Goal: Task Accomplishment & Management: Use online tool/utility

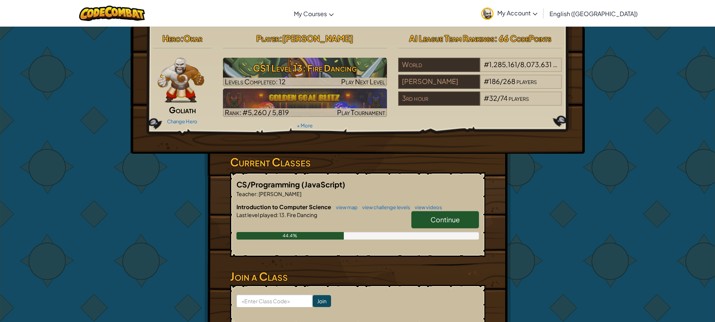
click at [451, 218] on span "Continue" at bounding box center [444, 219] width 29 height 9
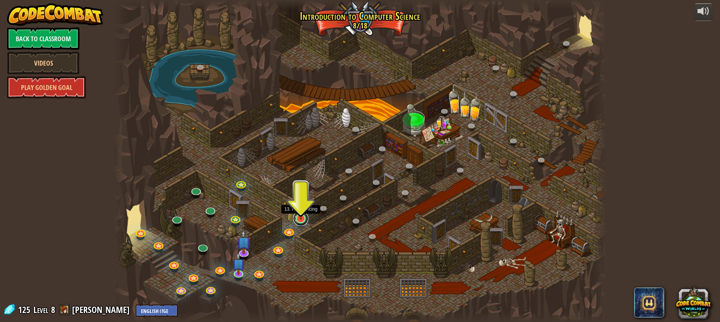
click at [301, 221] on link at bounding box center [300, 218] width 15 height 15
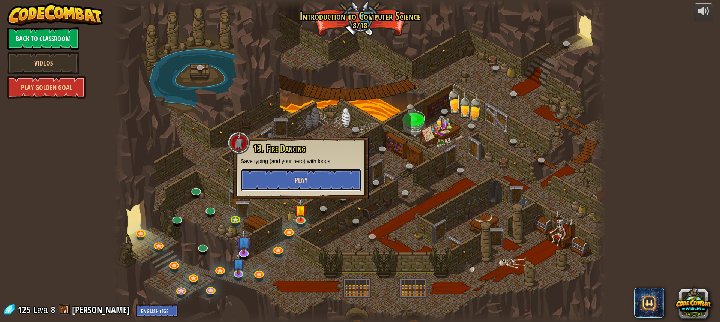
click at [308, 185] on button "Play" at bounding box center [301, 180] width 121 height 23
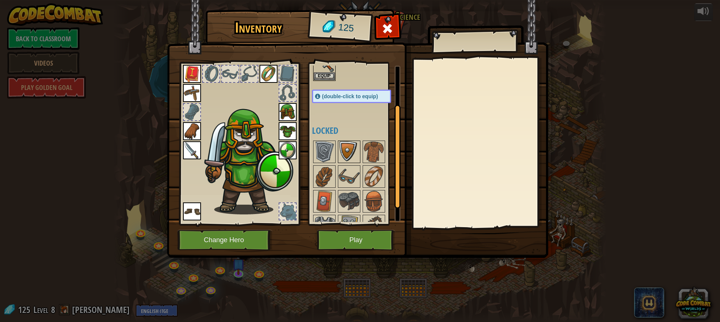
scroll to position [79, 0]
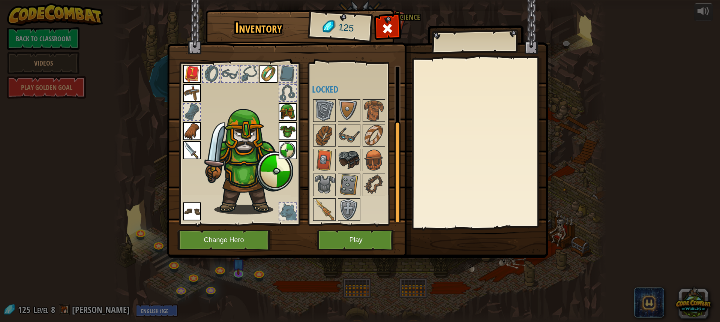
click at [353, 157] on img at bounding box center [349, 160] width 21 height 21
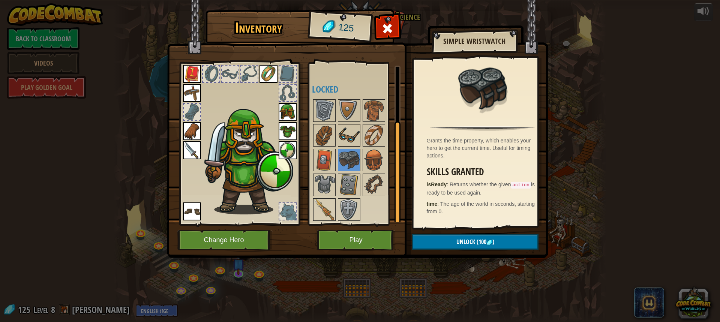
click at [349, 135] on img at bounding box center [349, 135] width 21 height 21
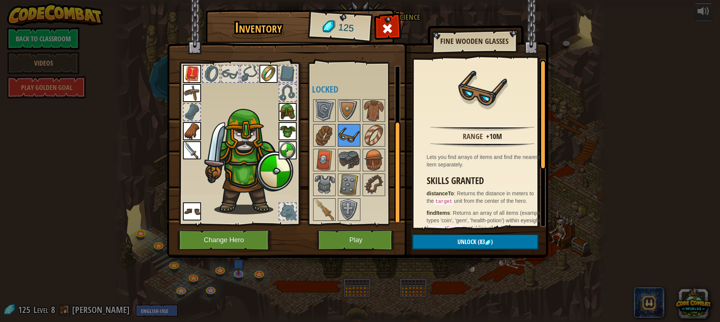
click at [358, 137] on img at bounding box center [349, 135] width 21 height 21
click at [358, 125] on img at bounding box center [349, 135] width 21 height 21
click at [370, 119] on img at bounding box center [374, 110] width 21 height 21
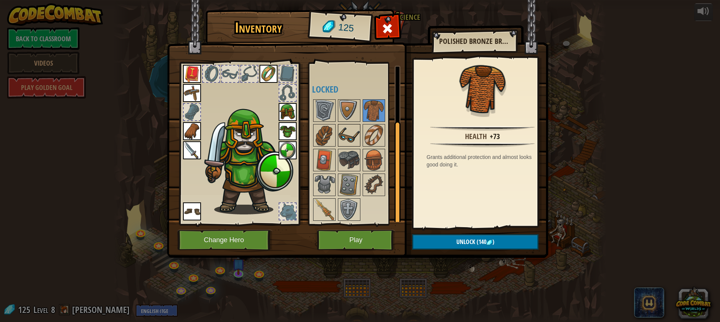
click at [352, 135] on img at bounding box center [349, 135] width 21 height 21
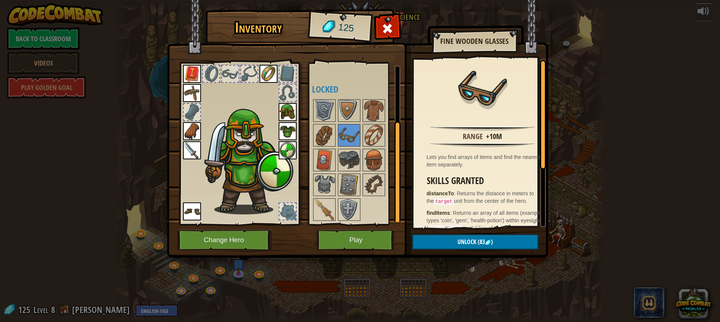
click at [322, 122] on div at bounding box center [359, 160] width 94 height 124
click at [321, 130] on img at bounding box center [324, 135] width 21 height 21
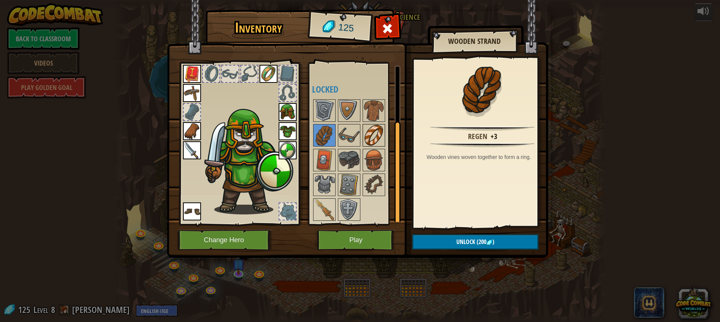
click at [369, 138] on img at bounding box center [374, 135] width 21 height 21
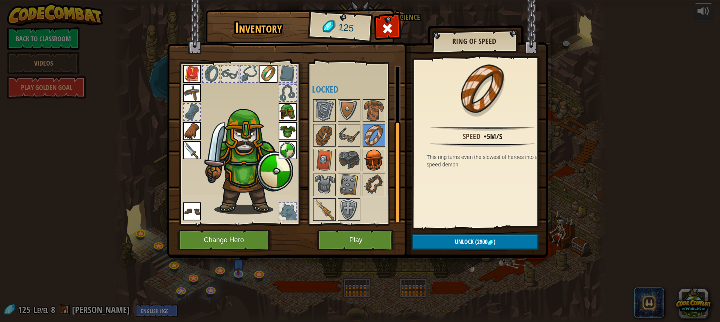
click at [367, 159] on img at bounding box center [374, 160] width 21 height 21
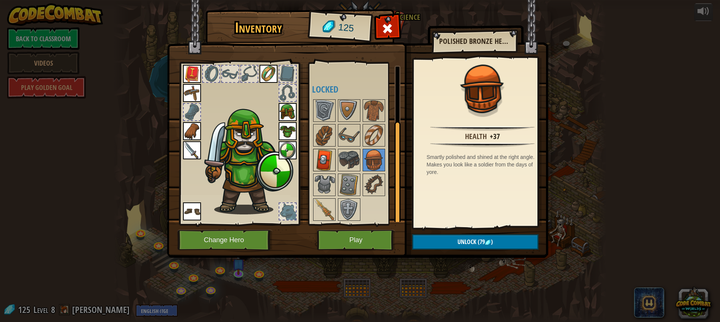
click at [327, 161] on img at bounding box center [324, 160] width 21 height 21
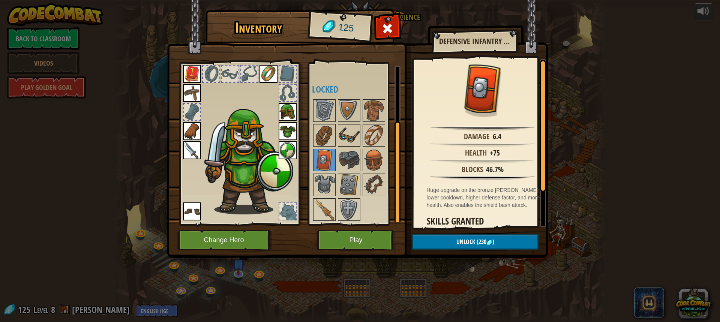
click at [342, 144] on img at bounding box center [349, 135] width 21 height 21
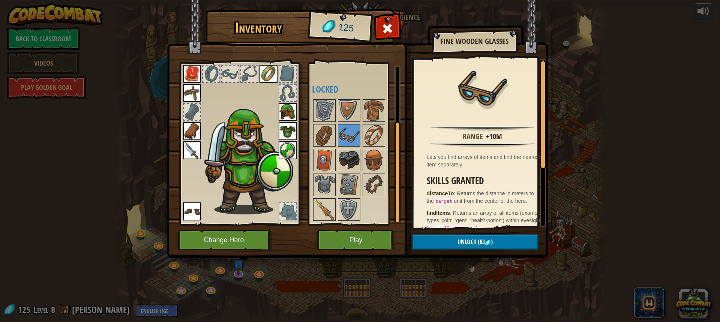
click at [345, 158] on img at bounding box center [349, 160] width 21 height 21
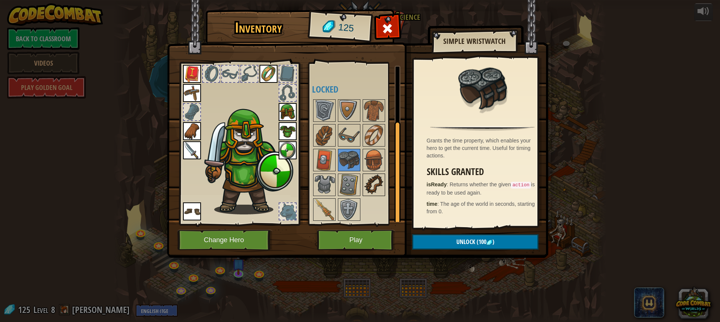
click at [365, 184] on img at bounding box center [374, 184] width 21 height 21
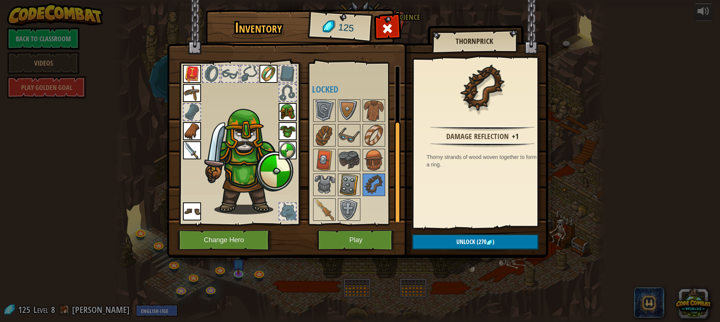
click at [349, 186] on img at bounding box center [349, 184] width 21 height 21
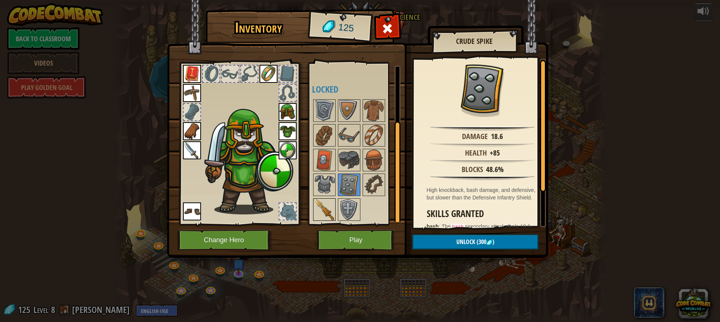
click at [318, 203] on img at bounding box center [324, 209] width 21 height 21
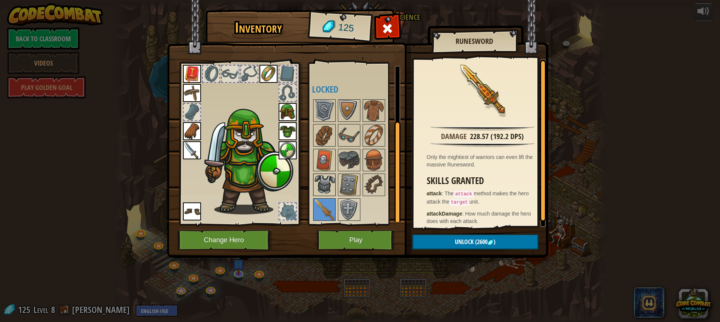
click at [328, 189] on img at bounding box center [324, 184] width 21 height 21
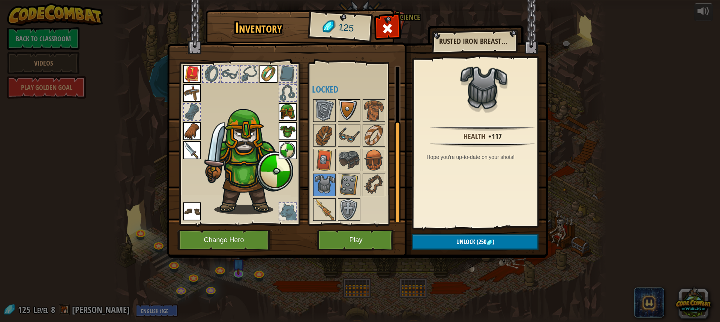
click at [341, 111] on img at bounding box center [349, 110] width 21 height 21
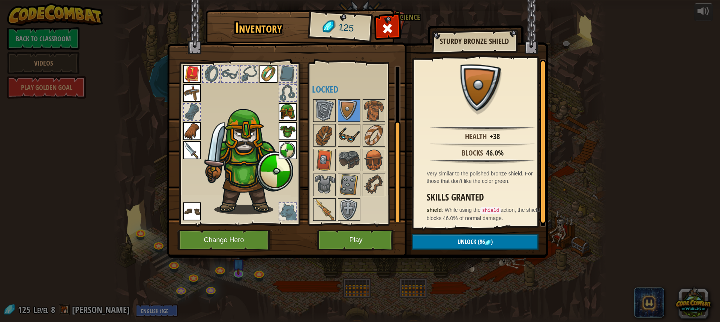
click at [349, 130] on img at bounding box center [349, 135] width 21 height 21
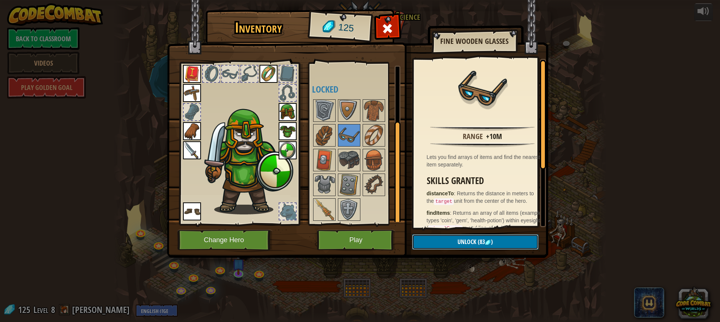
click at [463, 239] on span "Unlock" at bounding box center [467, 242] width 19 height 8
click at [462, 239] on button "Confirm" at bounding box center [475, 242] width 126 height 15
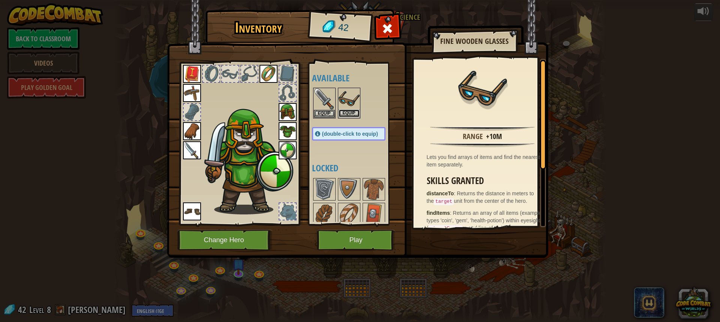
click at [348, 114] on button "Equip" at bounding box center [349, 114] width 21 height 8
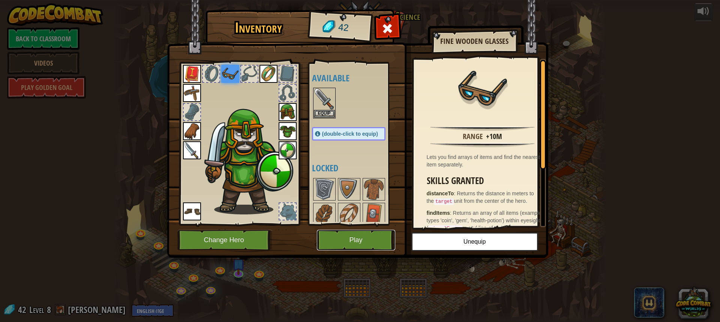
click at [367, 240] on button "Play" at bounding box center [356, 240] width 78 height 21
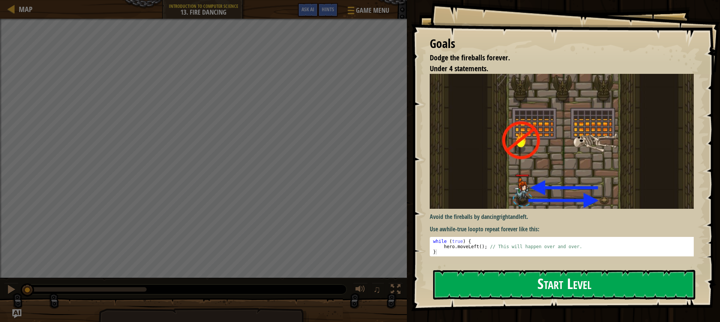
click at [566, 286] on button "Start Level" at bounding box center [564, 285] width 262 height 30
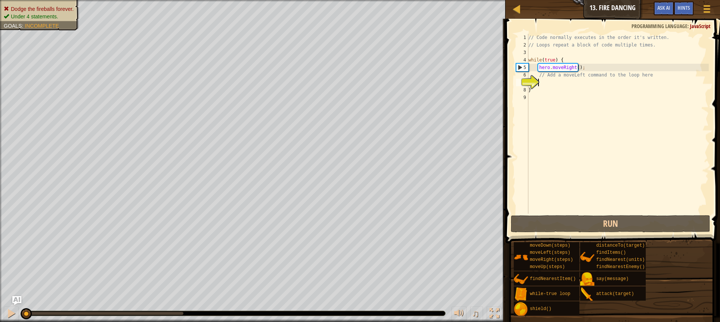
type textarea "h"
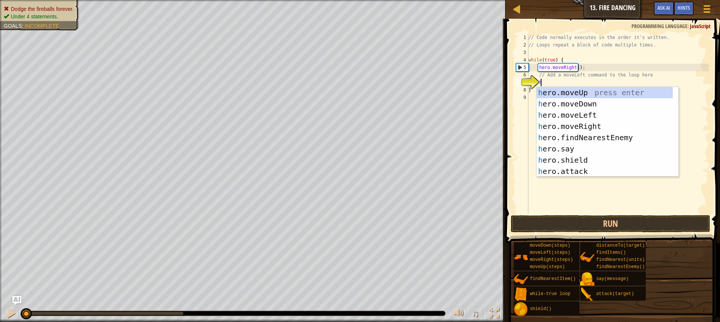
scroll to position [3, 0]
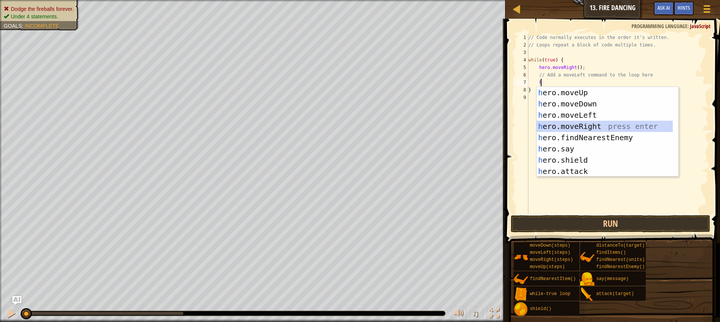
click at [579, 122] on div "h ero.moveUp press enter h ero.moveDown press enter h ero.moveLeft press enter …" at bounding box center [605, 143] width 136 height 113
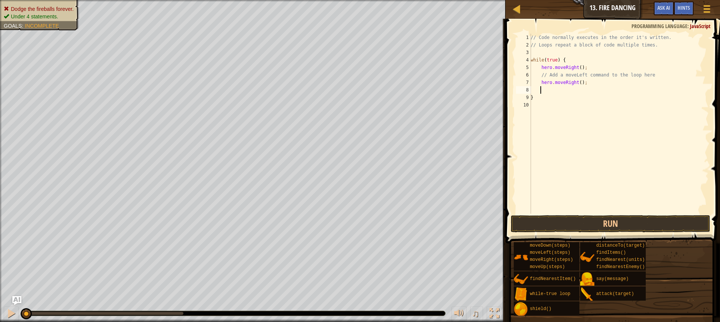
type textarea "h"
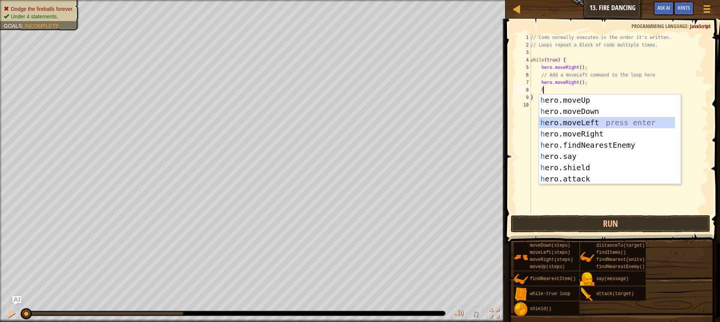
click at [575, 123] on div "h ero.moveUp press enter h ero.moveDown press enter h ero.moveLeft press enter …" at bounding box center [607, 151] width 136 height 113
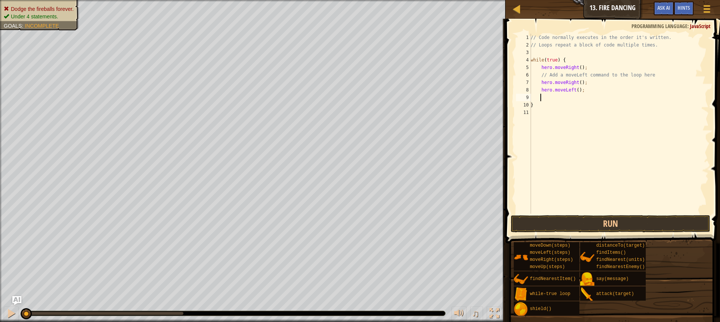
type textarea "h"
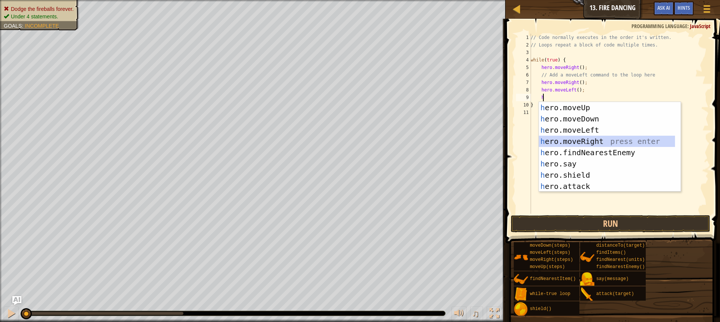
click at [575, 138] on div "h ero.moveUp press enter h ero.moveDown press enter h ero.moveLeft press enter …" at bounding box center [607, 158] width 136 height 113
type textarea "h"
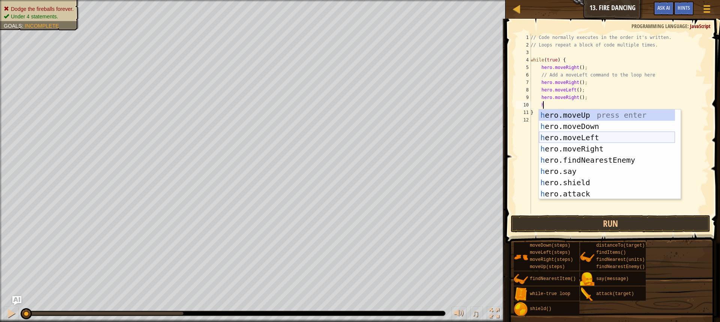
click at [564, 136] on div "h ero.moveUp press enter h ero.moveDown press enter h ero.moveLeft press enter …" at bounding box center [607, 166] width 136 height 113
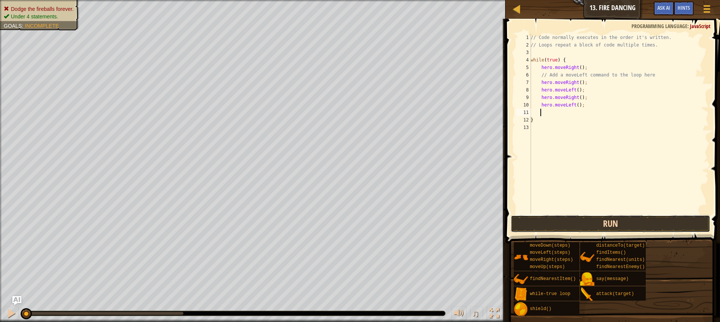
click at [582, 218] on button "Run" at bounding box center [611, 223] width 200 height 17
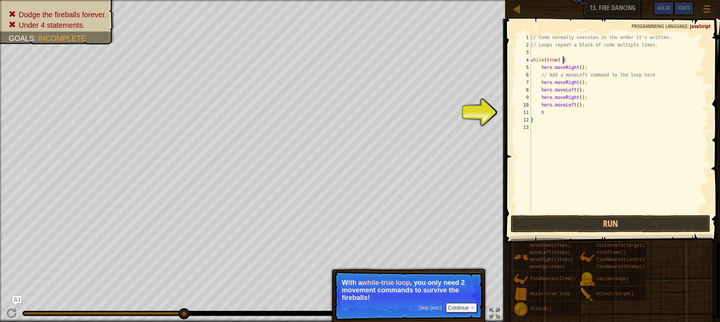
click at [586, 60] on div "// Code normally executes in the order it's written. // Loops repeat a block of…" at bounding box center [619, 131] width 180 height 195
click at [544, 108] on div "// Code normally executes in the order it's written. // Loops repeat a block of…" at bounding box center [619, 131] width 180 height 195
click at [549, 114] on div "// Code normally executes in the order it's written. // Loops repeat a block of…" at bounding box center [619, 131] width 180 height 195
type textarea "h"
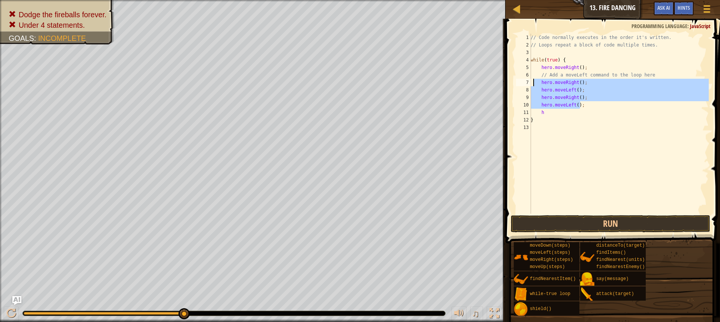
drag, startPoint x: 588, startPoint y: 104, endPoint x: 533, endPoint y: 84, distance: 59.1
click at [533, 84] on div "// Code normally executes in the order it's written. // Loops repeat a block of…" at bounding box center [619, 131] width 180 height 195
type textarea "hero.moveRight(); hero.moveLeft();"
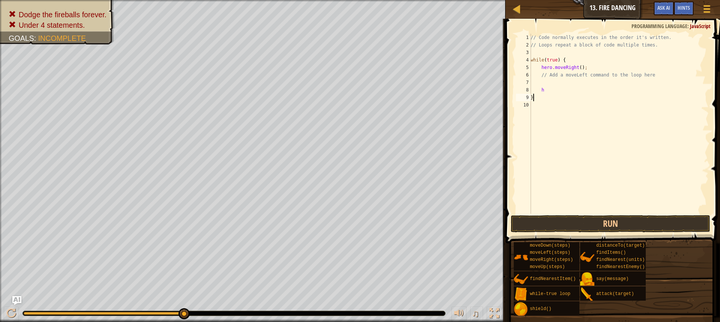
click at [556, 95] on div "// Code normally executes in the order it's written. // Loops repeat a block of…" at bounding box center [619, 131] width 180 height 195
click at [551, 90] on div "// Code normally executes in the order it's written. // Loops repeat a block of…" at bounding box center [619, 131] width 180 height 195
type textarea "h"
click at [537, 101] on div "// Code normally executes in the order it's written. // Loops repeat a block of…" at bounding box center [619, 131] width 180 height 195
type textarea "}"
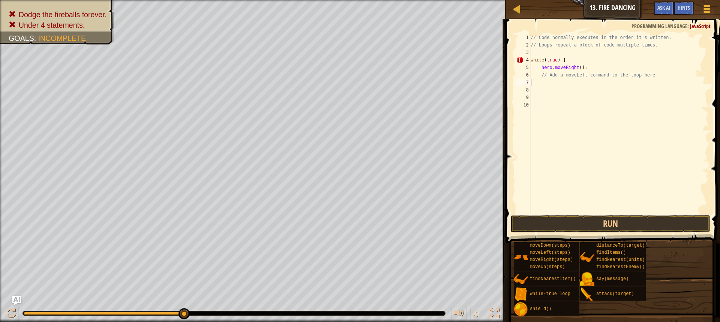
click at [531, 81] on div "// Code normally executes in the order it's written. // Loops repeat a block of…" at bounding box center [619, 131] width 180 height 195
click at [565, 59] on div "// Code normally executes in the order it's written. // Loops repeat a block of…" at bounding box center [619, 131] width 180 height 195
type textarea "while(true) {"
click at [556, 62] on div "// Code normally executes in the order it's written. // Loops repeat a block of…" at bounding box center [619, 131] width 180 height 195
click at [562, 81] on div "// Code normally executes in the order it's written. // Loops repeat a block of…" at bounding box center [619, 131] width 180 height 195
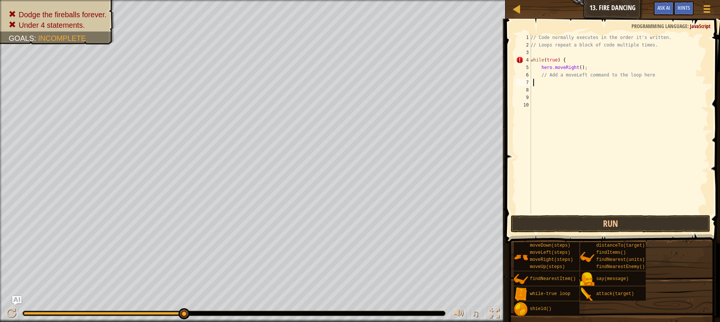
click at [559, 89] on div "// Code normally executes in the order it's written. // Loops repeat a block of…" at bounding box center [619, 131] width 180 height 195
click at [550, 89] on div "// Code normally executes in the order it's written. // Loops repeat a block of…" at bounding box center [619, 131] width 180 height 195
click at [544, 87] on div "// Code normally executes in the order it's written. // Loops repeat a block of…" at bounding box center [619, 131] width 180 height 195
click at [540, 85] on div "// Code normally executes in the order it's written. // Loops repeat a block of…" at bounding box center [619, 131] width 180 height 195
click at [532, 62] on div "// Code normally executes in the order it's written. // Loops repeat a block of…" at bounding box center [619, 131] width 180 height 195
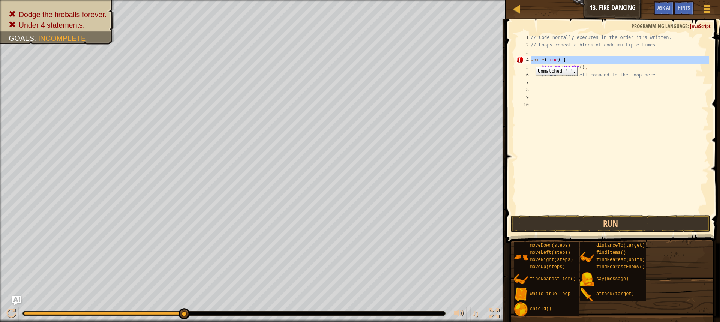
click at [531, 62] on div "4" at bounding box center [523, 60] width 15 height 8
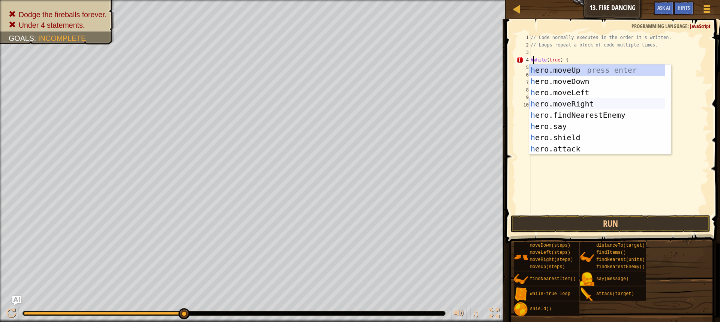
click at [555, 102] on div "h ero.moveUp press enter h ero.moveDown press enter h ero.moveLeft press enter …" at bounding box center [597, 121] width 136 height 113
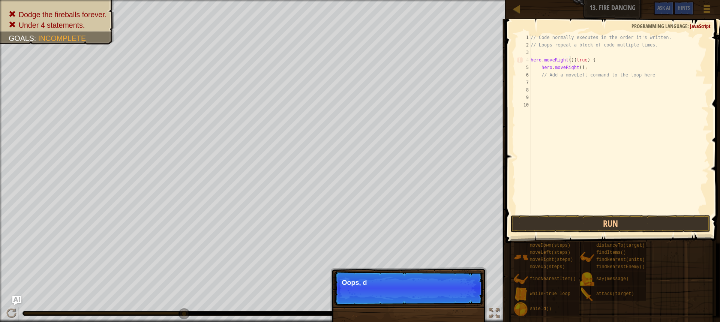
click at [567, 64] on div "// Code normally executes in the order it's written. // Loops repeat a block of…" at bounding box center [619, 131] width 180 height 195
click at [567, 60] on div "// Code normally executes in the order it's written. // Loops repeat a block of…" at bounding box center [619, 131] width 180 height 195
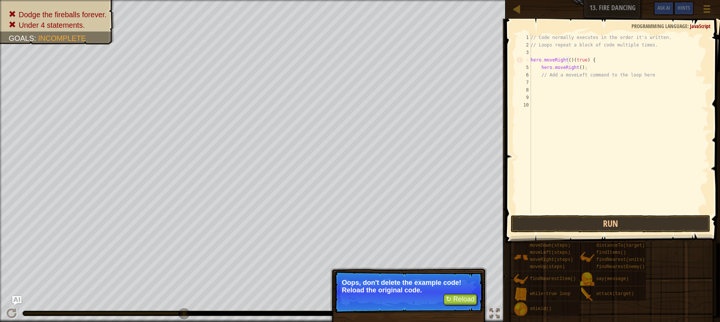
type textarea "hero.moveRight()(true) {"
click at [473, 298] on button "↻ Reload" at bounding box center [460, 299] width 33 height 11
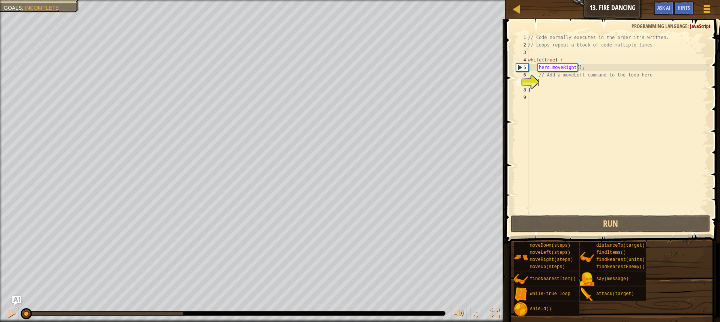
type textarea "w"
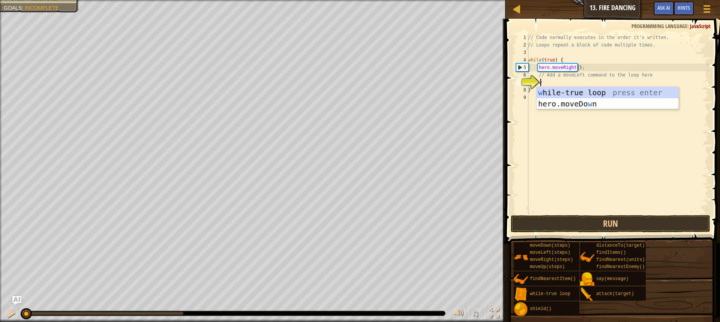
scroll to position [3, 0]
click at [599, 93] on div "w [PERSON_NAME]-true loop press enter hero.moveDo w n press enter" at bounding box center [608, 109] width 142 height 45
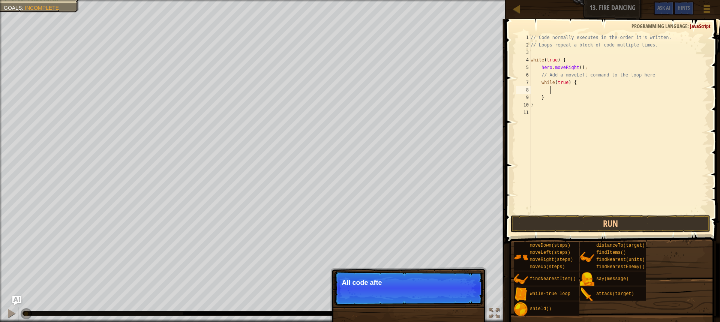
click at [573, 84] on div "// Code normally executes in the order it's written. // Loops repeat a block of…" at bounding box center [619, 131] width 180 height 195
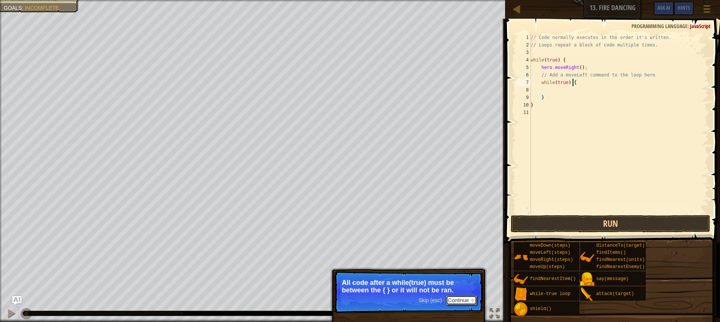
click at [469, 300] on button "Continue" at bounding box center [461, 301] width 31 height 10
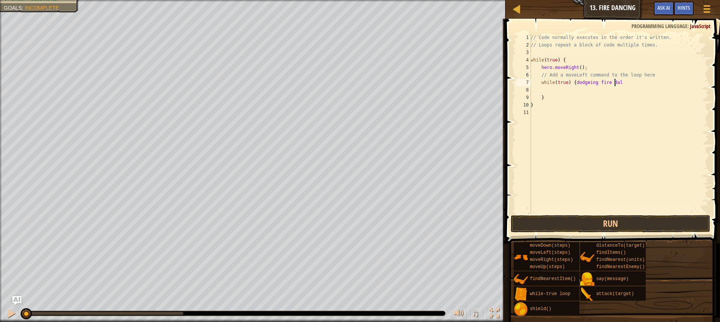
scroll to position [3, 7]
drag, startPoint x: 528, startPoint y: 90, endPoint x: 534, endPoint y: 90, distance: 6.0
click at [534, 90] on div "while(true) {dodgeing fire dall 1 2 3 4 5 6 7 8 9 10 11 // Code normally execut…" at bounding box center [612, 124] width 194 height 180
type textarea "}"
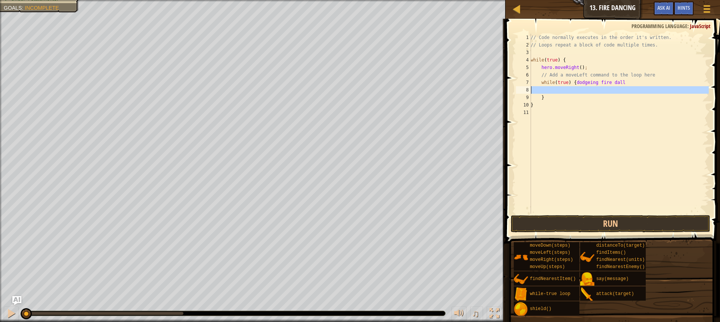
click at [536, 89] on div "// Code normally executes in the order it's written. // Loops repeat a block of…" at bounding box center [619, 124] width 180 height 180
click at [536, 89] on div "// Code normally executes in the order it's written. // Loops repeat a block of…" at bounding box center [619, 131] width 180 height 195
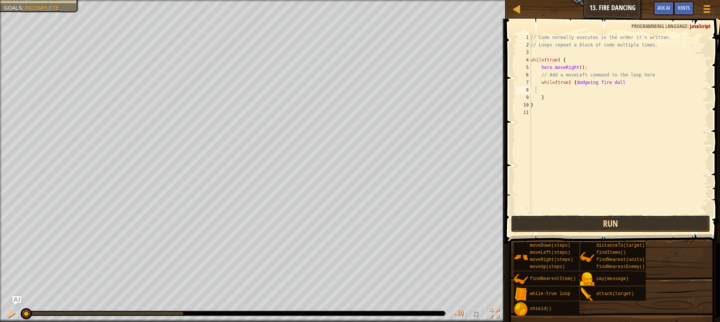
click at [616, 218] on button "Run" at bounding box center [611, 223] width 200 height 17
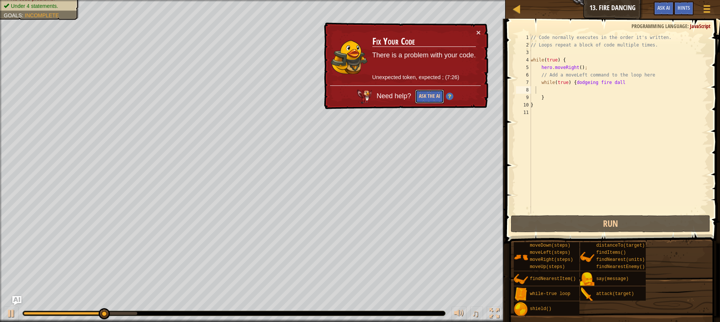
click at [427, 91] on button "Ask the AI" at bounding box center [429, 97] width 29 height 14
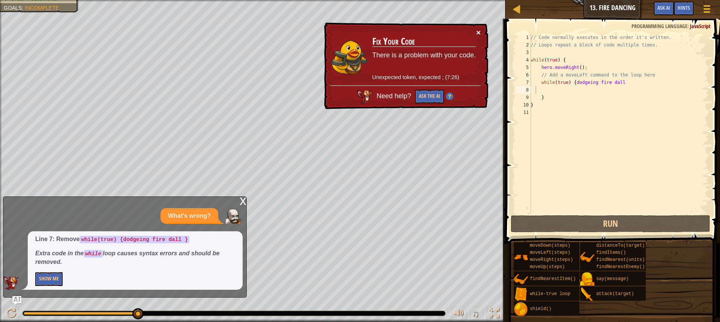
click at [477, 29] on button "×" at bounding box center [479, 33] width 5 height 8
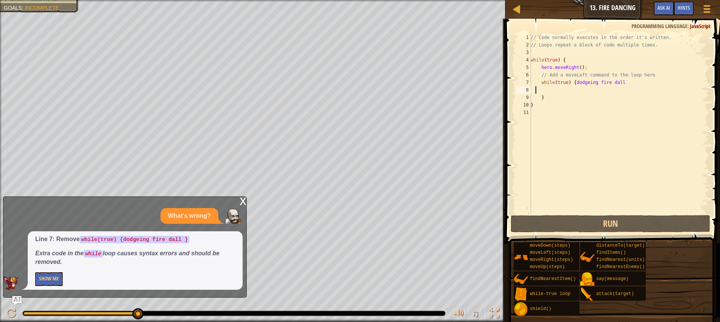
type textarea "w"
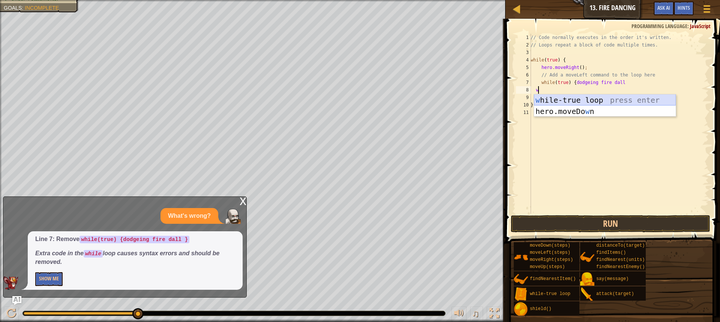
click at [589, 100] on div "w [PERSON_NAME]-true loop press enter hero.moveDo w n press enter" at bounding box center [605, 117] width 142 height 45
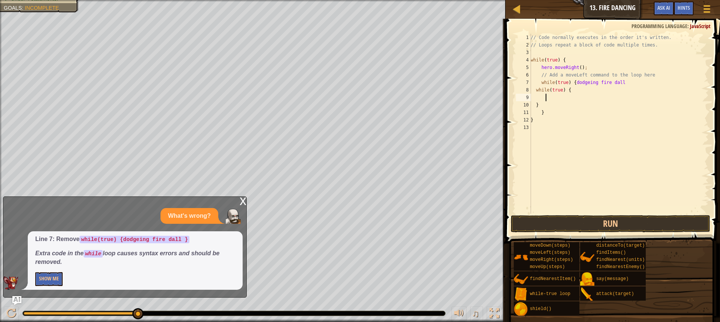
click at [567, 89] on div "// Code normally executes in the order it's written. // Loops repeat a block of…" at bounding box center [619, 131] width 180 height 195
click at [570, 92] on div "// Code normally executes in the order it's written. // Loops repeat a block of…" at bounding box center [619, 131] width 180 height 195
click at [538, 85] on div "// Code normally executes in the order it's written. // Loops repeat a block of…" at bounding box center [619, 131] width 180 height 195
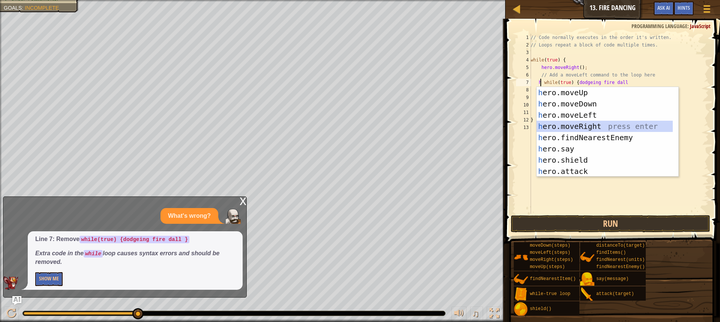
click at [582, 124] on div "h ero.moveUp press enter h ero.moveDown press enter h ero.moveLeft press enter …" at bounding box center [608, 143] width 142 height 113
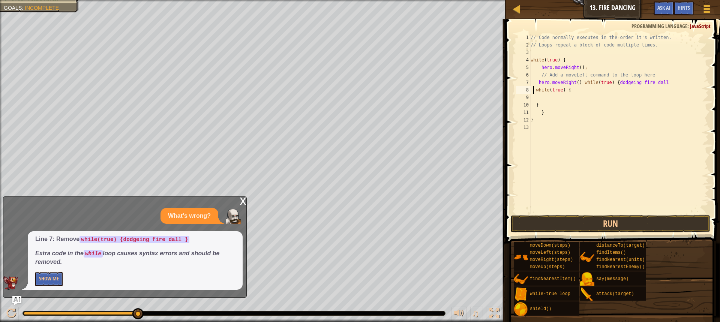
click at [534, 90] on div "// Code normally executes in the order it's written. // Loops repeat a block of…" at bounding box center [619, 131] width 180 height 195
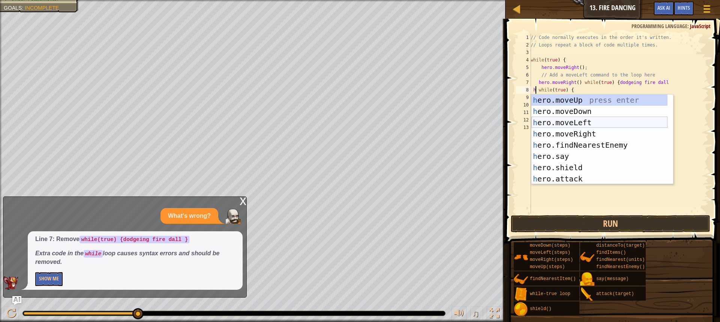
click at [572, 123] on div "h ero.moveUp press enter h ero.moveDown press enter h ero.moveLeft press enter …" at bounding box center [600, 151] width 136 height 113
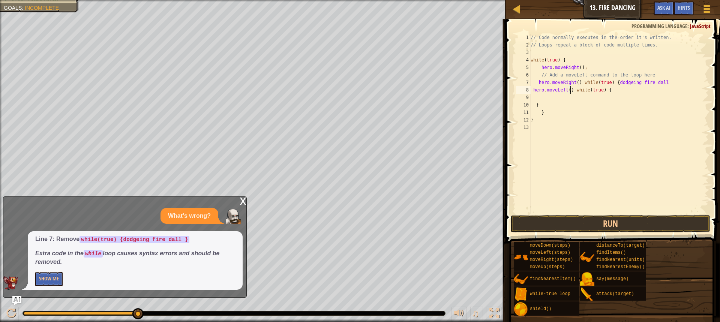
click at [567, 92] on div "// Code normally executes in the order it's written. // Loops repeat a block of…" at bounding box center [619, 131] width 180 height 195
click at [610, 92] on div "// Code normally executes in the order it's written. // Loops repeat a block of…" at bounding box center [619, 131] width 180 height 195
click at [650, 83] on div "// Code normally executes in the order it's written. // Loops repeat a block of…" at bounding box center [619, 131] width 180 height 195
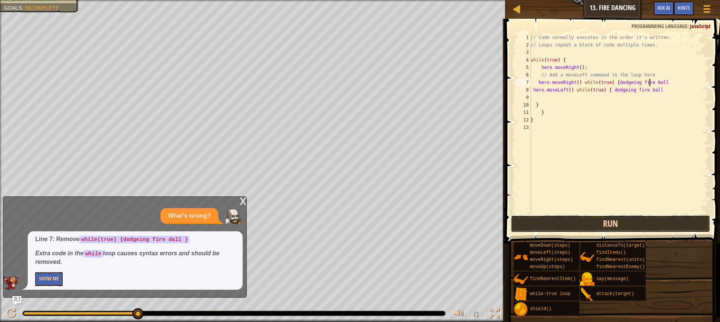
click at [581, 224] on button "Run" at bounding box center [611, 223] width 200 height 17
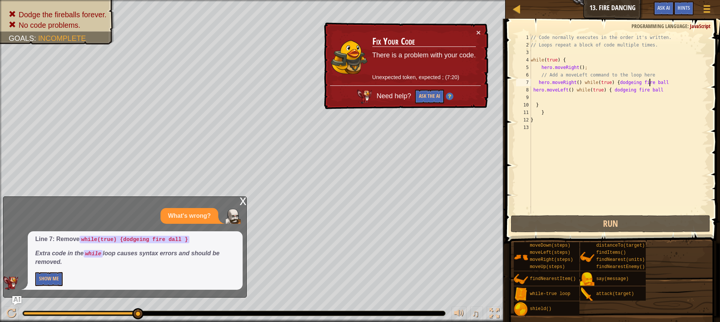
click at [475, 33] on td "Fix Your Code There is a problem with your code. Unexpected token, expected ; (…" at bounding box center [424, 57] width 104 height 57
click at [479, 30] on button "×" at bounding box center [479, 33] width 5 height 8
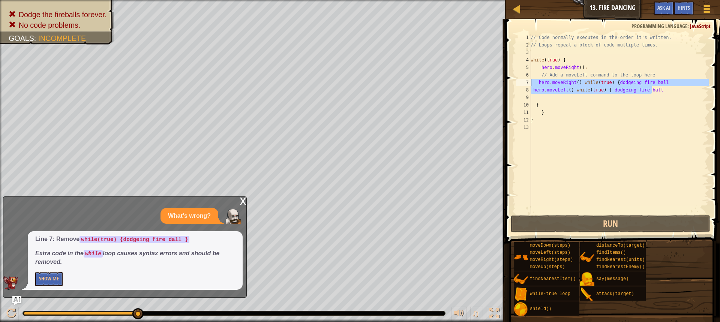
drag, startPoint x: 665, startPoint y: 90, endPoint x: 532, endPoint y: 84, distance: 132.6
click at [532, 84] on div "// Code normally executes in the order it's written. // Loops repeat a block of…" at bounding box center [619, 131] width 180 height 195
type textarea "hero.moveRight() while(true) {dodgeing fire ball hero.moveLeft() while(true) { …"
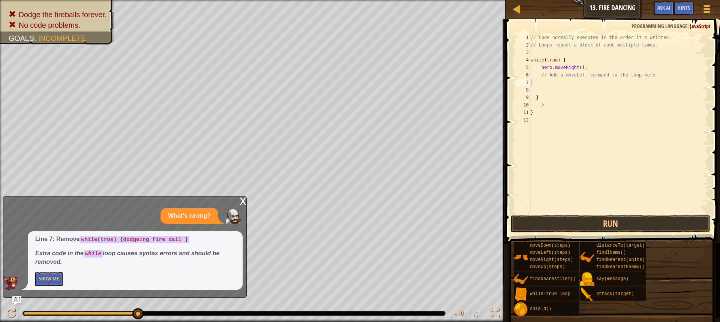
scroll to position [3, 0]
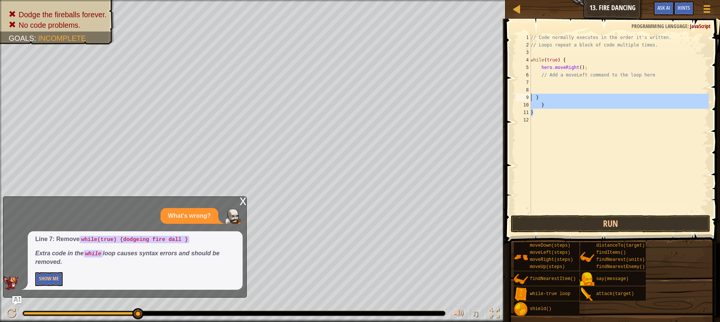
drag, startPoint x: 544, startPoint y: 110, endPoint x: 528, endPoint y: 97, distance: 21.1
click at [528, 97] on div "1 2 3 4 5 6 7 8 9 10 11 12 // Code normally executes in the order it's written.…" at bounding box center [612, 124] width 194 height 180
type textarea "} }"
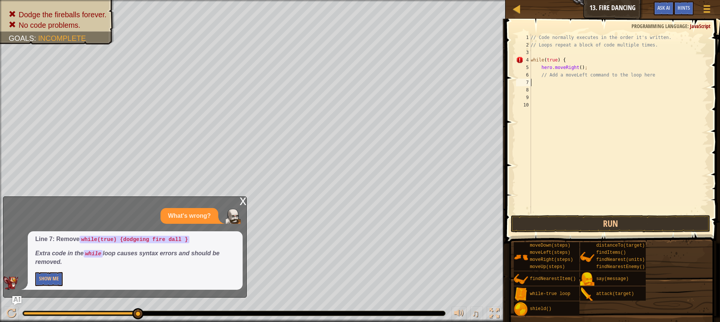
click at [535, 83] on div "// Code normally executes in the order it's written. // Loops repeat a block of…" at bounding box center [619, 131] width 180 height 195
click at [535, 87] on div "// Code normally executes in the order it's written. // Loops repeat a block of…" at bounding box center [619, 131] width 180 height 195
click at [534, 85] on div "// Code normally executes in the order it's written. // Loops repeat a block of…" at bounding box center [619, 131] width 180 height 195
click at [679, 5] on span "Hints" at bounding box center [684, 7] width 12 height 7
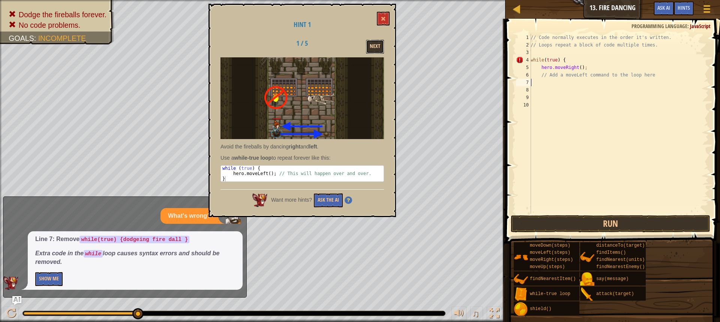
click at [381, 48] on button "Next" at bounding box center [375, 47] width 18 height 14
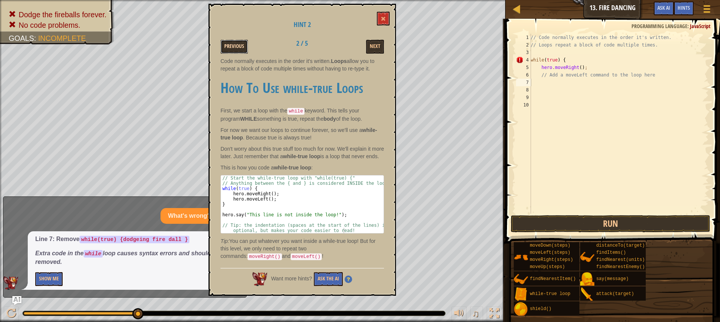
click at [232, 46] on button "Previous" at bounding box center [234, 47] width 27 height 14
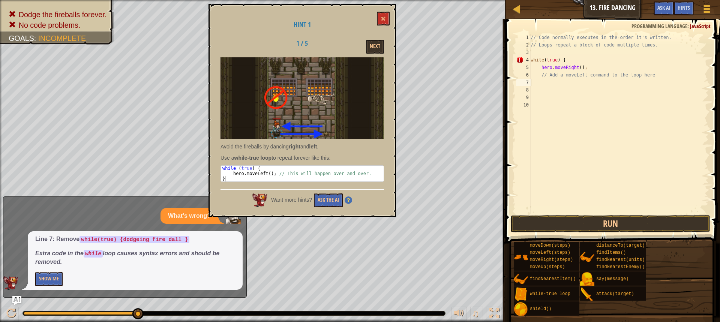
click at [537, 84] on div "// Code normally executes in the order it's written. // Loops repeat a block of…" at bounding box center [619, 131] width 180 height 195
type textarea "w"
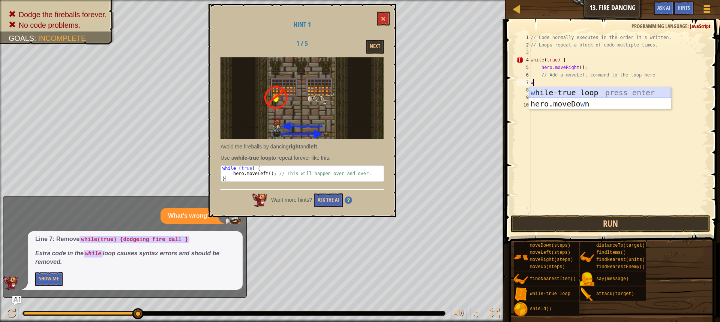
click at [549, 92] on div "w [PERSON_NAME]-true loop press enter hero.moveDo w n press enter" at bounding box center [600, 109] width 142 height 45
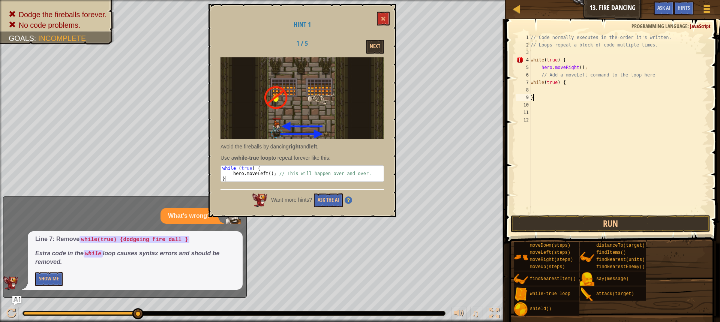
click at [535, 95] on div "// Code normally executes in the order it's written. // Loops repeat a block of…" at bounding box center [619, 131] width 180 height 195
type textarea "}"
click at [534, 91] on div "// Code normally executes in the order it's written. // Loops repeat a block of…" at bounding box center [619, 131] width 180 height 195
type textarea "h"
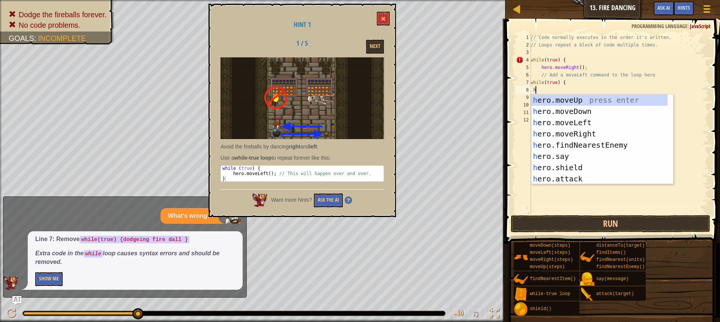
scroll to position [3, 0]
click at [567, 135] on div "h ero.moveUp press enter h ero.moveDown press enter h ero.moveLeft press enter …" at bounding box center [603, 151] width 142 height 113
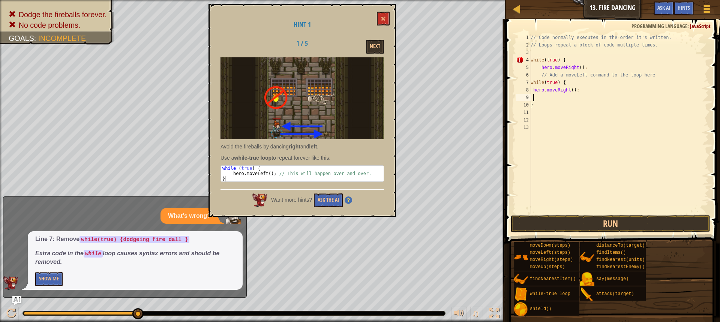
type textarea "h"
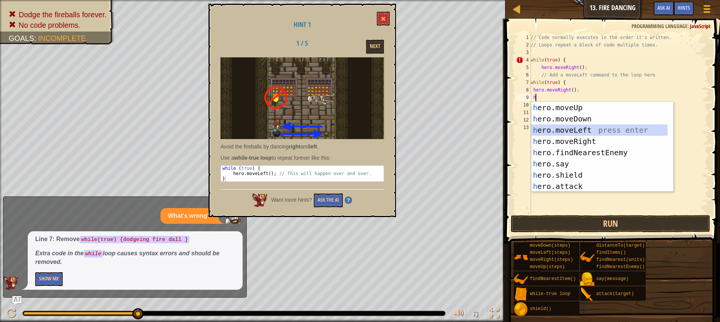
click at [565, 129] on div "h ero.moveUp press enter h ero.moveDown press enter h ero.moveLeft press enter …" at bounding box center [600, 158] width 136 height 113
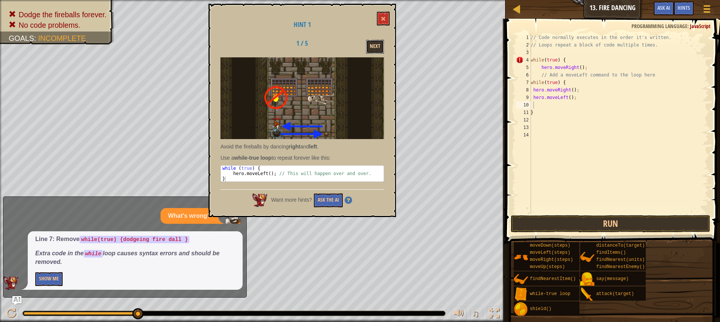
click at [371, 45] on button "Next" at bounding box center [375, 47] width 18 height 14
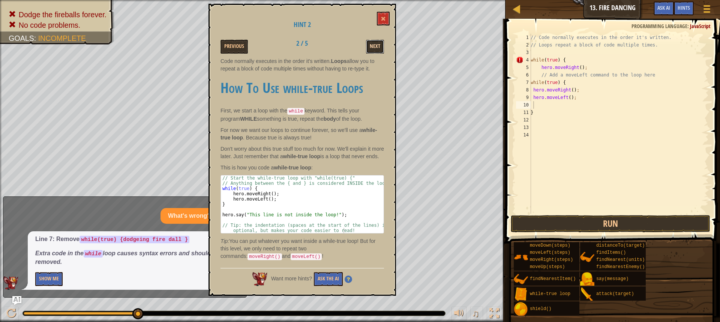
click at [379, 45] on button "Next" at bounding box center [375, 47] width 18 height 14
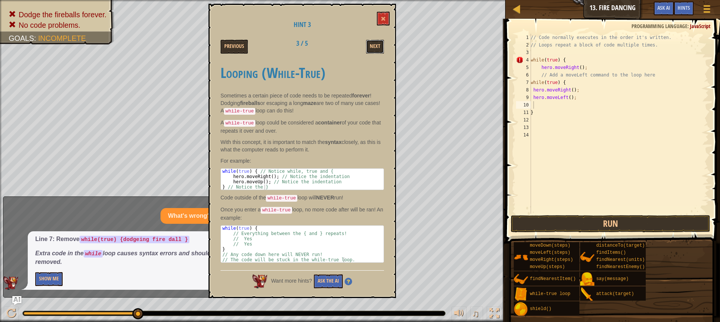
click at [379, 45] on button "Next" at bounding box center [375, 47] width 18 height 14
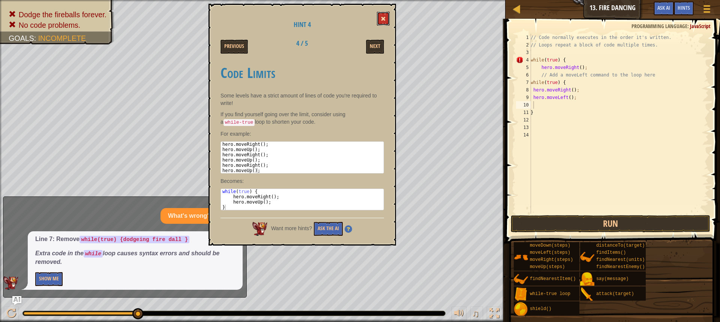
click at [389, 19] on button at bounding box center [383, 19] width 13 height 14
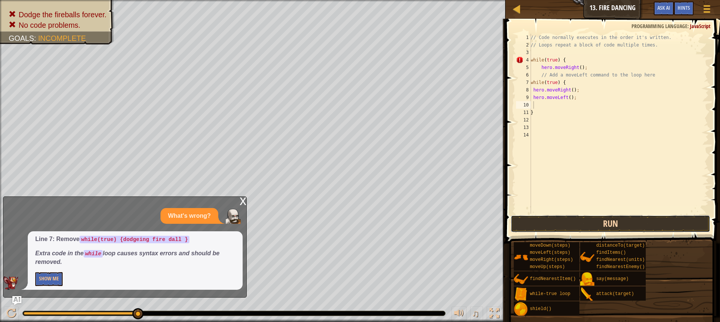
click at [613, 224] on button "Run" at bounding box center [611, 223] width 200 height 17
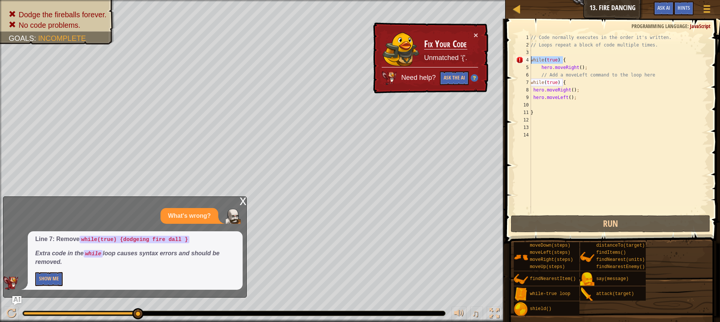
drag, startPoint x: 563, startPoint y: 60, endPoint x: 525, endPoint y: 63, distance: 38.8
click at [525, 63] on div "1 2 3 4 5 6 7 8 9 10 11 12 13 14 // Code normally executes in the order it's wr…" at bounding box center [612, 124] width 194 height 180
type textarea "while(true) {"
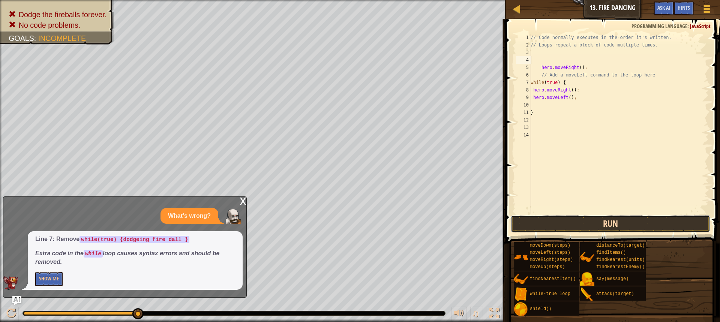
click at [591, 228] on button "Run" at bounding box center [611, 223] width 200 height 17
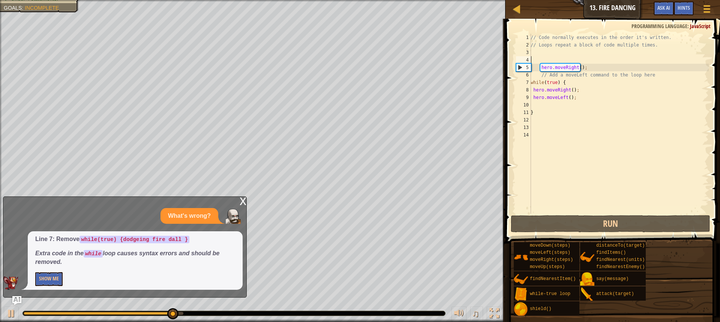
click at [245, 203] on div "x" at bounding box center [243, 201] width 7 height 8
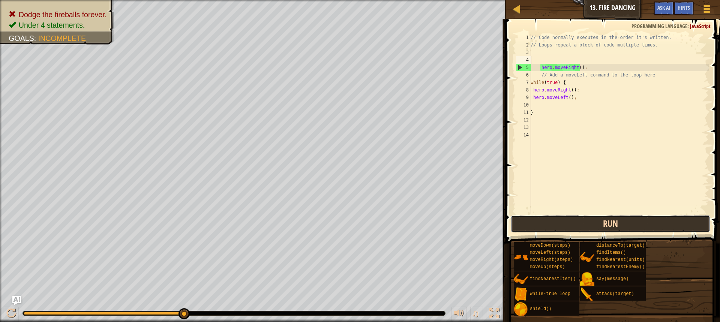
click at [574, 220] on button "Run" at bounding box center [611, 223] width 200 height 17
drag, startPoint x: 184, startPoint y: 317, endPoint x: 200, endPoint y: 316, distance: 15.5
drag, startPoint x: 186, startPoint y: 310, endPoint x: 196, endPoint y: 310, distance: 10.1
click at [639, 224] on button "Run" at bounding box center [611, 223] width 200 height 17
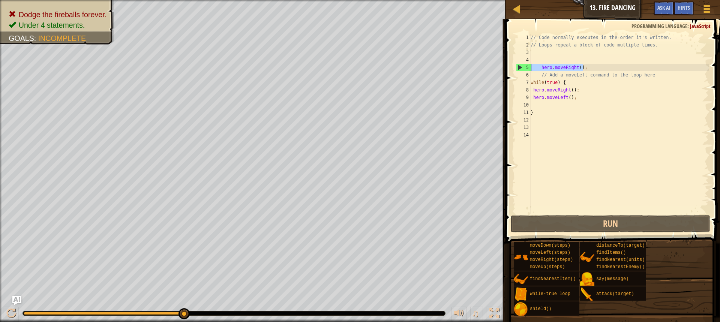
drag, startPoint x: 584, startPoint y: 67, endPoint x: 526, endPoint y: 67, distance: 58.5
click at [526, 67] on div "1 2 3 4 5 6 7 8 9 10 11 12 13 14 // Code normally executes in the order it's wr…" at bounding box center [612, 124] width 194 height 180
type textarea "hero.moveRight();"
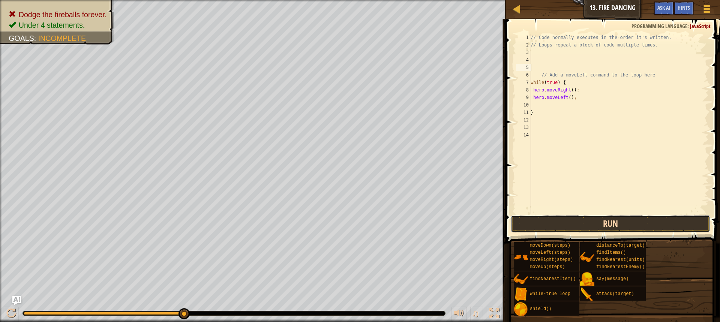
click at [558, 217] on button "Run" at bounding box center [611, 223] width 200 height 17
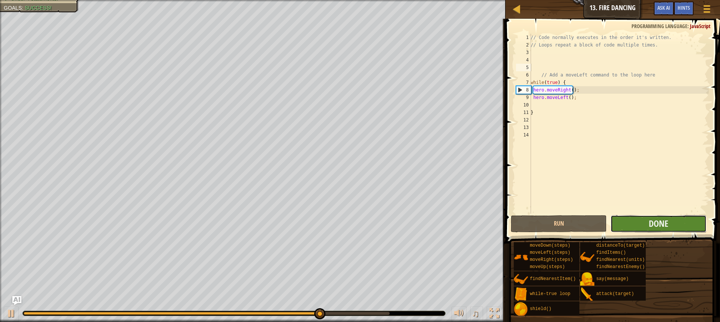
click at [672, 222] on button "Done" at bounding box center [659, 223] width 96 height 17
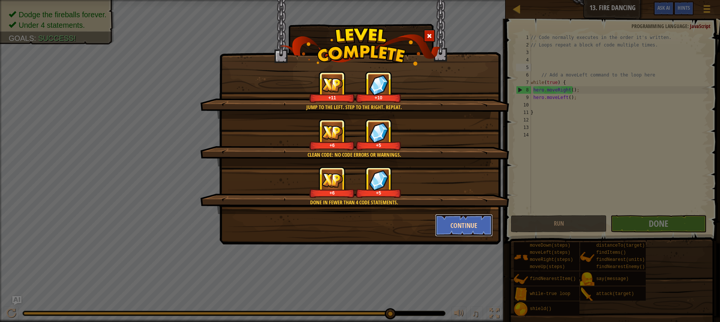
click at [439, 215] on button "Continue" at bounding box center [464, 225] width 58 height 23
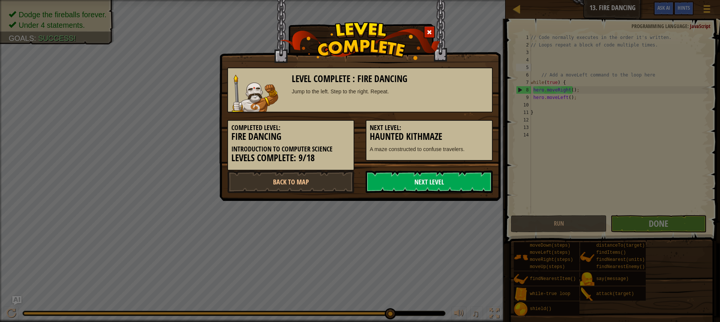
click at [423, 180] on link "Next Level" at bounding box center [429, 182] width 127 height 23
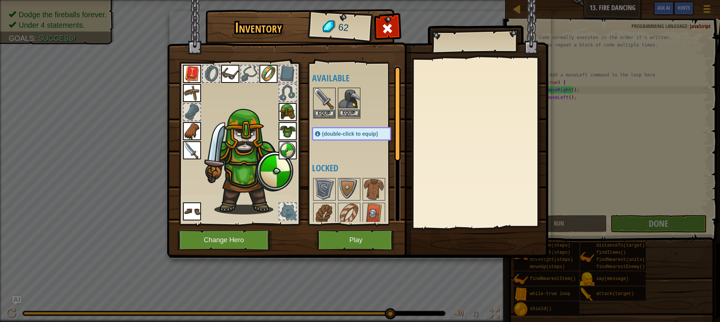
click at [355, 109] on img at bounding box center [349, 99] width 21 height 21
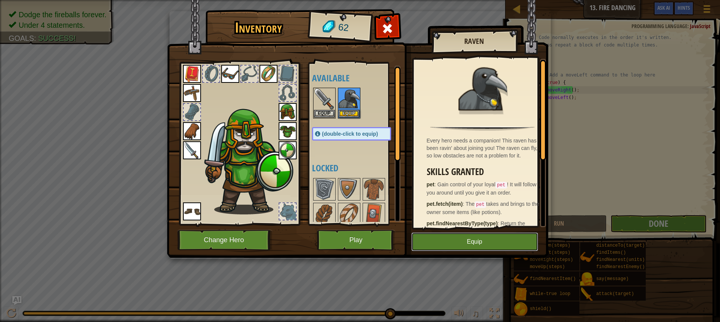
click at [497, 247] on button "Equip" at bounding box center [475, 242] width 127 height 19
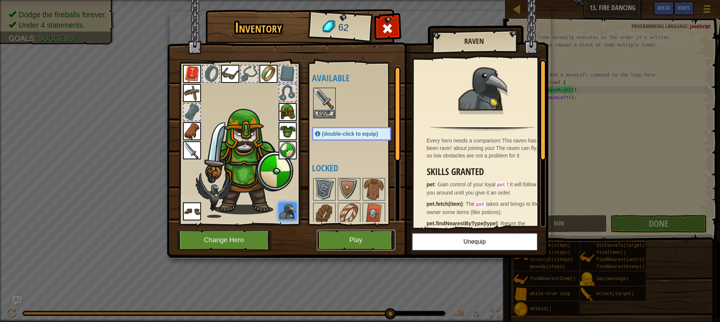
click at [347, 238] on button "Play" at bounding box center [356, 240] width 78 height 21
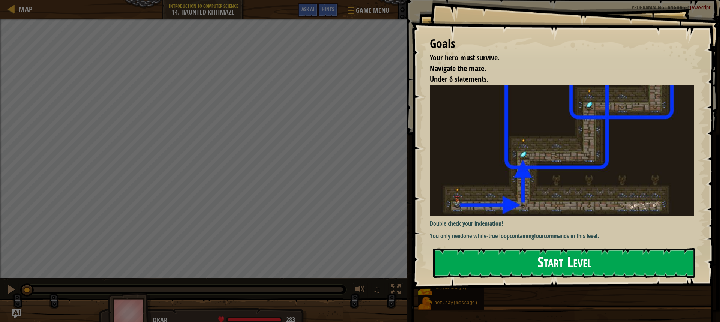
click at [474, 254] on button "Start Level" at bounding box center [564, 263] width 262 height 30
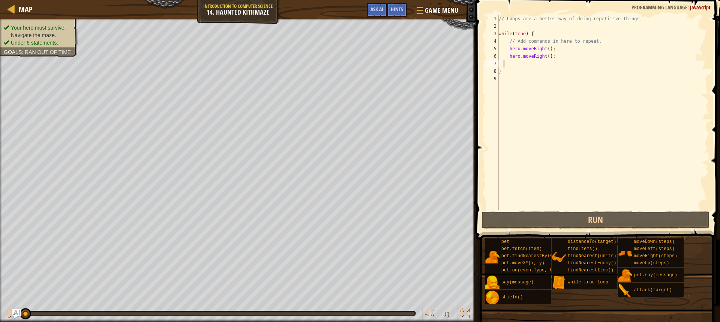
click at [505, 64] on div "// Loops are a better way of doing repetitive things. while ( true ) { // Add c…" at bounding box center [604, 120] width 212 height 210
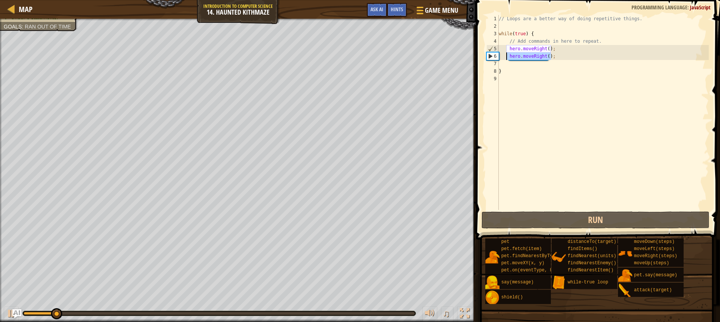
drag, startPoint x: 554, startPoint y: 58, endPoint x: 506, endPoint y: 59, distance: 48.0
click at [506, 59] on div "// Loops are a better way of doing repetitive things. while ( true ) { // Add c…" at bounding box center [604, 120] width 212 height 210
type textarea "hero.moveRight();"
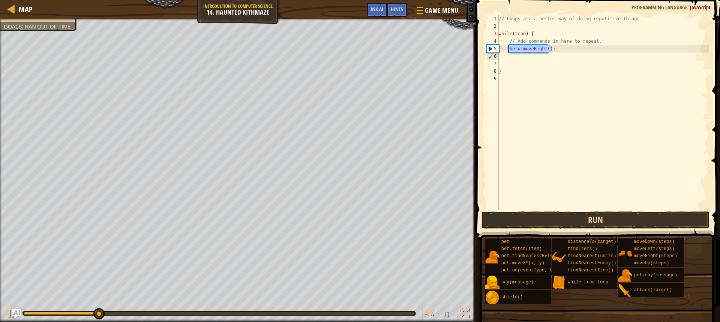
drag, startPoint x: 551, startPoint y: 50, endPoint x: 505, endPoint y: 49, distance: 45.8
click at [505, 49] on div "// Loops are a better way of doing repetitive things. while ( true ) { // Add c…" at bounding box center [604, 120] width 212 height 210
type textarea "hero.moveRight();"
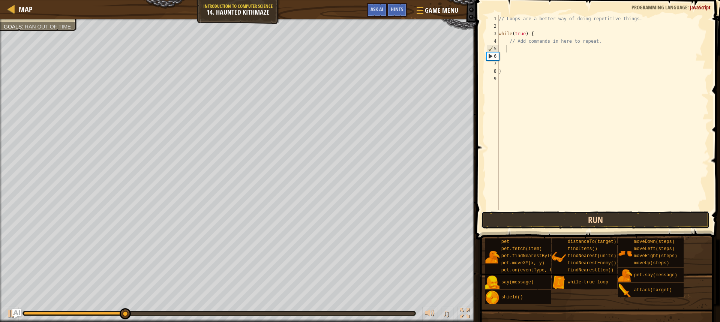
click at [535, 221] on button "Run" at bounding box center [596, 220] width 228 height 17
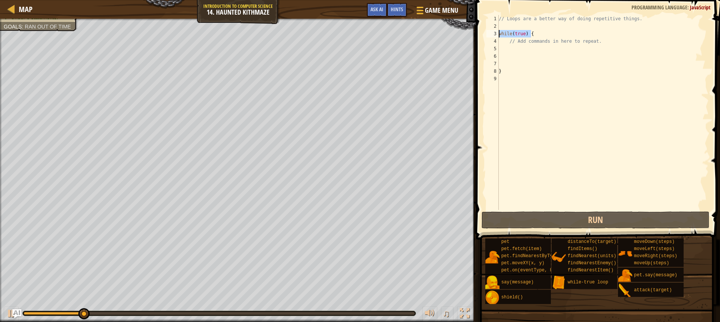
drag, startPoint x: 538, startPoint y: 33, endPoint x: 489, endPoint y: 33, distance: 49.2
click at [489, 33] on div "1 2 3 4 5 6 7 8 9 // Loops are a better way of doing repetitive things. while (…" at bounding box center [597, 112] width 224 height 195
type textarea "while(true) {"
click at [513, 50] on div "// Loops are a better way of doing repetitive things. while ( true ) { // Add c…" at bounding box center [604, 120] width 212 height 210
click at [507, 50] on div "// Loops are a better way of doing repetitive things. while ( true ) { // Add c…" at bounding box center [604, 120] width 212 height 210
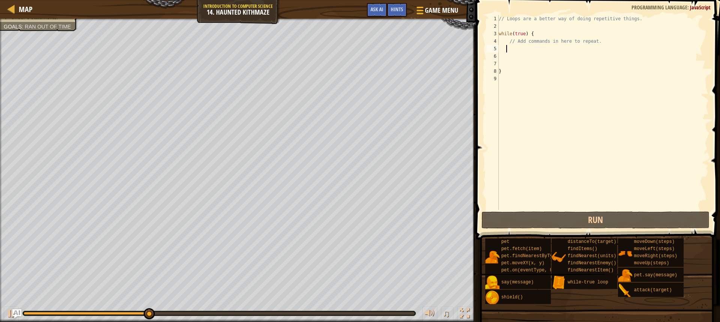
type textarea "h"
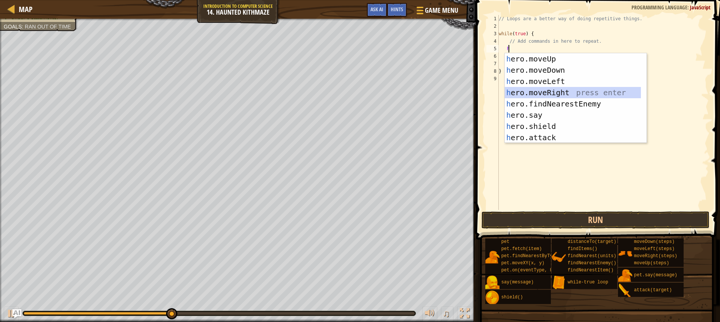
click at [550, 91] on div "h ero.moveUp press enter h ero.moveDown press enter h ero.moveLeft press enter …" at bounding box center [573, 109] width 136 height 113
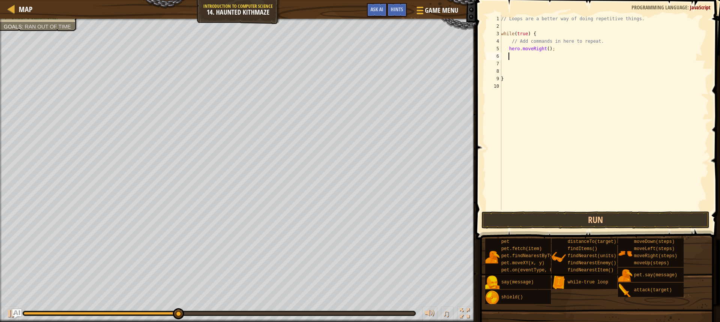
type textarea "h"
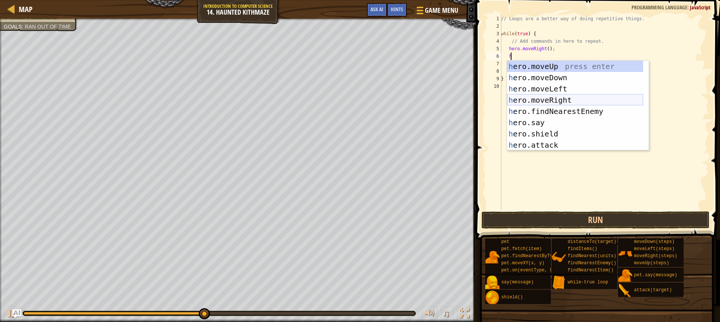
click at [535, 98] on div "h ero.moveUp press enter h ero.moveDown press enter h ero.moveLeft press enter …" at bounding box center [575, 117] width 136 height 113
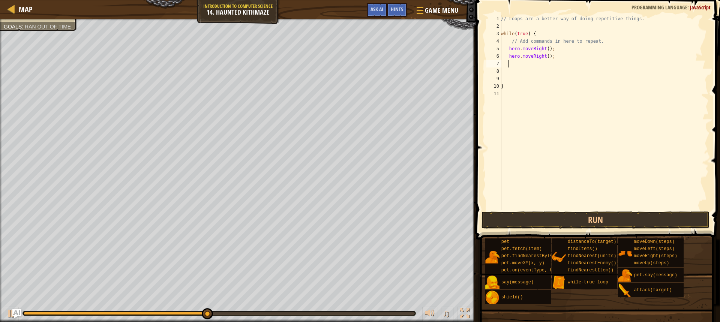
type textarea "h"
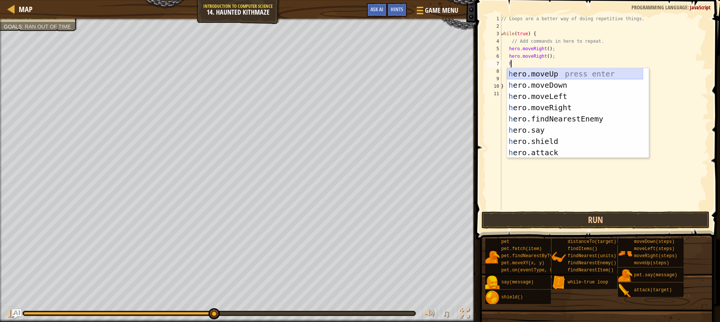
click at [529, 74] on div "h ero.moveUp press enter h ero.moveDown press enter h ero.moveLeft press enter …" at bounding box center [575, 124] width 136 height 113
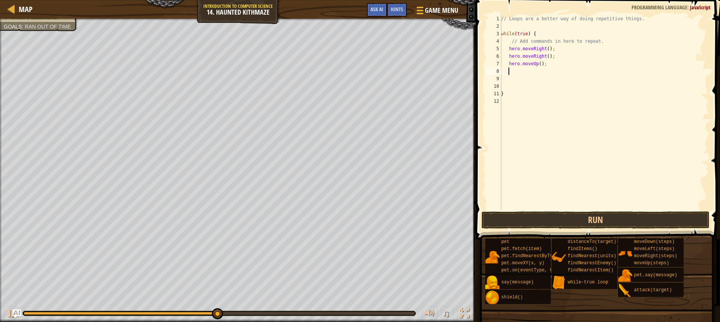
type textarea "h"
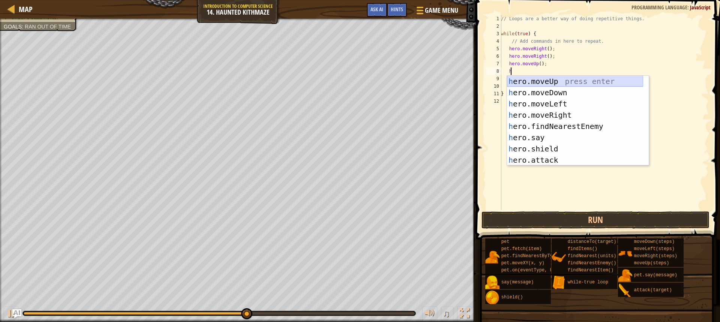
click at [532, 79] on div "h ero.moveUp press enter h ero.moveDown press enter h ero.moveLeft press enter …" at bounding box center [575, 132] width 136 height 113
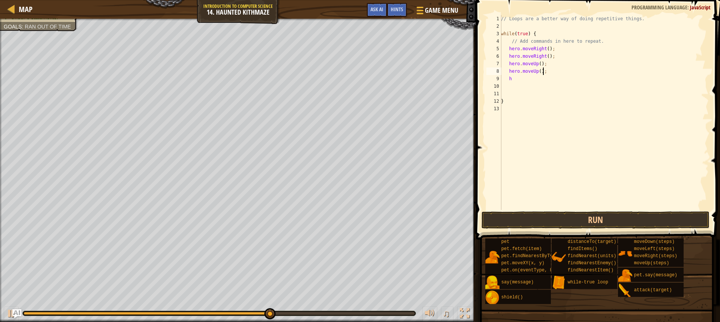
click at [546, 75] on div "// Loops are a better way of doing repetitive things. while ( true ) { // Add c…" at bounding box center [604, 120] width 209 height 210
click at [517, 80] on div "// Loops are a better way of doing repetitive things. while ( true ) { // Add c…" at bounding box center [604, 120] width 209 height 210
type textarea "h"
click at [540, 215] on button "Run" at bounding box center [596, 220] width 228 height 17
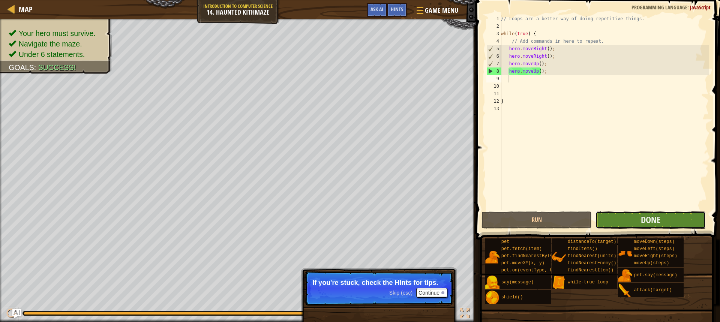
click at [640, 222] on button "Done" at bounding box center [651, 220] width 110 height 17
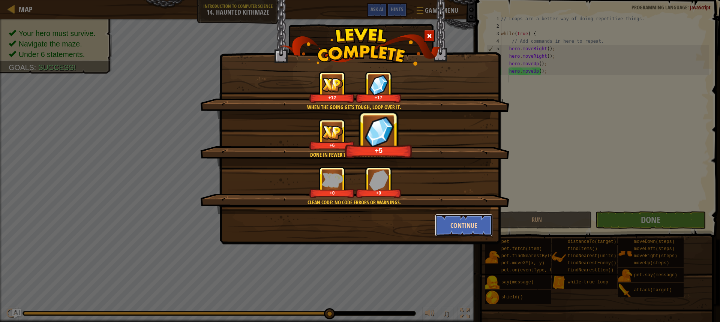
click at [448, 229] on button "Continue" at bounding box center [464, 225] width 58 height 23
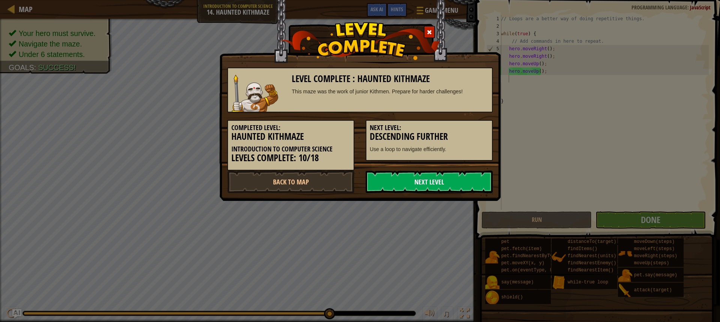
click at [442, 186] on link "Next Level" at bounding box center [429, 182] width 127 height 23
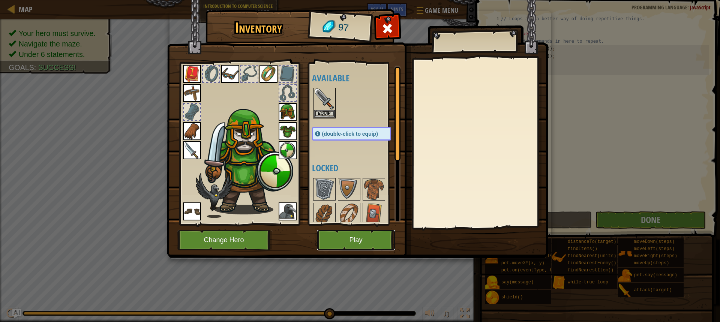
click at [336, 242] on button "Play" at bounding box center [356, 240] width 78 height 21
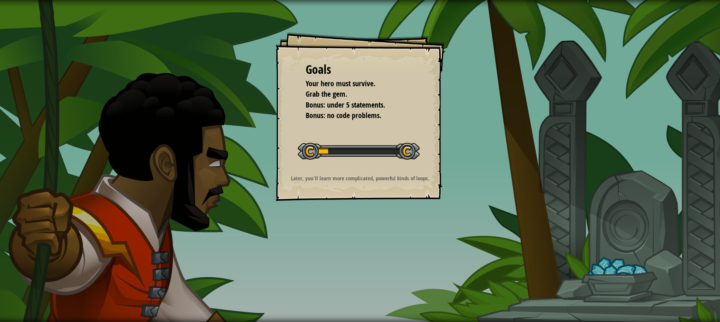
drag, startPoint x: 118, startPoint y: 209, endPoint x: 137, endPoint y: 176, distance: 38.3
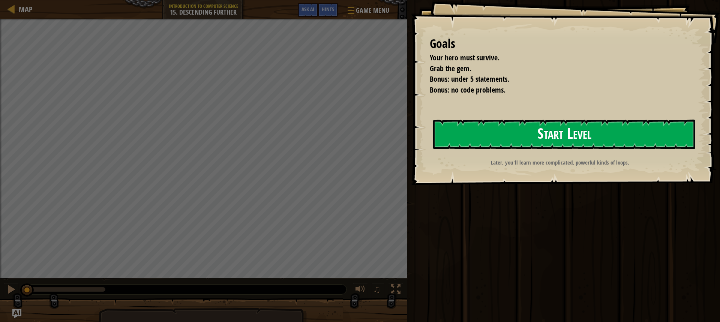
click at [492, 122] on button "Start Level" at bounding box center [564, 135] width 262 height 30
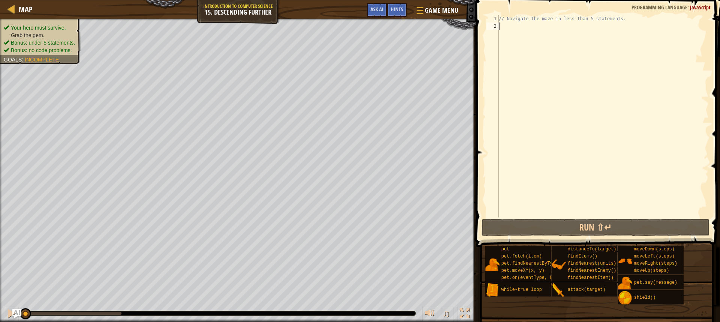
type textarea "h"
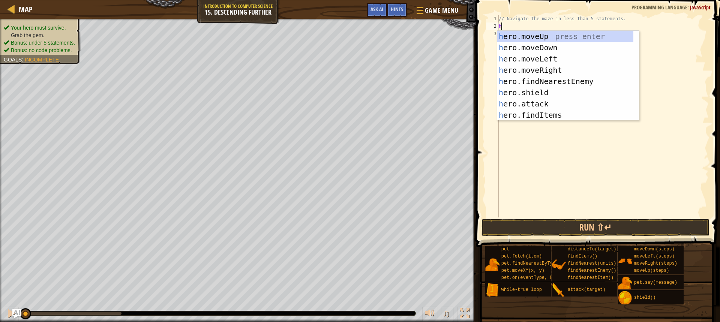
scroll to position [3, 0]
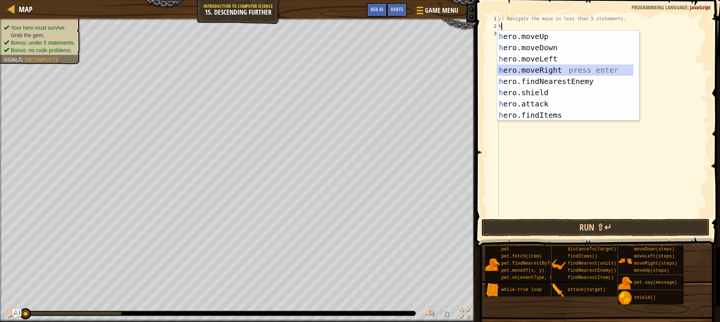
click at [562, 74] on div "h ero.moveUp press enter h ero.moveDown press enter h ero.moveLeft press enter …" at bounding box center [566, 87] width 136 height 113
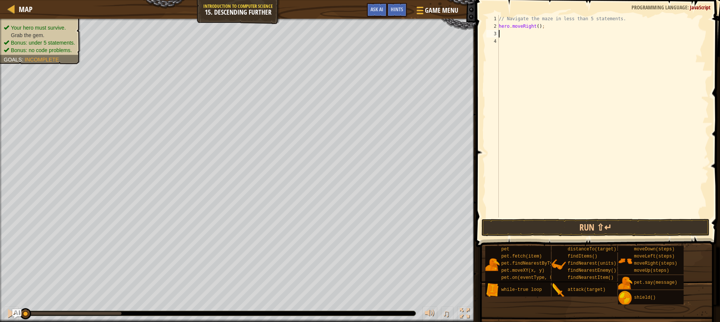
type textarea "h"
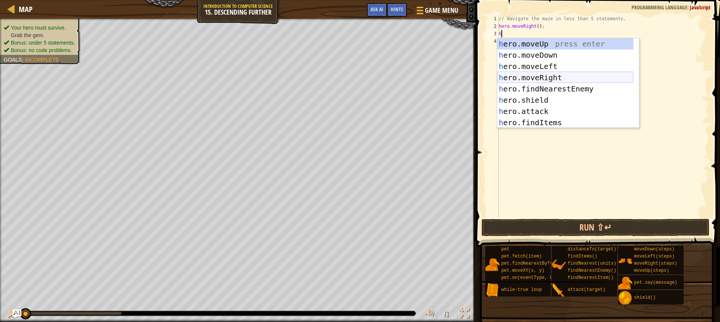
click at [561, 74] on div "h ero.moveUp press enter h ero.moveDown press enter h ero.moveLeft press enter …" at bounding box center [566, 94] width 136 height 113
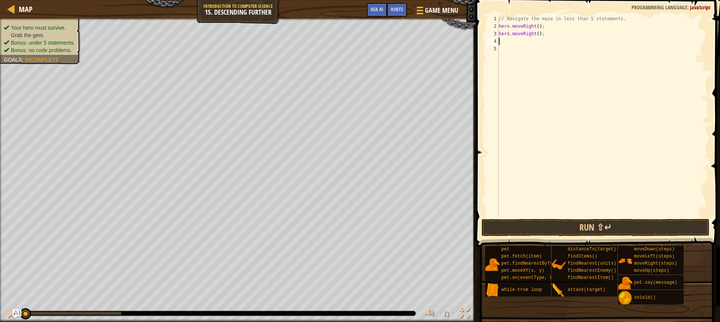
type textarea "h"
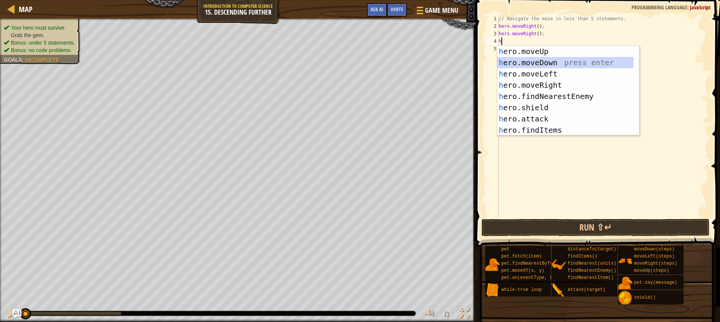
click at [550, 66] on div "h ero.moveUp press enter h ero.moveDown press enter h ero.moveLeft press enter …" at bounding box center [566, 102] width 136 height 113
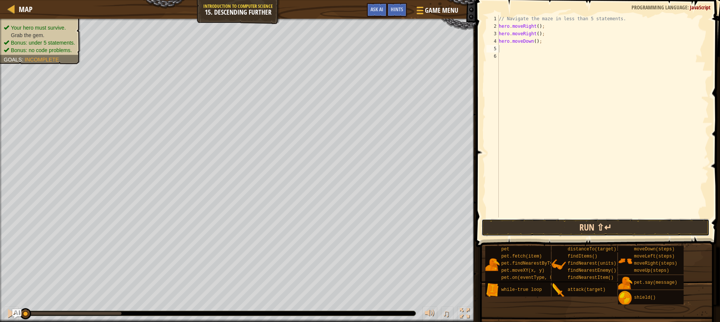
click at [559, 226] on button "Run ⇧↵" at bounding box center [596, 227] width 228 height 17
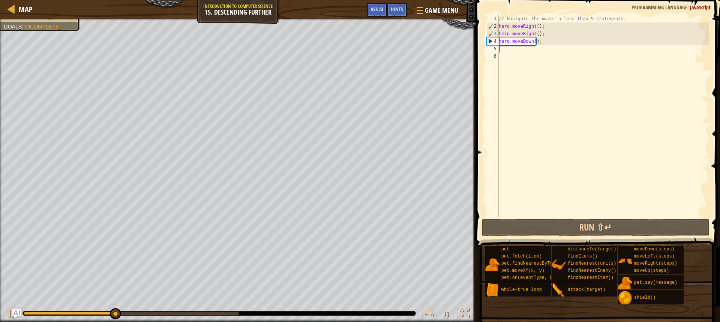
click at [501, 24] on div "1 2 3 4 5 6 // Navigate the maze in less than 5 statements. hero . moveRight ( …" at bounding box center [597, 116] width 224 height 203
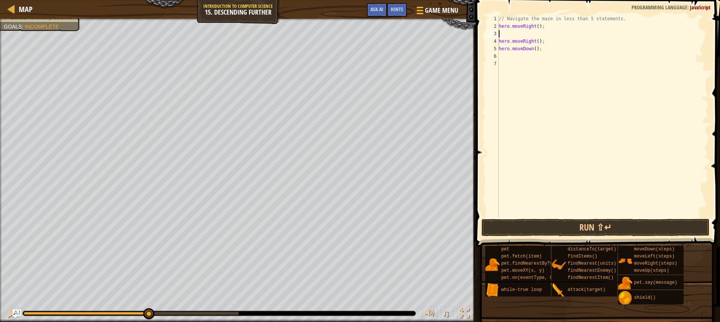
click at [498, 27] on div "2" at bounding box center [493, 27] width 12 height 8
type textarea "hero.moveRight();"
click at [506, 41] on div "// Navigate the maze in less than 5 statements. hero . moveRight ( ) ; hero . m…" at bounding box center [604, 124] width 212 height 218
type textarea "hero.moveRight();"
click at [505, 26] on div "// Navigate the maze in less than 5 statements. hero . moveRight ( ) ; hero . m…" at bounding box center [604, 124] width 212 height 218
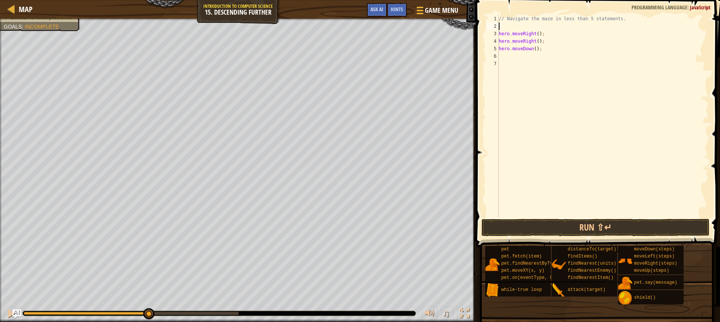
type textarea "h"
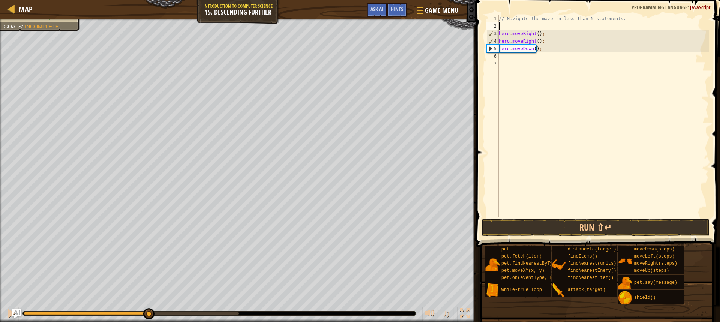
type textarea "w"
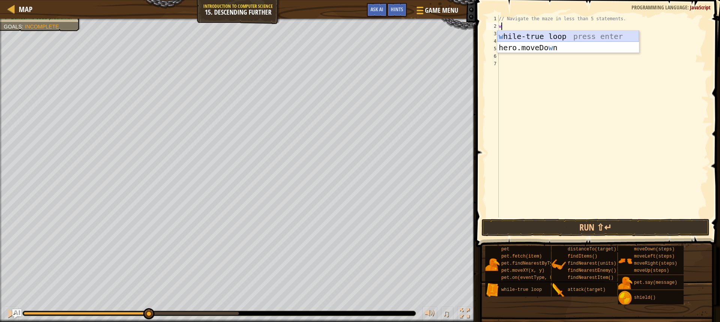
click at [537, 39] on div "w [PERSON_NAME]-true loop press enter hero.moveDo w n press enter" at bounding box center [569, 53] width 142 height 45
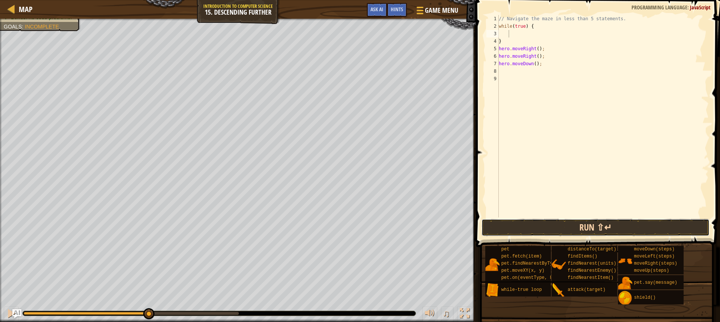
click at [586, 228] on button "Run ⇧↵" at bounding box center [596, 227] width 228 height 17
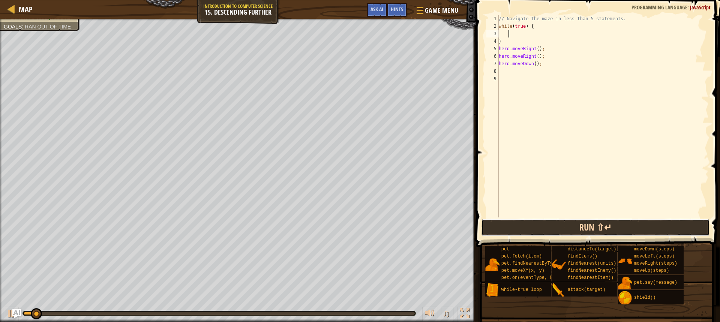
click at [574, 221] on button "Run ⇧↵" at bounding box center [596, 227] width 228 height 17
click at [579, 229] on button "Run ⇧↵" at bounding box center [596, 227] width 228 height 17
click at [503, 36] on div "// Navigate the maze in less than 5 statements. while ( true ) { } hero . moveR…" at bounding box center [604, 124] width 212 height 218
type textarea "}"
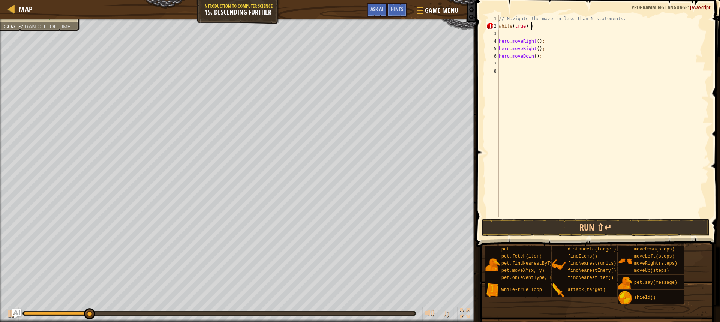
click at [539, 24] on div "// Navigate the maze in less than 5 statements. while ( true ) { hero . moveRig…" at bounding box center [604, 124] width 212 height 218
type textarea "while(true)"
click at [503, 33] on div "// Navigate the maze in less than 5 statements. while ( true ) hero . moveRight…" at bounding box center [604, 124] width 212 height 218
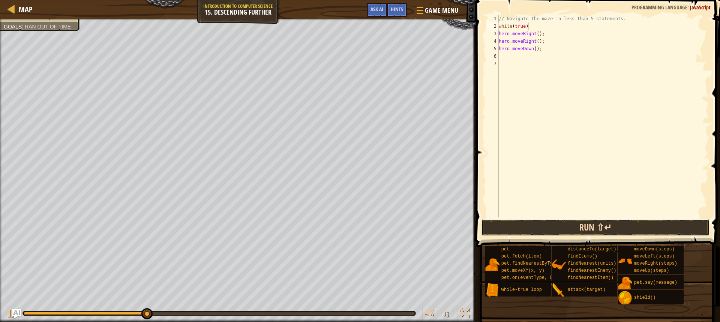
click at [613, 225] on button "Run ⇧↵" at bounding box center [596, 227] width 228 height 17
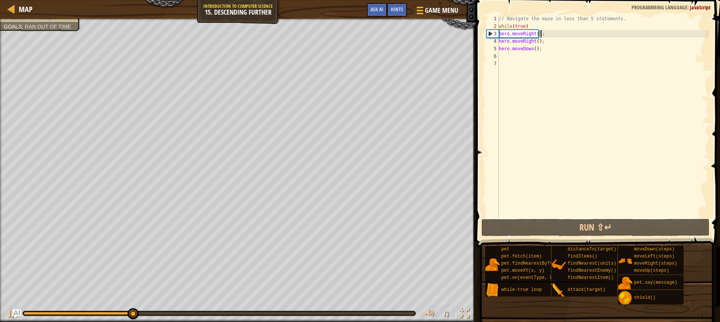
click at [550, 34] on div "// Navigate the maze in less than 5 statements. while ( true ) hero . moveRight…" at bounding box center [604, 124] width 212 height 218
type textarea "hero.moveRight();"
drag, startPoint x: 549, startPoint y: 35, endPoint x: 498, endPoint y: 34, distance: 50.7
click at [498, 34] on div "hero.moveRight(); 1 2 3 4 5 6 7 // Navigate the maze in less than 5 statements.…" at bounding box center [597, 116] width 224 height 203
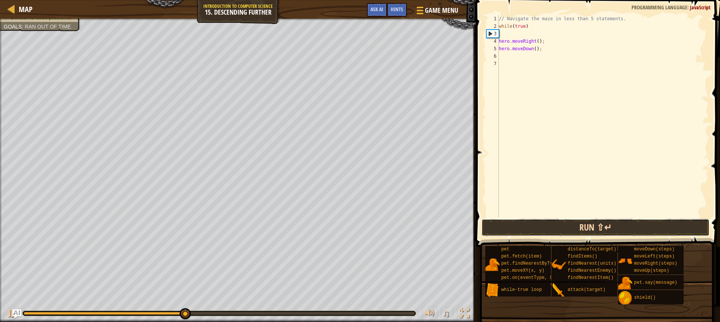
click at [534, 225] on button "Run ⇧↵" at bounding box center [596, 227] width 228 height 17
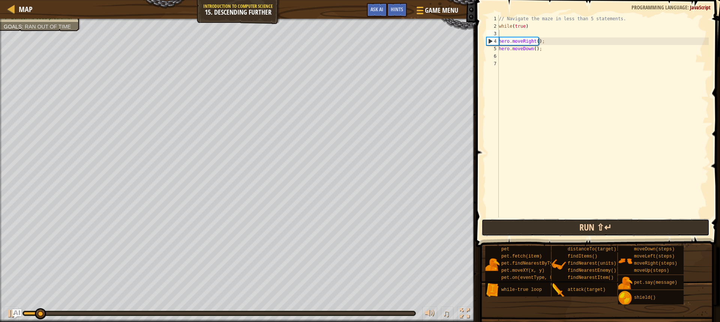
click at [534, 225] on button "Run ⇧↵" at bounding box center [596, 227] width 228 height 17
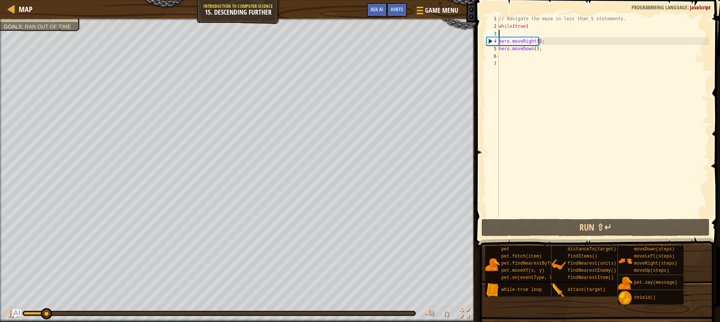
click at [513, 32] on div "// Navigate the maze in less than 5 statements. while ( true ) hero . moveRight…" at bounding box center [604, 124] width 212 height 218
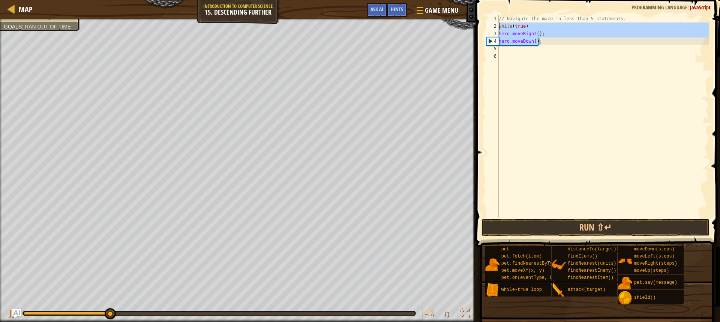
drag, startPoint x: 541, startPoint y: 42, endPoint x: 492, endPoint y: 23, distance: 52.4
click at [492, 23] on div "while(true) 1 2 3 4 5 6 // Navigate the maze in less than 5 statements. while (…" at bounding box center [597, 116] width 224 height 203
type textarea "while(true) hero.moveRight();"
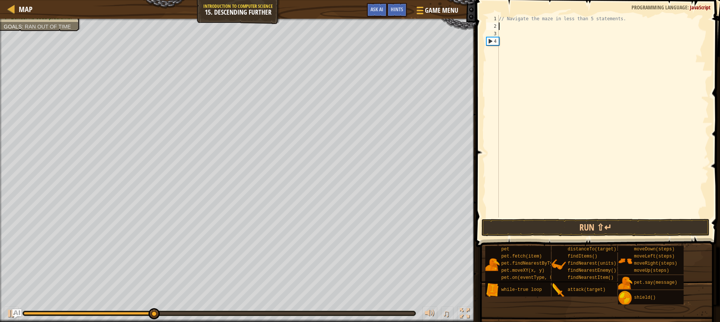
type textarea "h"
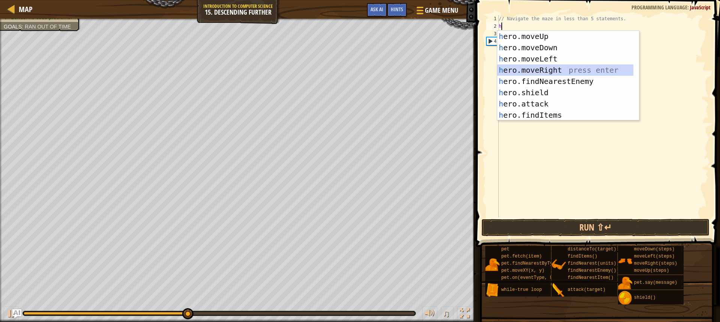
click at [544, 68] on div "h ero.moveUp press enter h ero.moveDown press enter h ero.moveLeft press enter …" at bounding box center [569, 87] width 142 height 113
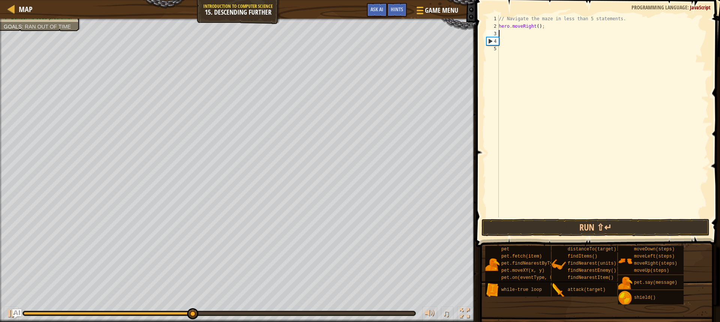
type textarea "h"
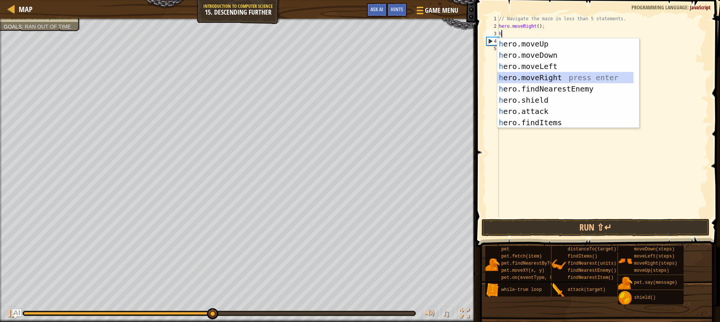
click at [543, 76] on div "h ero.moveUp press enter h ero.moveDown press enter h ero.moveLeft press enter …" at bounding box center [566, 94] width 136 height 113
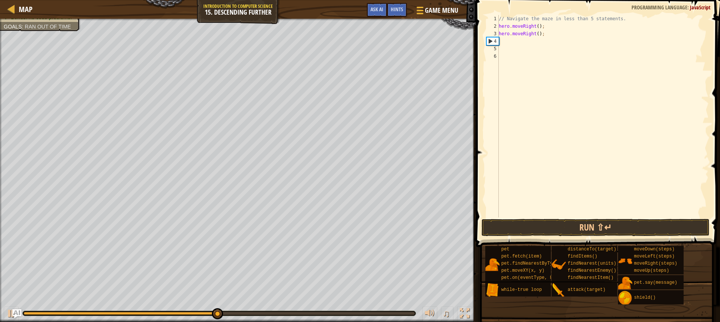
type textarea "h"
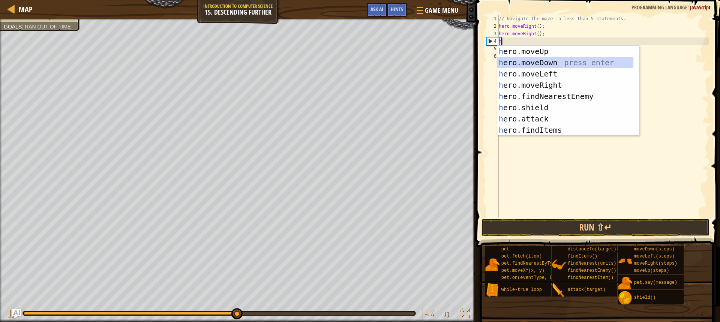
click at [541, 62] on div "h ero.moveUp press enter h ero.moveDown press enter h ero.moveLeft press enter …" at bounding box center [566, 102] width 136 height 113
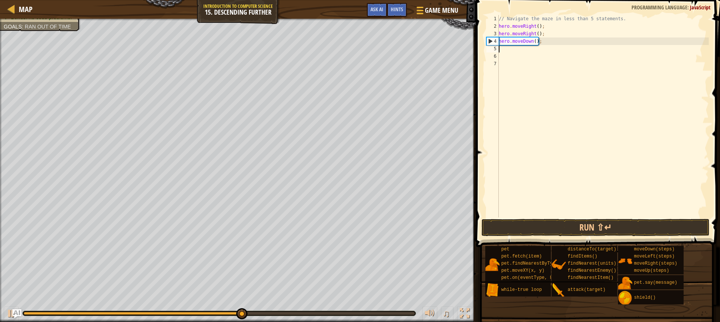
type textarea "h"
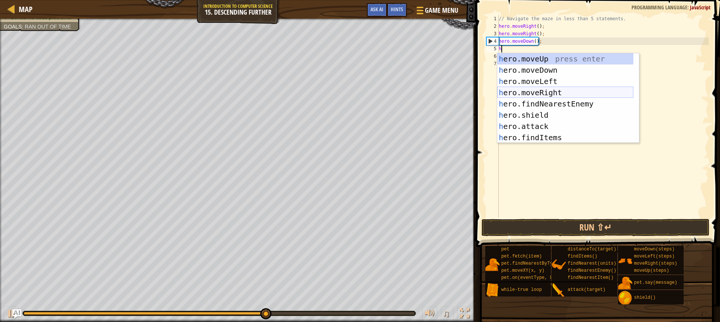
click at [547, 92] on div "h ero.moveUp press enter h ero.moveDown press enter h ero.moveLeft press enter …" at bounding box center [566, 109] width 136 height 113
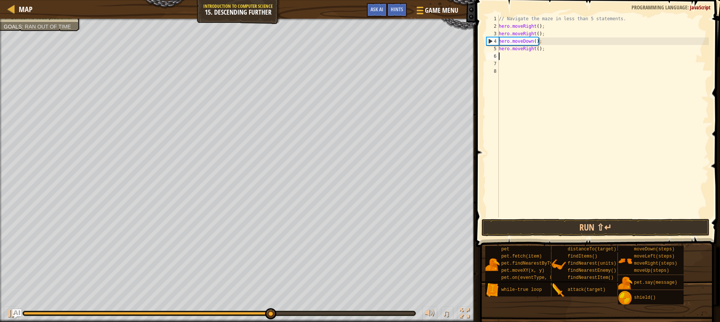
type textarea "h"
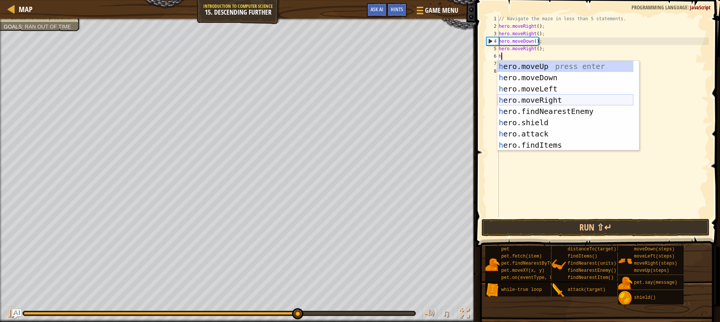
click at [546, 100] on div "h ero.moveUp press enter h ero.moveDown press enter h ero.moveLeft press enter …" at bounding box center [566, 117] width 136 height 113
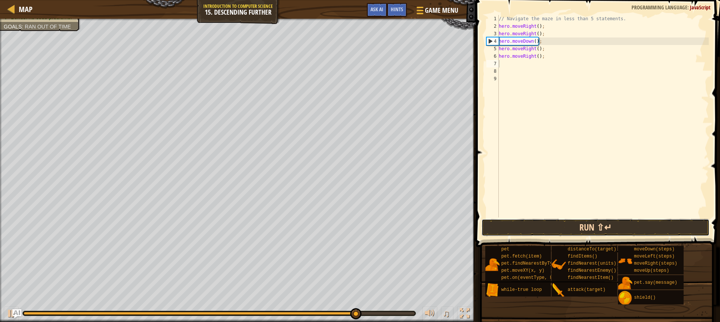
click at [584, 225] on button "Run ⇧↵" at bounding box center [596, 227] width 228 height 17
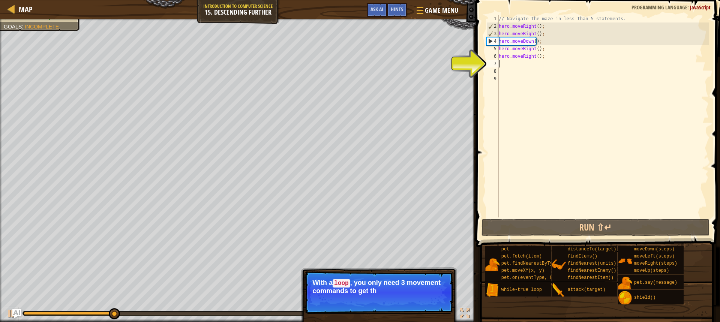
type textarea "h"
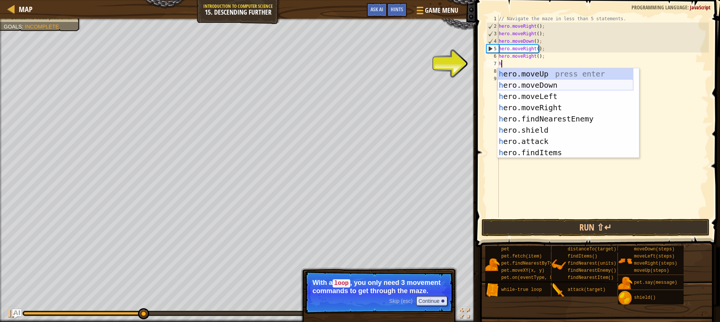
click at [535, 86] on div "h ero.moveUp press enter h ero.moveDown press enter h ero.moveLeft press enter …" at bounding box center [566, 124] width 136 height 113
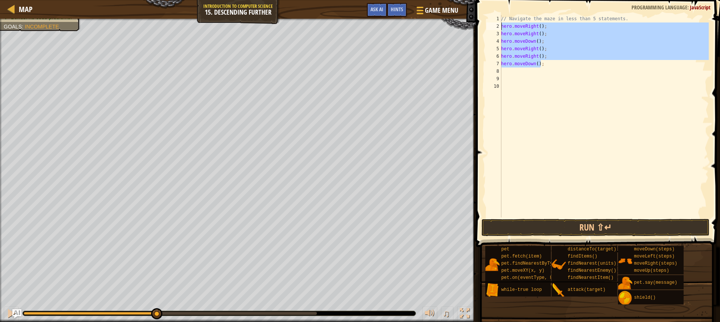
drag, startPoint x: 537, startPoint y: 65, endPoint x: 497, endPoint y: 28, distance: 54.2
click at [497, 28] on div "1 2 3 4 5 6 7 8 9 10 // Navigate the maze in less than 5 statements. hero . mov…" at bounding box center [597, 116] width 224 height 203
type textarea "h"
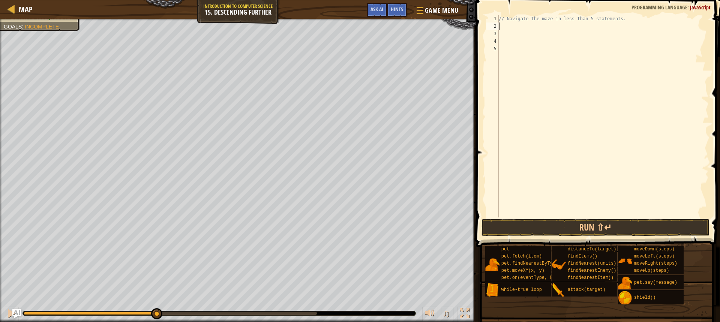
type textarea "l"
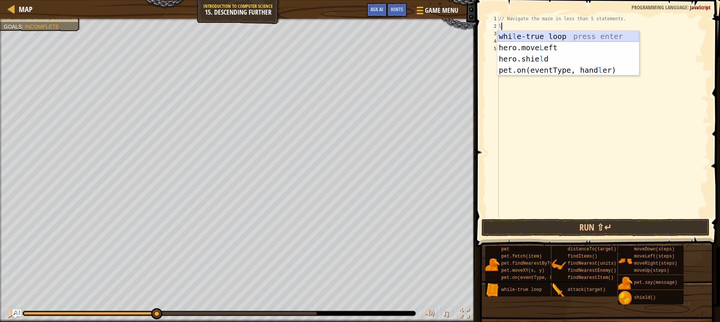
click at [552, 36] on div "whi l e-true loop press enter hero.move L eft press enter hero.shie l d press e…" at bounding box center [569, 65] width 142 height 68
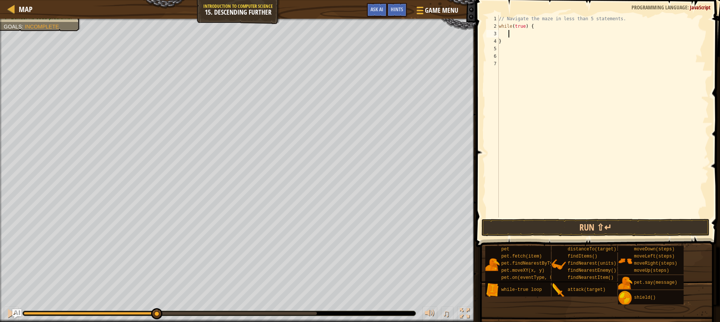
type textarea "h"
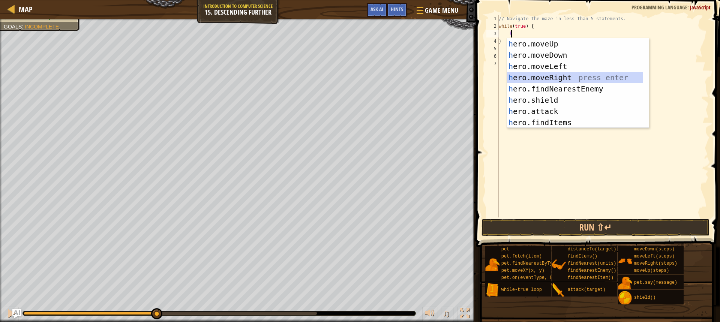
click at [554, 81] on div "h ero.moveUp press enter h ero.moveDown press enter h ero.moveLeft press enter …" at bounding box center [575, 94] width 136 height 113
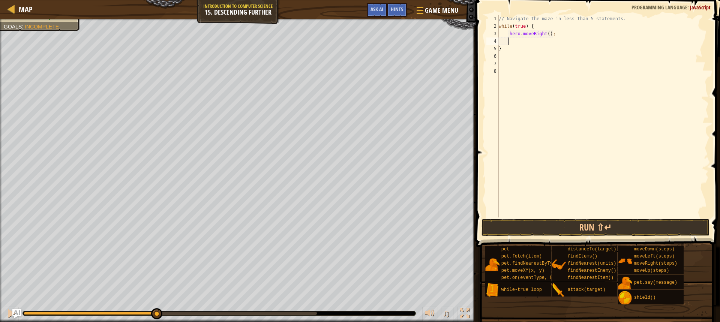
type textarea "h"
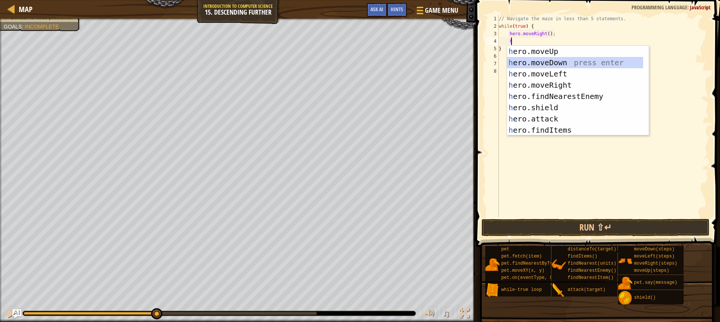
click at [553, 66] on div "h ero.moveUp press enter h ero.moveDown press enter h ero.moveLeft press enter …" at bounding box center [575, 102] width 136 height 113
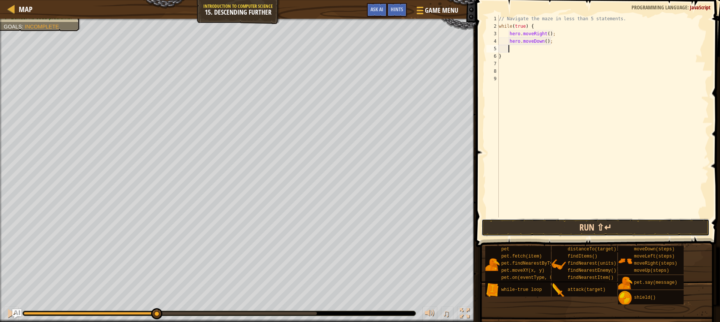
click at [531, 227] on button "Run ⇧↵" at bounding box center [596, 227] width 228 height 17
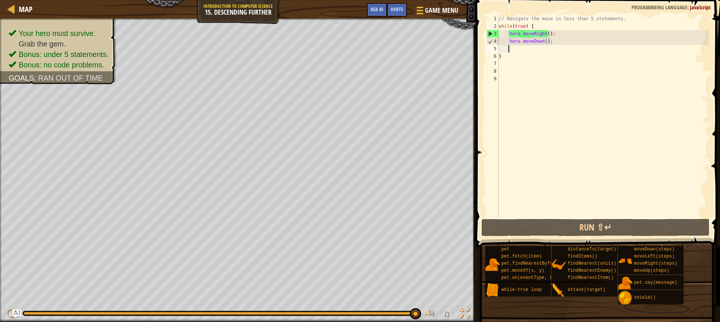
click at [508, 40] on div "// Navigate the maze in less than 5 statements. while ( true ) { hero . moveRig…" at bounding box center [604, 124] width 212 height 218
type textarea "hero.moveDown();"
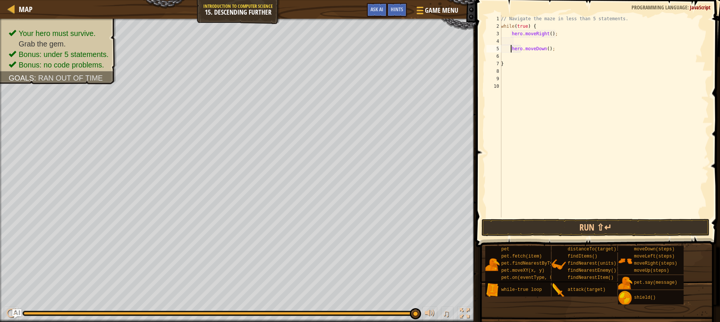
click at [503, 44] on div "// Navigate the maze in less than 5 statements. while ( true ) { hero . moveRig…" at bounding box center [604, 124] width 209 height 218
type textarea "h"
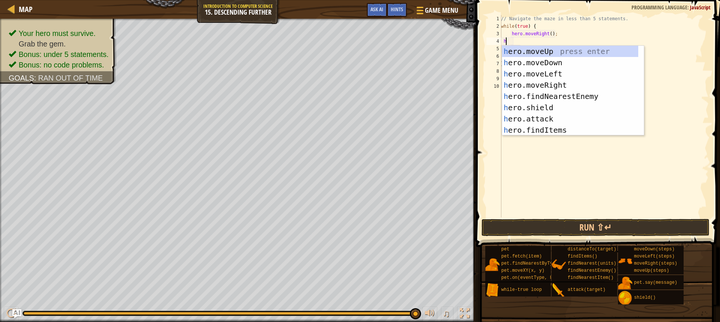
scroll to position [3, 1]
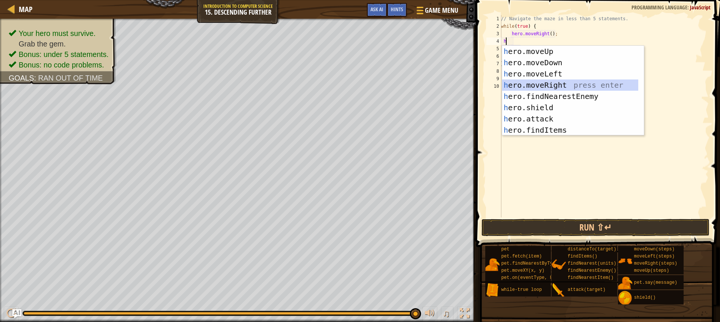
click at [525, 82] on div "h ero.moveUp press enter h ero.moveDown press enter h ero.moveLeft press enter …" at bounding box center [570, 102] width 136 height 113
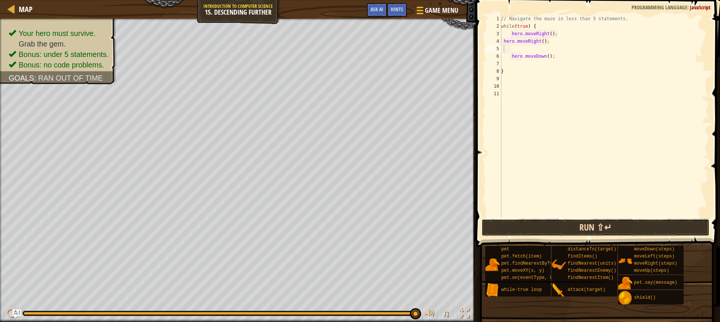
click at [547, 232] on button "Run ⇧↵" at bounding box center [596, 227] width 228 height 17
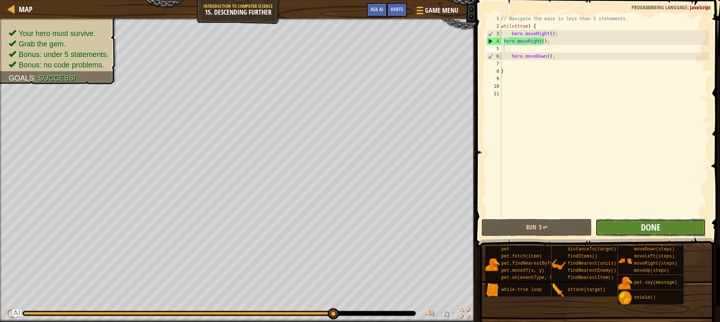
click at [652, 223] on span "Done" at bounding box center [651, 227] width 20 height 12
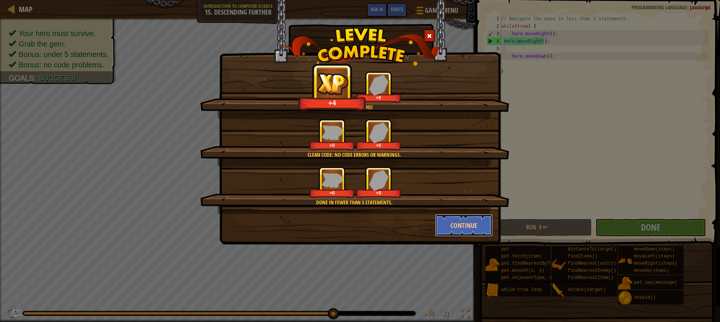
drag, startPoint x: 458, startPoint y: 224, endPoint x: 394, endPoint y: 203, distance: 67.0
click at [459, 224] on button "Continue" at bounding box center [464, 225] width 58 height 23
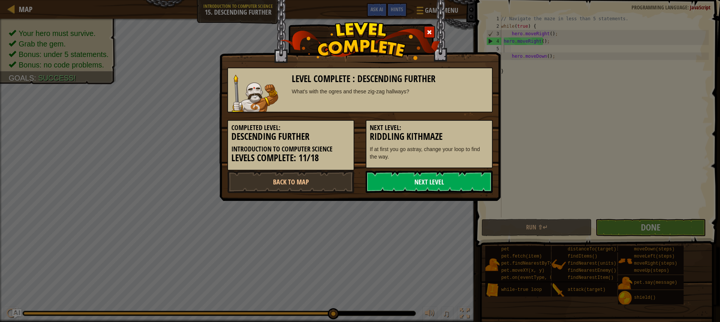
click at [435, 184] on link "Next Level" at bounding box center [429, 182] width 127 height 23
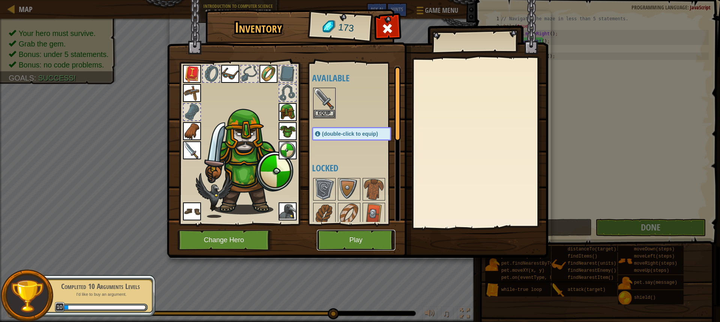
click at [340, 238] on button "Play" at bounding box center [356, 240] width 78 height 21
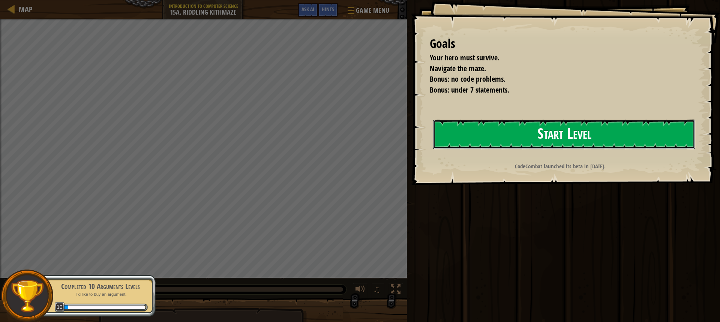
click at [537, 129] on button "Start Level" at bounding box center [564, 135] width 262 height 30
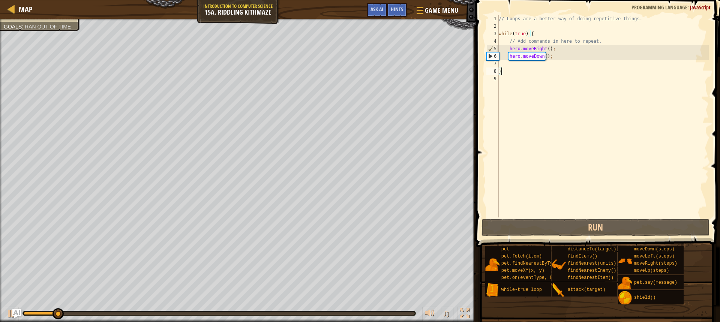
click at [328, 16] on div "Map Introduction to Computer Science 15a. Riddling Kithmaze Game Menu Done Hint…" at bounding box center [360, 161] width 720 height 322
click at [476, 207] on div "Map Introduction to Computer Science 15a. Riddling Kithmaze Game Menu Done Hint…" at bounding box center [360, 161] width 720 height 322
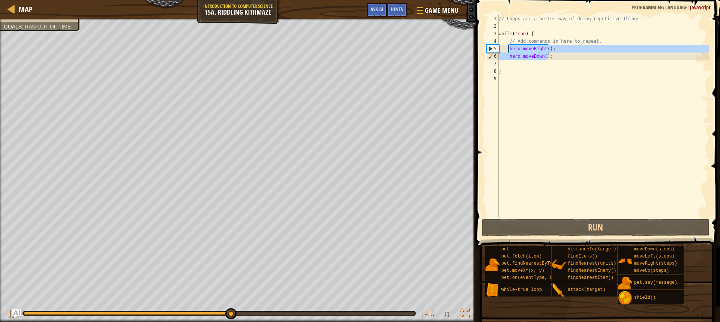
drag, startPoint x: 551, startPoint y: 56, endPoint x: 509, endPoint y: 50, distance: 42.5
click at [509, 50] on div "// Loops are a better way of doing repetitive things. while ( true ) { // Add c…" at bounding box center [604, 124] width 212 height 218
type textarea "hero.moveRight(); hero.moveDown();"
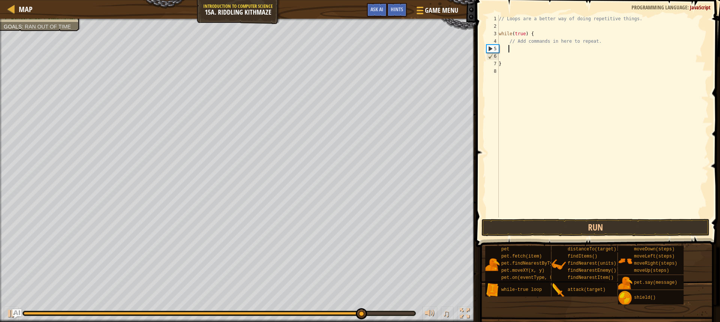
type textarea "h"
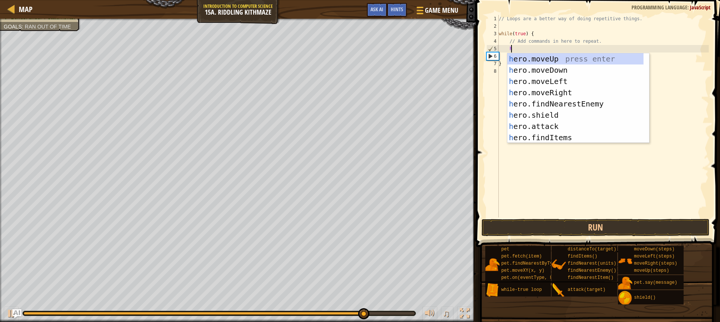
scroll to position [3, 1]
click at [570, 90] on div "h ero.moveUp press enter h ero.moveDown press enter h ero.moveLeft press enter …" at bounding box center [576, 109] width 136 height 113
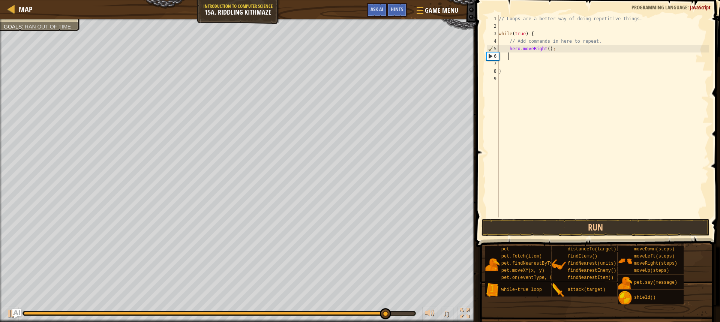
type textarea "h"
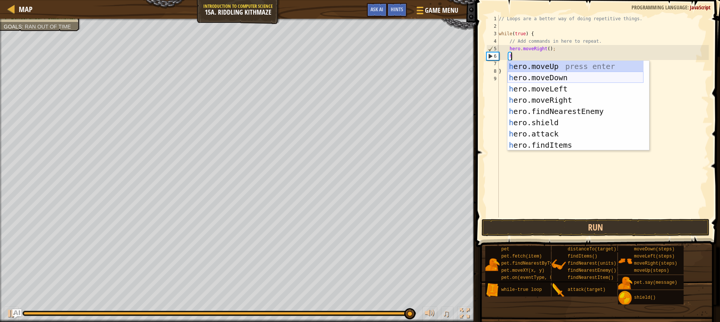
click at [541, 80] on div "h ero.moveUp press enter h ero.moveDown press enter h ero.moveLeft press enter …" at bounding box center [576, 117] width 136 height 113
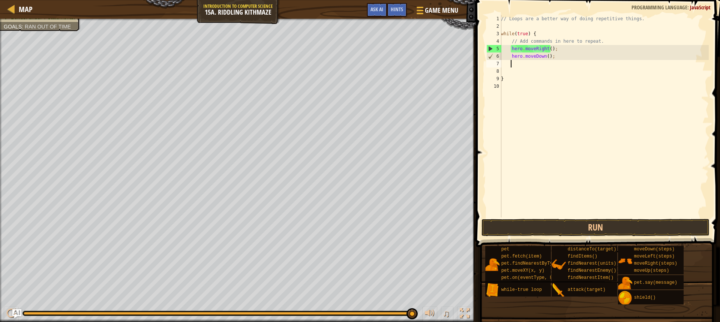
type textarea "h"
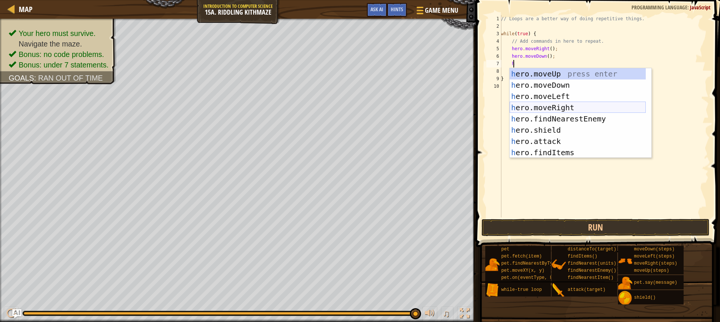
click at [559, 106] on div "h ero.moveUp press enter h ero.moveDown press enter h ero.moveLeft press enter …" at bounding box center [578, 124] width 136 height 113
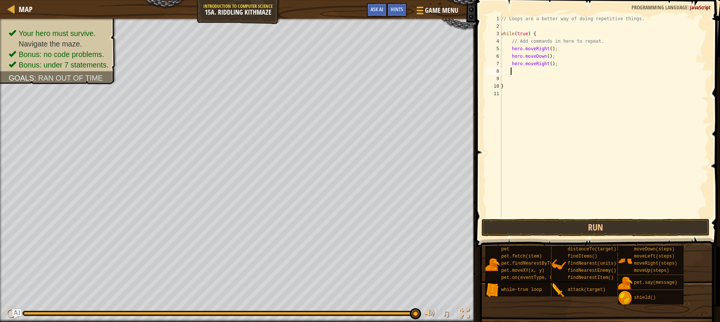
scroll to position [3, 0]
type textarea "h"
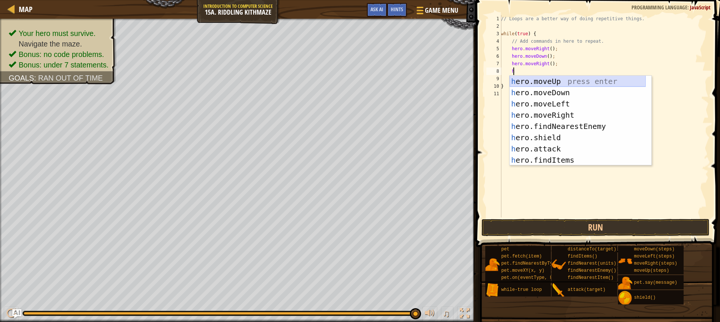
click at [548, 81] on div "h ero.moveUp press enter h ero.moveDown press enter h ero.moveLeft press enter …" at bounding box center [578, 132] width 136 height 113
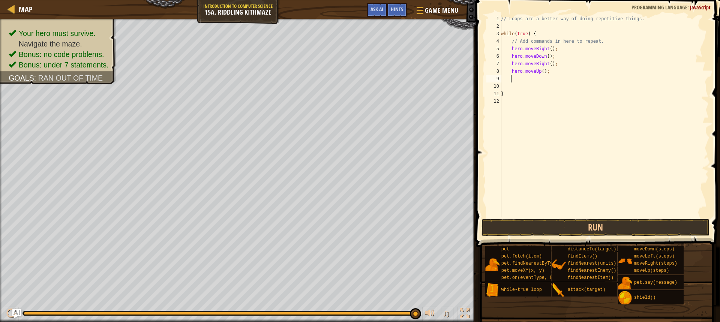
scroll to position [3, 0]
click at [563, 223] on button "Run" at bounding box center [596, 227] width 228 height 17
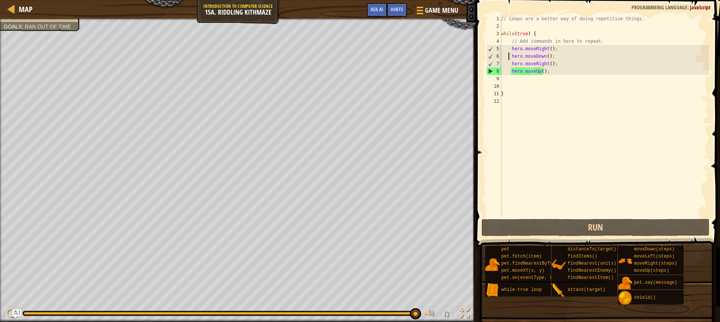
click at [510, 55] on div "// Loops are a better way of doing repetitive things. while ( true ) { // Add c…" at bounding box center [604, 124] width 209 height 218
type textarea "hero.moveDown();"
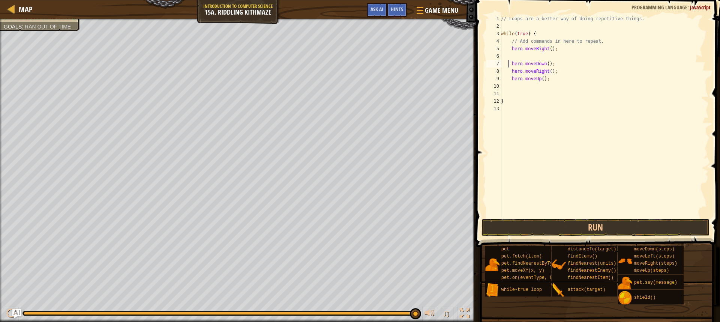
click at [513, 61] on div "// Loops are a better way of doing repetitive things. while ( true ) { // Add c…" at bounding box center [604, 124] width 209 height 218
click at [511, 56] on div "// Loops are a better way of doing repetitive things. while ( true ) { // Add c…" at bounding box center [604, 124] width 209 height 218
type textarea "h"
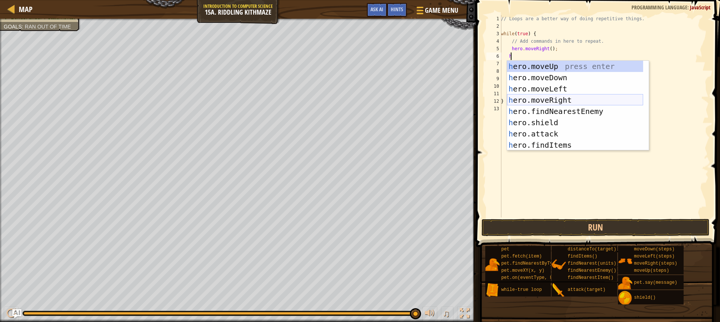
click at [543, 97] on div "h ero.moveUp press enter h ero.moveDown press enter h ero.moveLeft press enter …" at bounding box center [575, 117] width 136 height 113
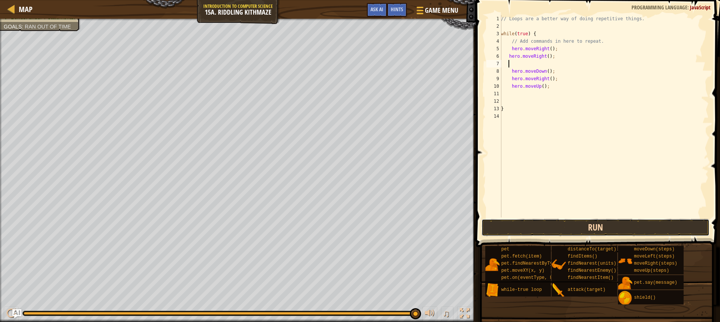
click at [561, 226] on button "Run" at bounding box center [596, 227] width 228 height 17
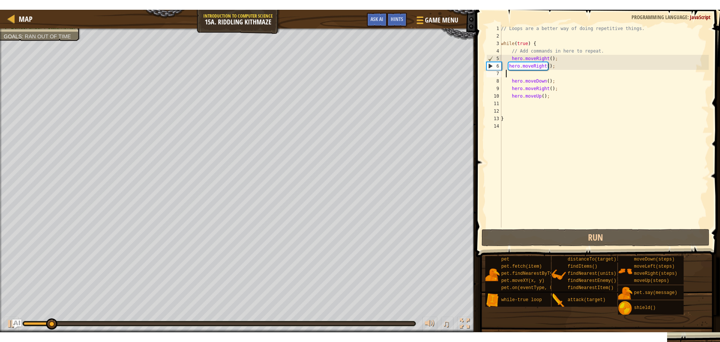
scroll to position [3, 0]
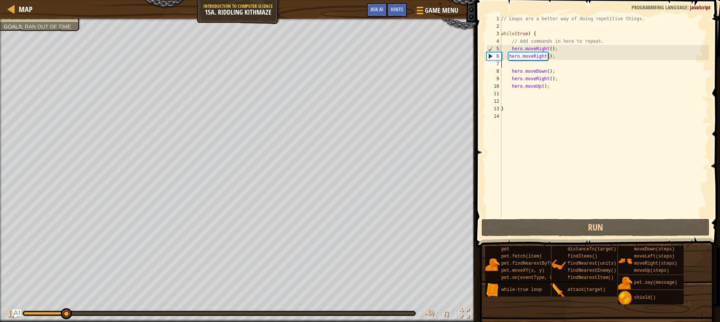
type textarea "hero.moveRight();"
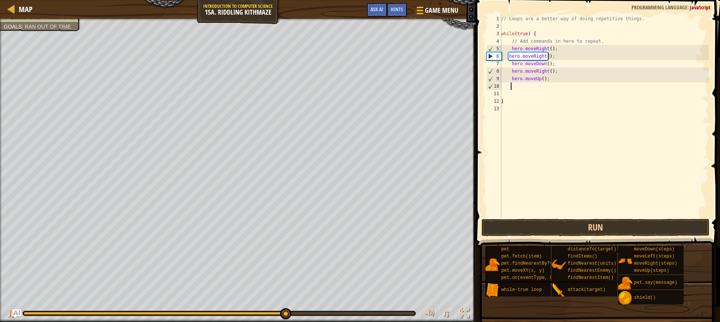
click at [546, 89] on div "// Loops are a better way of doing repetitive things. while ( true ) { // Add c…" at bounding box center [604, 124] width 209 height 218
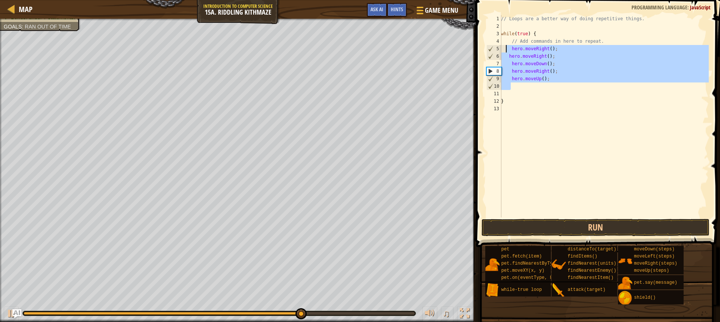
drag, startPoint x: 552, startPoint y: 88, endPoint x: 507, endPoint y: 47, distance: 61.3
click at [507, 47] on div "// Loops are a better way of doing repetitive things. while ( true ) { // Add c…" at bounding box center [604, 124] width 209 height 218
type textarea "hero.moveRight(); hero.moveRight();"
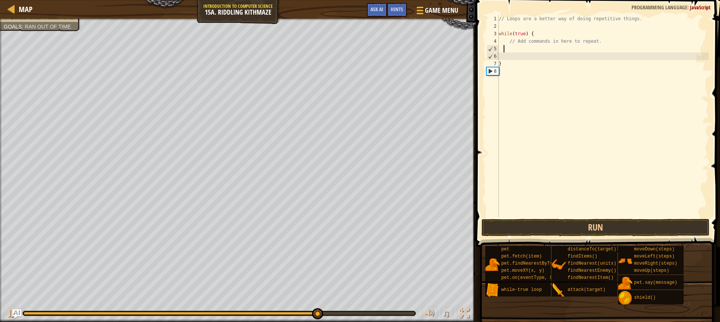
click at [516, 68] on div "// Loops are a better way of doing repetitive things. while ( true ) { // Add c…" at bounding box center [604, 124] width 212 height 218
drag, startPoint x: 515, startPoint y: 69, endPoint x: 505, endPoint y: 71, distance: 10.1
click at [511, 71] on div "// Loops are a better way of doing repetitive things. while ( true ) { // Add c…" at bounding box center [604, 124] width 212 height 218
click at [505, 71] on div "// Loops are a better way of doing repetitive things. while ( true ) { // Add c…" at bounding box center [604, 124] width 212 height 218
click at [499, 72] on div "// Loops are a better way of doing repetitive things. while ( true ) { // Add c…" at bounding box center [604, 124] width 212 height 218
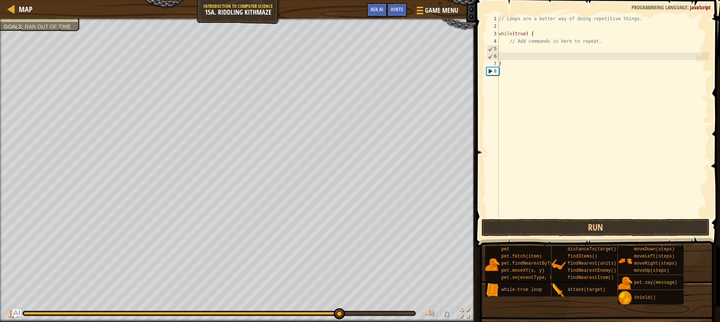
type textarea "}"
click at [502, 72] on div "// Loops are a better way of doing repetitive things. while ( true ) { // Add c…" at bounding box center [604, 124] width 212 height 218
type textarea "}"
type textarea "// Add commands in here to repeat."
click at [502, 53] on div "// Loops are a better way of doing repetitive things. while ( true ) { // Add c…" at bounding box center [604, 124] width 212 height 218
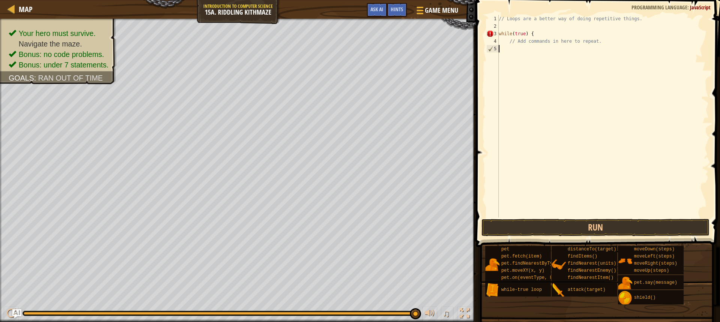
type textarea "h"
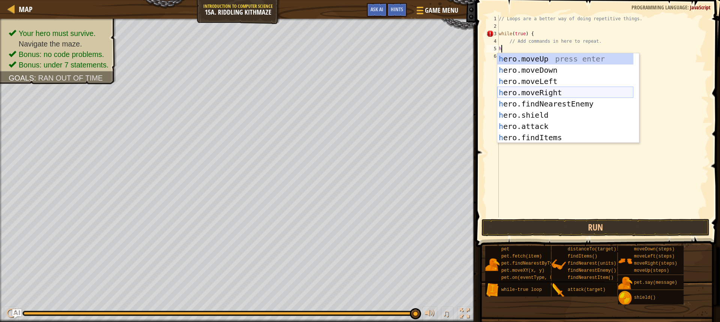
click at [538, 92] on div "h ero.moveUp press enter h ero.moveDown press enter h ero.moveLeft press enter …" at bounding box center [566, 109] width 136 height 113
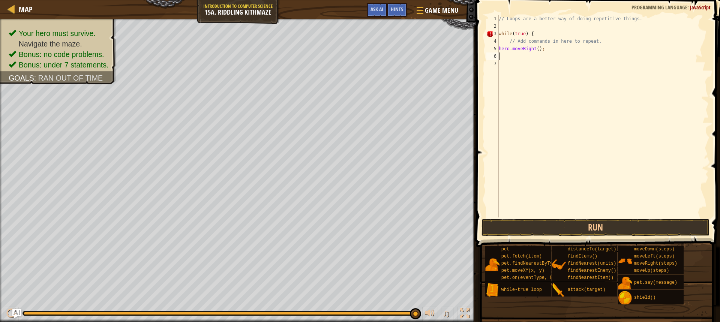
type textarea "h"
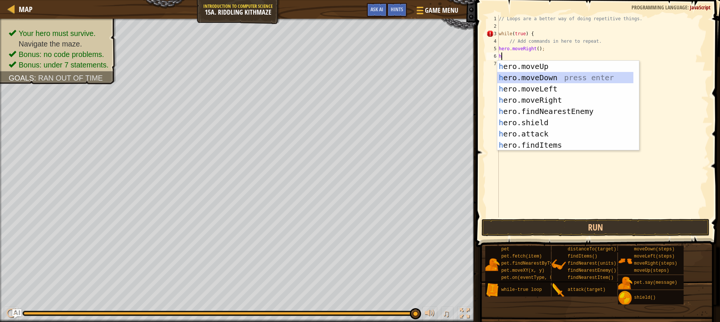
click at [519, 80] on div "h ero.moveUp press enter h ero.moveDown press enter h ero.moveLeft press enter …" at bounding box center [566, 117] width 136 height 113
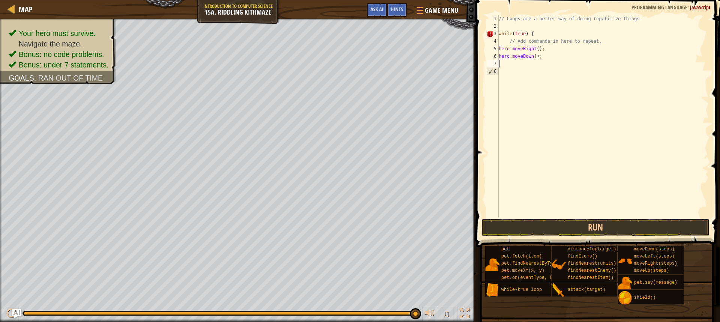
type textarea "h"
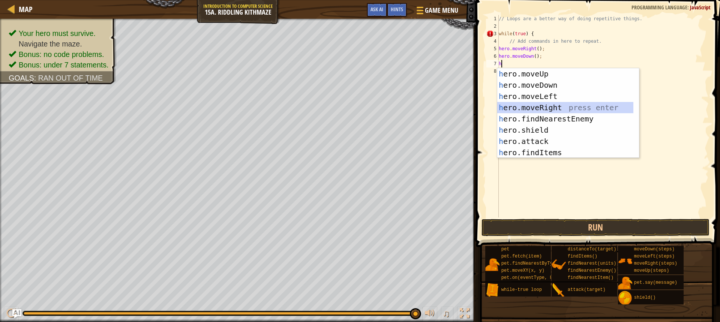
click at [529, 107] on div "h ero.moveUp press enter h ero.moveDown press enter h ero.moveLeft press enter …" at bounding box center [566, 124] width 136 height 113
type textarea "h"
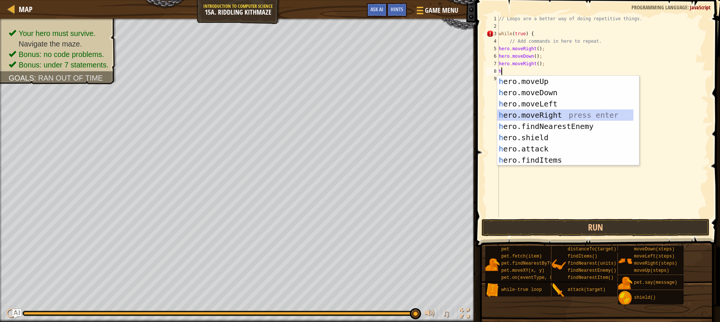
click at [535, 113] on div "h ero.moveUp press enter h ero.moveDown press enter h ero.moveLeft press enter …" at bounding box center [566, 132] width 136 height 113
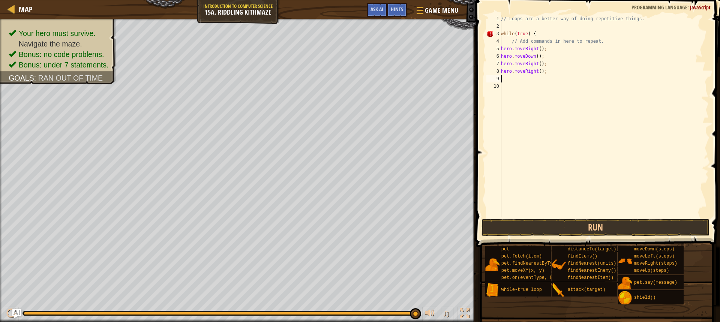
type textarea "h"
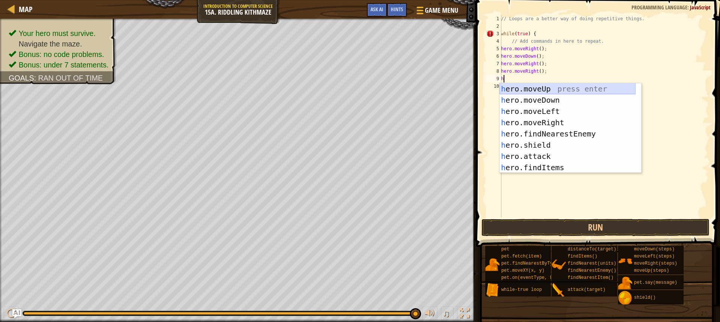
click at [555, 89] on div "h ero.moveUp press enter h ero.moveDown press enter h ero.moveLeft press enter …" at bounding box center [568, 139] width 136 height 113
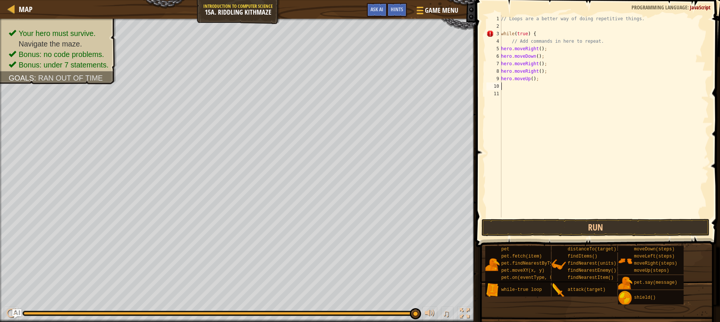
type textarea "h"
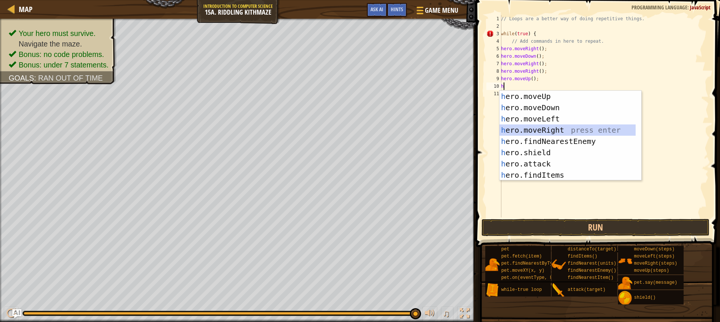
click at [573, 128] on div "h ero.moveUp press enter h ero.moveDown press enter h ero.moveLeft press enter …" at bounding box center [568, 147] width 136 height 113
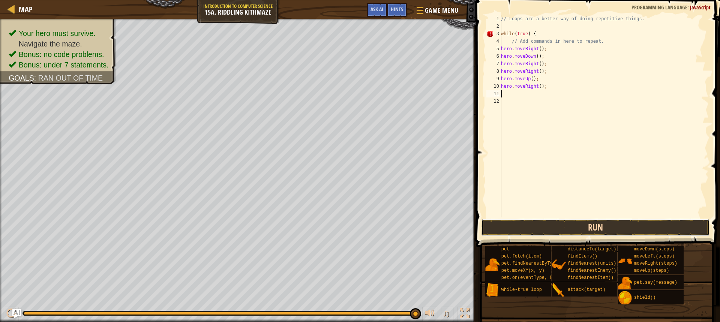
click at [573, 226] on button "Run" at bounding box center [596, 227] width 228 height 17
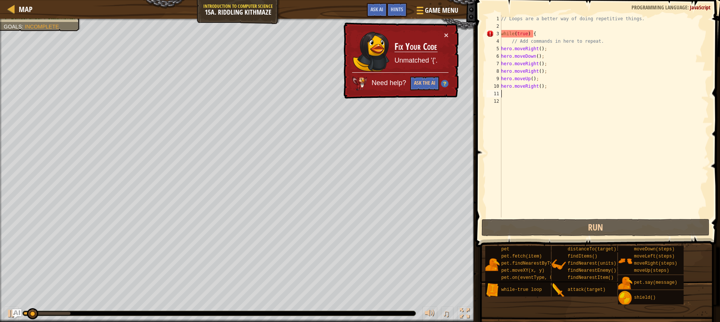
click at [382, 95] on div "Map Introduction to Computer Science 15a. Riddling Kithmaze Game Menu Done Hint…" at bounding box center [360, 161] width 720 height 322
click at [544, 36] on div "// Loops are a better way of doing repetitive things. while ( true ) { // Add c…" at bounding box center [604, 124] width 209 height 218
drag, startPoint x: 539, startPoint y: 36, endPoint x: 499, endPoint y: 33, distance: 39.9
click at [499, 33] on div "while(true) { 1 2 3 4 5 6 7 8 9 10 11 12 // Loops are a better way of doing rep…" at bounding box center [597, 116] width 224 height 203
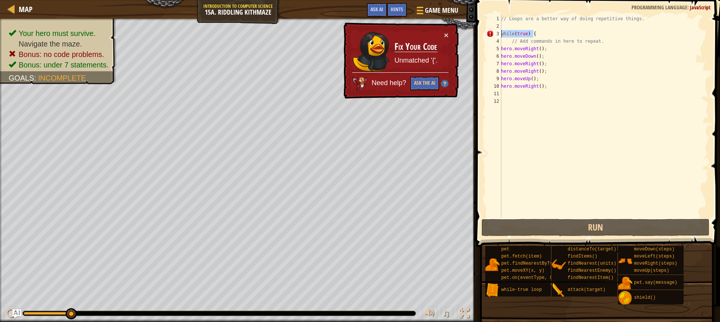
click at [554, 33] on div "// Loops are a better way of doing repetitive things. while ( true ) { // Add c…" at bounding box center [604, 116] width 209 height 203
click at [536, 35] on div "// Loops are a better way of doing repetitive things. while ( true ) { // Add c…" at bounding box center [604, 124] width 209 height 218
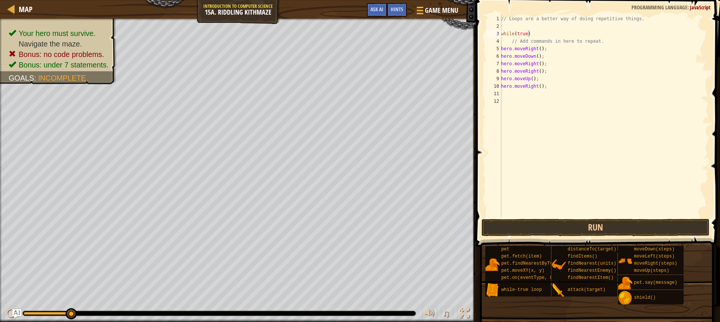
click at [558, 236] on button "Run" at bounding box center [596, 227] width 228 height 17
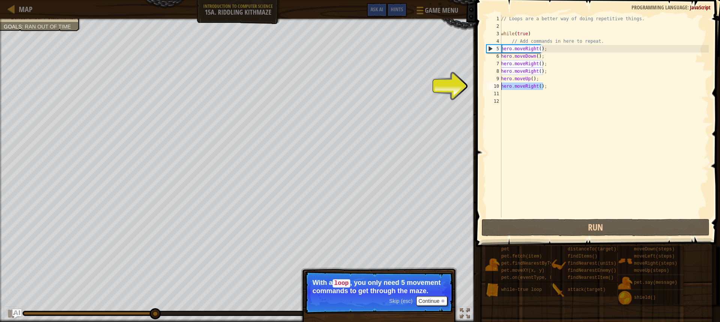
drag, startPoint x: 544, startPoint y: 86, endPoint x: 500, endPoint y: 88, distance: 44.0
click at [500, 88] on div "while(true) 1 2 3 4 5 6 7 8 9 10 11 12 // Loops are a better way of doing repet…" at bounding box center [597, 116] width 224 height 203
type textarea "hero.moveRight();"
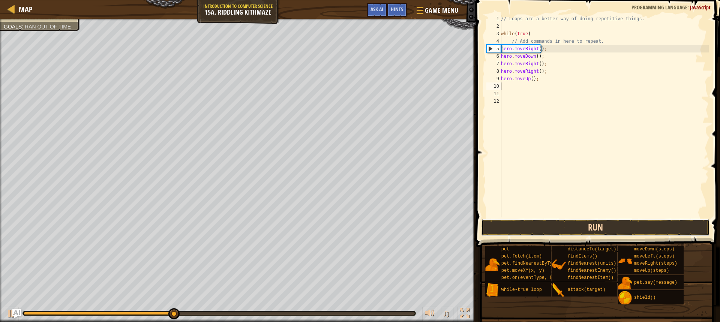
click at [548, 229] on button "Run" at bounding box center [596, 227] width 228 height 17
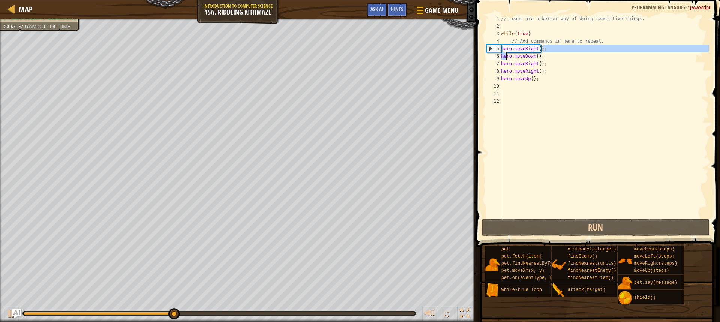
drag, startPoint x: 546, startPoint y: 51, endPoint x: 537, endPoint y: 76, distance: 26.1
click at [520, 64] on div "// Loops are a better way of doing repetitive things. while ( true ) // Add com…" at bounding box center [604, 124] width 209 height 218
type textarea "hero.moveDown(); hero.moveRight();"
click at [562, 105] on div "// Loops are a better way of doing repetitive things. while ( true ) // Add com…" at bounding box center [604, 124] width 209 height 218
click at [489, 40] on div "4" at bounding box center [494, 42] width 15 height 8
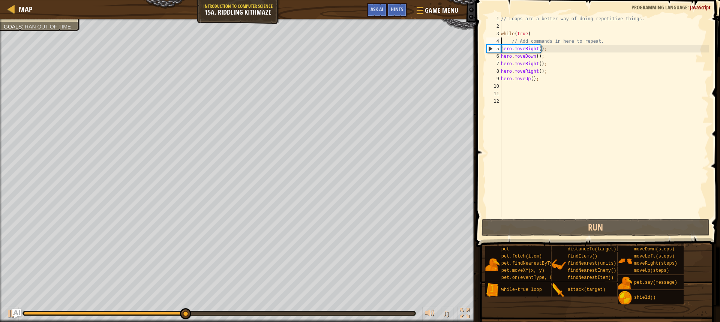
click at [496, 56] on div "6" at bounding box center [494, 57] width 15 height 8
click at [492, 48] on div "5" at bounding box center [494, 49] width 15 height 8
click at [487, 48] on div "5" at bounding box center [494, 49] width 15 height 8
type textarea "hero.moveRight();"
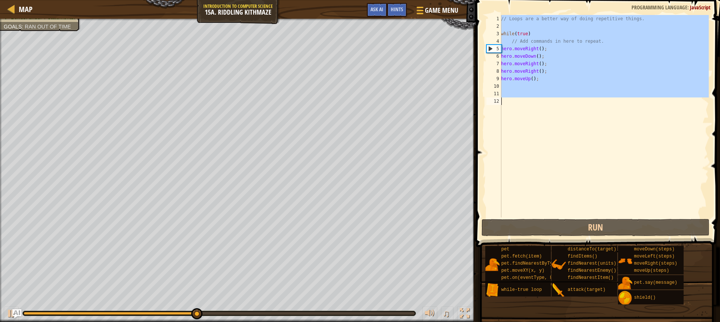
drag, startPoint x: 487, startPoint y: 48, endPoint x: 503, endPoint y: 48, distance: 15.4
click at [503, 48] on div "1 2 3 4 5 6 7 8 9 10 11 12 // Loops are a better way of doing repetitive things…" at bounding box center [597, 116] width 224 height 203
click at [562, 84] on div "// Loops are a better way of doing repetitive things. while ( true ) // Add com…" at bounding box center [604, 116] width 209 height 203
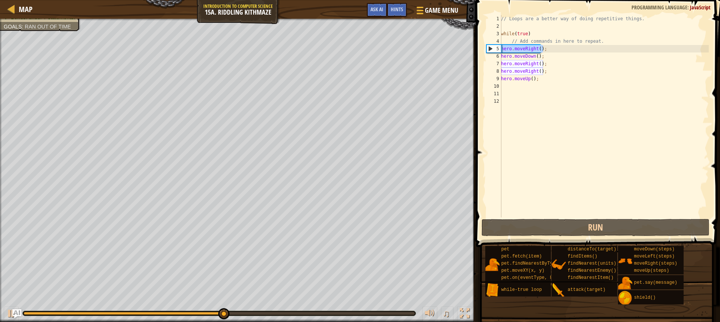
drag, startPoint x: 543, startPoint y: 48, endPoint x: 501, endPoint y: 50, distance: 41.3
click at [501, 50] on div "1 2 3 4 5 6 7 8 9 10 11 12 // Loops are a better way of doing repetitive things…" at bounding box center [597, 116] width 224 height 203
type textarea "hero.moveRight();"
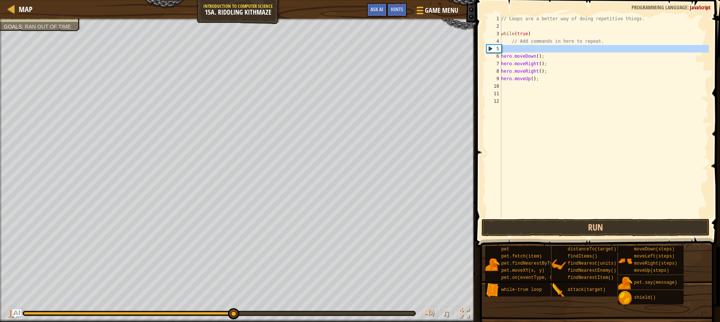
click at [501, 50] on div "5" at bounding box center [494, 49] width 15 height 8
type textarea "hero.moveDown();"
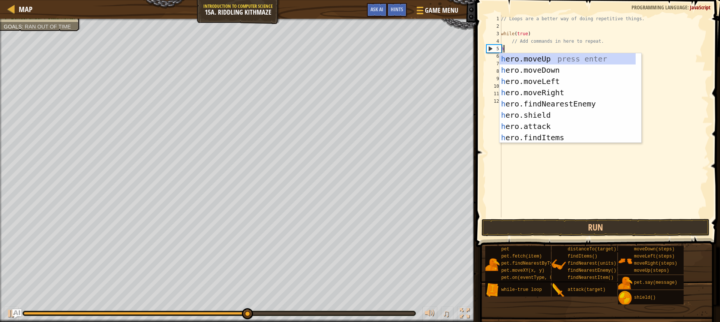
type textarea "h"
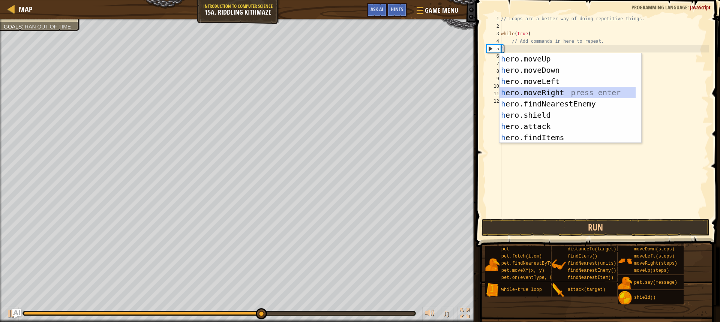
click at [543, 90] on div "h ero.moveUp press enter h ero.moveDown press enter h ero.moveLeft press enter …" at bounding box center [568, 109] width 136 height 113
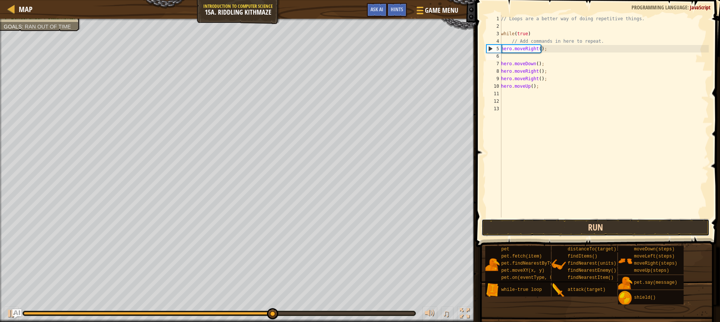
click at [501, 223] on button "Run" at bounding box center [596, 227] width 228 height 17
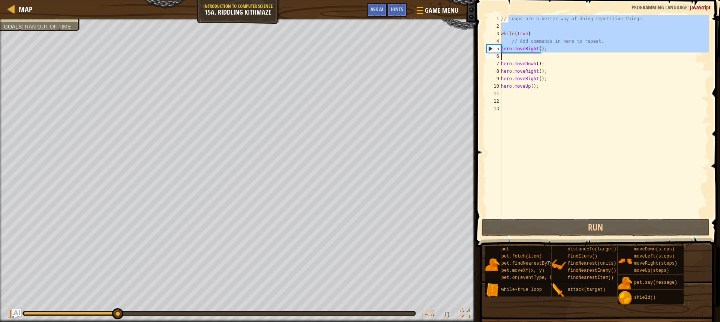
drag, startPoint x: 508, startPoint y: 17, endPoint x: 540, endPoint y: 82, distance: 72.8
click at [537, 78] on div "// Loops are a better way of doing repetitive things. while ( true ) // Add com…" at bounding box center [604, 124] width 209 height 218
type textarea "hero.moveRight(); hero.moveRight();"
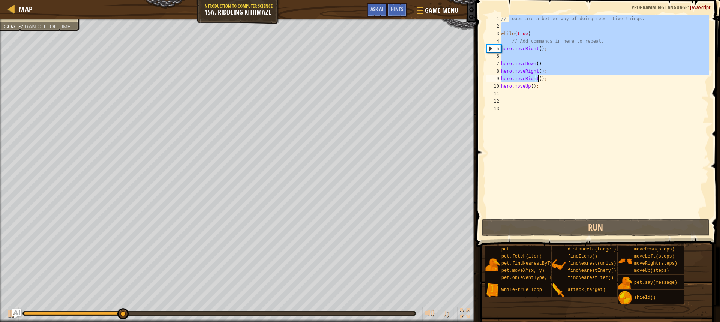
click at [564, 132] on div "// Loops are a better way of doing repetitive things. while ( true ) // Add com…" at bounding box center [604, 124] width 209 height 218
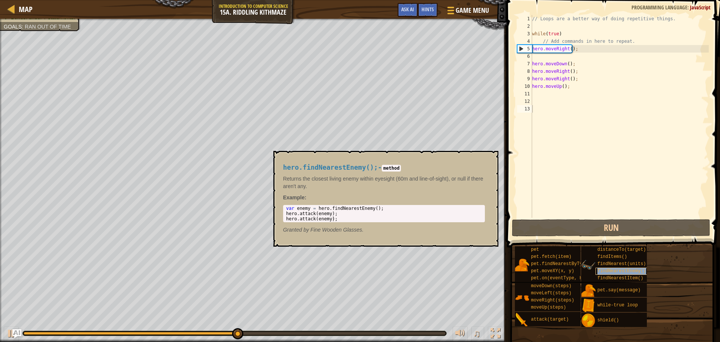
click at [609, 272] on span "findNearestEnemy()" at bounding box center [622, 270] width 49 height 5
click at [612, 268] on span "findNearestEnemy()" at bounding box center [622, 270] width 49 height 5
click at [693, 38] on div "// Loops are a better way of doing repetitive things. while ( true ) // Add com…" at bounding box center [620, 124] width 178 height 218
type textarea "// Add commands in here to repeat."
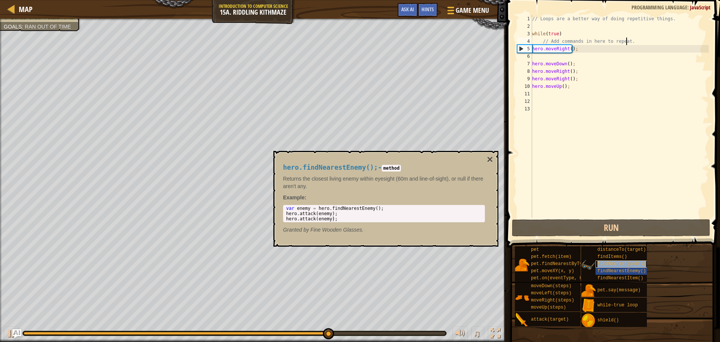
click at [617, 267] on div "findNearest(units)" at bounding box center [632, 263] width 72 height 7
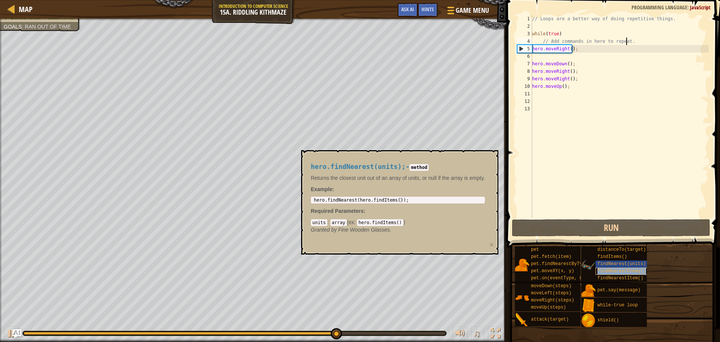
click at [612, 268] on div "findNearestEnemy()" at bounding box center [632, 271] width 72 height 7
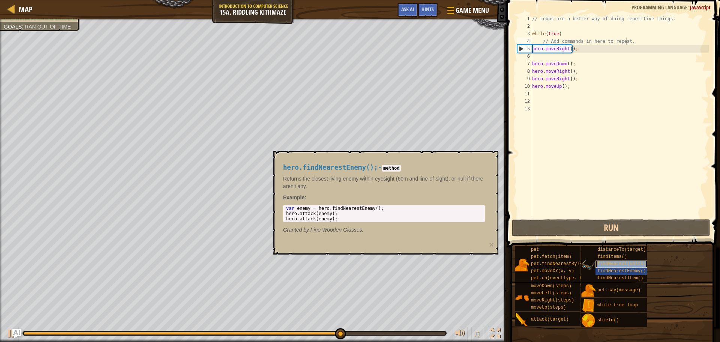
click at [612, 262] on span "findNearest(units)" at bounding box center [622, 263] width 49 height 5
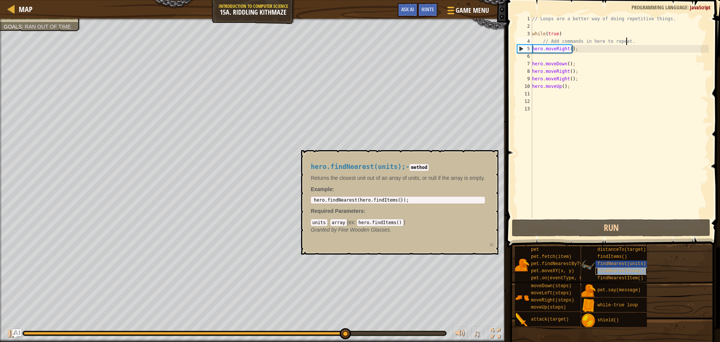
click at [609, 268] on span "findNearestEnemy()" at bounding box center [622, 270] width 49 height 5
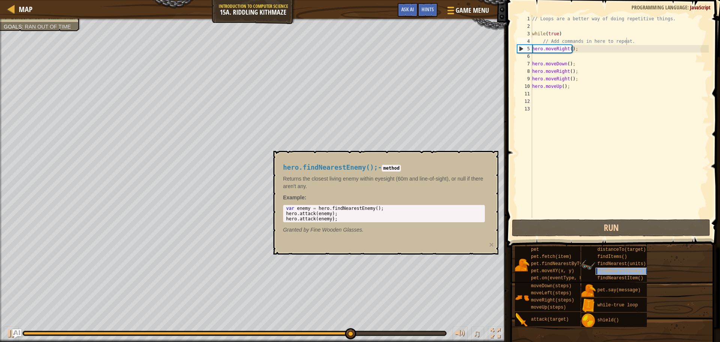
click at [609, 268] on span "findNearestEnemy()" at bounding box center [622, 270] width 49 height 5
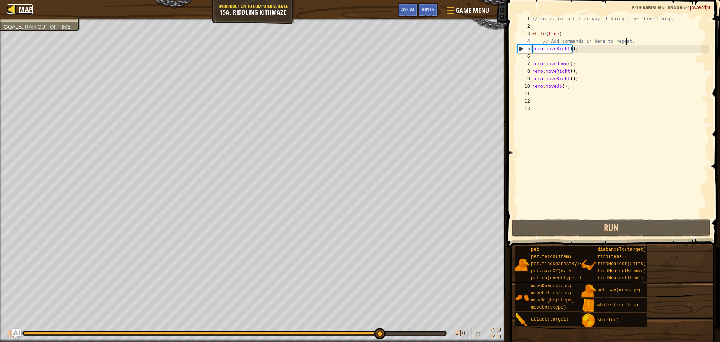
click at [18, 6] on link "Map" at bounding box center [24, 9] width 18 height 10
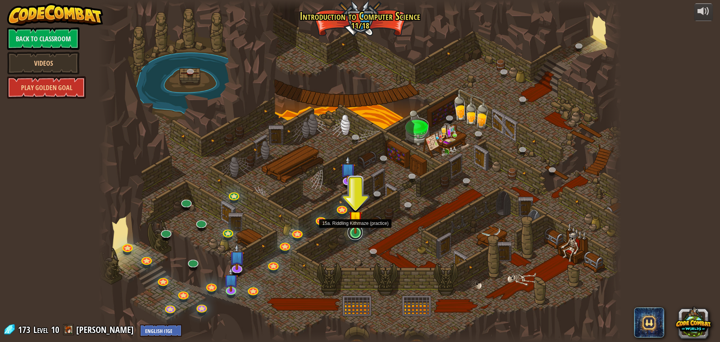
click at [355, 234] on link at bounding box center [355, 232] width 15 height 15
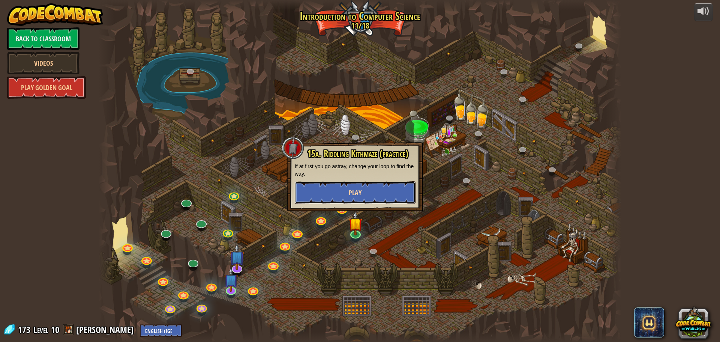
click at [336, 185] on button "Play" at bounding box center [355, 192] width 121 height 23
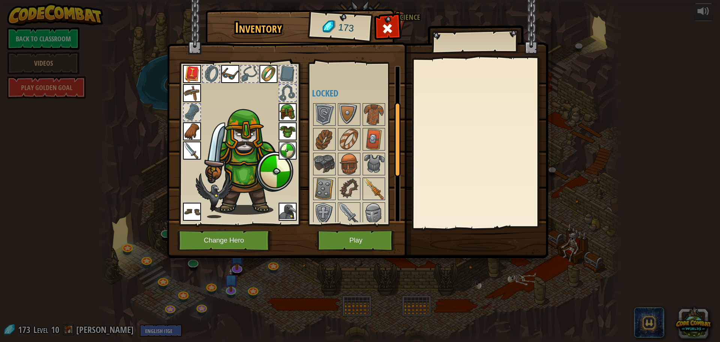
scroll to position [38, 0]
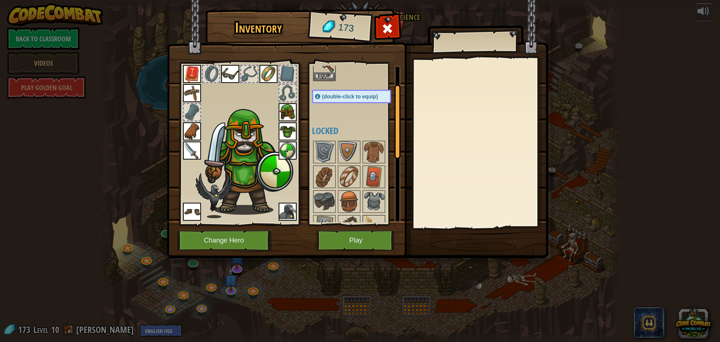
click at [364, 182] on img at bounding box center [374, 176] width 21 height 21
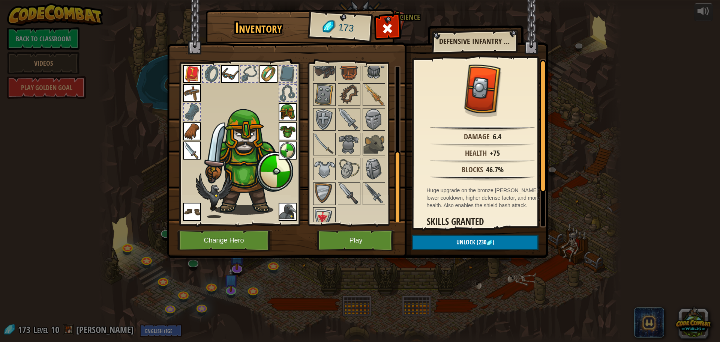
scroll to position [178, 0]
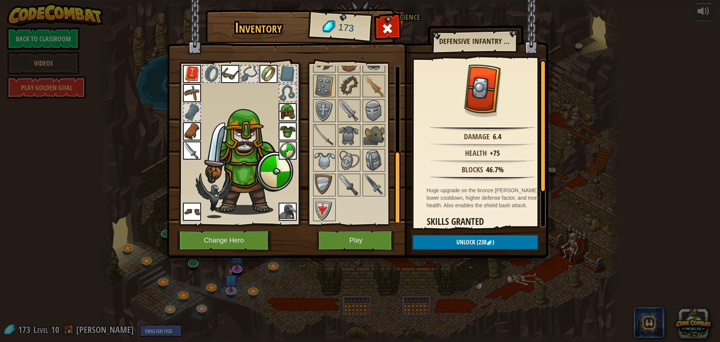
click at [366, 185] on img at bounding box center [374, 184] width 21 height 21
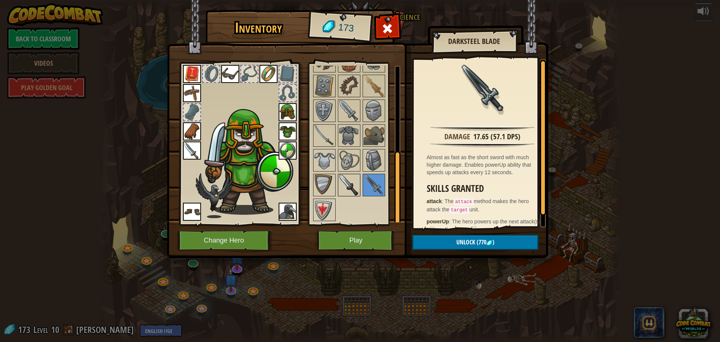
click at [340, 188] on img at bounding box center [349, 184] width 21 height 21
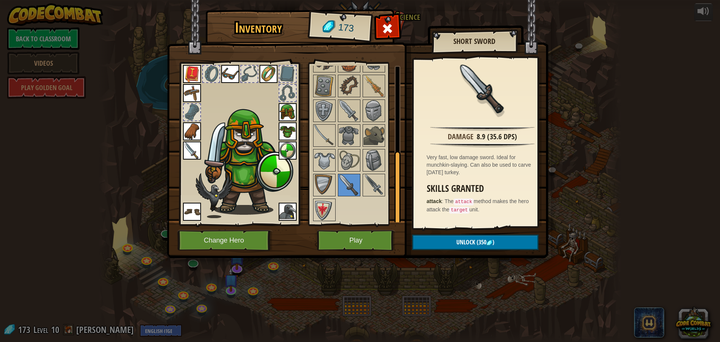
click at [311, 134] on div "Available Equip Equip Equip Equip Equip Equip Equip Equip Equip Equip Equip Equ…" at bounding box center [355, 143] width 92 height 163
click at [312, 134] on div at bounding box center [359, 110] width 94 height 223
drag, startPoint x: 312, startPoint y: 134, endPoint x: 323, endPoint y: 133, distance: 10.9
click at [323, 133] on div "Available Equip Equip Equip Equip Equip Equip Equip Equip Equip Equip Equip Equ…" at bounding box center [359, 144] width 94 height 156
click at [323, 133] on img at bounding box center [324, 135] width 21 height 21
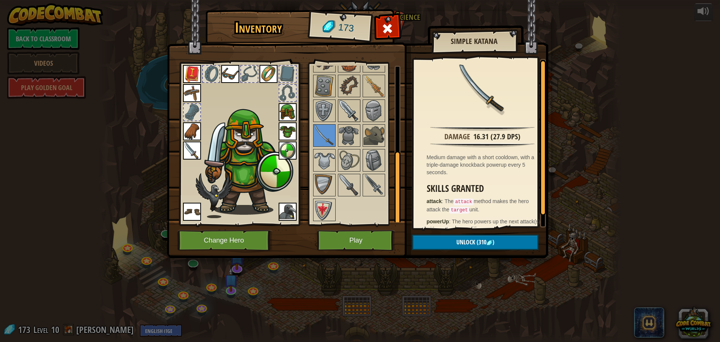
click at [347, 113] on img at bounding box center [349, 110] width 21 height 21
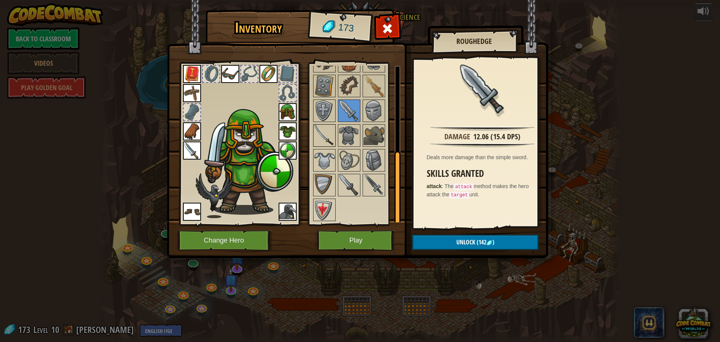
click at [321, 138] on img at bounding box center [324, 135] width 21 height 21
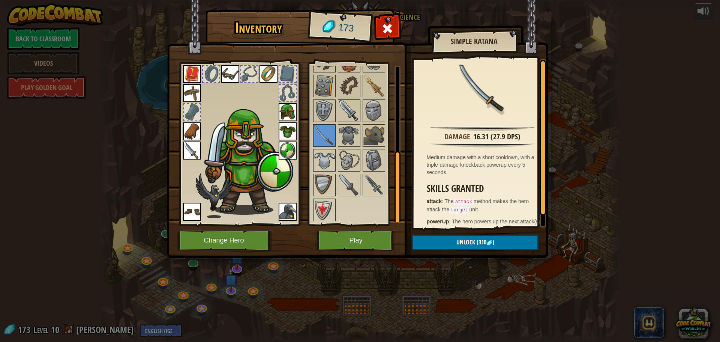
click at [347, 109] on img at bounding box center [349, 110] width 21 height 21
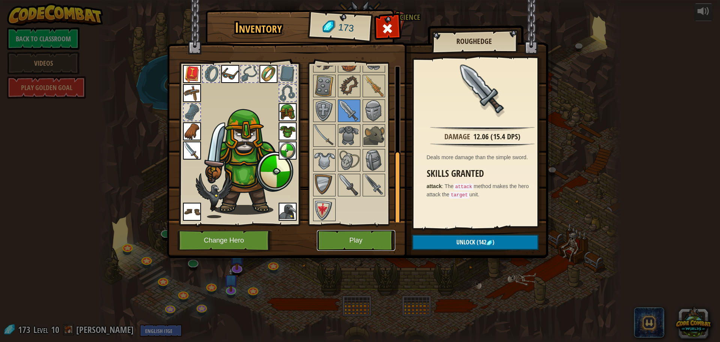
click at [358, 233] on button "Play" at bounding box center [356, 240] width 78 height 21
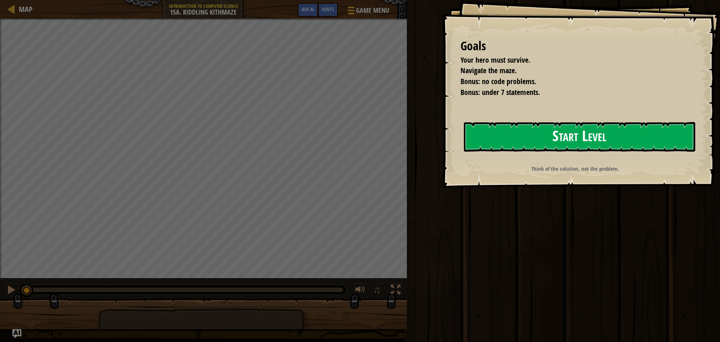
click at [642, 141] on button "Start Level" at bounding box center [580, 137] width 232 height 30
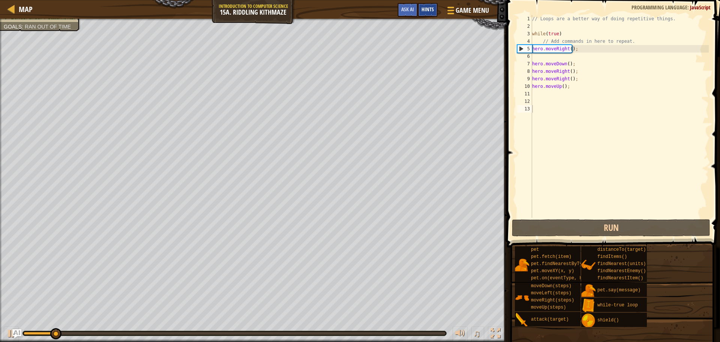
click at [425, 12] on span "Hints" at bounding box center [428, 9] width 12 height 7
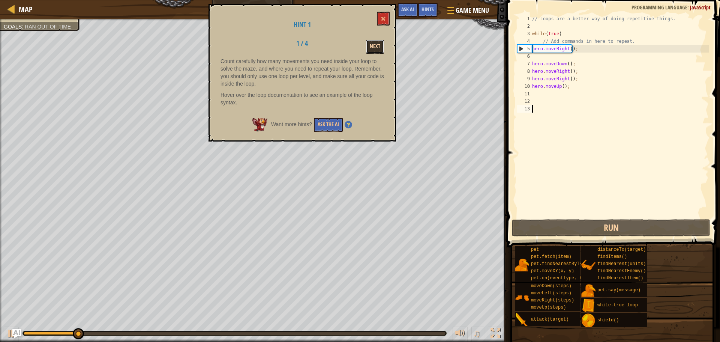
click at [371, 50] on button "Next" at bounding box center [375, 47] width 18 height 14
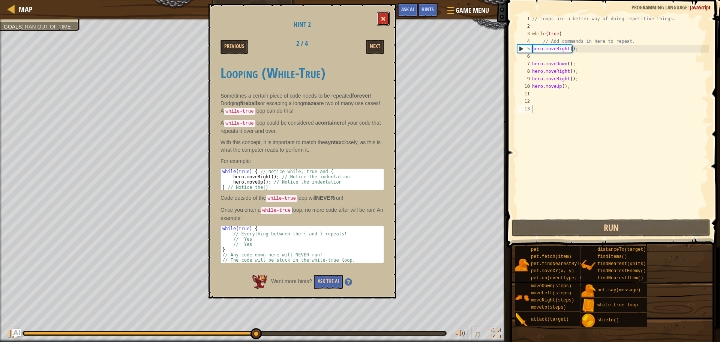
click at [380, 19] on button at bounding box center [383, 19] width 13 height 14
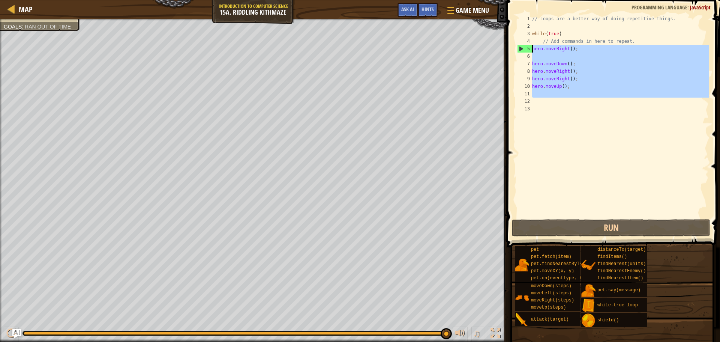
drag, startPoint x: 568, startPoint y: 99, endPoint x: 529, endPoint y: 49, distance: 63.6
click at [529, 49] on div "1 2 3 4 5 6 7 8 9 10 11 12 13 // Loops are a better way of doing repetitive thi…" at bounding box center [612, 116] width 193 height 203
type textarea "hero.moveRight();"
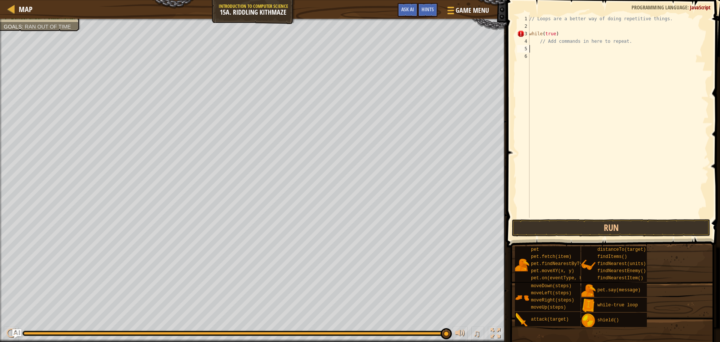
type textarea "h"
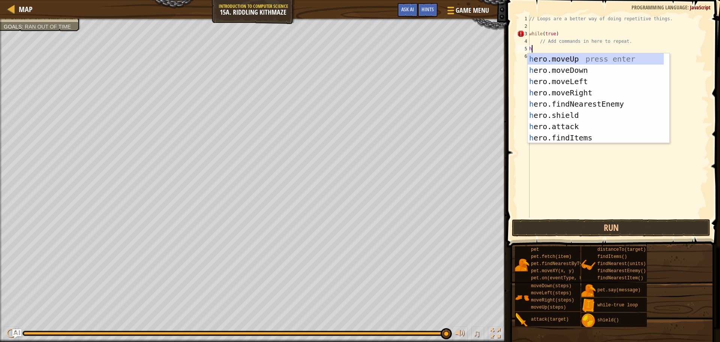
scroll to position [3, 0]
click at [579, 93] on div "h ero.moveUp press enter h ero.moveDown press enter h ero.moveLeft press enter …" at bounding box center [596, 109] width 136 height 113
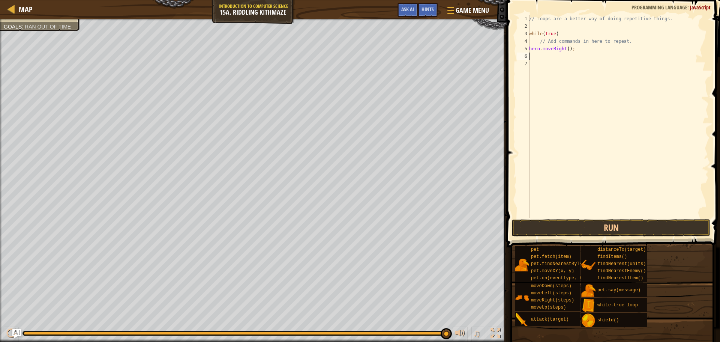
type textarea "h"
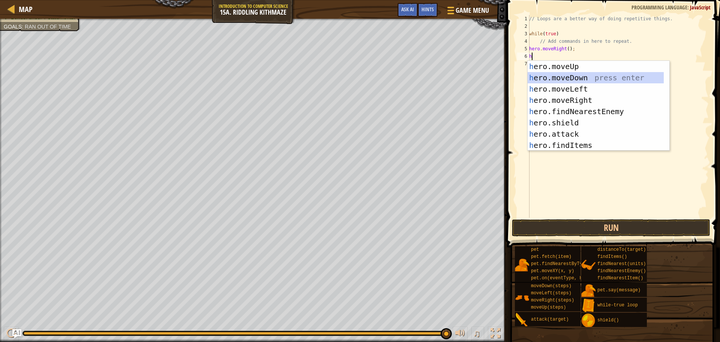
click at [580, 76] on div "h ero.moveUp press enter h ero.moveDown press enter h ero.moveLeft press enter …" at bounding box center [596, 117] width 136 height 113
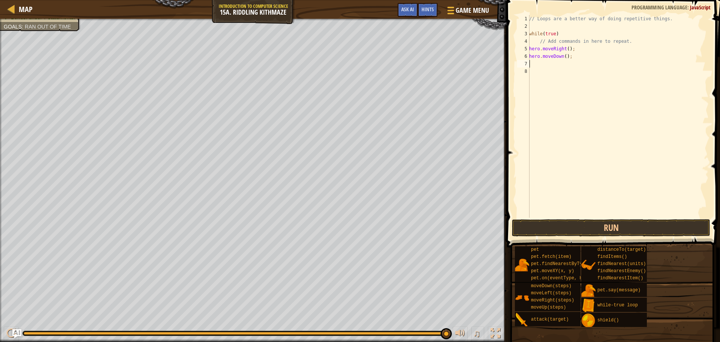
type textarea "h"
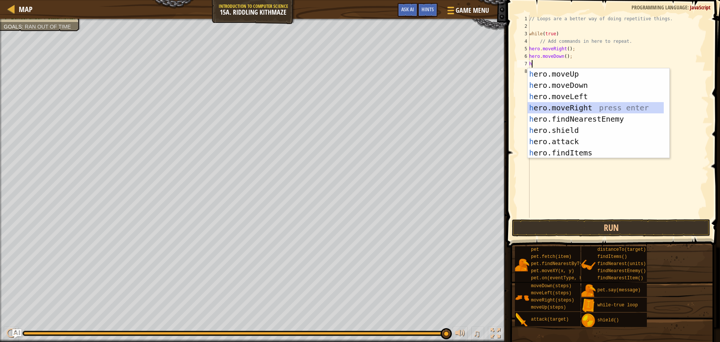
click at [581, 103] on div "h ero.moveUp press enter h ero.moveDown press enter h ero.moveLeft press enter …" at bounding box center [596, 124] width 136 height 113
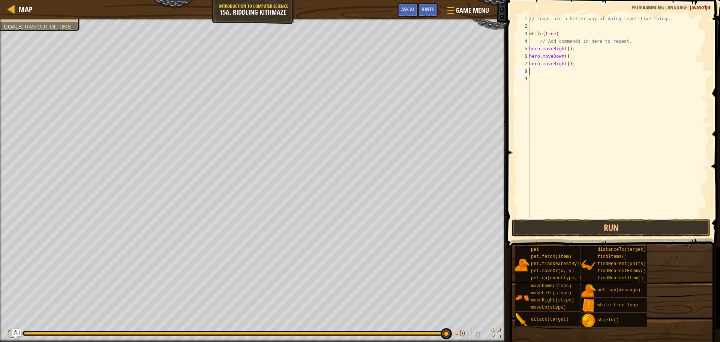
click at [565, 63] on div "// Loops are a better way of doing repetitive things. while ( true ) // Add com…" at bounding box center [618, 124] width 181 height 218
click at [568, 65] on div "// Loops are a better way of doing repetitive things. while ( true ) // Add com…" at bounding box center [618, 124] width 181 height 218
type textarea "hero.moveRight(2);"
click at [556, 75] on div "// Loops are a better way of doing repetitive things. while ( true ) // Add com…" at bounding box center [618, 124] width 181 height 218
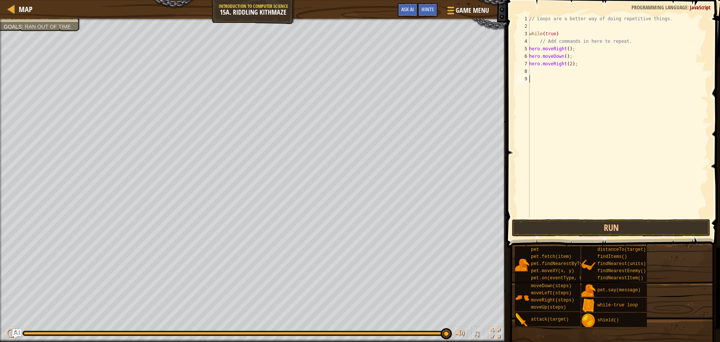
scroll to position [3, 0]
click at [546, 70] on div "// Loops are a better way of doing repetitive things. while ( true ) // Add com…" at bounding box center [618, 124] width 181 height 218
type textarea "h"
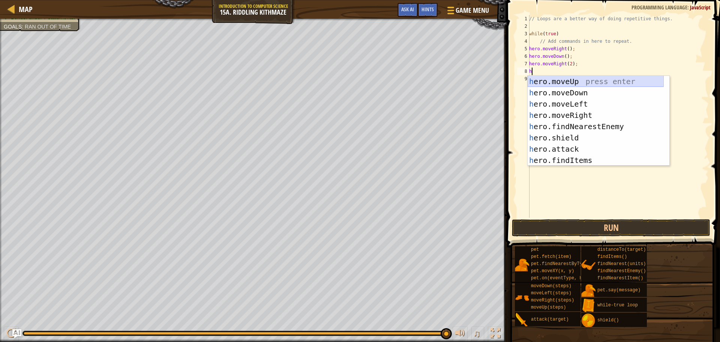
click at [552, 83] on div "h ero.moveUp press enter h ero.moveDown press enter h ero.moveLeft press enter …" at bounding box center [596, 132] width 136 height 113
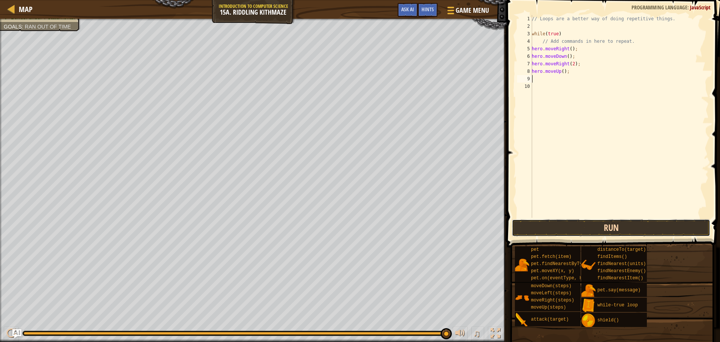
click at [572, 226] on button "Run" at bounding box center [611, 227] width 198 height 17
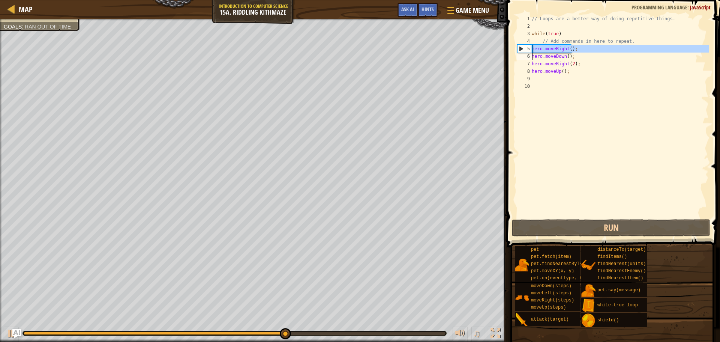
drag, startPoint x: 519, startPoint y: 47, endPoint x: 522, endPoint y: 60, distance: 12.6
click at [522, 52] on div "5" at bounding box center [525, 49] width 15 height 8
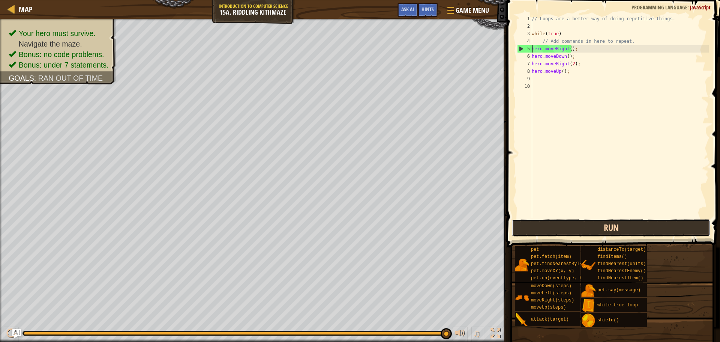
click at [631, 222] on button "Run" at bounding box center [611, 227] width 198 height 17
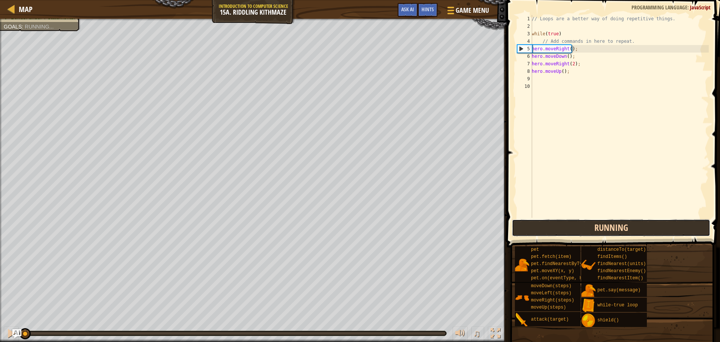
click at [630, 230] on button "Running" at bounding box center [611, 227] width 198 height 17
click at [623, 226] on button "Running" at bounding box center [611, 227] width 198 height 17
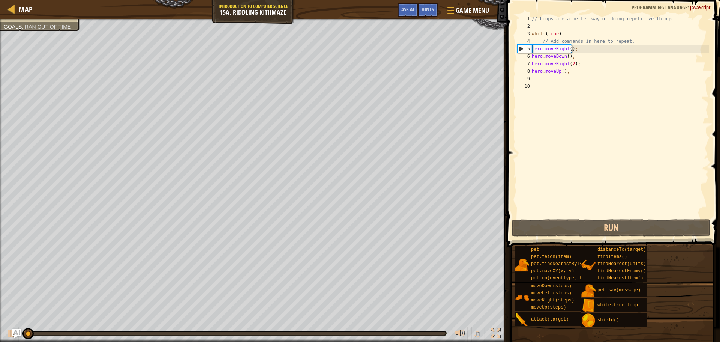
click at [524, 47] on div "5" at bounding box center [525, 49] width 15 height 8
type textarea "hero.moveRight();"
drag, startPoint x: 582, startPoint y: 47, endPoint x: 531, endPoint y: 48, distance: 51.4
click at [531, 48] on div "hero.moveRight(); 1 2 3 4 5 6 7 8 9 10 // Loops are a better way of doing repet…" at bounding box center [612, 116] width 193 height 203
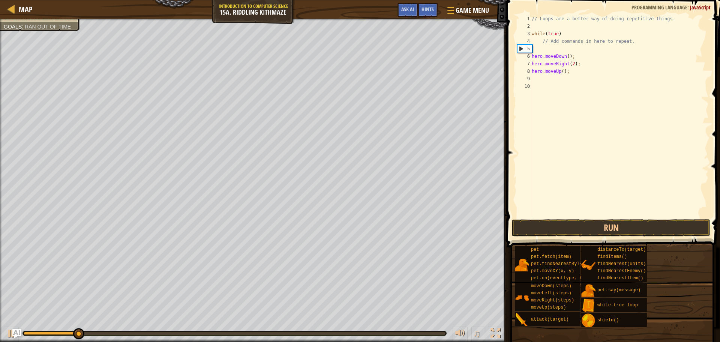
click at [513, 49] on span at bounding box center [615, 112] width 220 height 269
click at [539, 46] on div "// Loops are a better way of doing repetitive things. while ( true ) // Add com…" at bounding box center [620, 124] width 179 height 218
click at [537, 50] on div "// Loops are a better way of doing repetitive things. while ( true ) // Add com…" at bounding box center [620, 124] width 179 height 218
click at [550, 57] on div "// Loops are a better way of doing repetitive things. while ( true ) // Add com…" at bounding box center [620, 124] width 179 height 218
type textarea "hero.moveDown();"
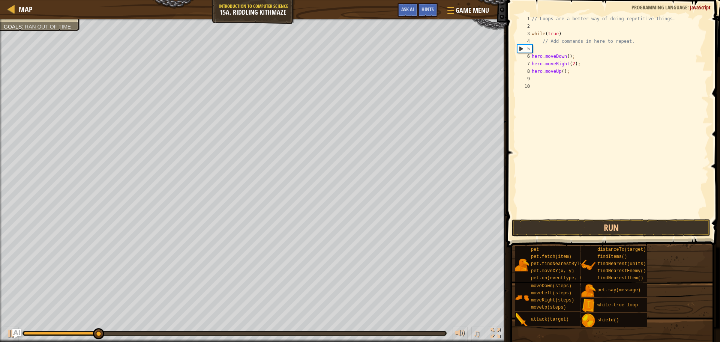
drag, startPoint x: 544, startPoint y: 51, endPoint x: 540, endPoint y: 51, distance: 4.1
click at [540, 51] on div "// Loops are a better way of doing repetitive things. while ( true ) // Add com…" at bounding box center [620, 124] width 179 height 218
click at [532, 48] on div "5" at bounding box center [525, 49] width 15 height 8
type textarea "hero.moveDown();"
drag, startPoint x: 533, startPoint y: 50, endPoint x: 527, endPoint y: 51, distance: 6.0
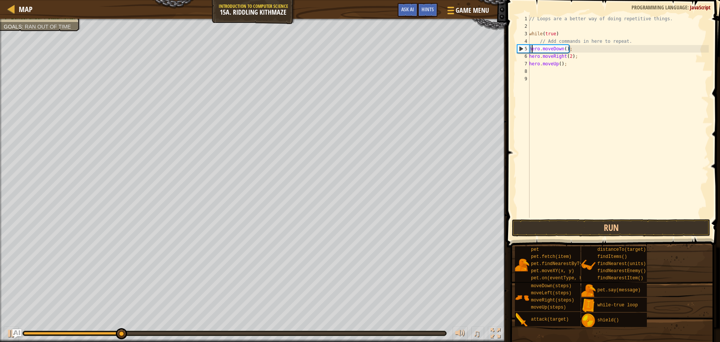
click at [529, 50] on div "// Add commands in here to repeat. 1 2 3 4 5 6 7 8 9 // Loops are a better way …" at bounding box center [612, 116] width 193 height 203
click at [527, 51] on div "5" at bounding box center [524, 49] width 12 height 8
click at [531, 51] on div "// Loops are a better way of doing repetitive things. while ( true ) // Add com…" at bounding box center [618, 124] width 181 height 218
click at [531, 51] on div "// Loops are a better way of doing repetitive things. while ( true ) // Add com…" at bounding box center [618, 116] width 181 height 203
click at [531, 51] on div "// Loops are a better way of doing repetitive things. while ( true ) // Add com…" at bounding box center [618, 124] width 181 height 218
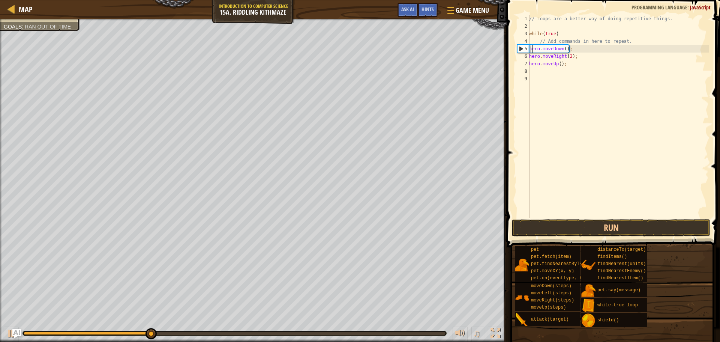
click at [529, 51] on div "5" at bounding box center [524, 49] width 12 height 8
click at [531, 51] on div "// Loops are a better way of doing repetitive things. while ( true ) // Add com…" at bounding box center [618, 124] width 181 height 218
click at [530, 51] on div "// Loops are a better way of doing repetitive things. while ( true ) // Add com…" at bounding box center [618, 124] width 181 height 218
type textarea "hero.moveDown();"
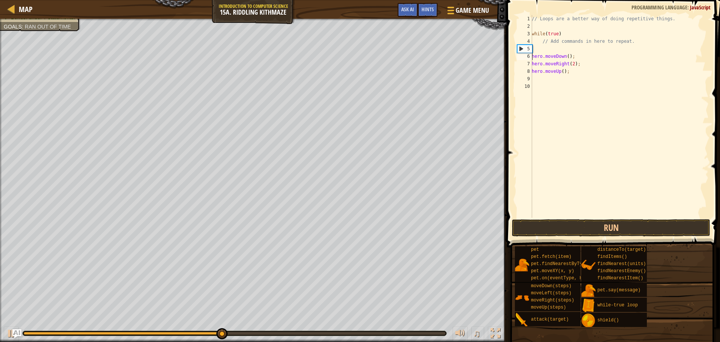
click at [534, 48] on div "// Loops are a better way of doing repetitive things. while ( true ) // Add com…" at bounding box center [620, 124] width 179 height 218
type textarea "h"
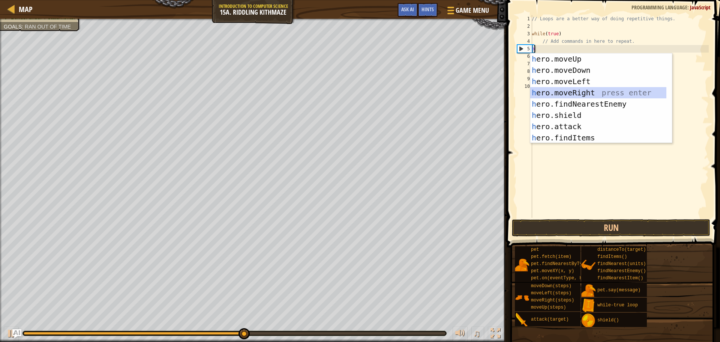
click at [563, 92] on div "h ero.moveUp press enter h ero.moveDown press enter h ero.moveLeft press enter …" at bounding box center [599, 109] width 136 height 113
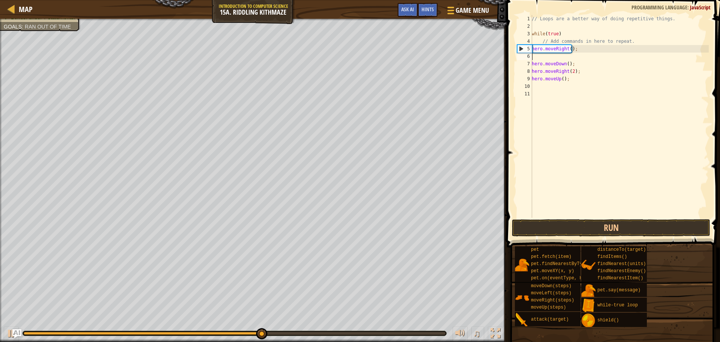
click at [543, 57] on div "// Loops are a better way of doing repetitive things. while ( true ) // Add com…" at bounding box center [620, 124] width 179 height 218
click at [565, 226] on button "Run" at bounding box center [611, 227] width 198 height 17
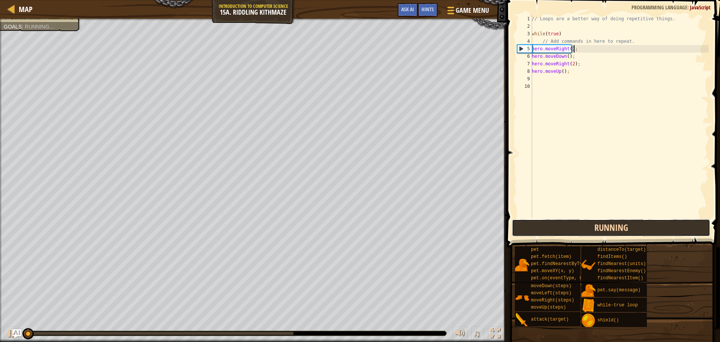
click at [565, 226] on button "Running" at bounding box center [611, 227] width 198 height 17
click at [565, 226] on button "Run" at bounding box center [611, 227] width 198 height 17
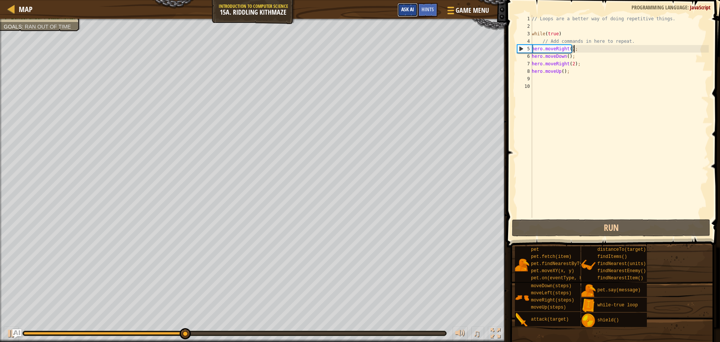
click at [407, 15] on button "Ask AI" at bounding box center [408, 10] width 20 height 14
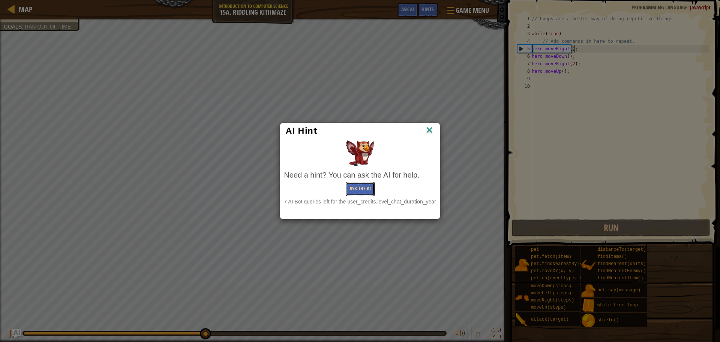
click at [366, 191] on button "Ask the AI" at bounding box center [360, 189] width 29 height 14
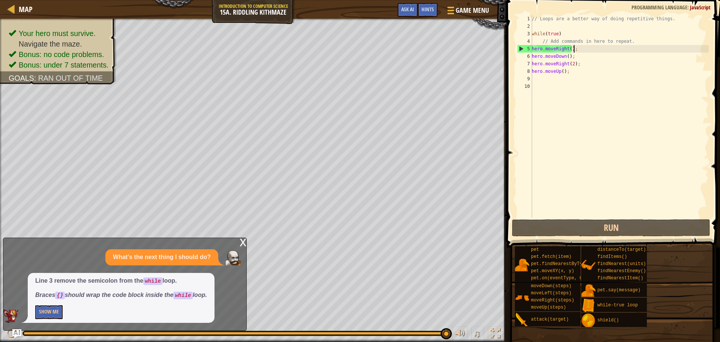
click at [556, 35] on div "// Loops are a better way of doing repetitive things. while ( true ) // Add com…" at bounding box center [620, 124] width 179 height 218
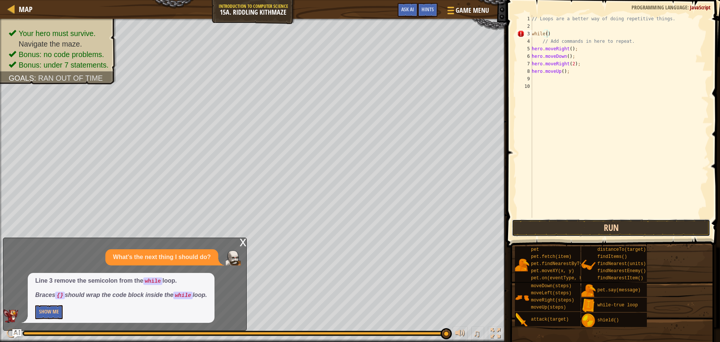
click at [624, 226] on button "Run" at bounding box center [611, 227] width 198 height 17
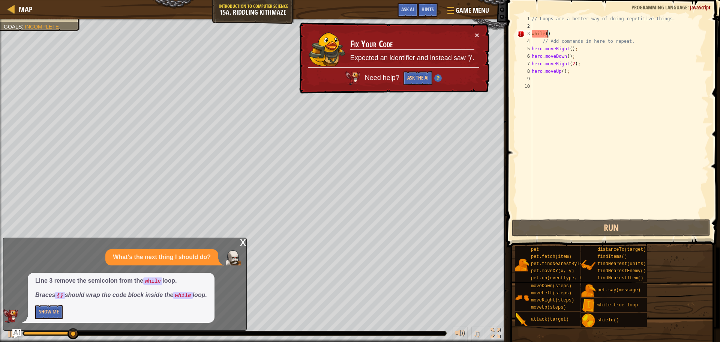
click at [546, 32] on div "// Loops are a better way of doing repetitive things. while ( ) // Add commands…" at bounding box center [620, 124] width 179 height 218
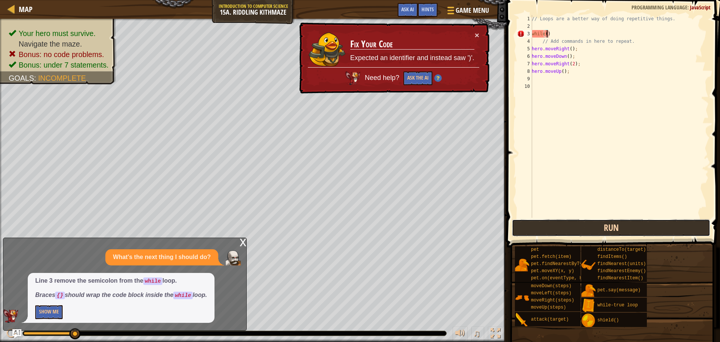
click at [609, 225] on button "Run" at bounding box center [611, 227] width 198 height 17
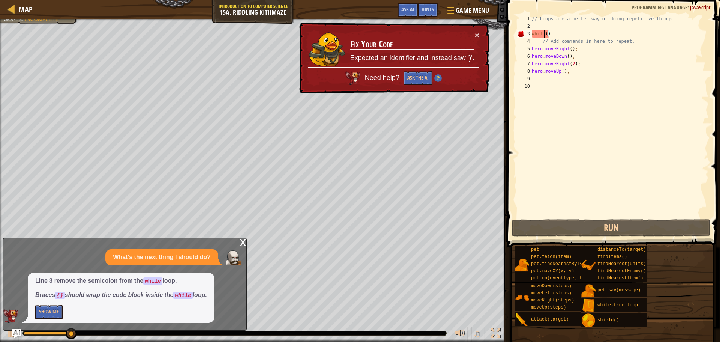
click at [546, 36] on div "// Loops are a better way of doing repetitive things. while ( ) // Add commands…" at bounding box center [620, 124] width 179 height 218
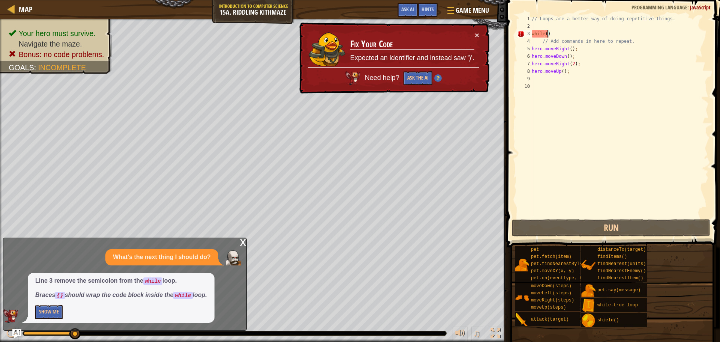
click at [546, 35] on div "// Loops are a better way of doing repetitive things. while ( ) // Add commands…" at bounding box center [620, 124] width 179 height 218
click at [53, 311] on button "Show Me" at bounding box center [48, 312] width 27 height 14
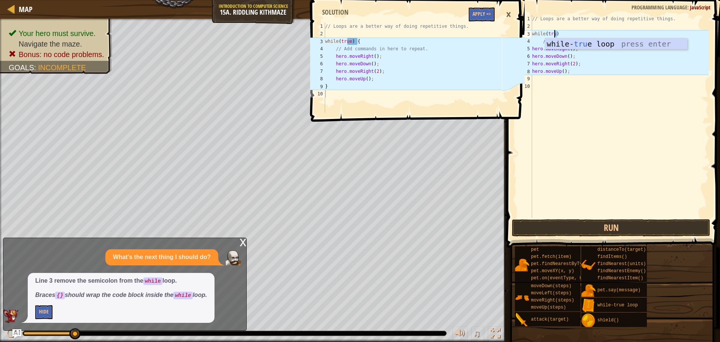
scroll to position [3, 2]
click at [562, 32] on div "// Loops are a better way of doing repetitive things. while ( true ) // Add com…" at bounding box center [620, 124] width 178 height 218
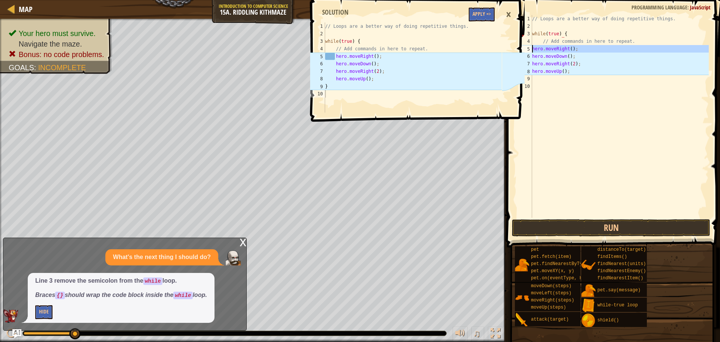
click at [532, 49] on div "5" at bounding box center [524, 49] width 15 height 8
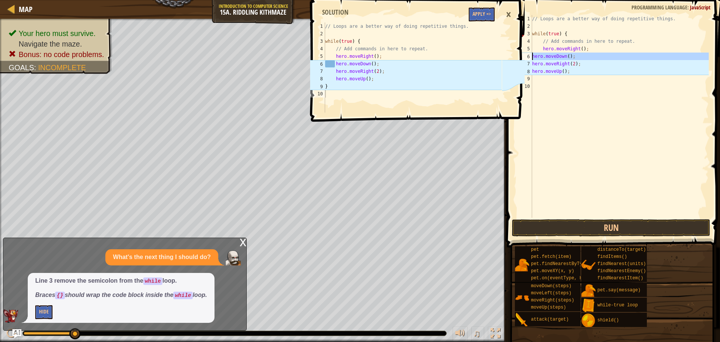
click at [532, 57] on div "6" at bounding box center [524, 57] width 15 height 8
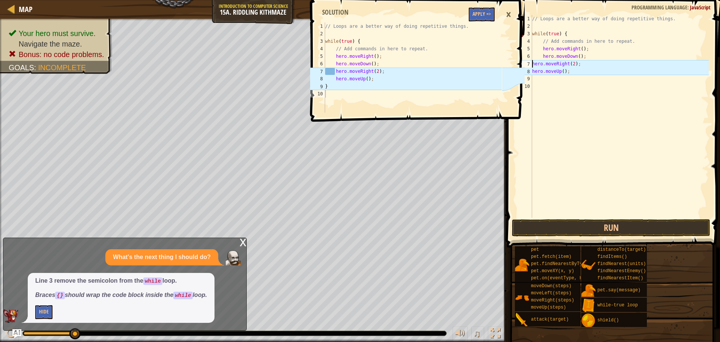
click at [533, 63] on div "// Loops are a better way of doing repetitive things. while ( true ) { // Add c…" at bounding box center [620, 124] width 178 height 218
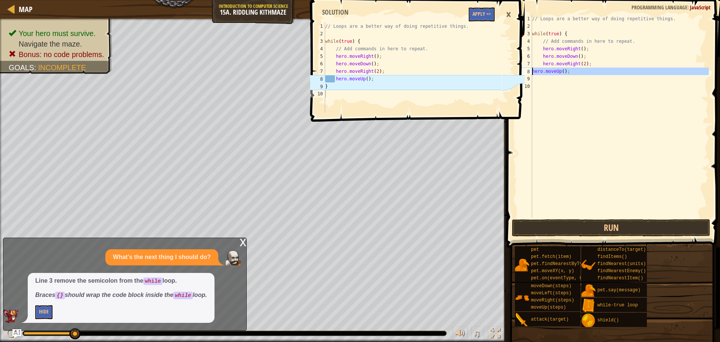
click at [532, 71] on div "8" at bounding box center [524, 72] width 15 height 8
type textarea "hero.moveUp();"
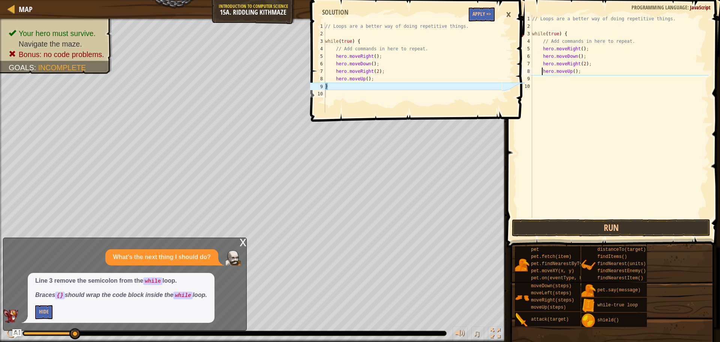
click at [534, 81] on div "// Loops are a better way of doing repetitive things. while ( true ) { // Add c…" at bounding box center [620, 124] width 178 height 218
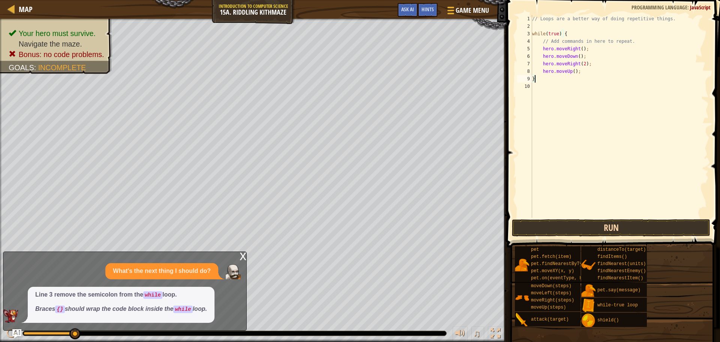
type textarea "}"
click at [554, 221] on button "Run" at bounding box center [611, 227] width 198 height 17
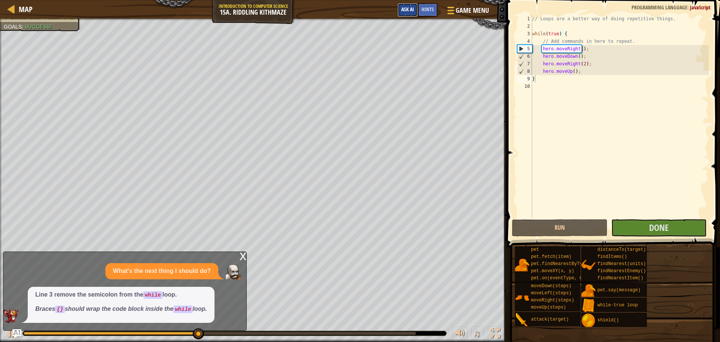
click at [409, 9] on span "Ask AI" at bounding box center [407, 9] width 13 height 7
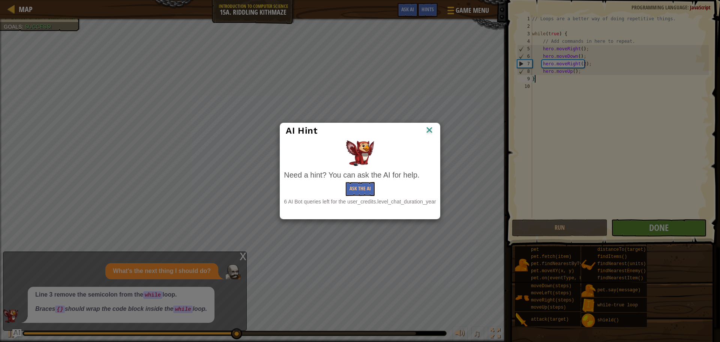
click at [436, 126] on div "AI Hint" at bounding box center [359, 130] width 159 height 15
click at [431, 127] on img at bounding box center [430, 130] width 10 height 11
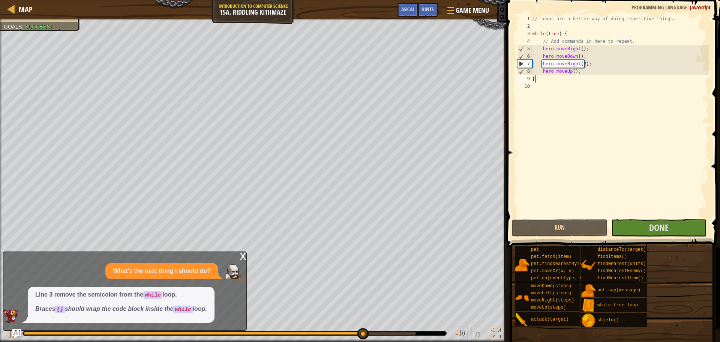
scroll to position [3, 0]
click at [649, 232] on button "Done" at bounding box center [659, 227] width 95 height 17
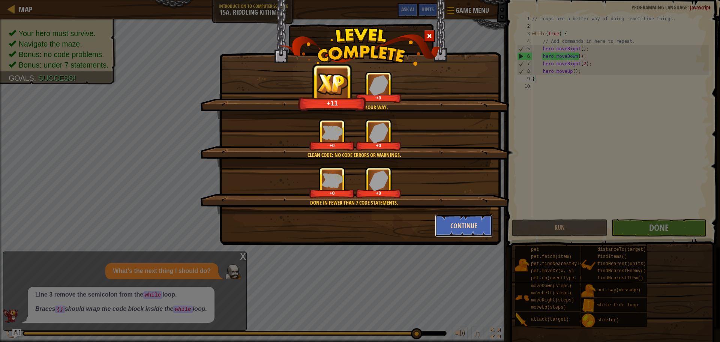
click at [440, 230] on button "Continue" at bounding box center [464, 225] width 58 height 23
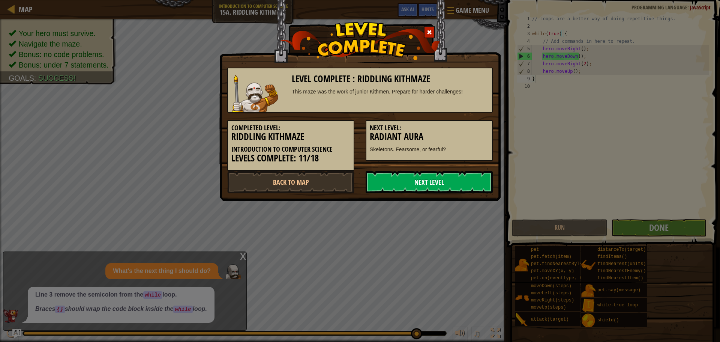
click at [416, 180] on link "Next Level" at bounding box center [429, 182] width 127 height 23
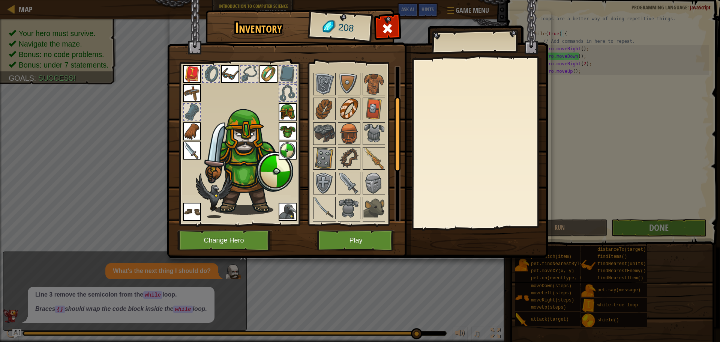
scroll to position [113, 0]
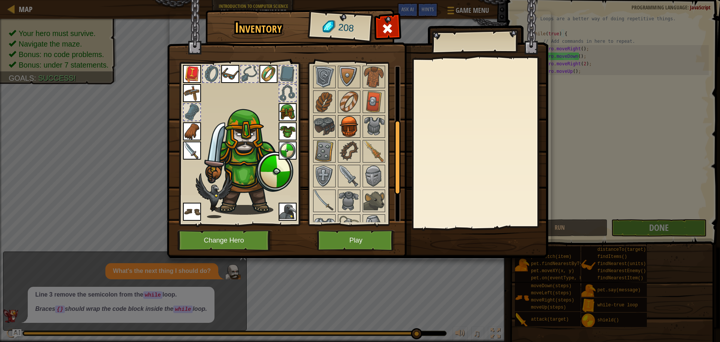
click at [348, 131] on img at bounding box center [349, 126] width 21 height 21
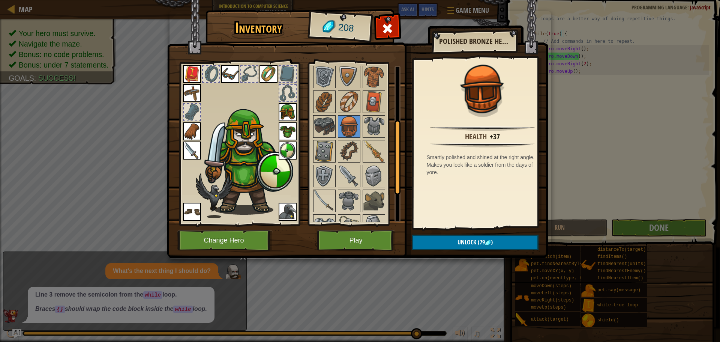
drag, startPoint x: 281, startPoint y: 115, endPoint x: 286, endPoint y: 114, distance: 5.8
click at [285, 115] on img at bounding box center [288, 112] width 18 height 18
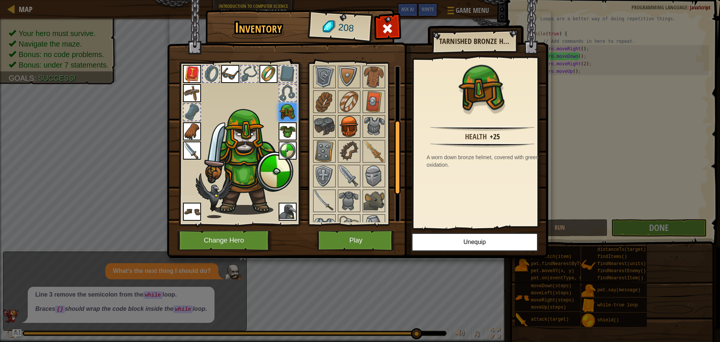
click at [347, 119] on img at bounding box center [349, 126] width 21 height 21
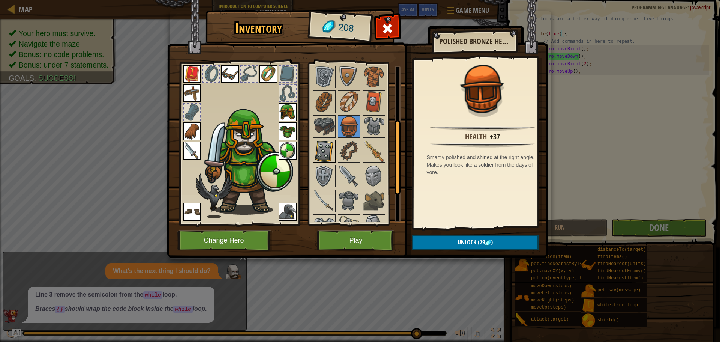
click at [329, 152] on img at bounding box center [324, 151] width 21 height 21
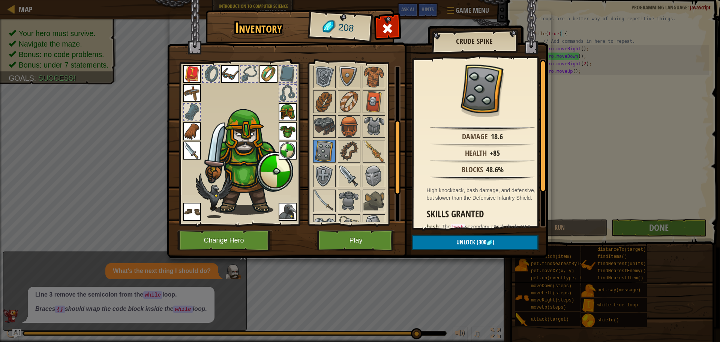
click at [347, 177] on img at bounding box center [349, 175] width 21 height 21
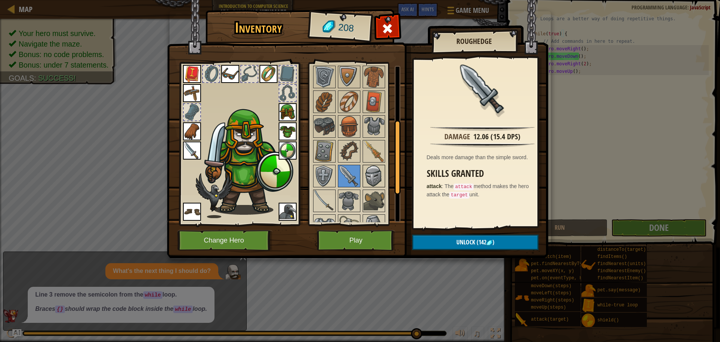
click at [367, 181] on img at bounding box center [374, 175] width 21 height 21
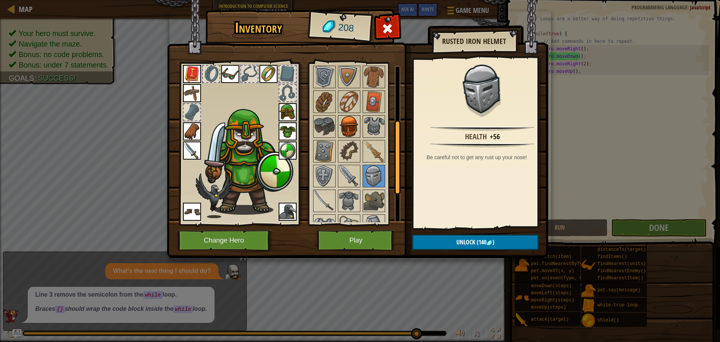
click at [347, 121] on img at bounding box center [349, 126] width 21 height 21
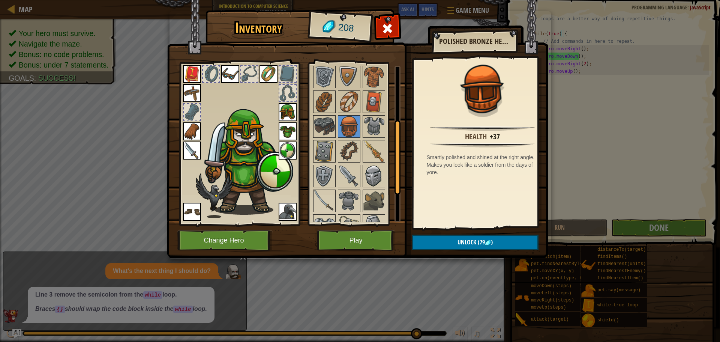
click at [372, 176] on img at bounding box center [374, 175] width 21 height 21
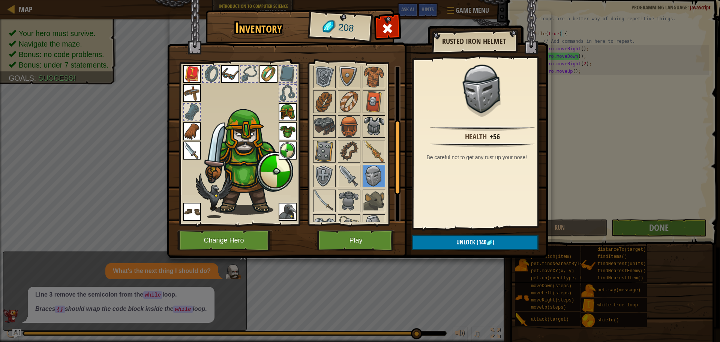
click at [368, 123] on img at bounding box center [374, 126] width 21 height 21
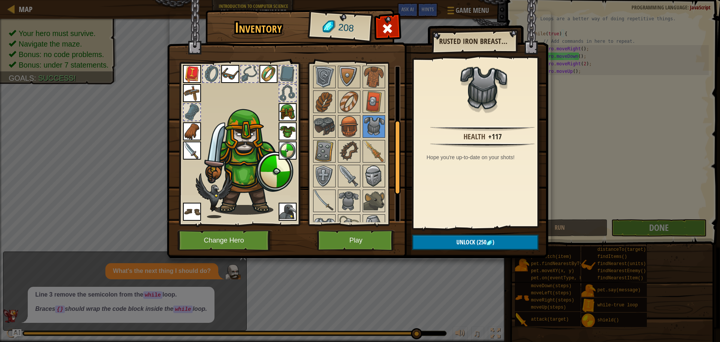
click at [380, 183] on img at bounding box center [374, 175] width 21 height 21
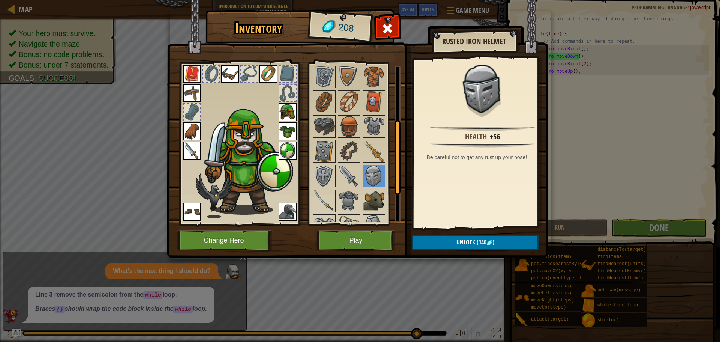
click at [380, 198] on img at bounding box center [374, 200] width 21 height 21
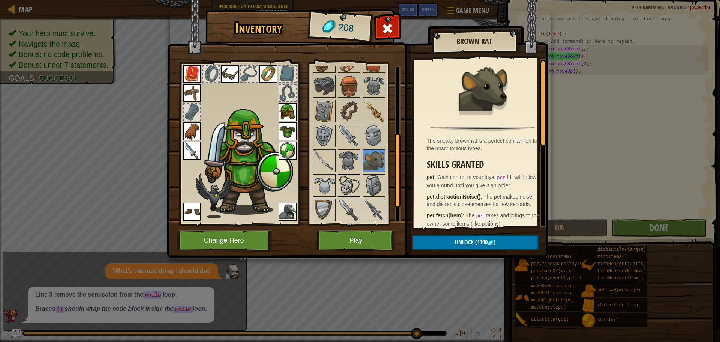
scroll to position [140, 0]
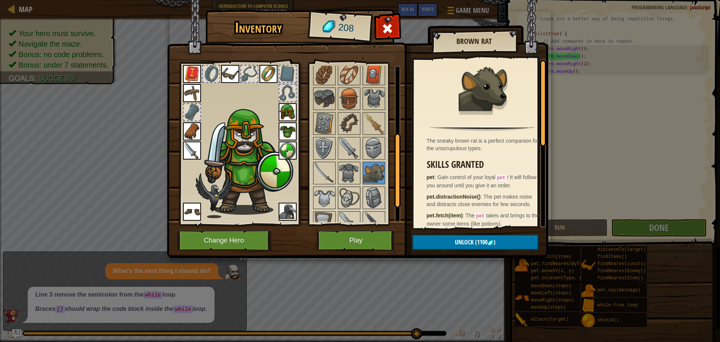
click at [345, 208] on img at bounding box center [349, 197] width 21 height 21
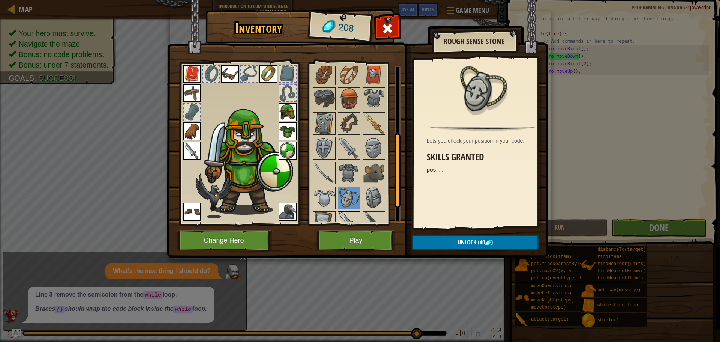
click at [347, 216] on img at bounding box center [349, 222] width 21 height 21
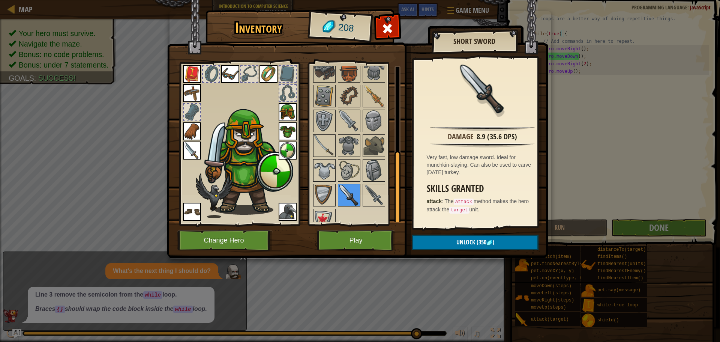
scroll to position [178, 0]
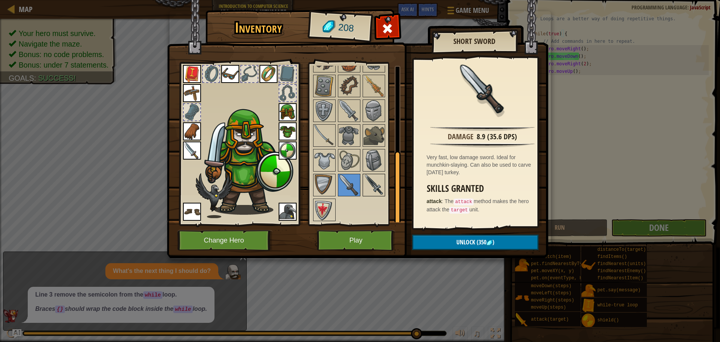
click at [365, 180] on div at bounding box center [374, 185] width 23 height 23
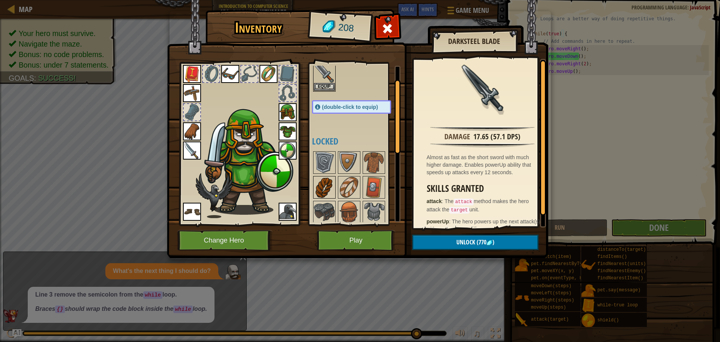
scroll to position [38, 0]
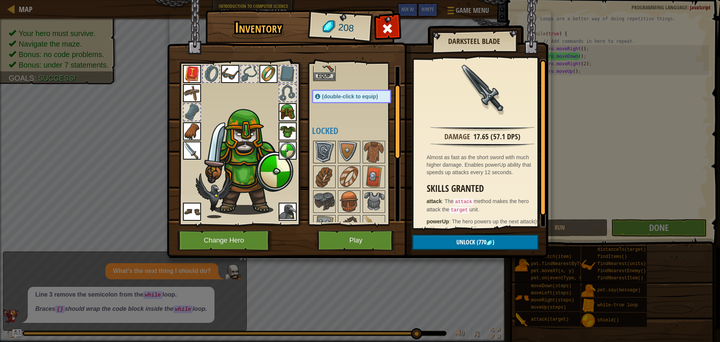
click at [326, 157] on img at bounding box center [324, 151] width 21 height 21
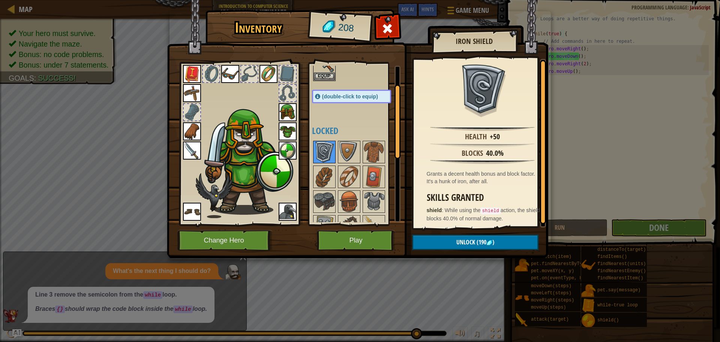
click at [326, 157] on img at bounding box center [324, 151] width 21 height 21
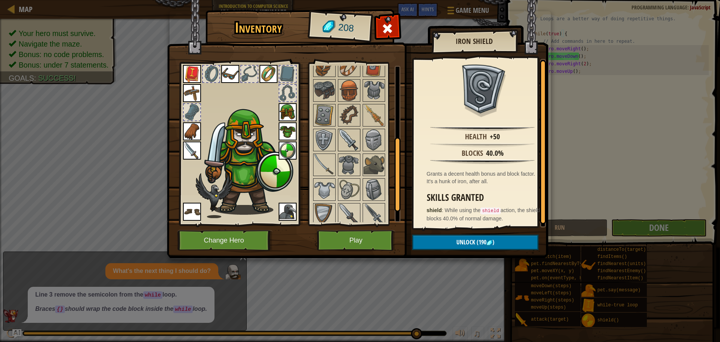
scroll to position [150, 0]
click at [335, 88] on img at bounding box center [324, 88] width 21 height 21
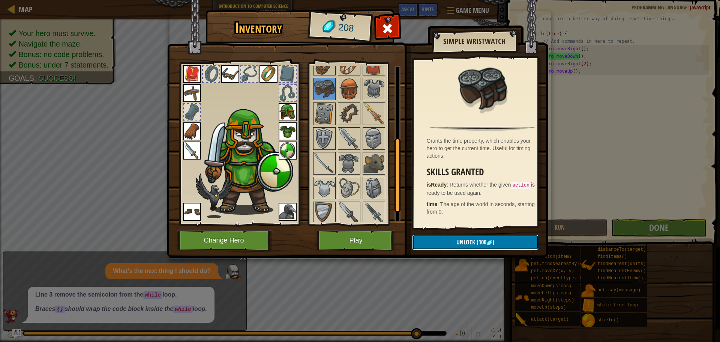
click at [472, 247] on button "Unlock (100 )" at bounding box center [475, 242] width 126 height 15
click at [448, 236] on button "Confirm" at bounding box center [475, 242] width 126 height 15
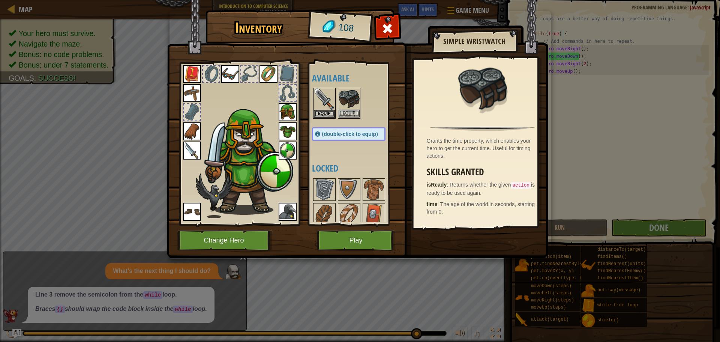
click at [346, 109] on img at bounding box center [349, 99] width 21 height 21
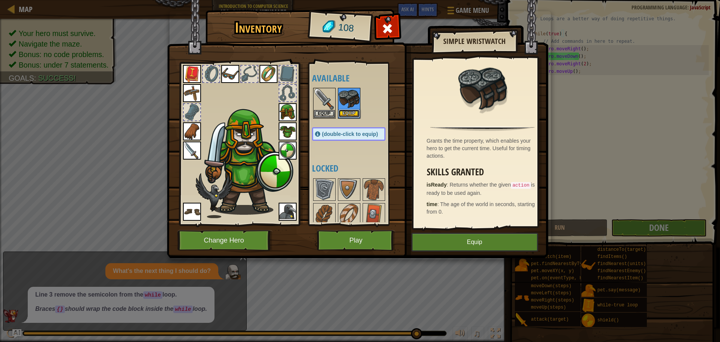
click at [346, 114] on button "Equip" at bounding box center [349, 114] width 21 height 8
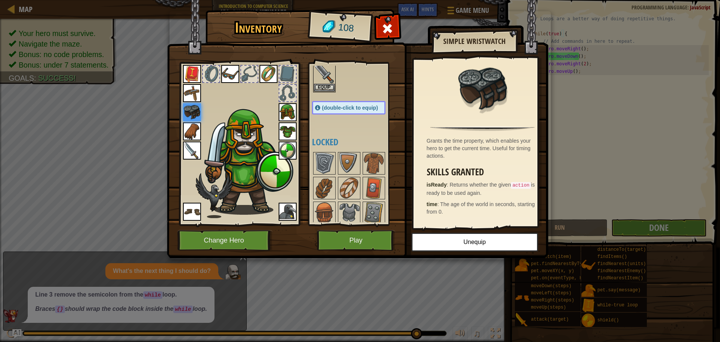
scroll to position [38, 0]
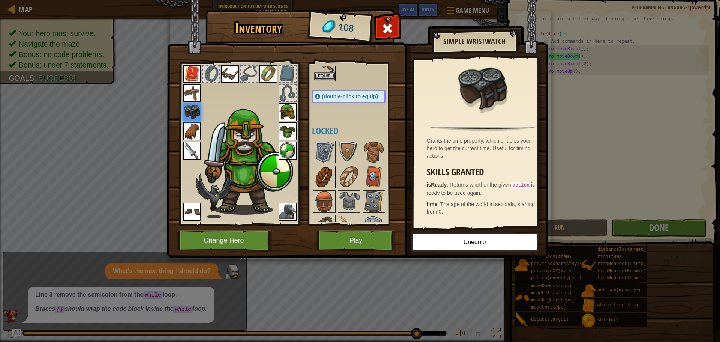
click at [330, 182] on img at bounding box center [324, 176] width 21 height 21
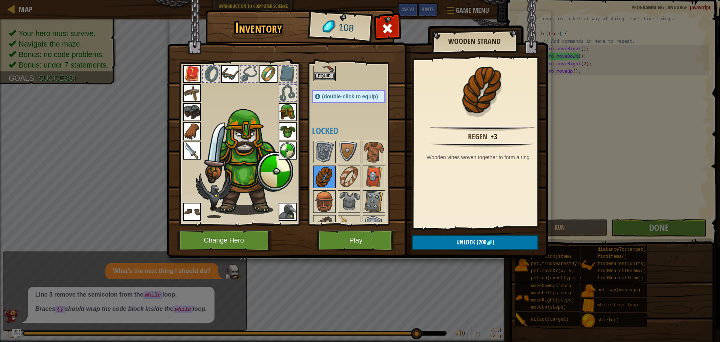
click at [330, 174] on img at bounding box center [324, 176] width 21 height 21
click at [347, 173] on img at bounding box center [349, 176] width 21 height 21
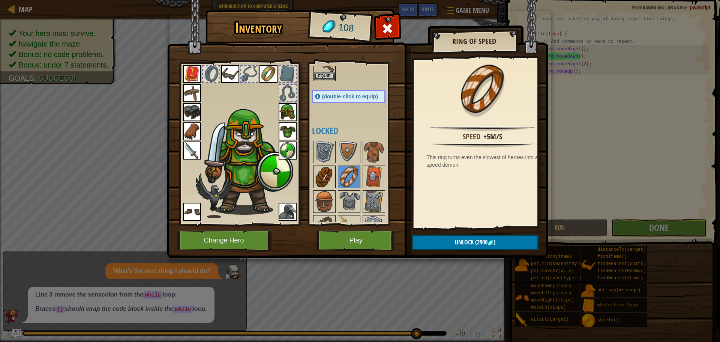
click at [327, 175] on img at bounding box center [324, 176] width 21 height 21
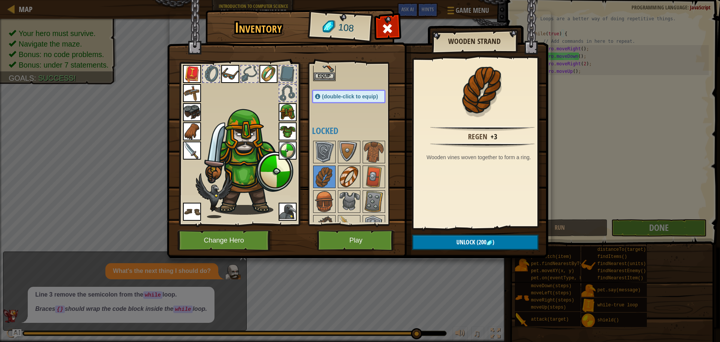
click at [341, 174] on img at bounding box center [349, 176] width 21 height 21
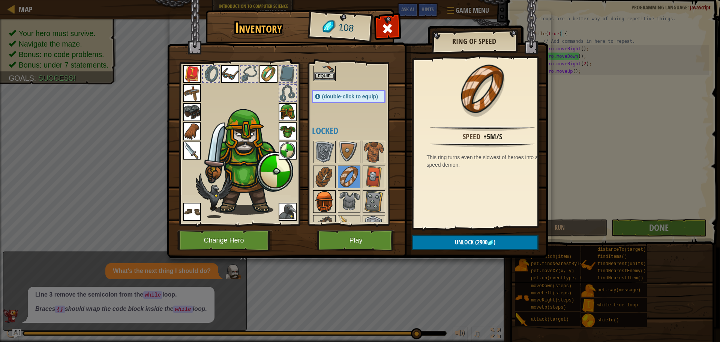
click at [326, 199] on img at bounding box center [324, 201] width 21 height 21
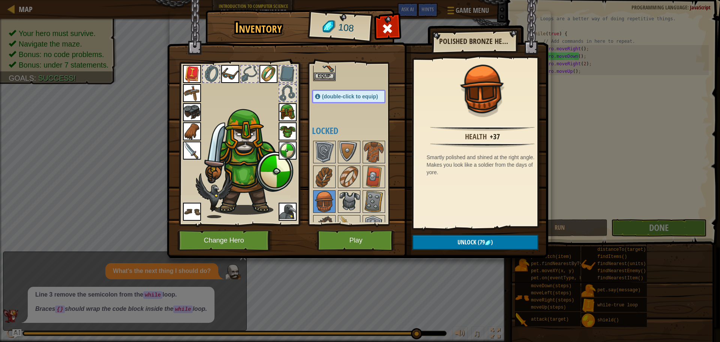
click at [344, 198] on img at bounding box center [349, 201] width 21 height 21
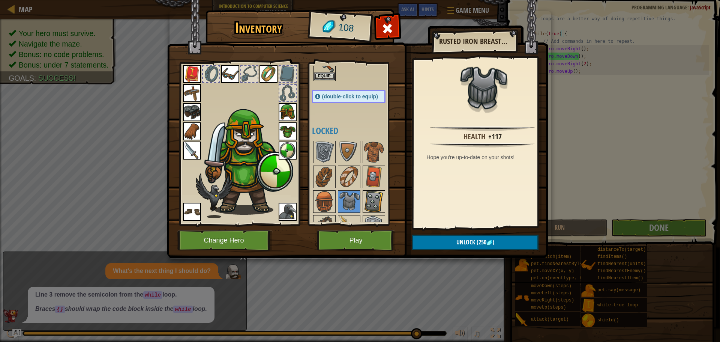
click at [371, 201] on img at bounding box center [374, 201] width 21 height 21
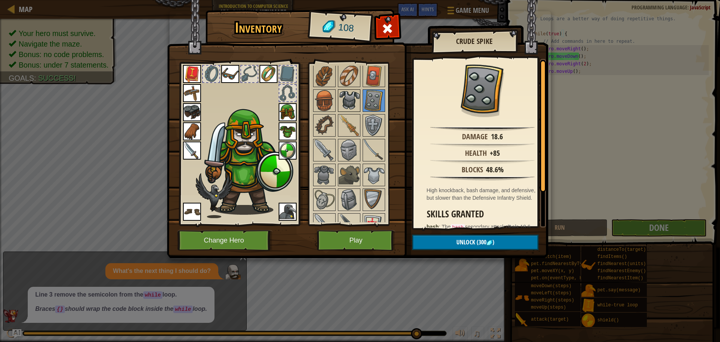
scroll to position [150, 0]
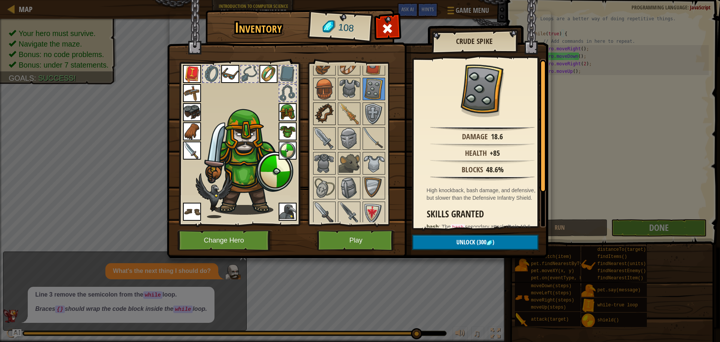
click at [325, 117] on img at bounding box center [324, 113] width 21 height 21
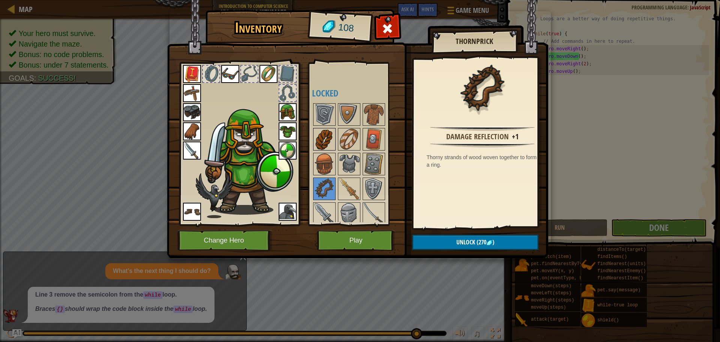
scroll to position [38, 0]
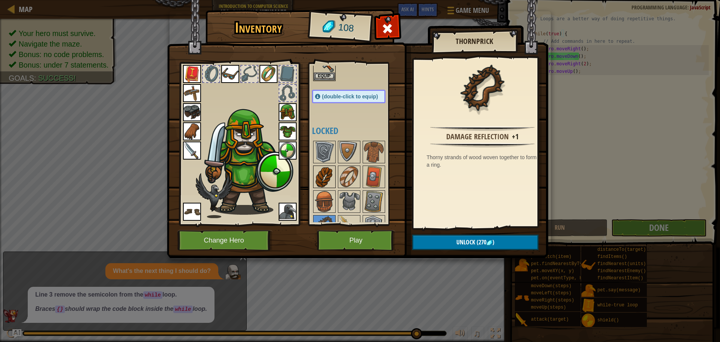
click at [331, 174] on img at bounding box center [324, 176] width 21 height 21
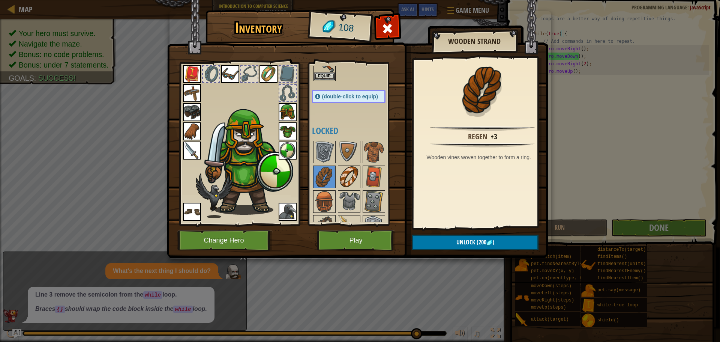
click at [346, 182] on img at bounding box center [349, 176] width 21 height 21
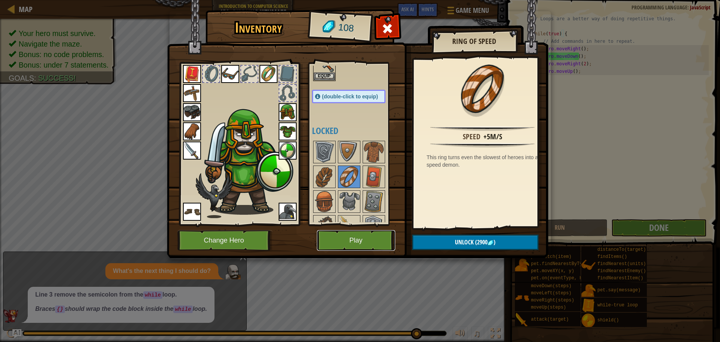
click at [348, 245] on button "Play" at bounding box center [356, 240] width 78 height 21
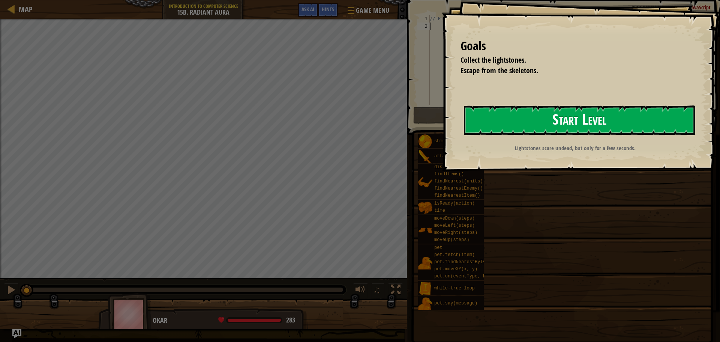
click at [496, 125] on button "Start Level" at bounding box center [580, 120] width 232 height 30
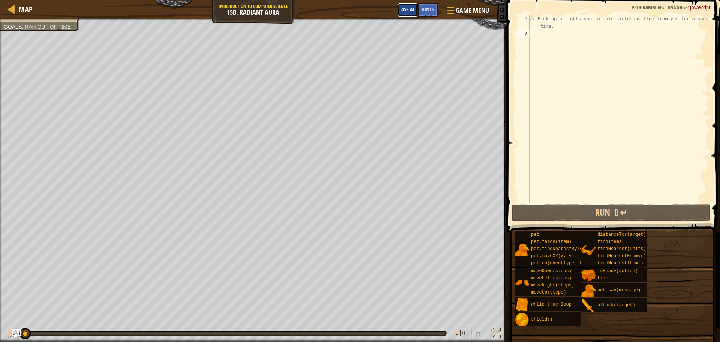
click at [406, 12] on span "Ask AI" at bounding box center [407, 9] width 13 height 7
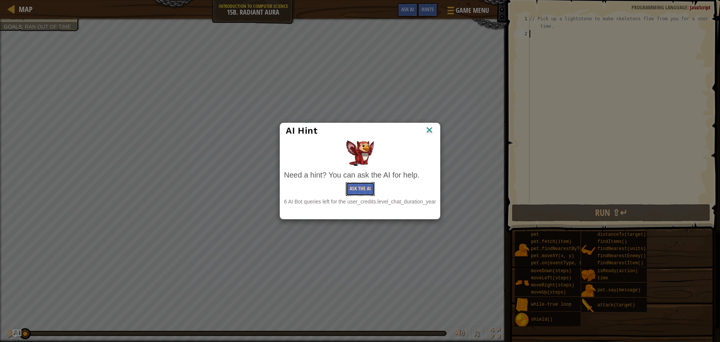
click at [357, 194] on button "Ask the AI" at bounding box center [360, 189] width 29 height 14
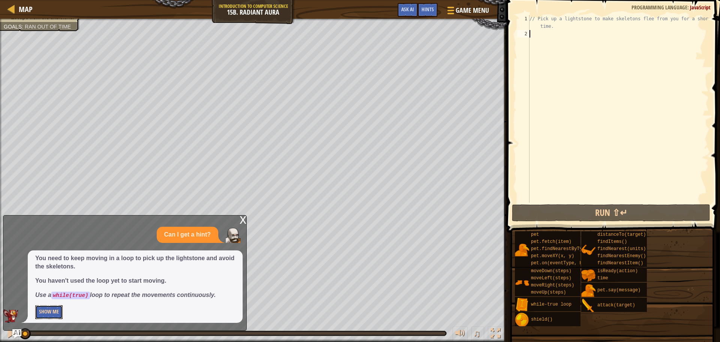
click at [49, 313] on button "Show Me" at bounding box center [48, 312] width 27 height 14
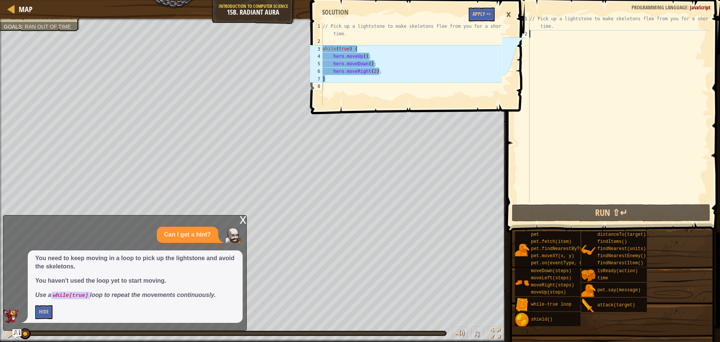
click at [550, 40] on div "// Pick up a lightstone to make skeletons flee from you for a short time." at bounding box center [618, 120] width 181 height 210
type textarea "w"
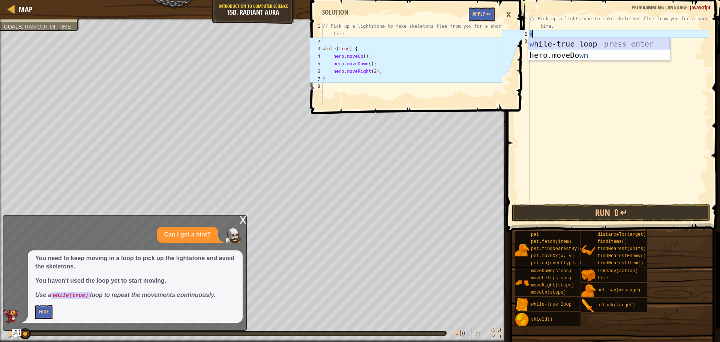
click at [593, 47] on div "w [PERSON_NAME]-true loop press enter hero.moveDo w n press enter" at bounding box center [599, 60] width 142 height 45
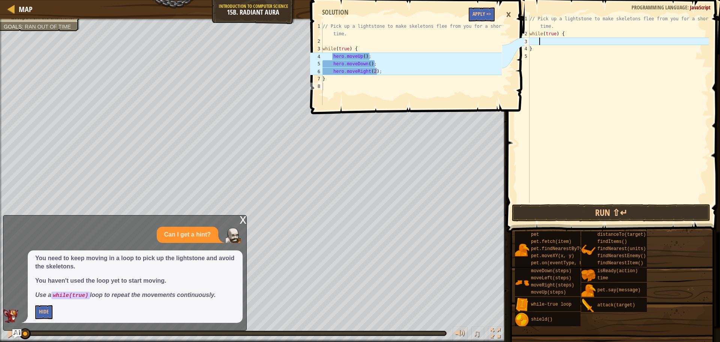
click at [567, 35] on div "// Pick up a lightstone to make skeletons flee from you for a short time. while…" at bounding box center [618, 120] width 181 height 210
click at [556, 46] on div "// Pick up a lightstone to make skeletons flee from you for a short time. while…" at bounding box center [618, 120] width 181 height 210
type textarea "}"
click at [552, 44] on div "// Pick up a lightstone to make skeletons flee from you for a short time. while…" at bounding box center [618, 120] width 181 height 210
click at [533, 45] on div "// Pick up a lightstone to make skeletons flee from you for a short time. while…" at bounding box center [618, 120] width 181 height 210
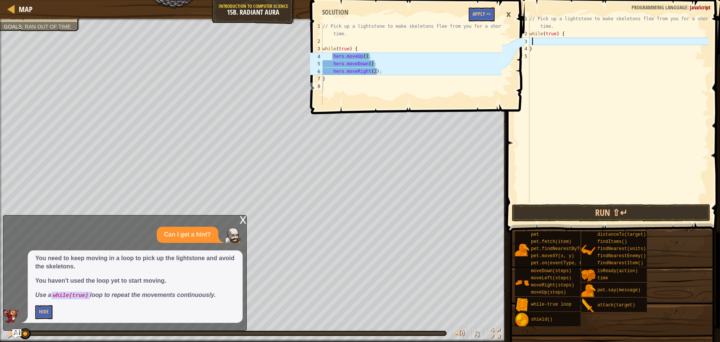
type textarea "h"
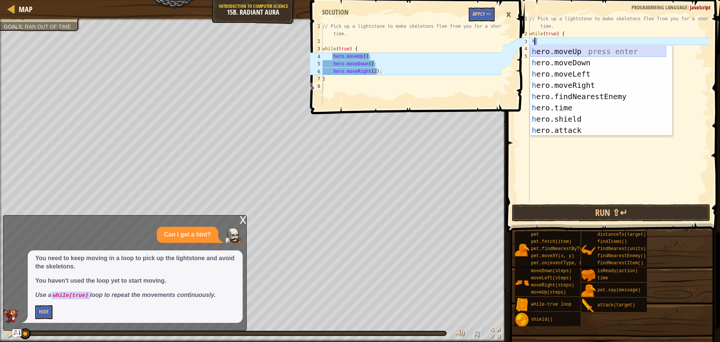
click at [574, 53] on div "h ero.moveUp press enter h ero.moveDown press enter h ero.moveLeft press enter …" at bounding box center [599, 102] width 136 height 113
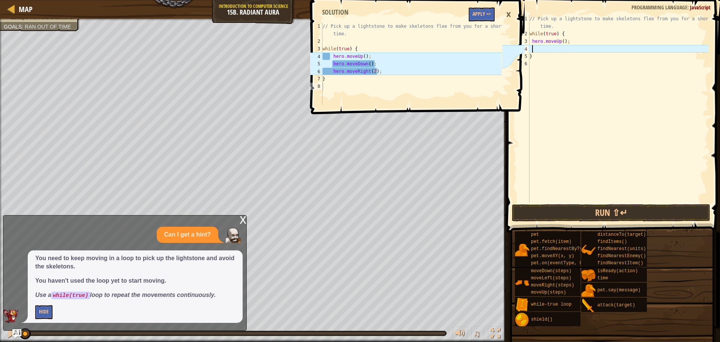
type textarea "h"
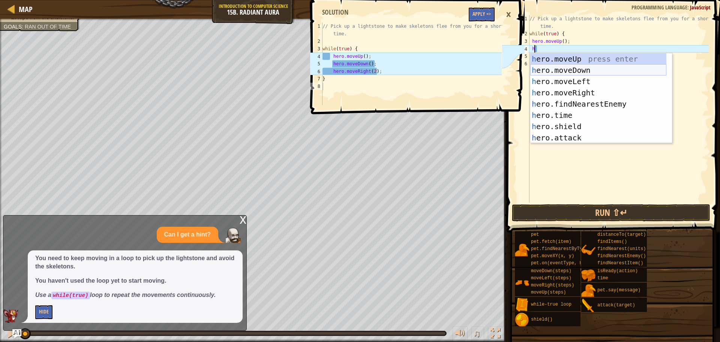
click at [568, 71] on div "h ero.moveUp press enter h ero.moveDown press enter h ero.moveLeft press enter …" at bounding box center [599, 109] width 136 height 113
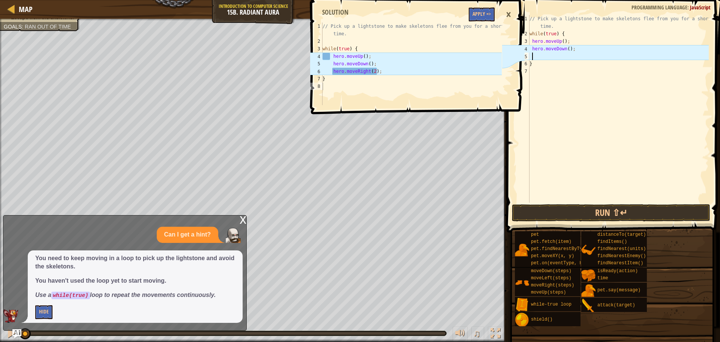
click at [532, 38] on div "// Pick up a lightstone to make skeletons flee from you for a short time. while…" at bounding box center [618, 120] width 181 height 210
click at [531, 48] on div "// Pick up a lightstone to make skeletons flee from you for a short time. while…" at bounding box center [618, 120] width 181 height 210
type textarea "hero.moveDown();"
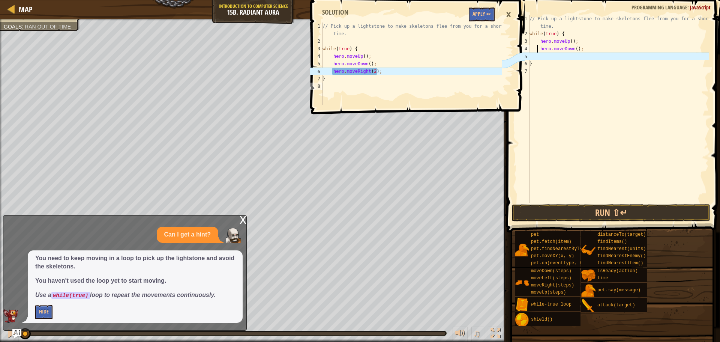
click at [533, 57] on div "// Pick up a lightstone to make skeletons flee from you for a short time. while…" at bounding box center [618, 120] width 181 height 210
type textarea "h"
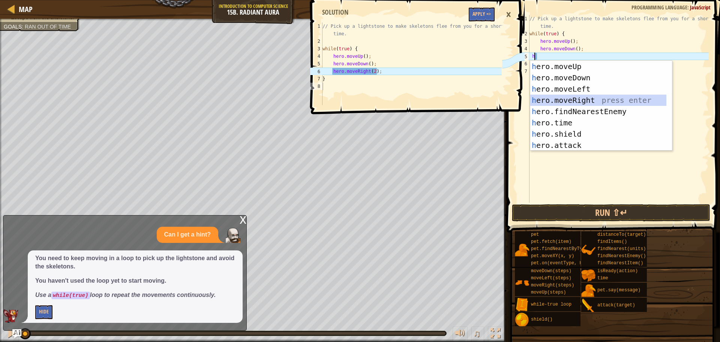
click at [564, 96] on div "h ero.moveUp press enter h ero.moveDown press enter h ero.moveLeft press enter …" at bounding box center [599, 117] width 136 height 113
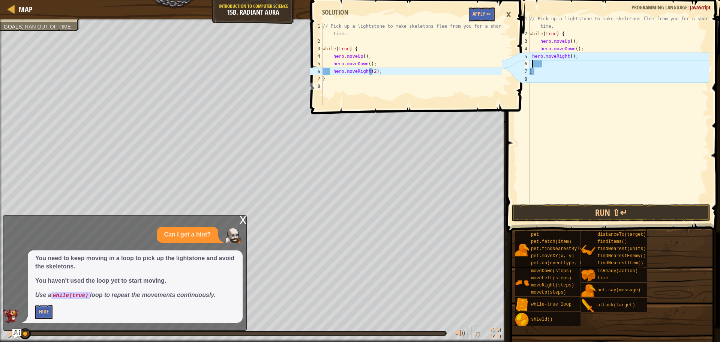
click at [567, 58] on div "// Pick up a lightstone to make skeletons flee from you for a short time. while…" at bounding box center [618, 120] width 181 height 210
type textarea "hero.moveRight();"
click at [571, 60] on div "// Pick up a lightstone to make skeletons flee from you for a short time. while…" at bounding box center [618, 120] width 181 height 210
click at [568, 56] on div "// Pick up a lightstone to make skeletons flee from you for a short time. while…" at bounding box center [618, 120] width 181 height 210
click at [570, 57] on div "// Pick up a lightstone to make skeletons flee from you for a short time. while…" at bounding box center [618, 120] width 181 height 210
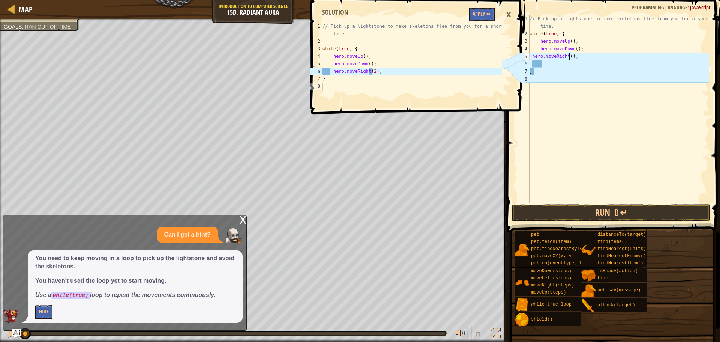
type textarea "hero.moveRight(2);"
click at [549, 64] on div "// Pick up a lightstone to make skeletons flee from you for a short time. while…" at bounding box center [618, 120] width 181 height 210
click at [546, 65] on div "// Pick up a lightstone to make skeletons flee from you for a short time. while…" at bounding box center [618, 120] width 181 height 210
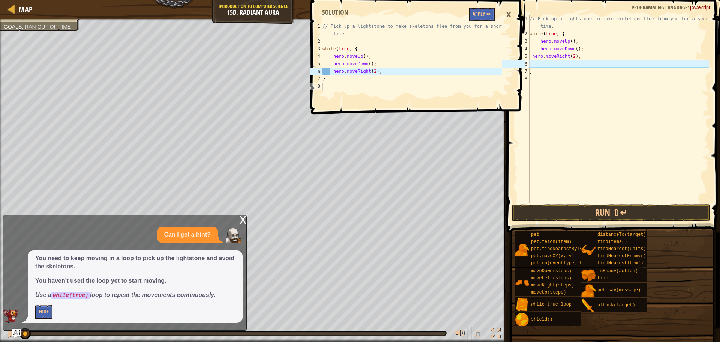
scroll to position [3, 0]
click at [529, 58] on div "5" at bounding box center [523, 57] width 12 height 8
click at [532, 58] on div "// Pick up a lightstone to make skeletons flee from you for a short time. while…" at bounding box center [618, 120] width 181 height 210
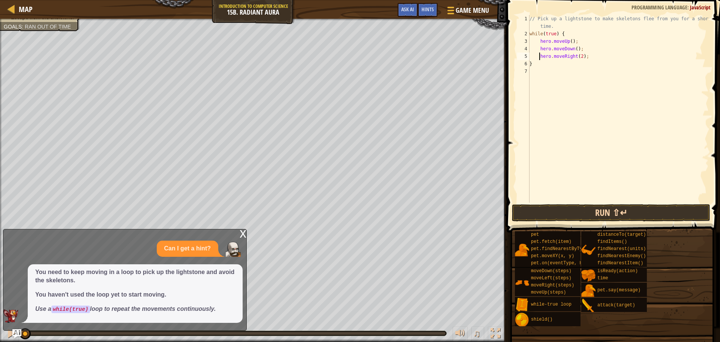
type textarea "hero.moveRight(2);"
click at [582, 206] on button "Run ⇧↵" at bounding box center [611, 212] width 198 height 17
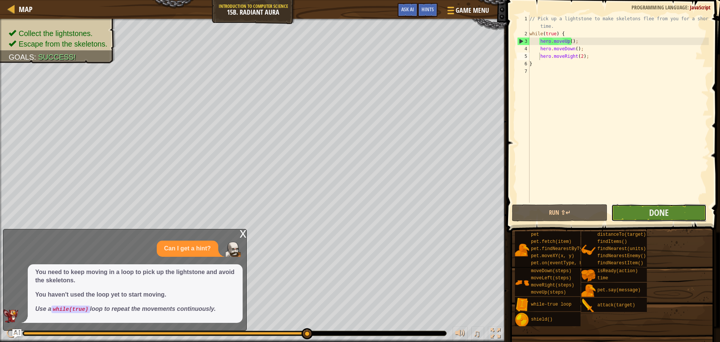
click at [646, 212] on button "Done" at bounding box center [659, 212] width 95 height 17
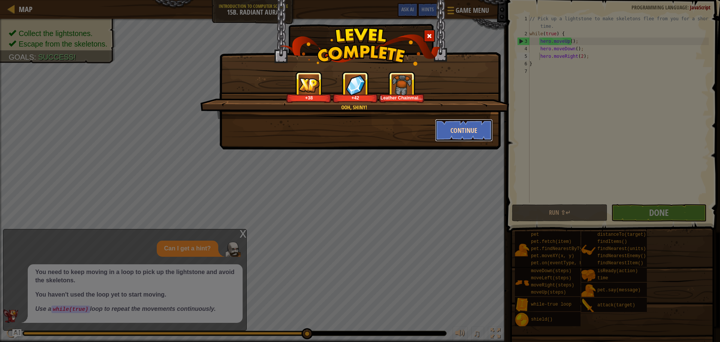
click at [447, 131] on button "Continue" at bounding box center [464, 130] width 58 height 23
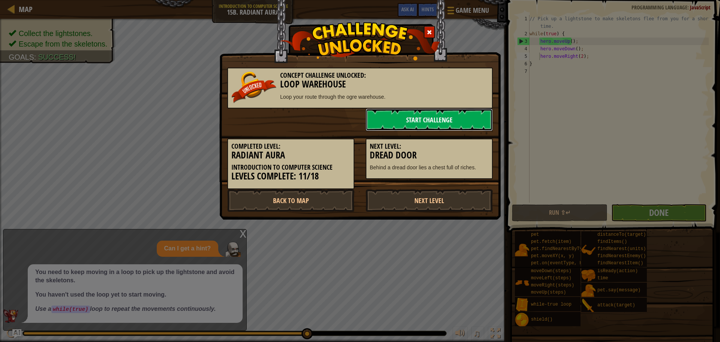
click at [430, 120] on link "Start Challenge" at bounding box center [429, 119] width 127 height 23
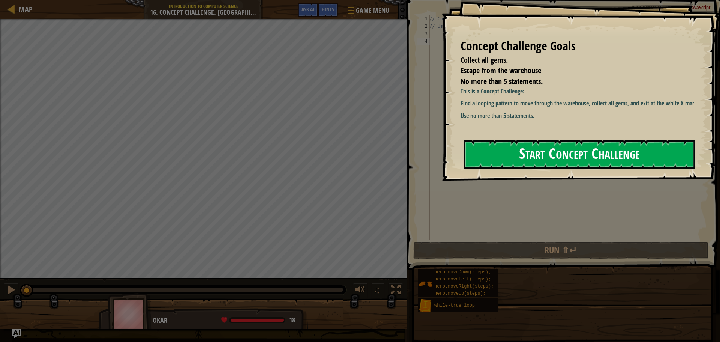
click at [533, 157] on button "Start Concept Challenge" at bounding box center [580, 155] width 232 height 30
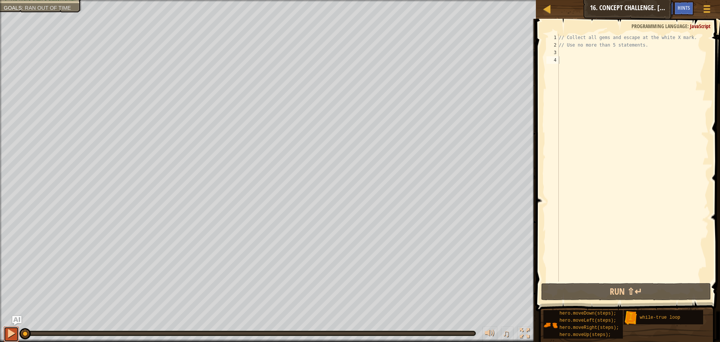
click at [10, 336] on div at bounding box center [11, 333] width 10 height 10
click at [16, 317] on img "Ask AI" at bounding box center [17, 321] width 10 height 10
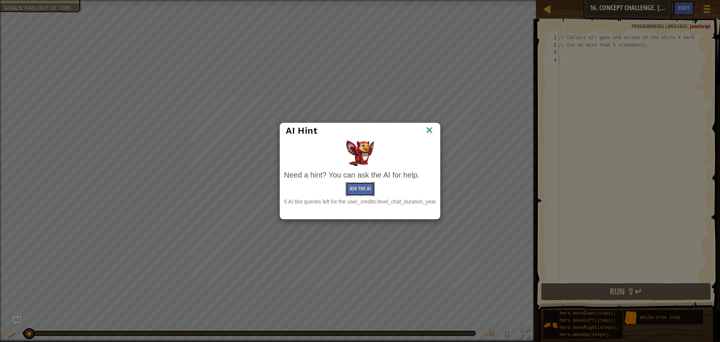
click at [354, 189] on button "Ask the AI" at bounding box center [360, 189] width 29 height 14
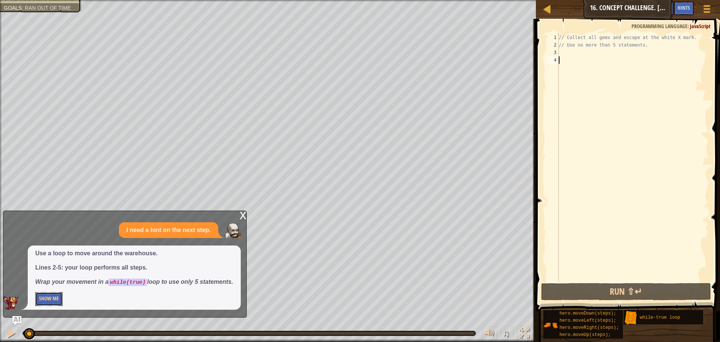
click at [53, 301] on button "Show Me" at bounding box center [48, 299] width 27 height 14
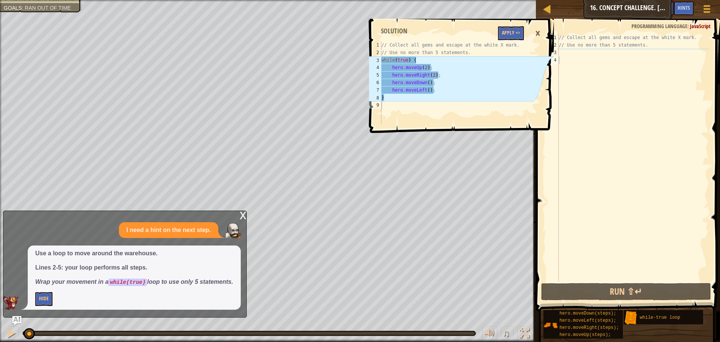
click at [578, 56] on div "// Collect all gems and escape at the white X mark. // Use no more than 5 state…" at bounding box center [634, 165] width 152 height 263
type textarea "w"
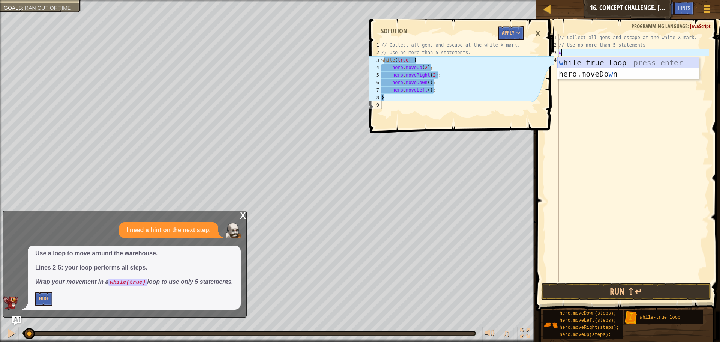
click at [586, 62] on div "w [PERSON_NAME]-true loop press enter hero.moveDo w n press enter" at bounding box center [629, 79] width 142 height 45
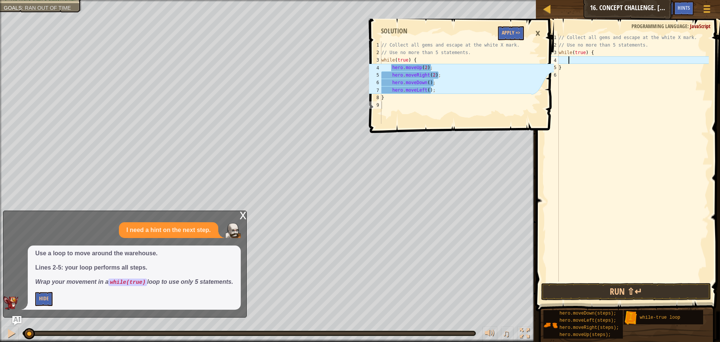
type textarea "h"
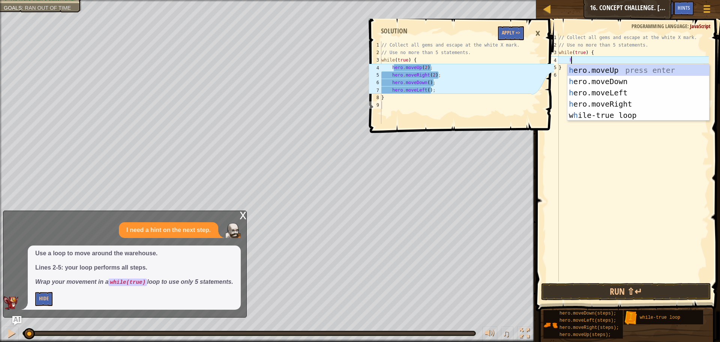
scroll to position [3, 1]
click at [604, 72] on div "h ero.moveUp press enter h ero.moveDown press enter h ero.moveLeft press enter …" at bounding box center [639, 104] width 142 height 79
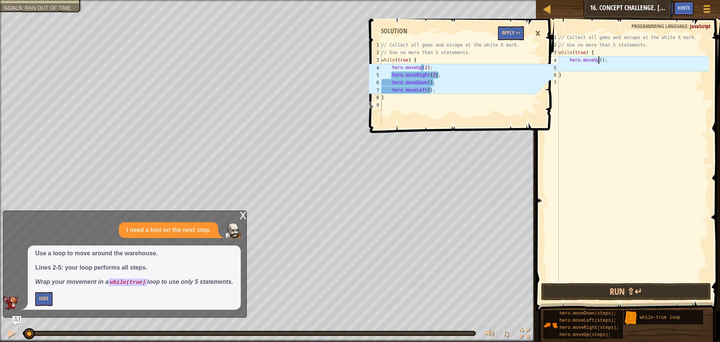
click at [598, 61] on div "// Collect all gems and escape at the white X mark. // Use no more than 5 state…" at bounding box center [634, 165] width 152 height 263
type textarea "hero.moveUp(2);"
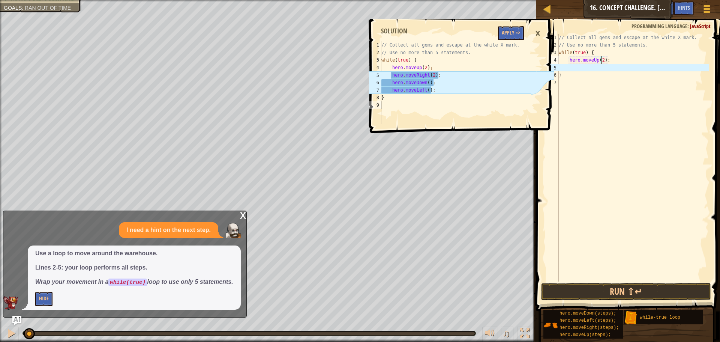
click at [601, 71] on div "// Collect all gems and escape at the white X mark. // Use no more than 5 state…" at bounding box center [634, 165] width 152 height 263
type textarea "h"
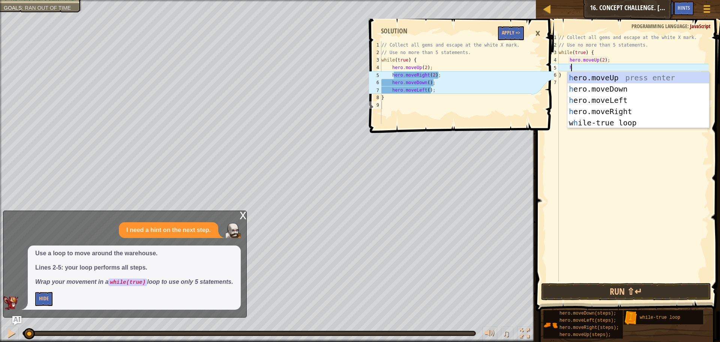
scroll to position [3, 1]
click at [607, 107] on div "h ero.moveUp press enter h ero.moveDown press enter h ero.moveLeft press enter …" at bounding box center [639, 111] width 142 height 79
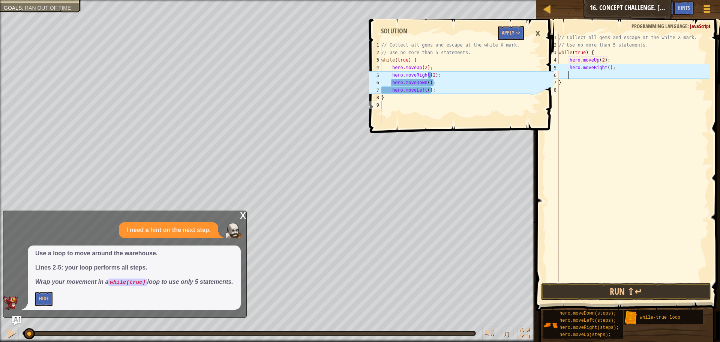
scroll to position [3, 0]
click at [603, 69] on div "// Collect all gems and escape at the white X mark. // Use no more than 5 state…" at bounding box center [634, 165] width 152 height 263
click at [607, 70] on div "// Collect all gems and escape at the white X mark. // Use no more than 5 state…" at bounding box center [634, 165] width 152 height 263
type textarea "hero.moveRight(2);"
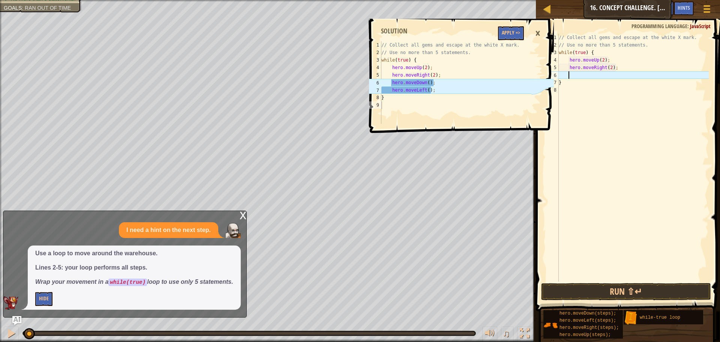
click at [595, 75] on div "// Collect all gems and escape at the white X mark. // Use no more than 5 state…" at bounding box center [634, 165] width 152 height 263
type textarea "h"
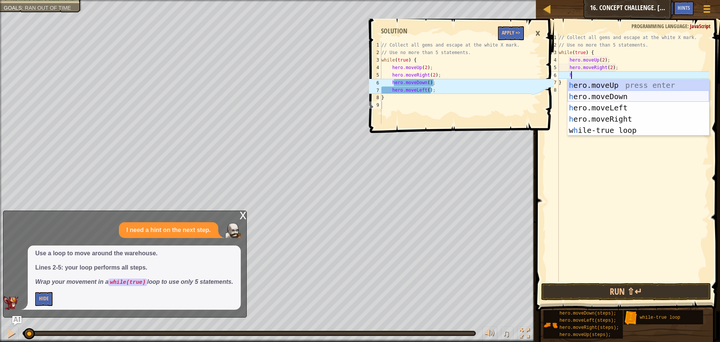
click at [604, 93] on div "h ero.moveUp press enter h ero.moveDown press enter h ero.moveLeft press enter …" at bounding box center [639, 119] width 142 height 79
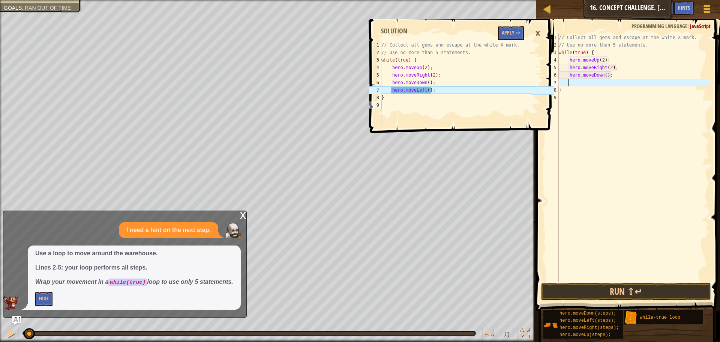
scroll to position [3, 0]
type textarea "h"
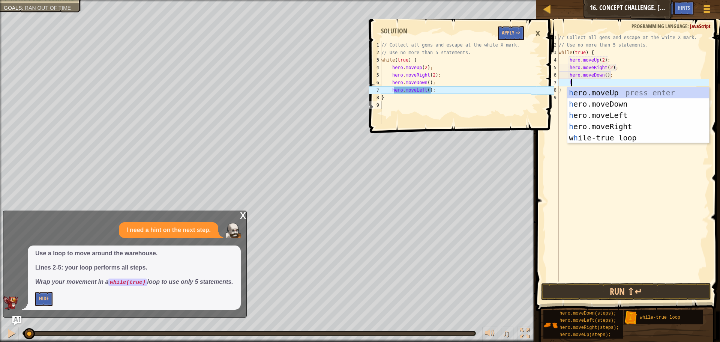
scroll to position [3, 1]
click at [610, 117] on div "h ero.moveUp press enter h ero.moveDown press enter h ero.moveLeft press enter …" at bounding box center [639, 126] width 142 height 79
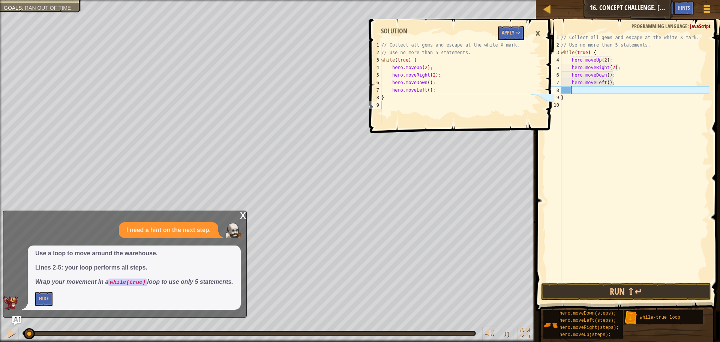
scroll to position [3, 0]
click at [586, 140] on div "// Collect all gems and escape at the white X mark. // Use no more than 5 state…" at bounding box center [634, 165] width 149 height 263
click at [571, 95] on div "// Collect all gems and escape at the white X mark. // Use no more than 5 state…" at bounding box center [634, 165] width 149 height 263
type textarea "}"
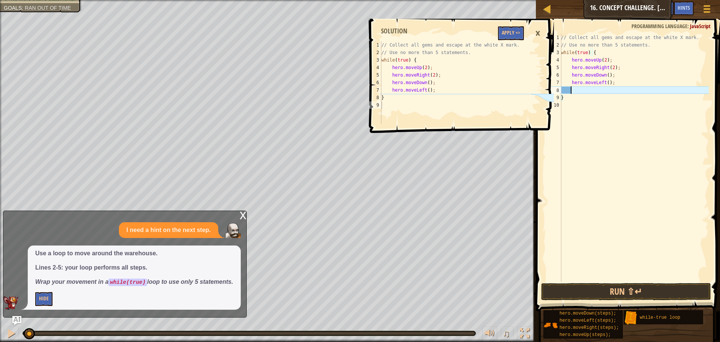
click at [571, 92] on div "// Collect all gems and escape at the white X mark. // Use no more than 5 state…" at bounding box center [634, 165] width 149 height 263
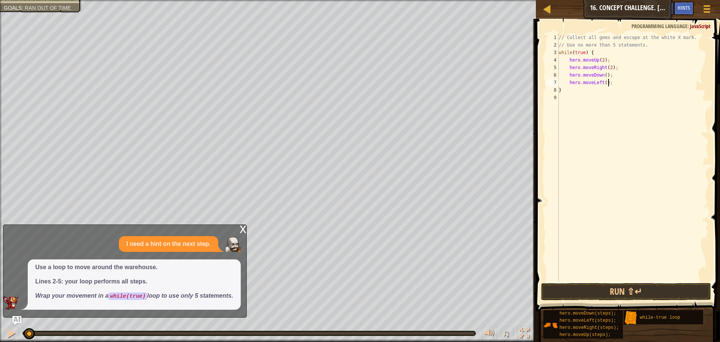
type textarea "hero.moveLeft();"
click at [614, 301] on span at bounding box center [629, 154] width 190 height 314
click at [612, 296] on button "Run ⇧↵" at bounding box center [626, 291] width 170 height 17
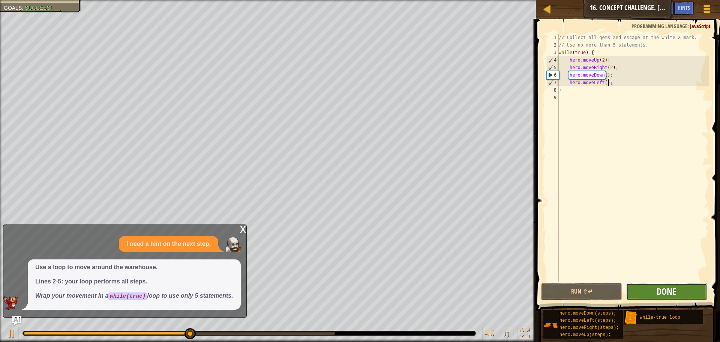
click at [666, 294] on span "Done" at bounding box center [667, 291] width 20 height 12
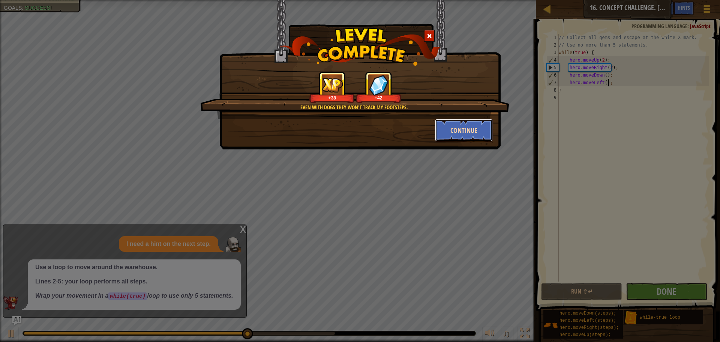
click at [473, 134] on button "Continue" at bounding box center [464, 130] width 58 height 23
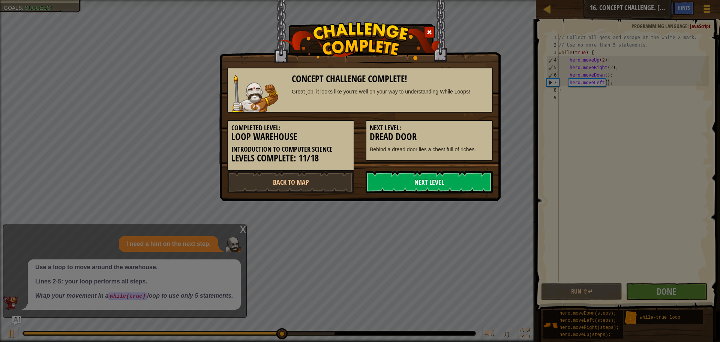
click at [424, 187] on link "Next Level" at bounding box center [429, 182] width 127 height 23
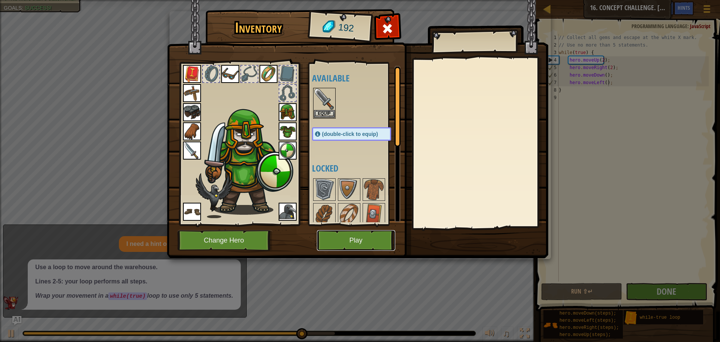
click at [343, 243] on button "Play" at bounding box center [356, 240] width 78 height 21
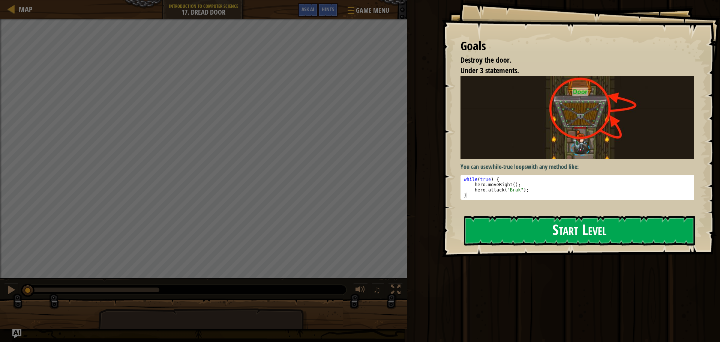
click at [486, 227] on button "Start Level" at bounding box center [580, 231] width 232 height 30
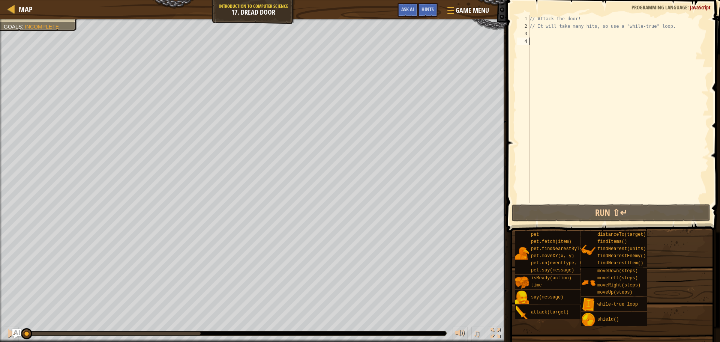
click at [540, 45] on div "// Attack the door! // It will take many hits, so use a "while-true" loop." at bounding box center [618, 116] width 181 height 203
click at [535, 35] on div "// Attack the door! // It will take many hits, so use a "while-true" loop." at bounding box center [618, 116] width 181 height 203
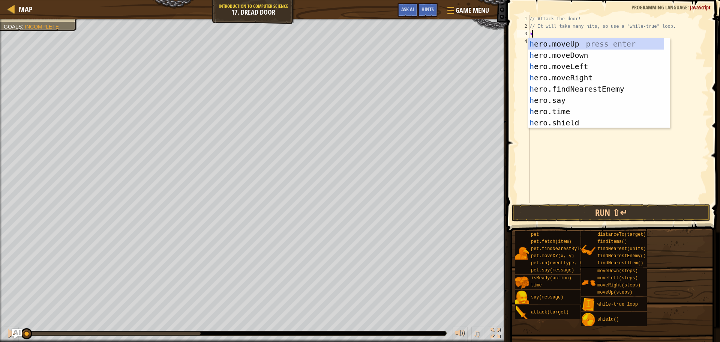
type textarea "h"
click at [15, 333] on img "Ask AI" at bounding box center [17, 334] width 10 height 10
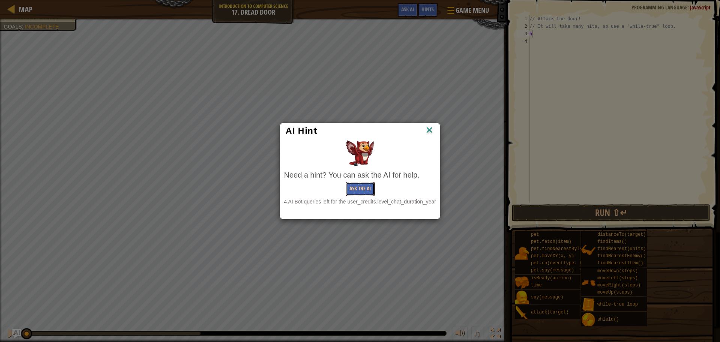
click at [356, 184] on button "Ask the AI" at bounding box center [360, 189] width 29 height 14
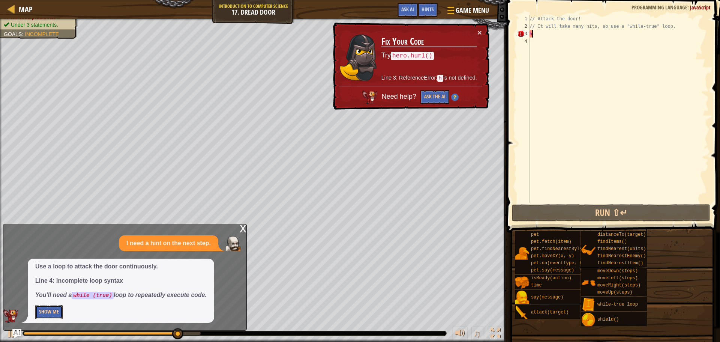
click at [45, 313] on button "Show Me" at bounding box center [48, 312] width 27 height 14
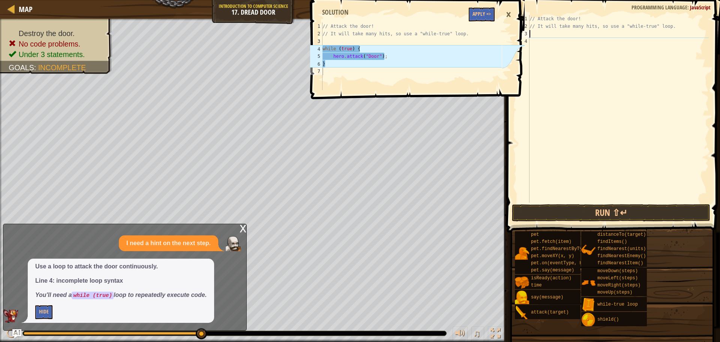
type textarea "w"
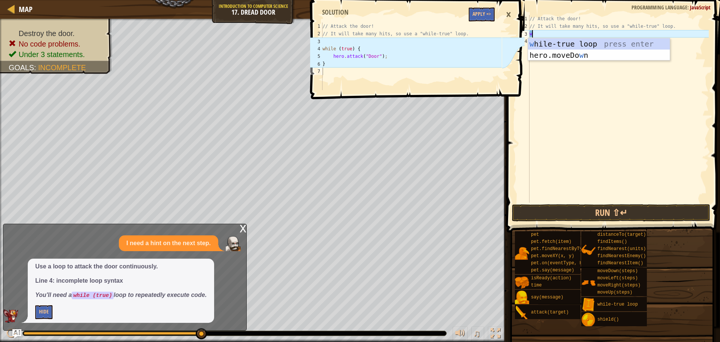
click at [543, 42] on div "w [PERSON_NAME]-true loop press enter hero.moveDo w n press enter" at bounding box center [599, 60] width 142 height 45
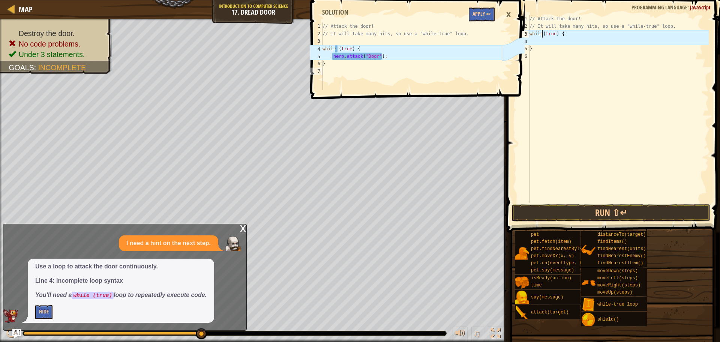
click at [542, 35] on div "// Attack the door! // It will take many hits, so use a "while-true" loop. whil…" at bounding box center [618, 116] width 181 height 203
click at [539, 46] on div "// Attack the door! // It will take many hits, so use a "while-true" loop. whil…" at bounding box center [618, 116] width 181 height 203
type textarea "}"
click at [541, 43] on div "// Attack the door! // It will take many hits, so use a "while-true" loop. whil…" at bounding box center [618, 116] width 181 height 203
type textarea "h"
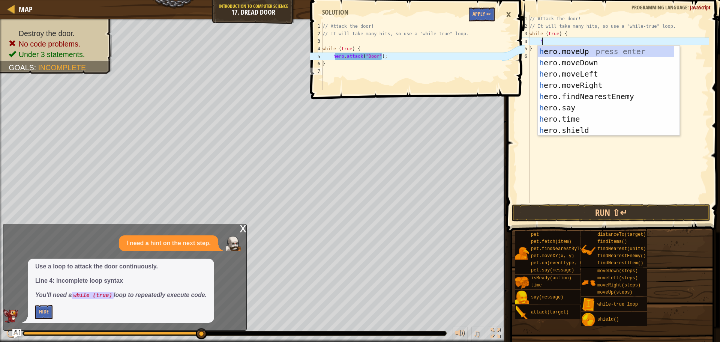
scroll to position [3, 0]
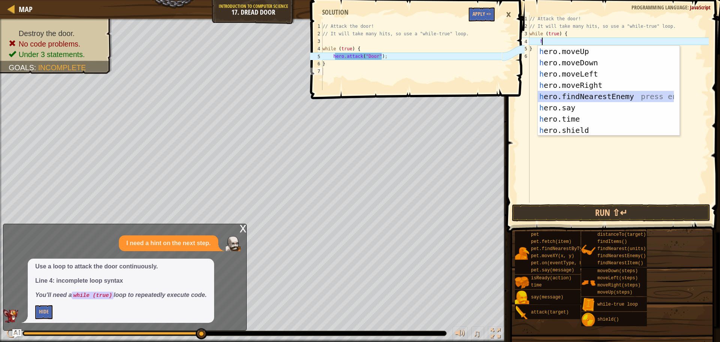
click at [592, 96] on div "h ero.moveUp press enter h ero.moveDown press enter h ero.moveLeft press enter …" at bounding box center [609, 102] width 142 height 113
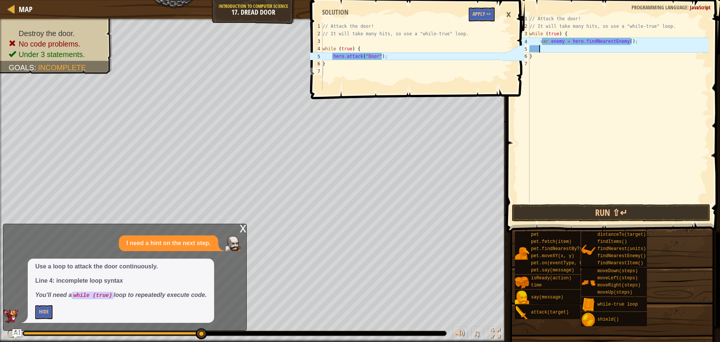
click at [593, 48] on div "// Attack the door! // It will take many hits, so use a "while-true" loop. whil…" at bounding box center [618, 116] width 181 height 203
click at [576, 44] on div "// Attack the door! // It will take many hits, so use a "while-true" loop. whil…" at bounding box center [618, 116] width 181 height 203
type textarea "var enemy = hero.findNearestEnemy();"
click at [551, 52] on div "// Attack the door! // It will take many hits, so use a "while-true" loop. whil…" at bounding box center [618, 116] width 181 height 203
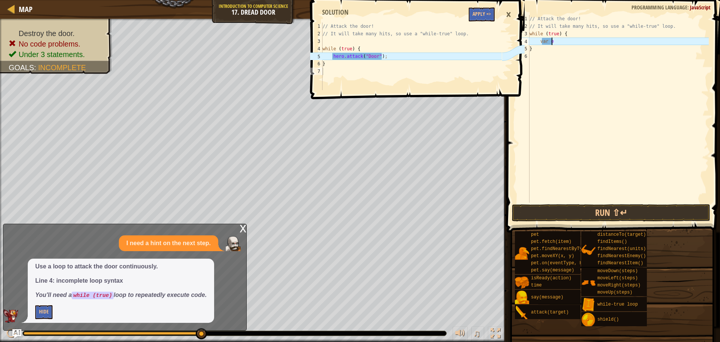
type textarea "v"
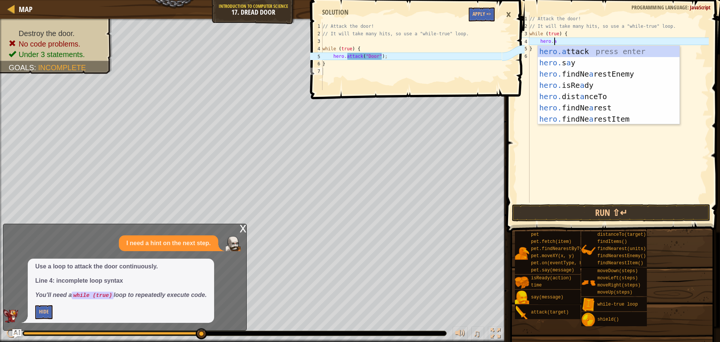
scroll to position [3, 2]
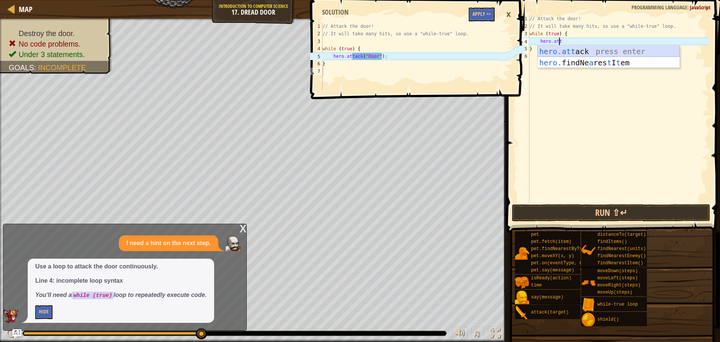
click at [577, 54] on div "hero.att ack press enter hero. findNe a res t I t em press enter" at bounding box center [609, 68] width 142 height 45
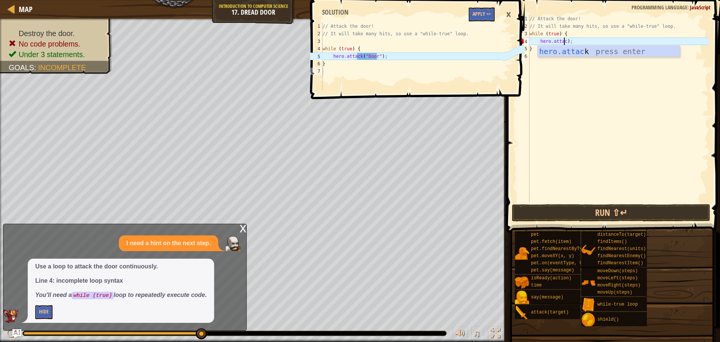
scroll to position [3, 3]
click at [558, 54] on div "hero.attack press enter" at bounding box center [609, 63] width 142 height 34
click at [582, 44] on div "// Attack the door! // It will take many hits, so use a "while-true" loop. whil…" at bounding box center [618, 109] width 181 height 188
click at [586, 44] on div "// Attack the door! // It will take many hits, so use a "while-true" loop. whil…" at bounding box center [618, 116] width 181 height 203
drag, startPoint x: 581, startPoint y: 44, endPoint x: 569, endPoint y: 42, distance: 12.5
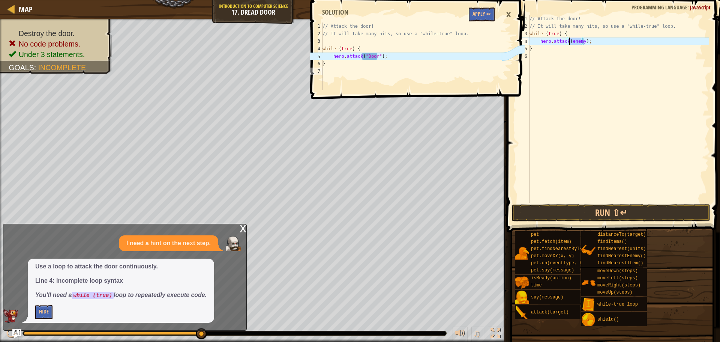
click at [569, 42] on div "// Attack the door! // It will take many hits, so use a "while-true" loop. whil…" at bounding box center [618, 116] width 181 height 203
click at [579, 43] on div "// Attack the door! // It will take many hits, so use a "while-true" loop. whil…" at bounding box center [618, 109] width 181 height 188
click at [580, 43] on div "// Attack the door! // It will take many hits, so use a "while-true" loop. whil…" at bounding box center [618, 116] width 181 height 203
click at [582, 45] on div "// Attack the door! // It will take many hits, so use a "while-true" loop. whil…" at bounding box center [618, 116] width 181 height 203
click at [596, 41] on div "// Attack the door! // It will take many hits, so use a "while-true" loop. whil…" at bounding box center [618, 116] width 181 height 203
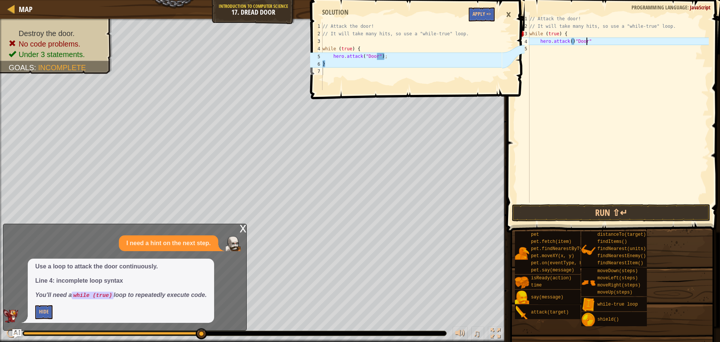
scroll to position [3, 5]
type textarea "hero.attack()"Door");"
click at [570, 209] on button "Run ⇧↵" at bounding box center [611, 212] width 198 height 17
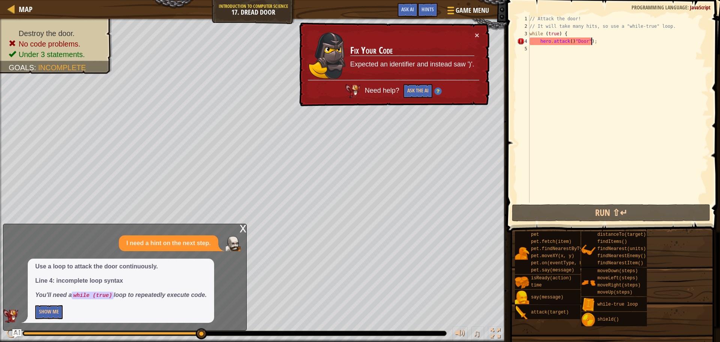
click at [564, 58] on div "// Attack the door! // It will take many hits, so use a "while-true" loop. whil…" at bounding box center [618, 116] width 181 height 203
click at [415, 91] on button "Ask the AI" at bounding box center [418, 91] width 29 height 14
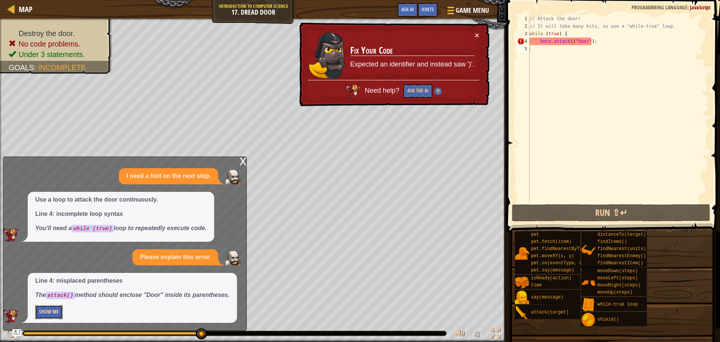
click at [56, 313] on button "Show Me" at bounding box center [48, 312] width 27 height 14
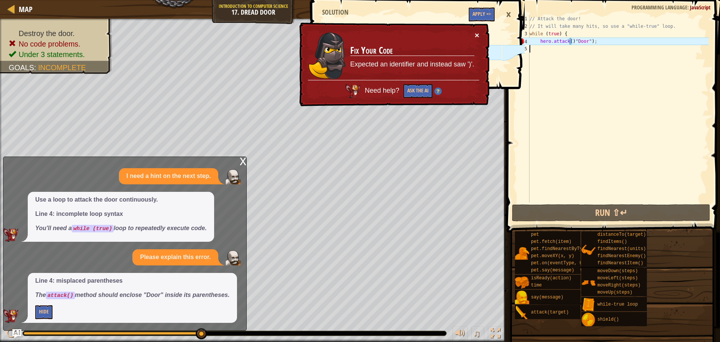
click at [477, 32] on button "×" at bounding box center [477, 35] width 5 height 8
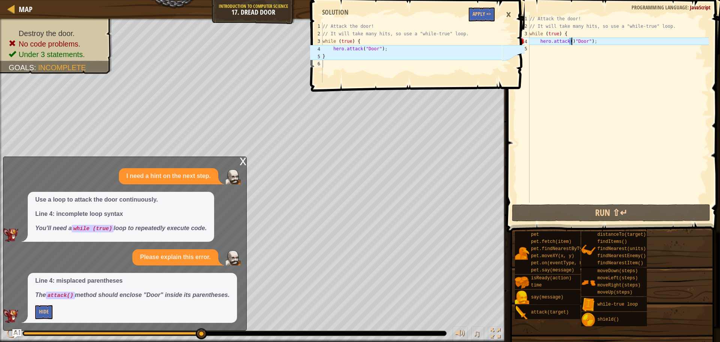
click at [572, 40] on div "// Attack the door! // It will take many hits, so use a "while-true" loop. whil…" at bounding box center [618, 116] width 181 height 203
type textarea "hero.attack("Door");"
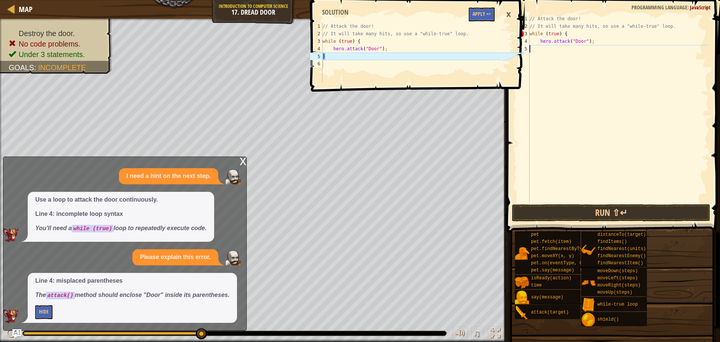
click at [535, 50] on div "// Attack the door! // It will take many hits, so use a "while-true" loop. whil…" at bounding box center [618, 116] width 181 height 203
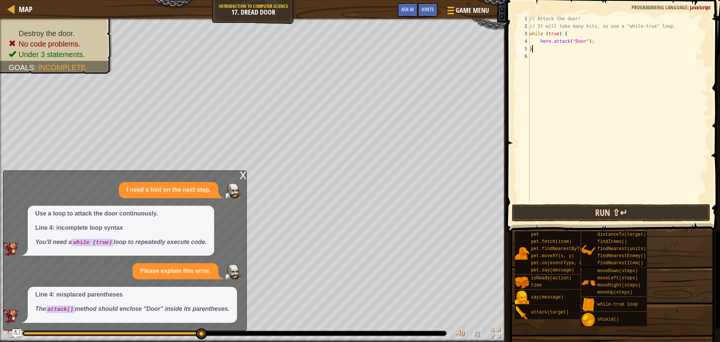
type textarea "}"
click at [595, 212] on button "Run ⇧↵" at bounding box center [611, 212] width 198 height 17
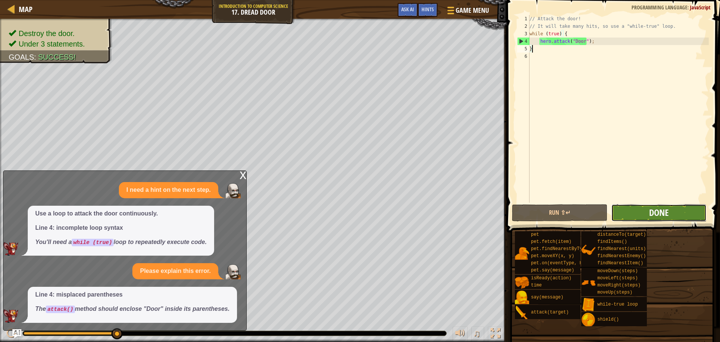
click at [664, 215] on span "Done" at bounding box center [660, 212] width 20 height 12
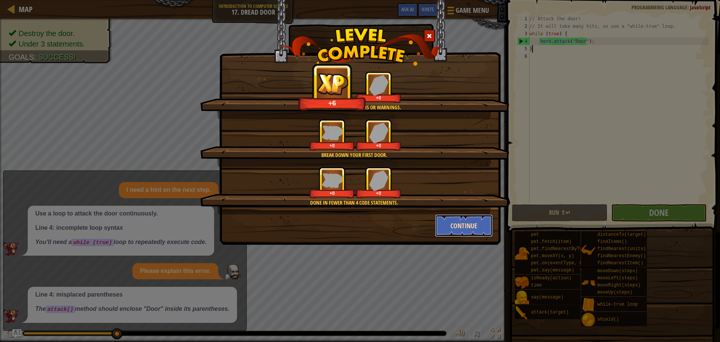
click at [452, 220] on button "Continue" at bounding box center [464, 225] width 58 height 23
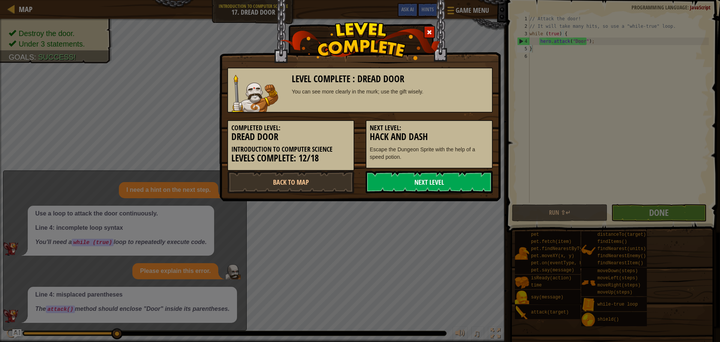
click at [422, 180] on link "Next Level" at bounding box center [429, 182] width 127 height 23
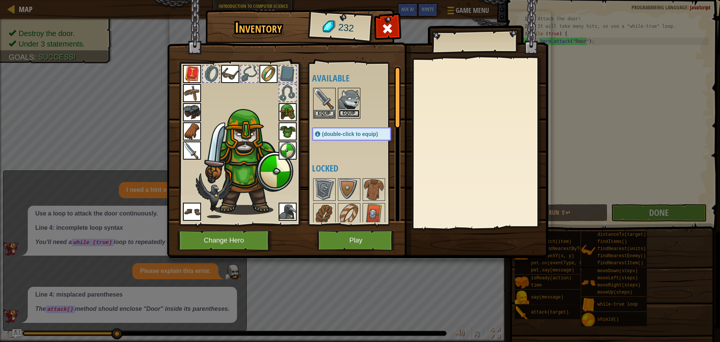
click at [353, 116] on button "Equip" at bounding box center [349, 114] width 21 height 8
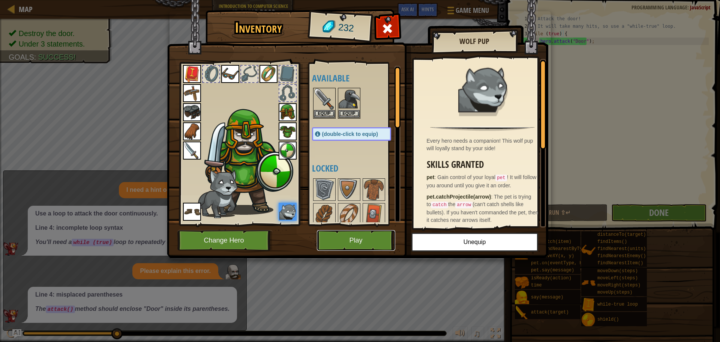
click at [364, 244] on button "Play" at bounding box center [356, 240] width 78 height 21
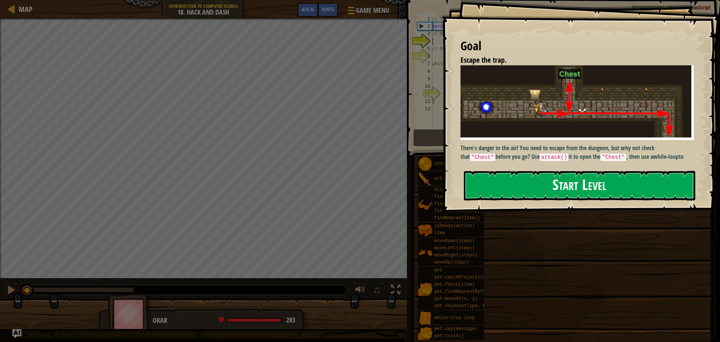
click at [545, 186] on button "Start Level" at bounding box center [580, 186] width 232 height 30
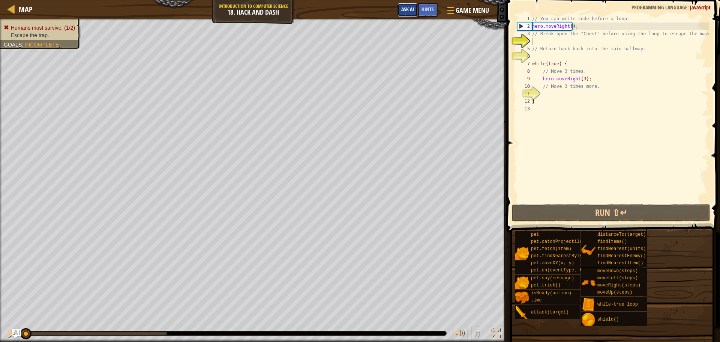
click at [413, 8] on span "Ask AI" at bounding box center [407, 9] width 13 height 7
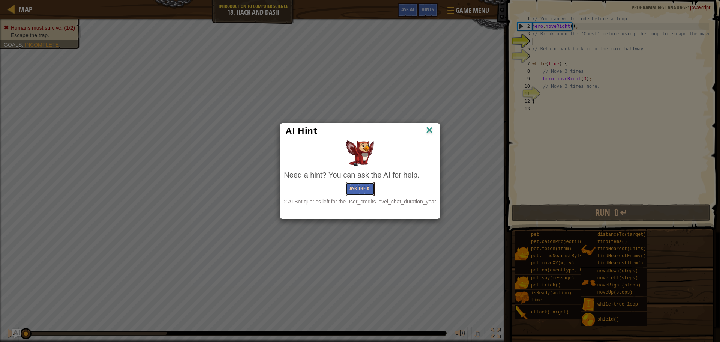
click at [358, 189] on button "Ask the AI" at bounding box center [360, 189] width 29 height 14
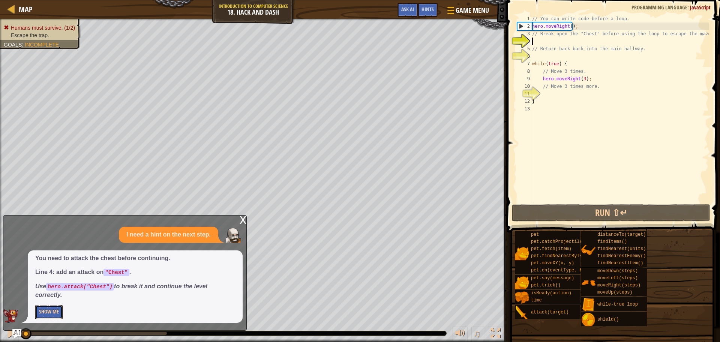
click at [53, 310] on button "Show Me" at bounding box center [48, 312] width 27 height 14
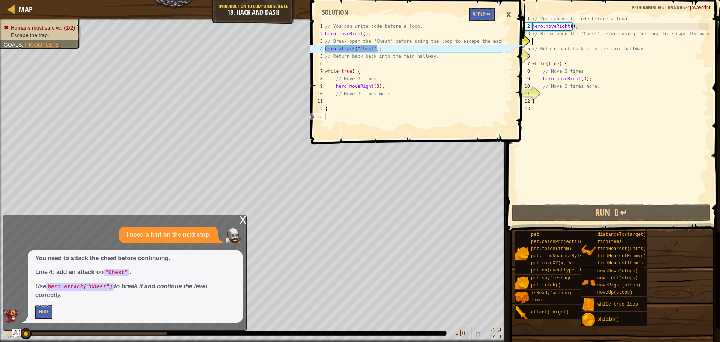
click at [536, 42] on div "// You can write code before a loop. hero . moveRight ( ) ; // Break open the "…" at bounding box center [620, 116] width 178 height 203
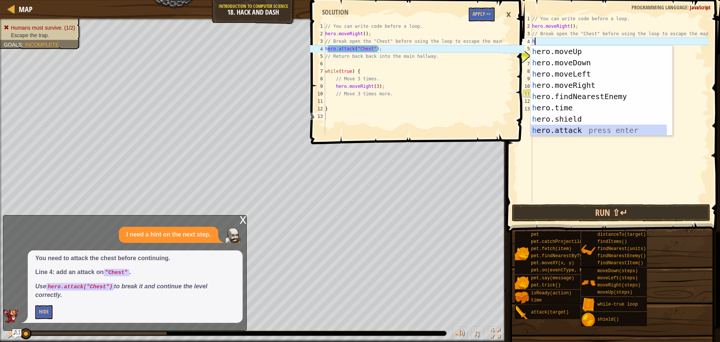
click at [567, 129] on div "h ero.moveUp press enter h ero.moveDown press enter h ero.moveLeft press enter …" at bounding box center [599, 102] width 136 height 113
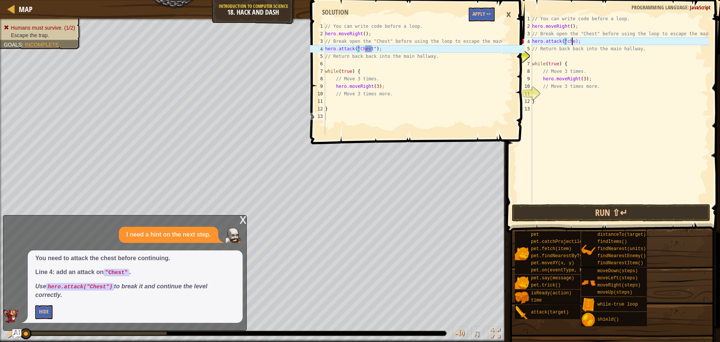
scroll to position [3, 3]
click at [567, 43] on div "// You can write code before a loop. hero . moveRight ( ) ; // Break open the "…" at bounding box center [620, 116] width 178 height 203
click at [576, 43] on div "// You can write code before a loop. hero . moveRight ( ) ; // Break open the "…" at bounding box center [620, 116] width 178 height 203
type textarea "hero.attack("Chest");"
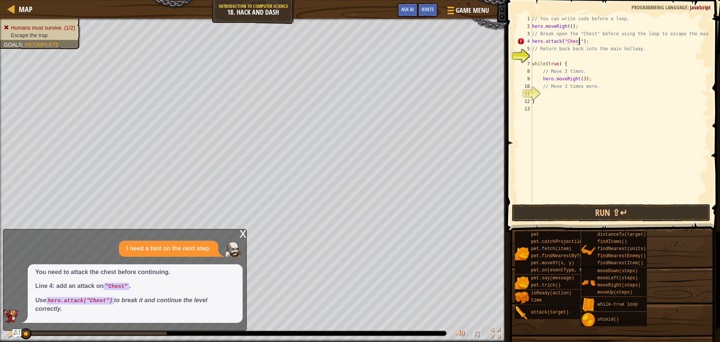
scroll to position [3, 4]
click at [544, 56] on div "// You can write code before a loop. hero . moveRight ( ) ; // Break open the "…" at bounding box center [620, 116] width 178 height 203
click at [401, 11] on button "Ask AI" at bounding box center [408, 10] width 20 height 14
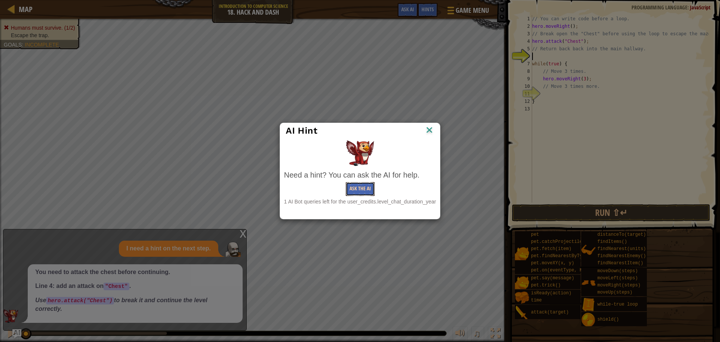
click at [357, 192] on button "Ask the AI" at bounding box center [360, 189] width 29 height 14
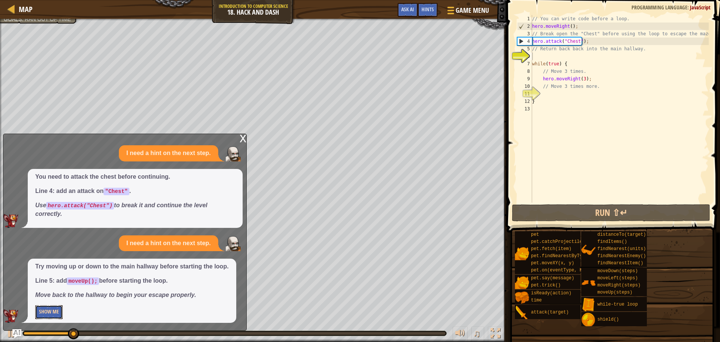
click at [51, 313] on button "Show Me" at bounding box center [48, 312] width 27 height 14
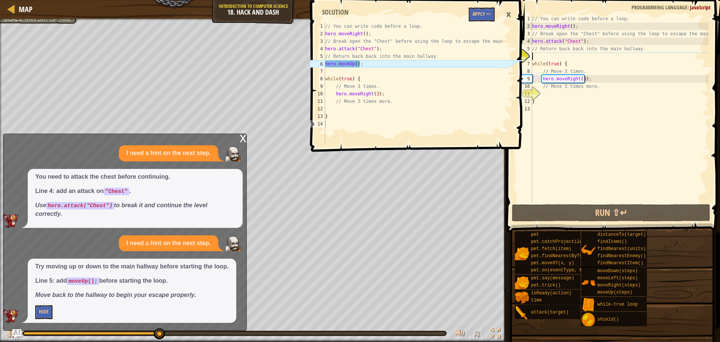
click at [536, 59] on div "// You can write code before a loop. hero . moveRight ( ) ; // Break open the "…" at bounding box center [620, 116] width 178 height 203
type textarea "h"
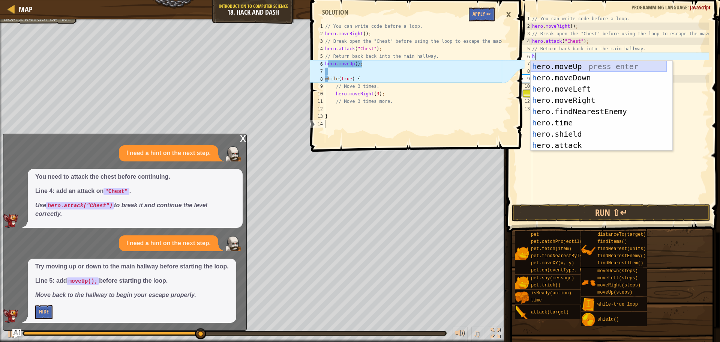
click at [568, 62] on div "h ero.moveUp press enter h ero.moveDown press enter h ero.moveLeft press enter …" at bounding box center [599, 117] width 136 height 113
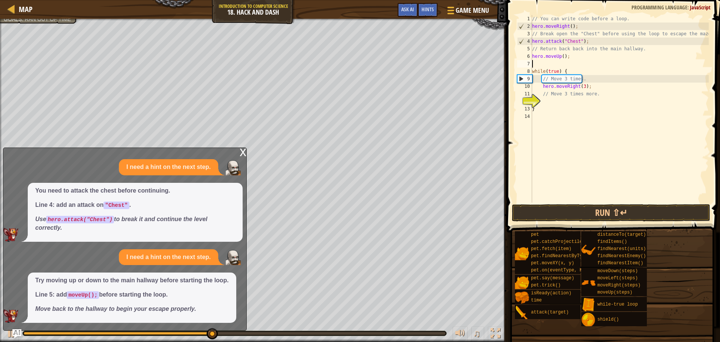
click at [543, 64] on div "// You can write code before a loop. hero . moveRight ( ) ; // Break open the "…" at bounding box center [620, 116] width 178 height 203
click at [679, 212] on button "Run ⇧↵" at bounding box center [611, 212] width 198 height 17
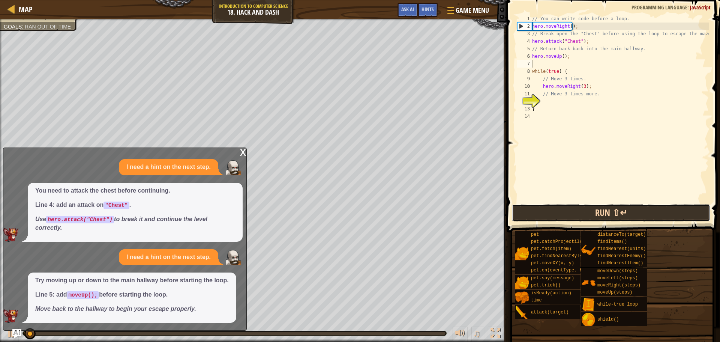
click at [679, 212] on button "Run ⇧↵" at bounding box center [611, 212] width 198 height 17
click at [679, 212] on button "Running" at bounding box center [611, 212] width 198 height 17
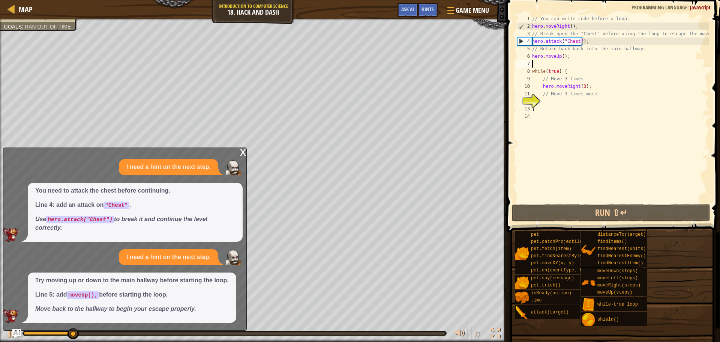
click at [242, 155] on div "x" at bounding box center [243, 152] width 7 height 8
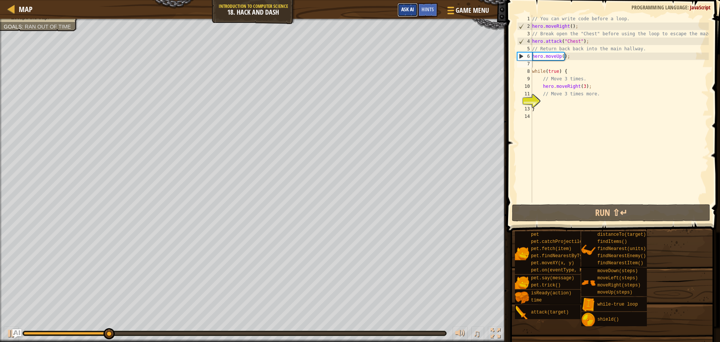
click at [410, 9] on span "Ask AI" at bounding box center [407, 9] width 13 height 7
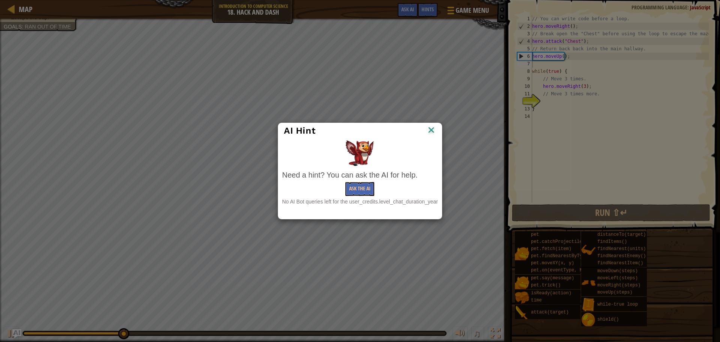
click at [363, 198] on div "No AI Bot queries left for the user_credits.level_chat_duration_year" at bounding box center [360, 202] width 156 height 8
click at [354, 187] on button "Ask the AI" at bounding box center [360, 189] width 29 height 14
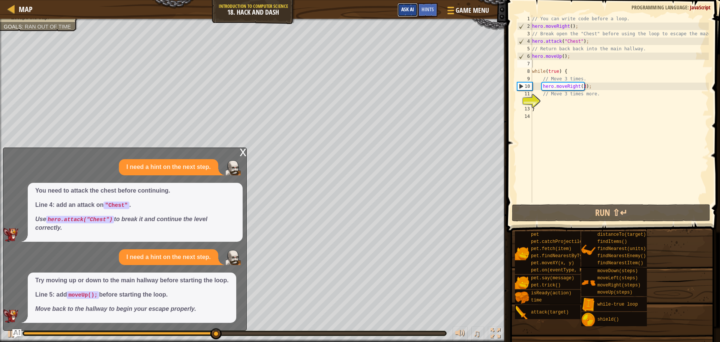
click at [408, 7] on span "Ask AI" at bounding box center [407, 9] width 13 height 7
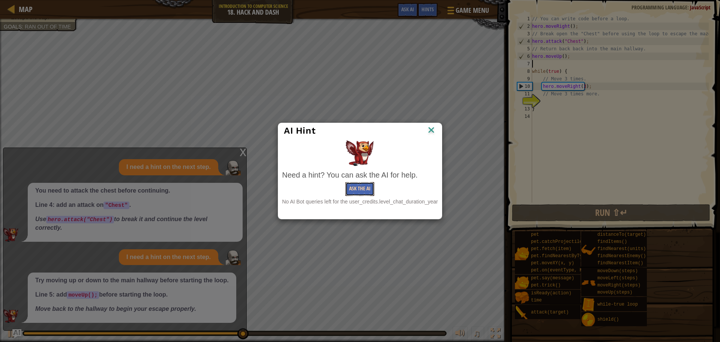
click at [363, 188] on button "Ask the AI" at bounding box center [360, 189] width 29 height 14
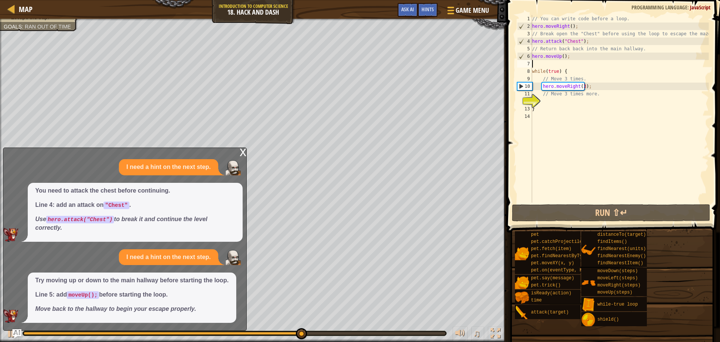
click at [547, 102] on div "// You can write code before a loop. hero . moveRight ( ) ; // Break open the "…" at bounding box center [620, 116] width 178 height 203
type textarea "h"
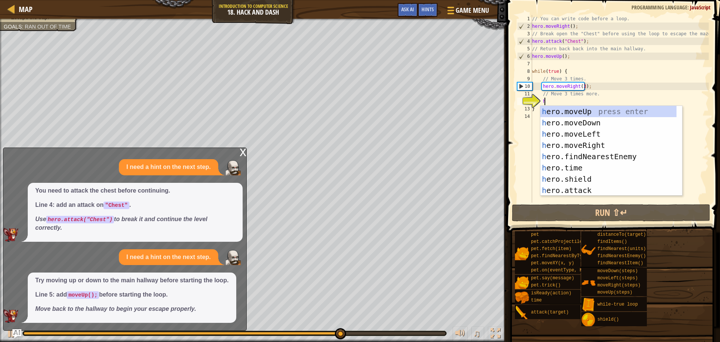
scroll to position [3, 0]
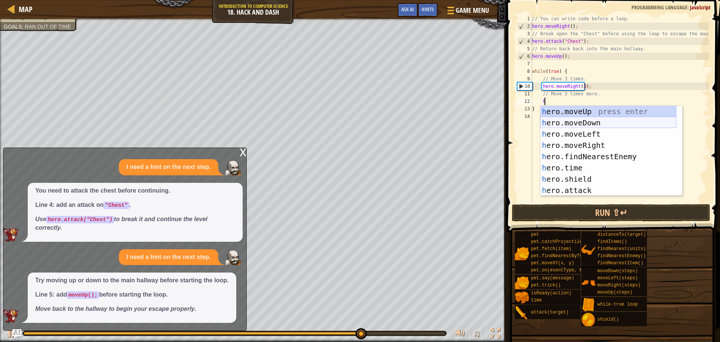
click at [593, 120] on div "h ero.moveUp press enter h ero.moveDown press enter h ero.moveLeft press enter …" at bounding box center [609, 162] width 136 height 113
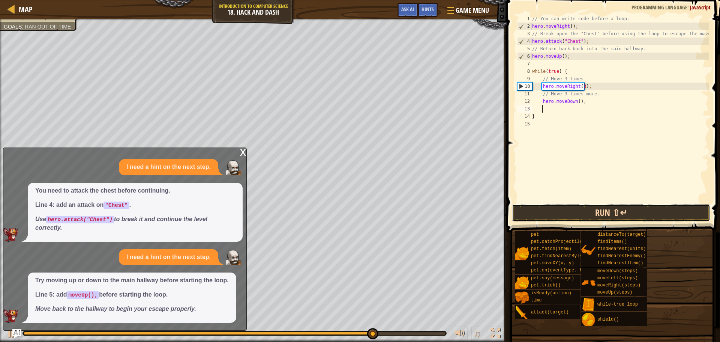
click at [578, 205] on button "Run ⇧↵" at bounding box center [611, 212] width 198 height 17
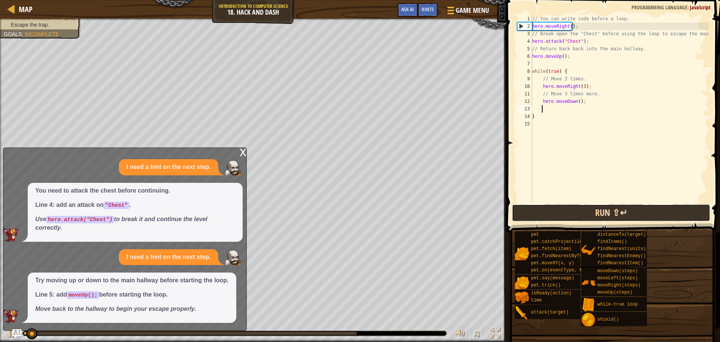
click at [577, 205] on button "Run ⇧↵" at bounding box center [611, 212] width 198 height 17
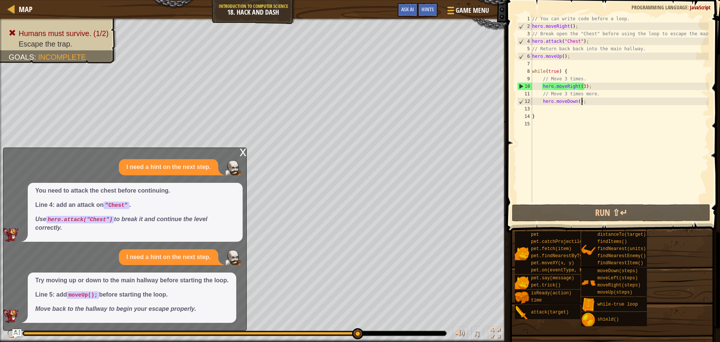
click at [586, 102] on div "// You can write code before a loop. hero . moveRight ( ) ; // Break open the "…" at bounding box center [620, 116] width 178 height 203
click at [570, 117] on div "// You can write code before a loop. hero . moveRight ( ) ; // Break open the "…" at bounding box center [620, 116] width 178 height 203
drag, startPoint x: 566, startPoint y: 56, endPoint x: 529, endPoint y: 60, distance: 37.0
click at [529, 60] on div "} 1 2 3 4 5 6 7 8 9 10 11 12 13 14 15 // You can write code before a loop. hero…" at bounding box center [612, 109] width 193 height 188
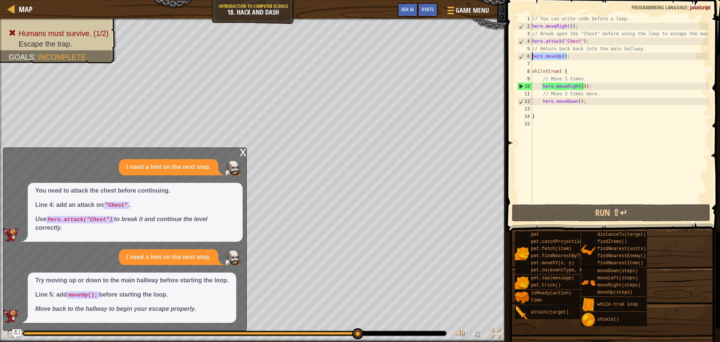
type textarea "hero.moveUp();"
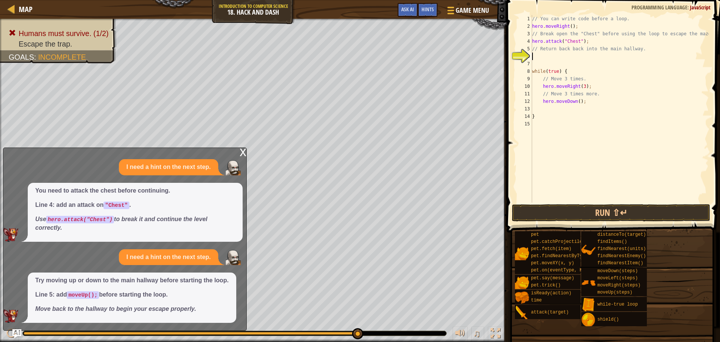
type textarea "h"
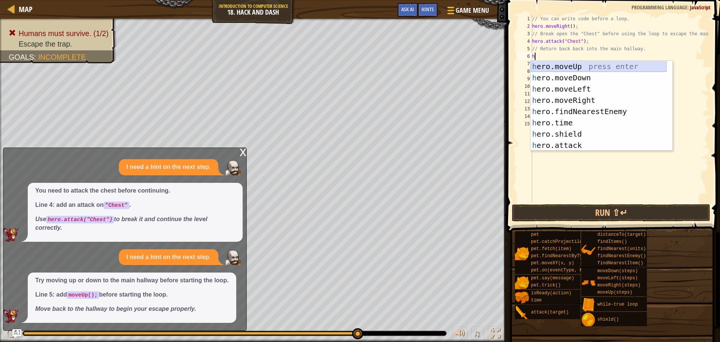
click at [570, 67] on div "h ero.moveUp press enter h ero.moveDown press enter h ero.moveLeft press enter …" at bounding box center [599, 117] width 136 height 113
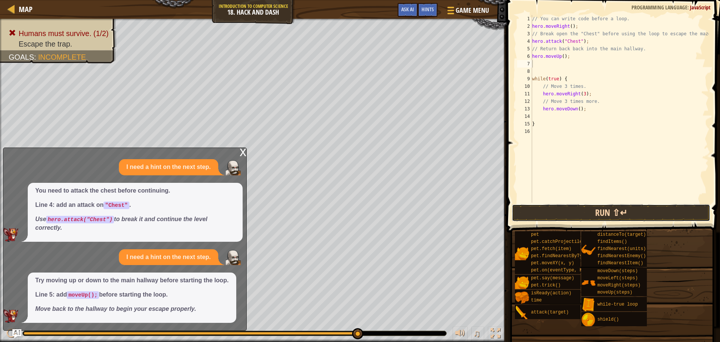
click at [595, 215] on button "Run ⇧↵" at bounding box center [611, 212] width 198 height 17
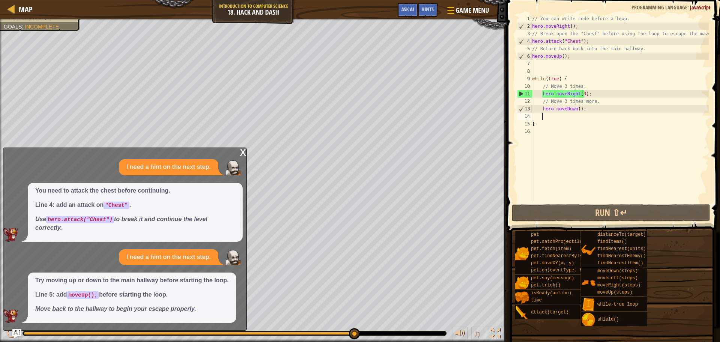
drag, startPoint x: 595, startPoint y: 215, endPoint x: 573, endPoint y: 115, distance: 102.7
click at [573, 115] on div "// You can write code before a loop. hero . moveRight ( ) ; // Break open the "…" at bounding box center [620, 116] width 178 height 203
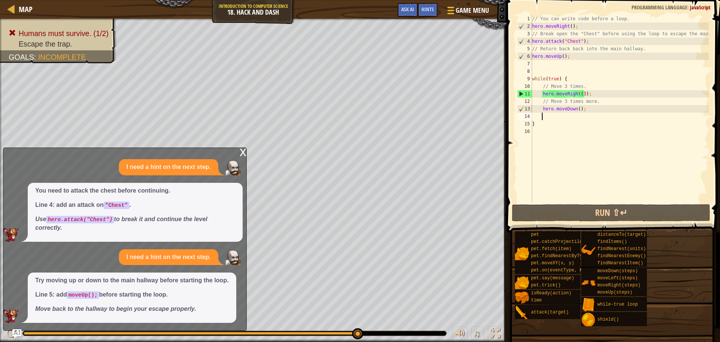
click at [582, 96] on div "// You can write code before a loop. hero . moveRight ( ) ; // Break open the "…" at bounding box center [620, 116] width 178 height 203
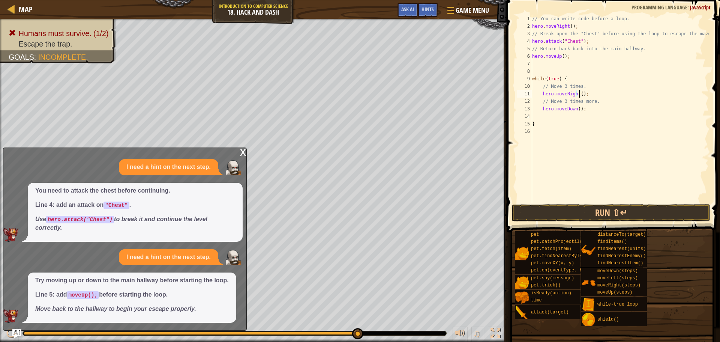
scroll to position [3, 4]
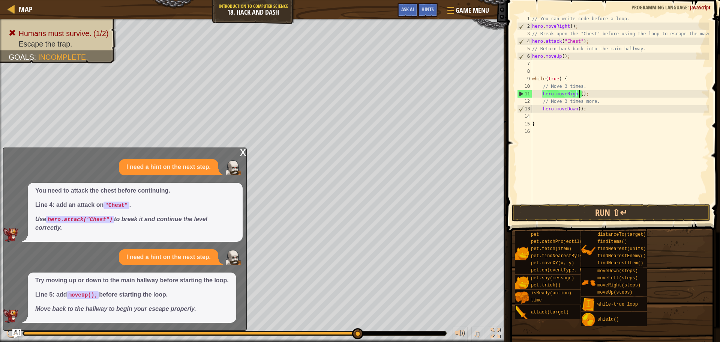
type textarea "hero.moveRight(2);"
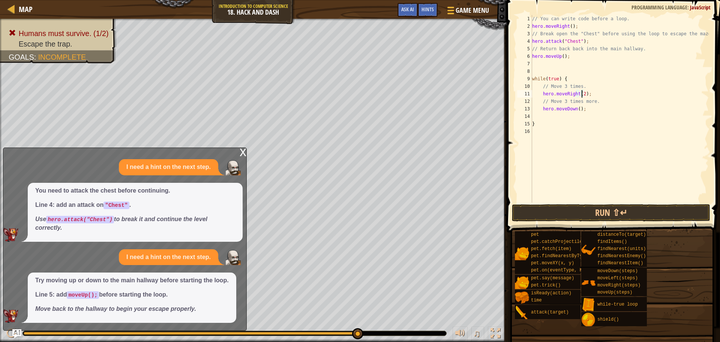
click at [586, 115] on div "// You can write code before a loop. hero . moveRight ( ) ; // Break open the "…" at bounding box center [620, 116] width 178 height 203
click at [575, 110] on div "// You can write code before a loop. hero . moveRight ( ) ; // Break open the "…" at bounding box center [620, 116] width 178 height 203
type textarea "hero.moveDown();"
click at [581, 113] on div "// You can write code before a loop. hero . moveRight ( ) ; // Break open the "…" at bounding box center [620, 116] width 178 height 203
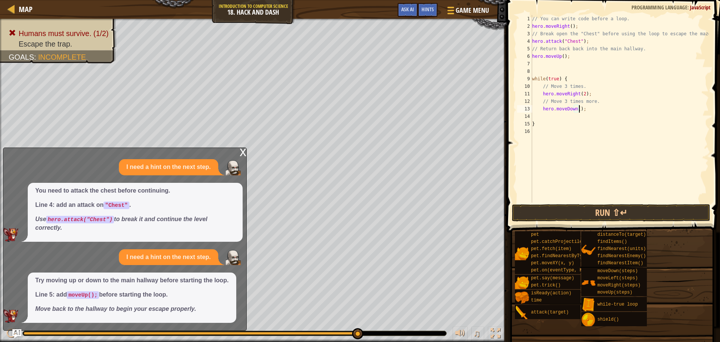
click at [578, 110] on div "// You can write code before a loop. hero . moveRight ( ) ; // Break open the "…" at bounding box center [620, 116] width 178 height 203
click at [576, 109] on div "// You can write code before a loop. hero . moveRight ( ) ; // Break open the "…" at bounding box center [620, 116] width 178 height 203
drag, startPoint x: 618, startPoint y: 203, endPoint x: 615, endPoint y: 209, distance: 6.2
click at [618, 204] on span at bounding box center [615, 105] width 220 height 254
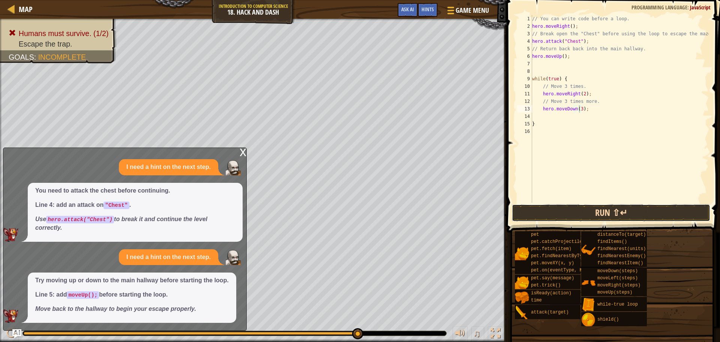
click at [615, 209] on button "Run ⇧↵" at bounding box center [611, 212] width 198 height 17
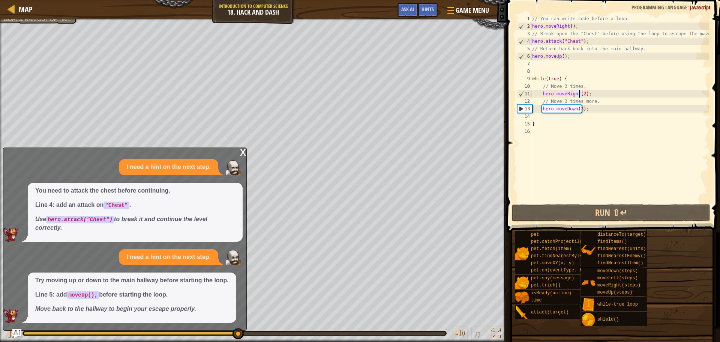
click at [580, 94] on div "// You can write code before a loop. hero . moveRight ( ) ; // Break open the "…" at bounding box center [620, 116] width 178 height 203
click at [582, 95] on div "// You can write code before a loop. hero . moveRight ( ) ; // Break open the "…" at bounding box center [620, 109] width 178 height 188
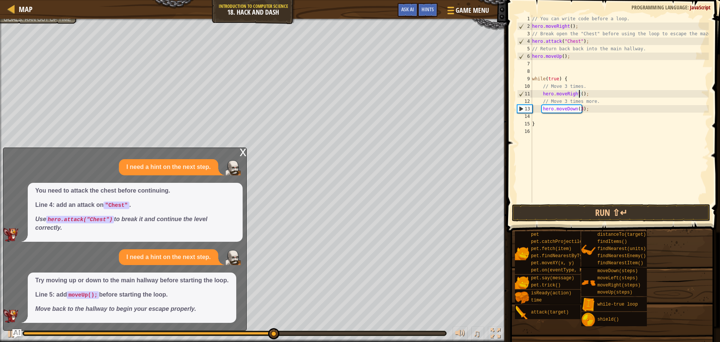
scroll to position [3, 4]
type textarea "hero.moveRight(3);"
click at [603, 217] on button "Run ⇧↵" at bounding box center [611, 212] width 198 height 17
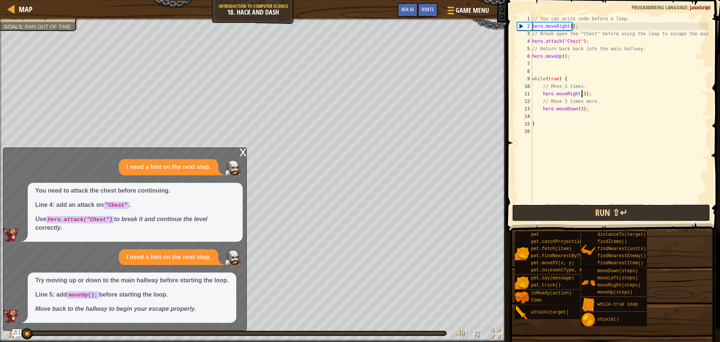
click at [603, 217] on button "Run ⇧↵" at bounding box center [611, 212] width 198 height 17
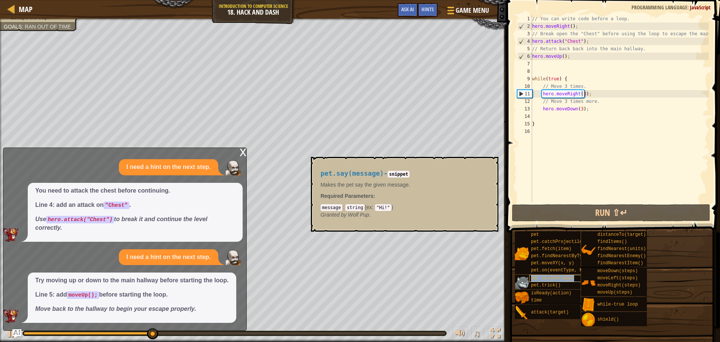
click at [560, 276] on span "pet.say(message)" at bounding box center [552, 277] width 43 height 5
click at [610, 171] on div "// You can write code before a loop. hero . moveRight ( ) ; // Break open the "…" at bounding box center [620, 116] width 178 height 203
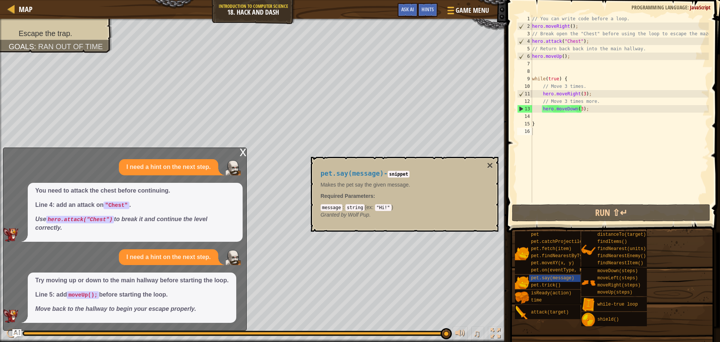
click at [494, 164] on div "pet.say(message) - [PERSON_NAME] Makes the pet say the given message. Required …" at bounding box center [405, 194] width 188 height 75
click at [491, 164] on button "×" at bounding box center [490, 165] width 6 height 11
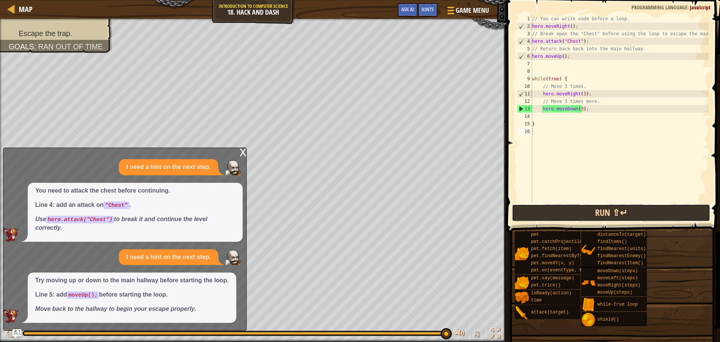
click at [598, 213] on button "Run ⇧↵" at bounding box center [611, 212] width 198 height 17
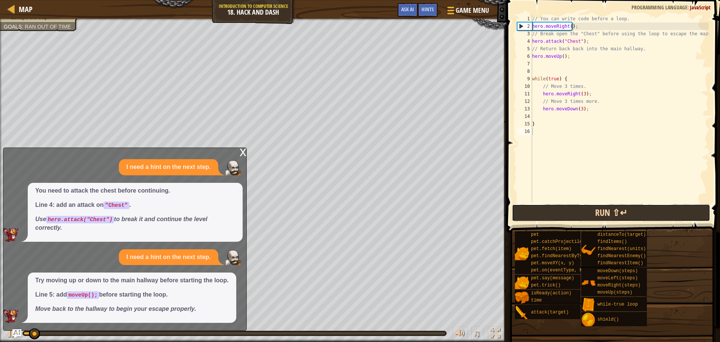
click at [596, 214] on button "Run ⇧↵" at bounding box center [611, 212] width 198 height 17
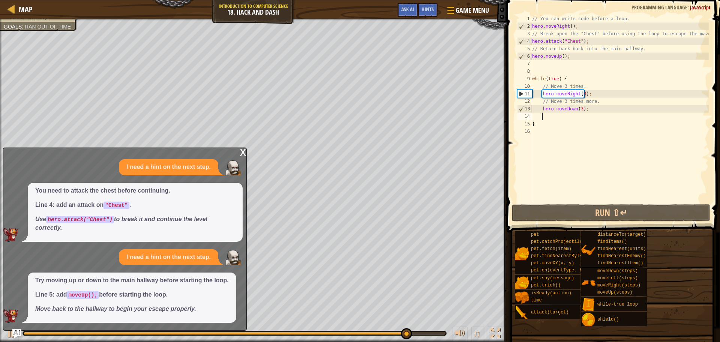
click at [548, 118] on div "// You can write code before a loop. hero . moveRight ( ) ; // Break open the "…" at bounding box center [620, 116] width 178 height 203
click at [537, 117] on div "// You can write code before a loop. hero . moveRight ( ) ; // Break open the "…" at bounding box center [620, 116] width 178 height 203
click at [532, 118] on div "// You can write code before a loop. hero . moveRight ( ) ; // Break open the "…" at bounding box center [620, 116] width 178 height 203
type textarea "h"
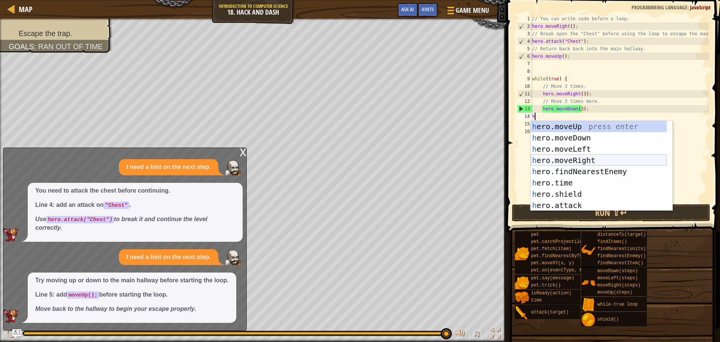
click at [581, 162] on div "h ero.moveUp press enter h ero.moveDown press enter h ero.moveLeft press enter …" at bounding box center [599, 177] width 136 height 113
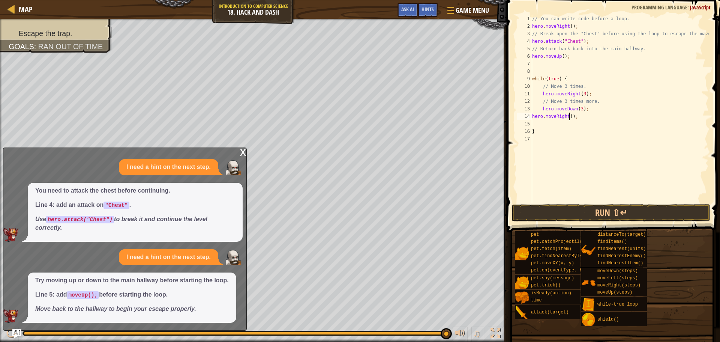
click at [570, 119] on div "// You can write code before a loop. hero . moveRight ( ) ; // Break open the "…" at bounding box center [620, 116] width 178 height 203
type textarea "hero.moveRight(4);"
click at [542, 123] on div "// You can write code before a loop. hero . moveRight ( ) ; // Break open the "…" at bounding box center [620, 116] width 178 height 203
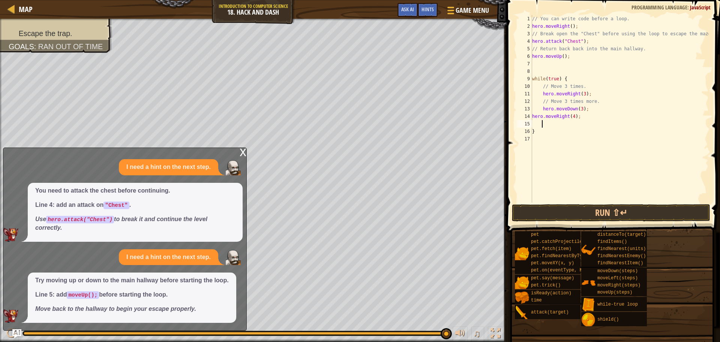
click at [527, 122] on div "15" at bounding box center [524, 124] width 15 height 8
type textarea "}"
click at [533, 124] on div "1 2 3 4 5 6 7 8 9 10 11 12 13 14 15 16 17 // You can write code before a loop. …" at bounding box center [612, 109] width 193 height 188
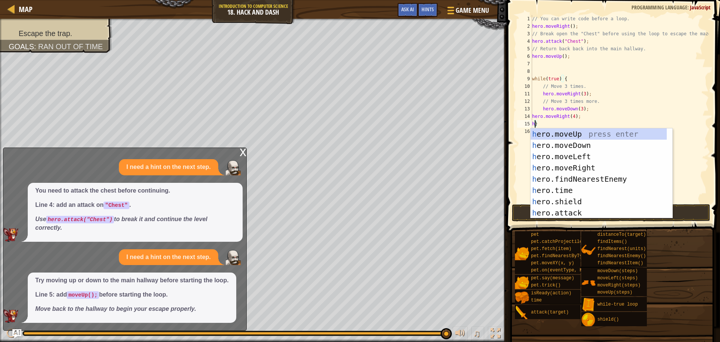
scroll to position [3, 0]
click at [571, 148] on div "h ero.moveUp press enter h ero.moveDown press enter h ero.moveLeft press enter …" at bounding box center [599, 184] width 136 height 113
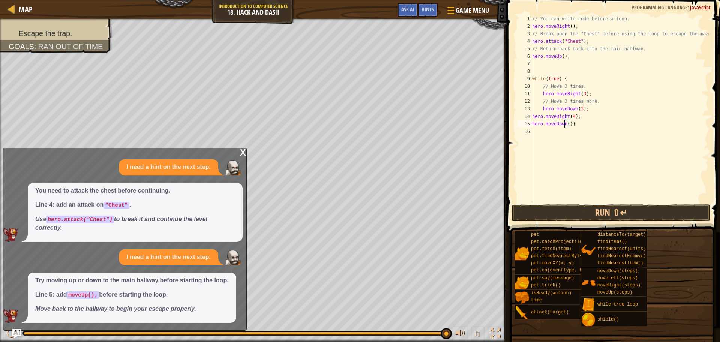
click at [564, 125] on div "// You can write code before a loop. hero . moveRight ( ) ; // Break open the "…" at bounding box center [620, 116] width 178 height 203
click at [567, 125] on div "// You can write code before a loop. hero . moveRight ( ) ; // Break open the "…" at bounding box center [620, 116] width 178 height 203
click at [619, 207] on button "Run ⇧↵" at bounding box center [611, 212] width 198 height 17
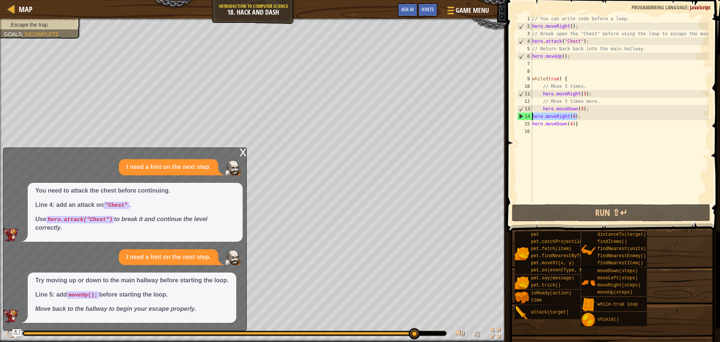
drag, startPoint x: 580, startPoint y: 114, endPoint x: 531, endPoint y: 113, distance: 49.2
click at [531, 113] on div "hero.moveDown(4)} 1 2 3 4 5 6 7 8 9 10 11 12 13 14 15 16 // You can write code …" at bounding box center [612, 109] width 193 height 188
type textarea "hero.moveRight(4);"
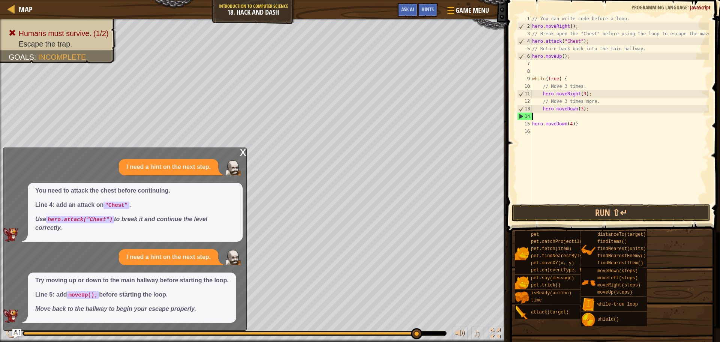
scroll to position [3, 0]
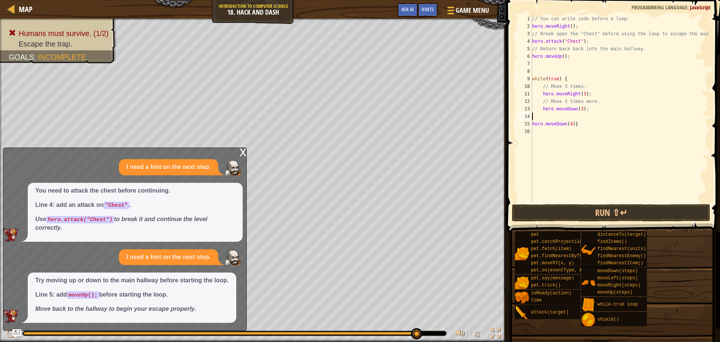
type textarea "hero.moveDown(3);"
click at [534, 123] on div "// You can write code before a loop. hero . moveRight ( ) ; // Break open the "…" at bounding box center [620, 116] width 178 height 203
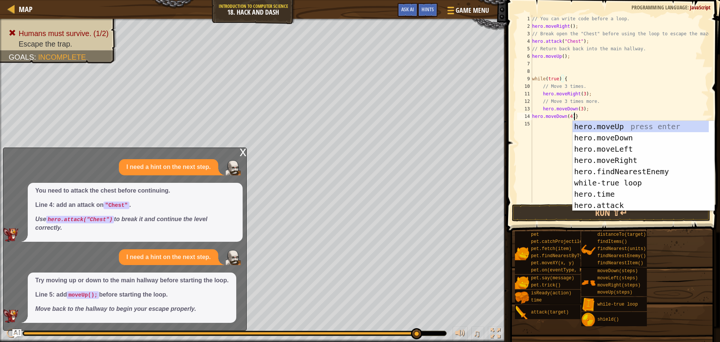
type textarea "hero.moveDown(4)"
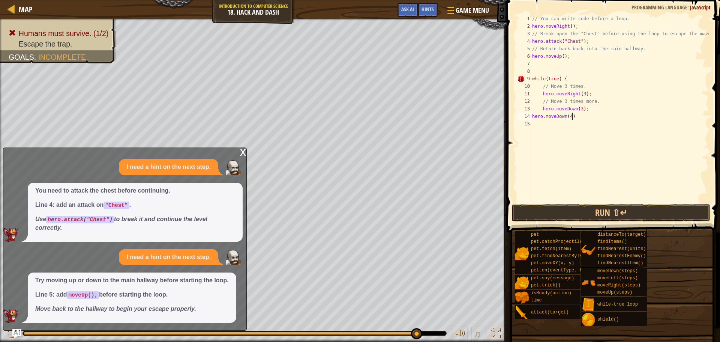
click at [538, 126] on div "// You can write code before a loop. hero . moveRight ( ) ; // Break open the "…" at bounding box center [620, 116] width 178 height 203
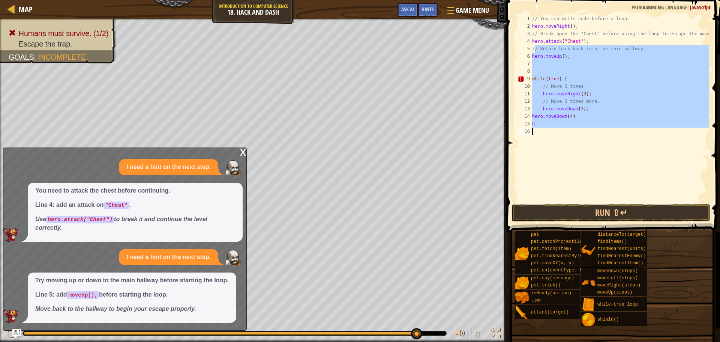
drag, startPoint x: 535, startPoint y: 49, endPoint x: 586, endPoint y: 155, distance: 117.5
click at [586, 155] on div "// You can write code before a loop. hero . moveRight ( ) ; // Break open the "…" at bounding box center [620, 116] width 178 height 203
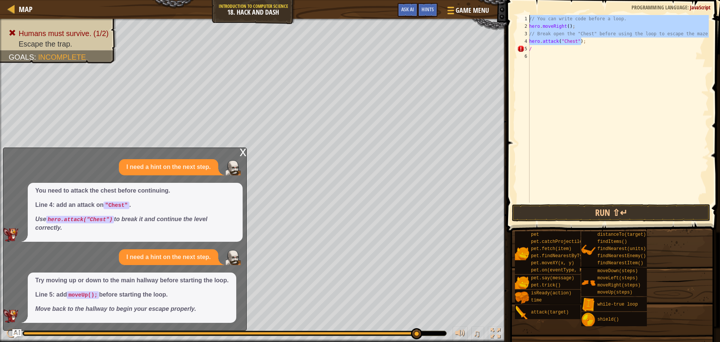
drag, startPoint x: 696, startPoint y: 38, endPoint x: 503, endPoint y: 0, distance: 197.4
click at [503, 0] on html "Map Introduction to Computer Science 18. Hack and Dash Game Menu Done Hints Ask…" at bounding box center [360, 0] width 720 height 0
type textarea "// You can write code before a loop. hero.moveRight();"
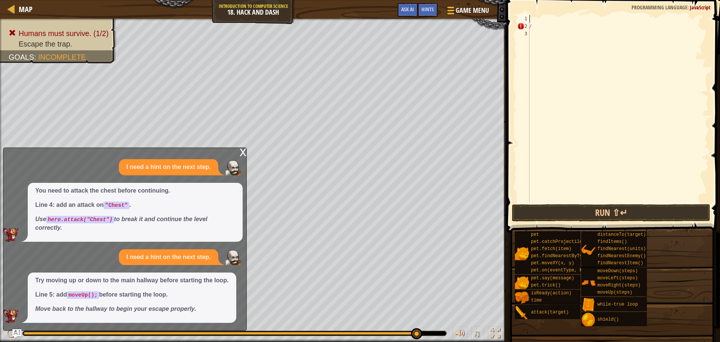
click at [541, 33] on div "/" at bounding box center [618, 116] width 181 height 203
type textarea "/"
click at [536, 22] on div "/" at bounding box center [618, 116] width 181 height 203
click at [537, 29] on div "/" at bounding box center [618, 116] width 181 height 203
click at [534, 34] on div at bounding box center [618, 116] width 181 height 203
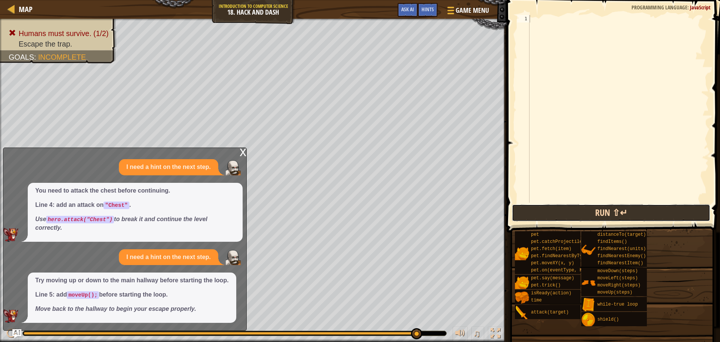
click at [615, 207] on button "Run ⇧↵" at bounding box center [611, 212] width 198 height 17
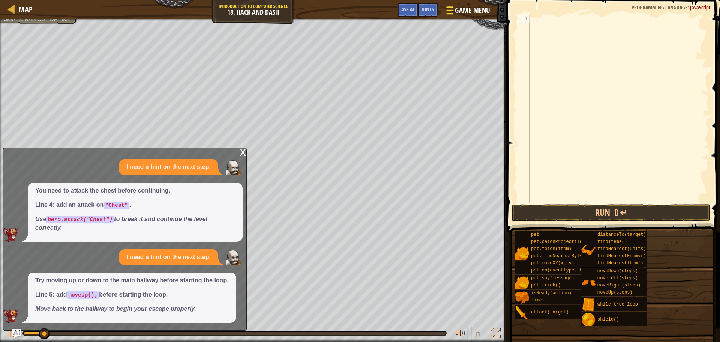
click at [483, 5] on button "Game Menu" at bounding box center [467, 12] width 55 height 18
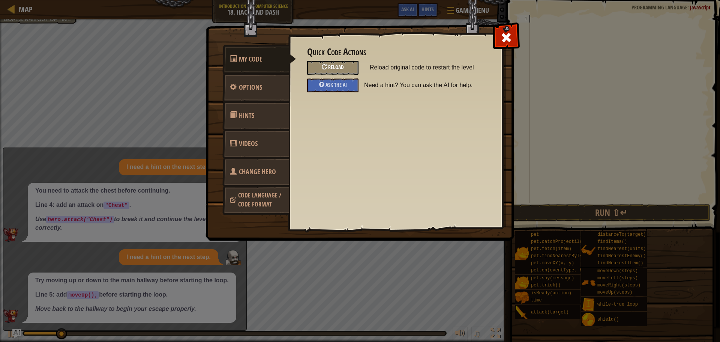
click at [340, 63] on div "Reload" at bounding box center [332, 68] width 51 height 14
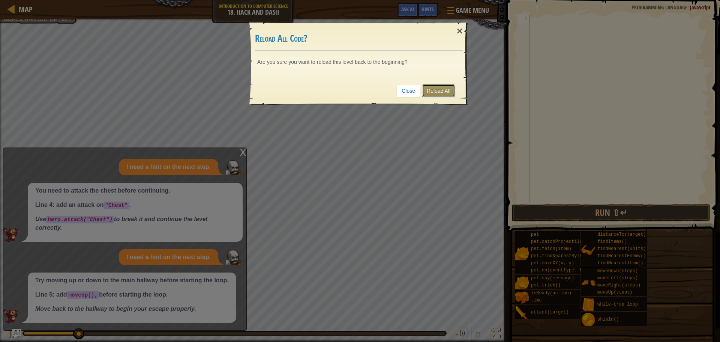
click at [448, 90] on link "Reload All" at bounding box center [438, 90] width 33 height 13
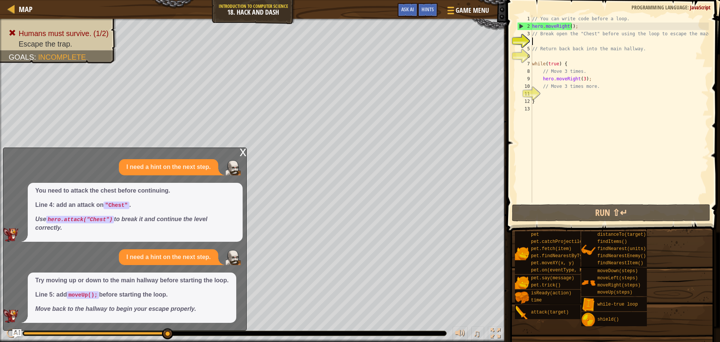
click at [543, 44] on div "// You can write code before a loop. hero . moveRight ( ) ; // Break open the "…" at bounding box center [620, 116] width 178 height 203
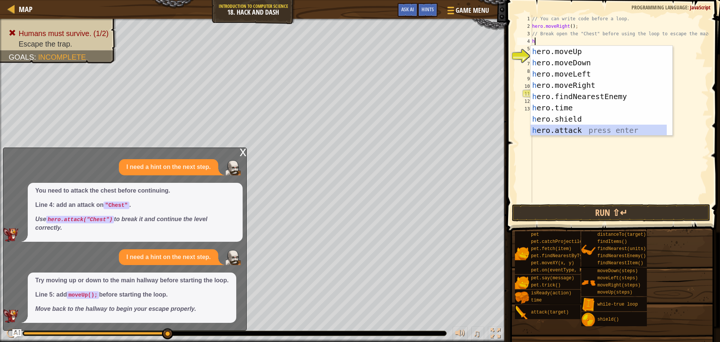
click at [569, 133] on div "h ero.moveUp press enter h ero.moveDown press enter h ero.moveLeft press enter …" at bounding box center [599, 102] width 136 height 113
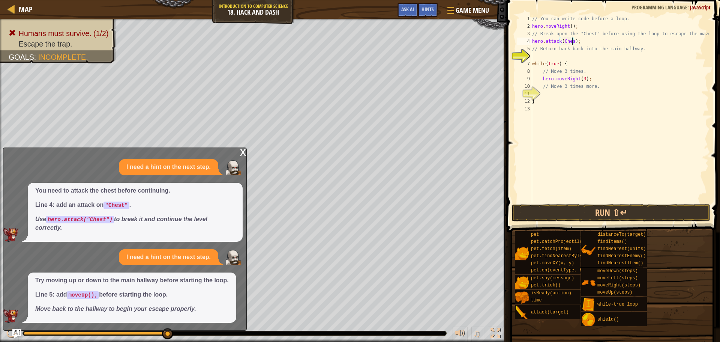
type textarea "hero.attack(Chest);"
click at [535, 56] on div "// You can write code before a loop. hero . moveRight ( ) ; // Break open the "…" at bounding box center [620, 116] width 178 height 203
type textarea "h"
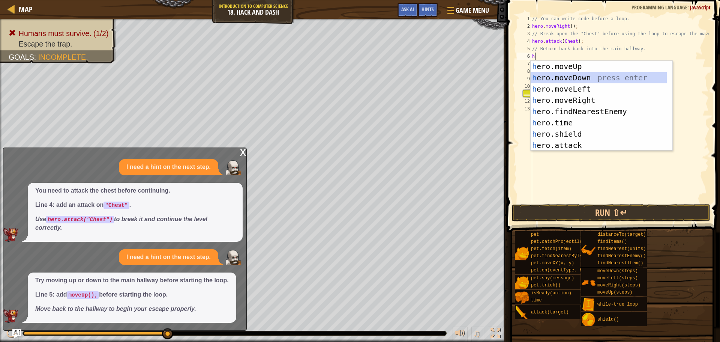
click at [557, 78] on div "h ero.moveUp press enter h ero.moveDown press enter h ero.moveLeft press enter …" at bounding box center [602, 117] width 142 height 113
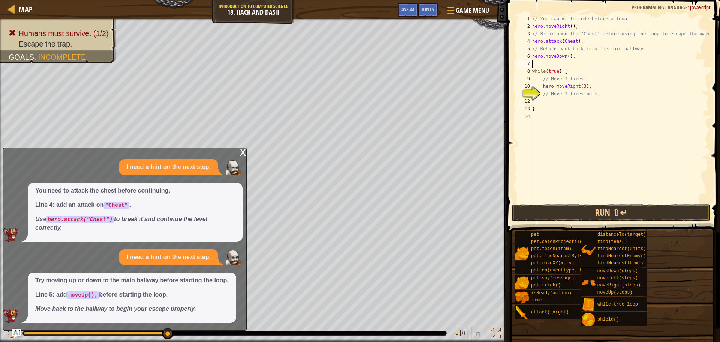
type textarea "h"
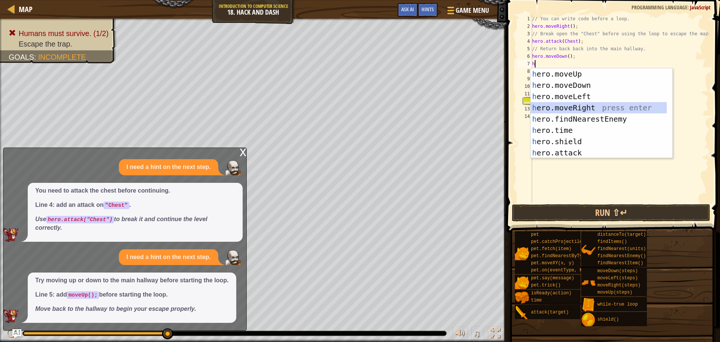
click at [559, 113] on div "h ero.moveUp press enter h ero.moveDown press enter h ero.moveLeft press enter …" at bounding box center [599, 124] width 136 height 113
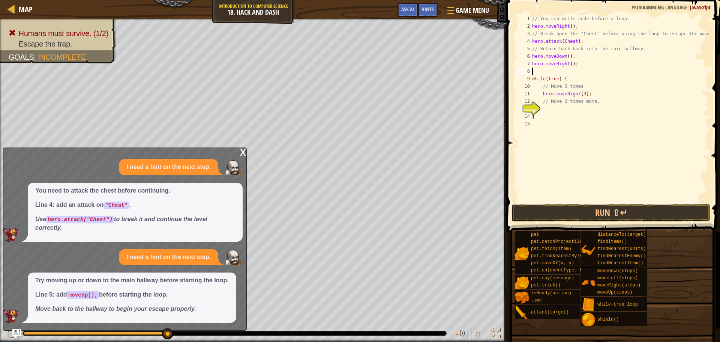
click at [570, 68] on div "// You can write code before a loop. hero . moveRight ( ) ; // Break open the "…" at bounding box center [620, 116] width 178 height 203
click at [569, 64] on div "// You can write code before a loop. hero . moveRight ( ) ; // Break open the "…" at bounding box center [620, 116] width 178 height 203
type textarea "hero.moveRight(3);"
click at [535, 69] on div "// You can write code before a loop. hero . moveRight ( ) ; // Break open the "…" at bounding box center [620, 116] width 178 height 203
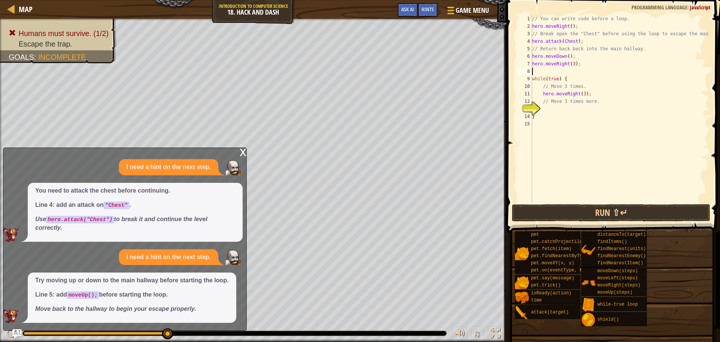
scroll to position [3, 0]
type textarea "h"
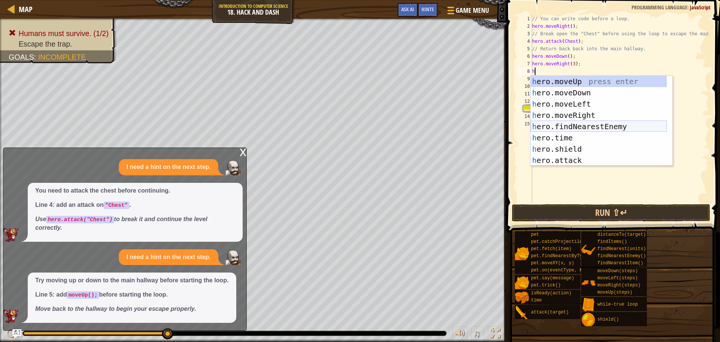
scroll to position [0, 0]
click at [566, 95] on div "h ero.moveUp press enter h ero.moveDown press enter h ero.moveLeft press enter …" at bounding box center [599, 132] width 136 height 113
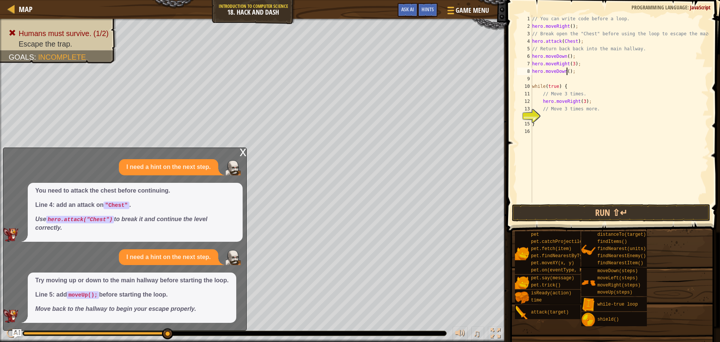
click at [568, 72] on div "// You can write code before a loop. hero . moveRight ( ) ; // Break open the "…" at bounding box center [620, 116] width 178 height 203
click at [532, 117] on div "14" at bounding box center [524, 117] width 15 height 8
type textarea "}"
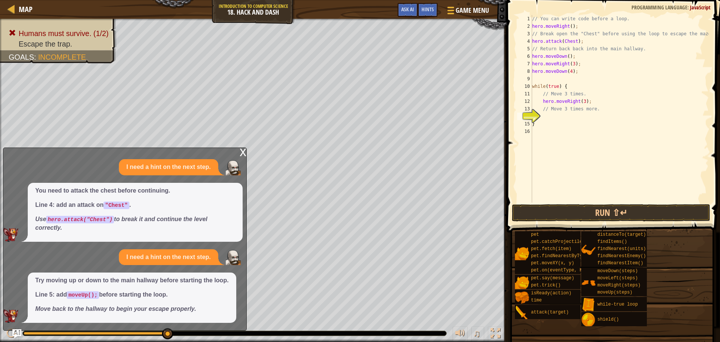
click at [532, 117] on div "14" at bounding box center [524, 117] width 15 height 8
type textarea "}"
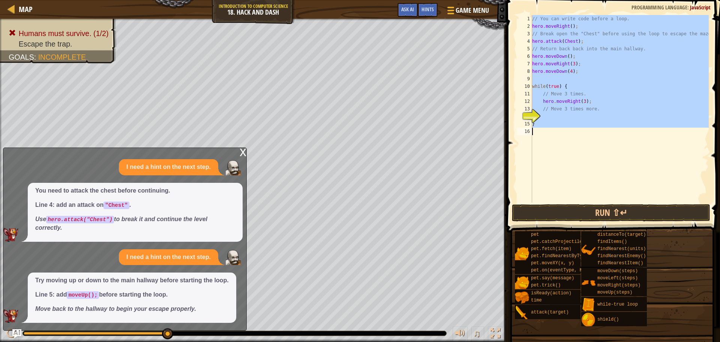
scroll to position [3, 0]
click at [532, 116] on div "14" at bounding box center [524, 117] width 15 height 8
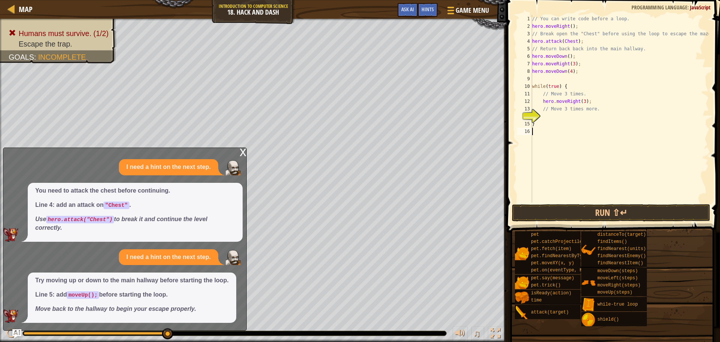
click at [532, 115] on div "14" at bounding box center [524, 117] width 15 height 8
type textarea "}"
click at [532, 114] on div "14" at bounding box center [524, 117] width 15 height 8
type textarea "}"
click at [532, 114] on div "14" at bounding box center [524, 117] width 15 height 8
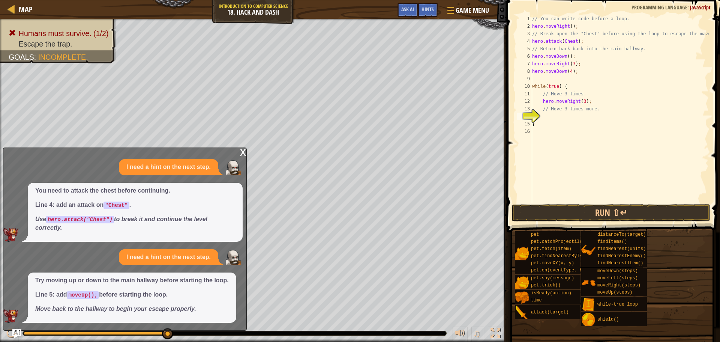
type textarea "}"
click at [545, 118] on div "// You can write code before a loop. hero . moveRight ( ) ; // Break open the "…" at bounding box center [620, 116] width 178 height 203
type textarea "h"
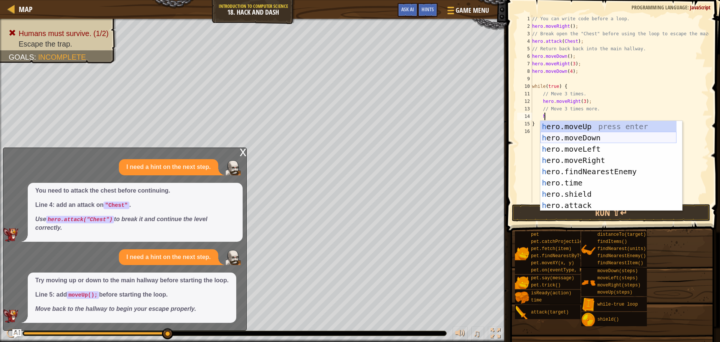
click at [585, 136] on div "h ero.moveUp press enter h ero.moveDown press enter h ero.moveLeft press enter …" at bounding box center [609, 177] width 136 height 113
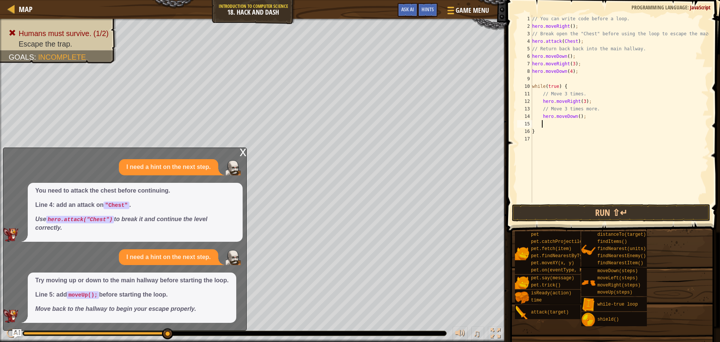
click at [575, 116] on div "// You can write code before a loop. hero . moveRight ( ) ; // Break open the "…" at bounding box center [620, 116] width 178 height 203
click at [577, 116] on div "// You can write code before a loop. hero . moveRight ( ) ; // Break open the "…" at bounding box center [620, 116] width 178 height 203
click at [639, 212] on button "Run ⇧↵" at bounding box center [611, 212] width 198 height 17
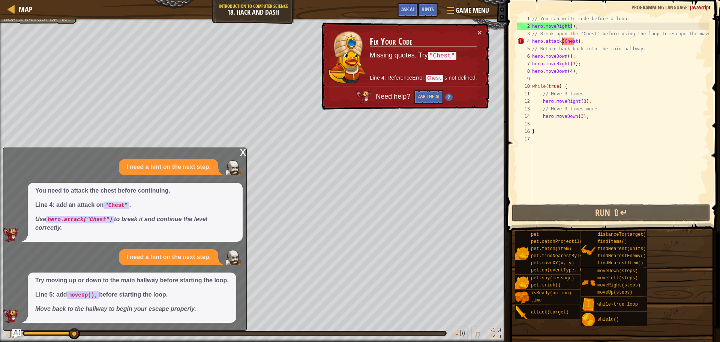
click at [562, 41] on div "// You can write code before a loop. hero . moveRight ( ) ; // Break open the "…" at bounding box center [620, 116] width 178 height 203
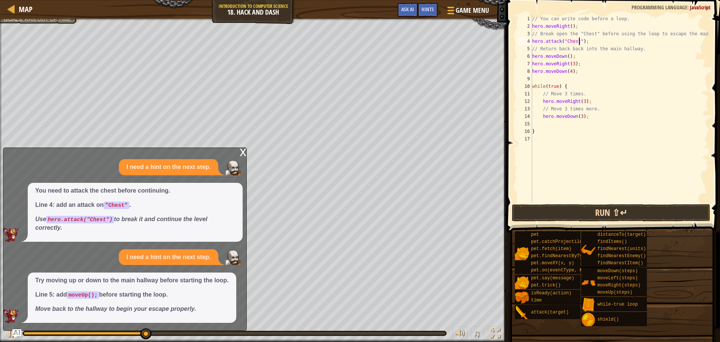
type textarea "hero.attack("Chest");"
click at [623, 212] on button "Run ⇧↵" at bounding box center [611, 212] width 198 height 17
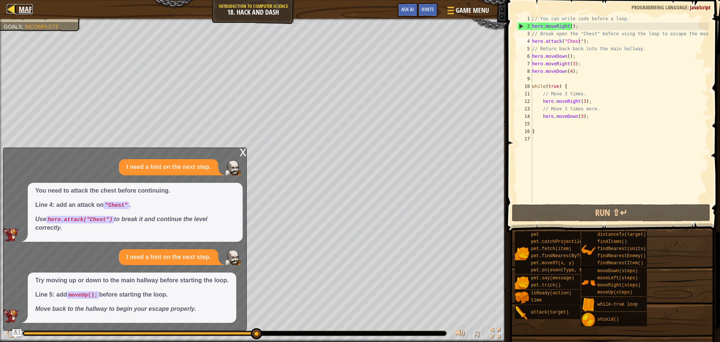
click at [14, 4] on div at bounding box center [11, 8] width 9 height 9
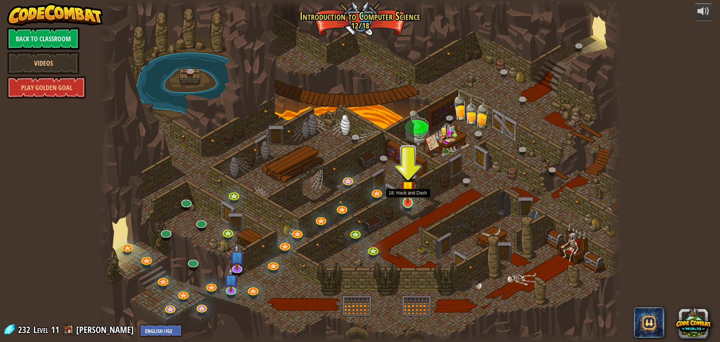
click at [409, 201] on img at bounding box center [408, 187] width 14 height 32
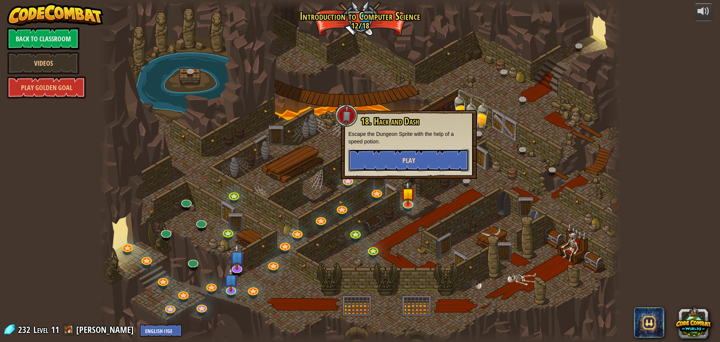
click at [388, 163] on button "Play" at bounding box center [409, 160] width 121 height 23
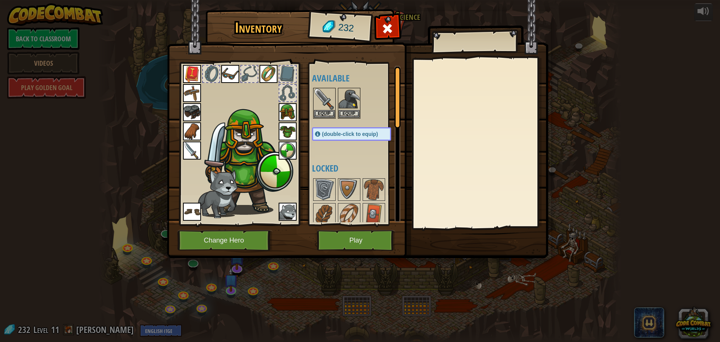
click at [231, 148] on img at bounding box center [248, 159] width 92 height 109
drag, startPoint x: 245, startPoint y: 188, endPoint x: 233, endPoint y: 201, distance: 17.0
click at [244, 189] on img at bounding box center [248, 159] width 92 height 109
click at [231, 242] on button "Change Hero" at bounding box center [224, 240] width 95 height 21
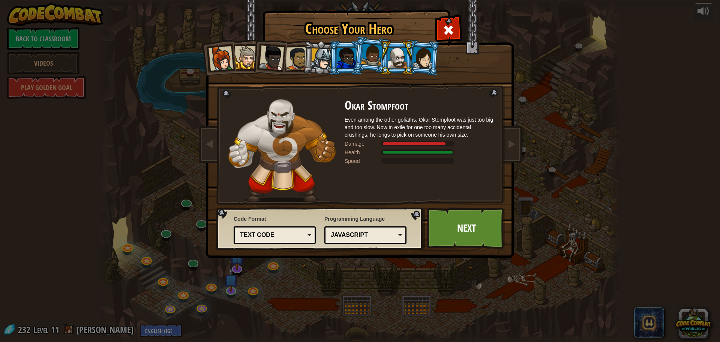
click at [341, 59] on div at bounding box center [347, 58] width 20 height 20
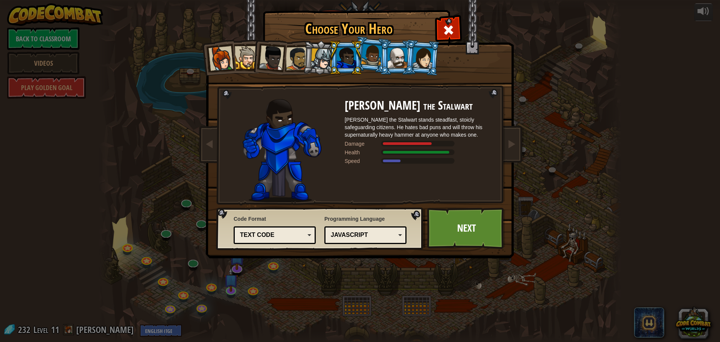
click at [321, 58] on div at bounding box center [321, 58] width 21 height 21
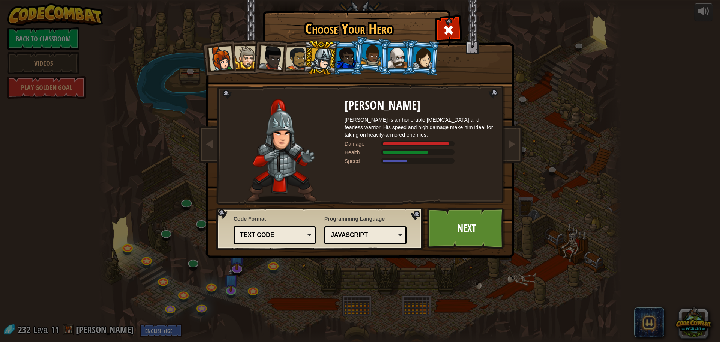
click at [370, 59] on div at bounding box center [371, 55] width 21 height 22
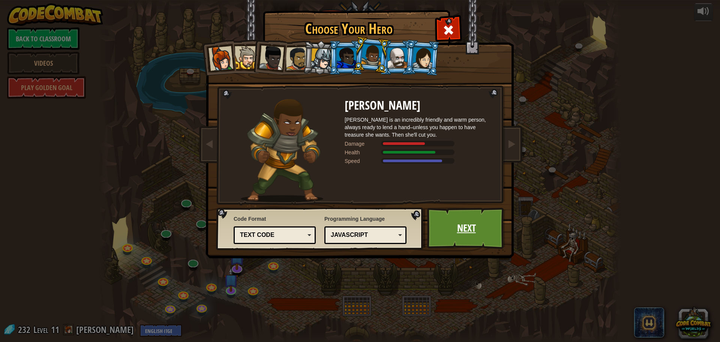
click at [481, 225] on link "Next" at bounding box center [466, 227] width 78 height 41
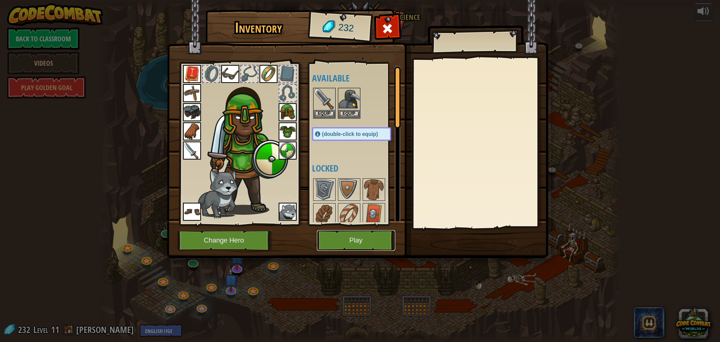
click at [348, 245] on button "Play" at bounding box center [356, 240] width 78 height 21
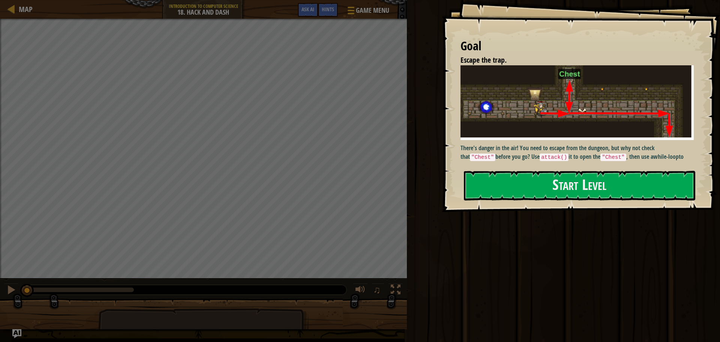
click at [569, 134] on img at bounding box center [580, 102] width 239 height 75
drag, startPoint x: 552, startPoint y: 164, endPoint x: 542, endPoint y: 185, distance: 23.2
click at [544, 181] on div "Goal Escape the trap. There's danger in the air! You need to escape from the du…" at bounding box center [581, 106] width 278 height 212
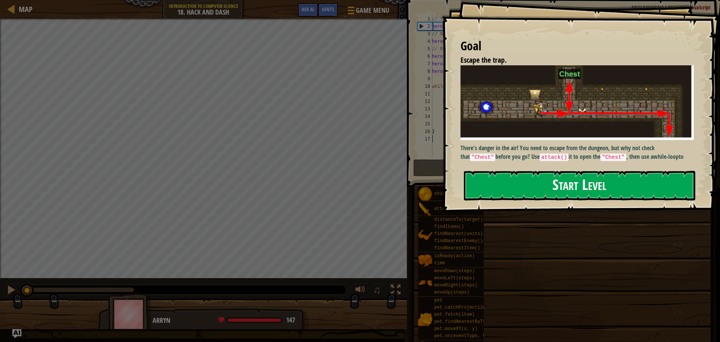
click at [542, 185] on button "Start Level" at bounding box center [580, 186] width 232 height 30
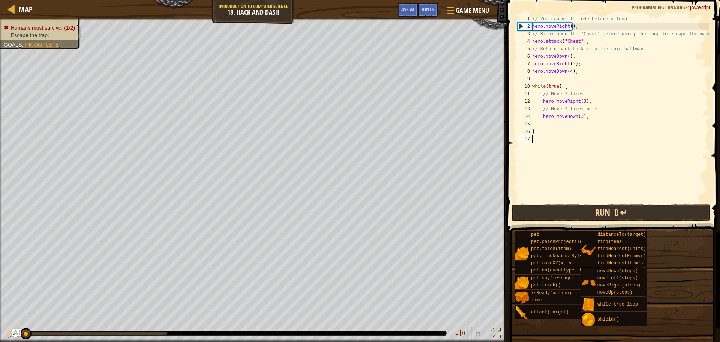
click at [541, 168] on div "// You can write code before a loop. hero . moveRight ( ) ; // Break open the "…" at bounding box center [620, 116] width 178 height 203
click at [535, 209] on button "Run ⇧↵" at bounding box center [611, 212] width 198 height 17
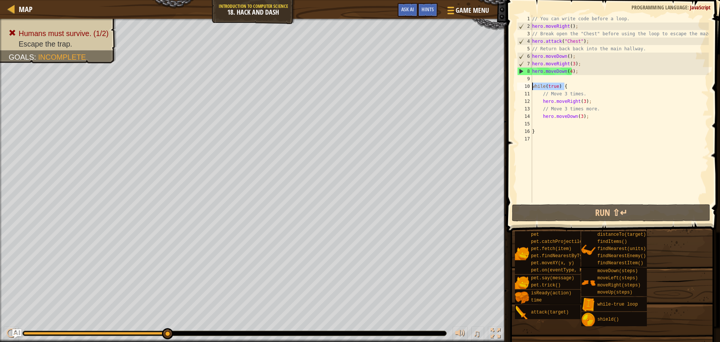
drag, startPoint x: 574, startPoint y: 89, endPoint x: 530, endPoint y: 88, distance: 43.9
click at [530, 88] on div "1 2 3 4 5 6 7 8 9 10 11 12 13 14 15 16 17 // You can write code before a loop. …" at bounding box center [612, 109] width 193 height 188
type textarea "while(true) {"
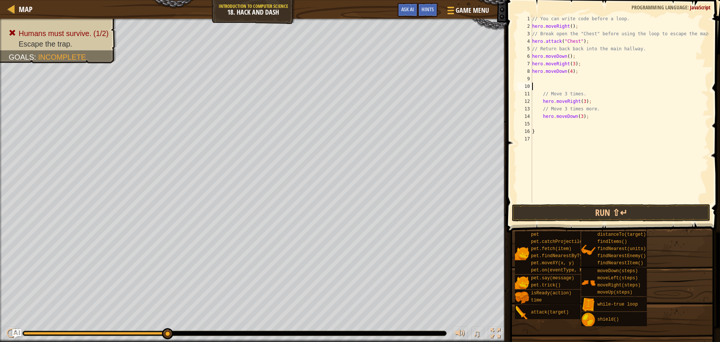
click at [541, 123] on div "// You can write code before a loop. hero . moveRight ( ) ; // Break open the "…" at bounding box center [620, 116] width 178 height 203
click at [531, 124] on div "15" at bounding box center [524, 124] width 15 height 8
type textarea "}"
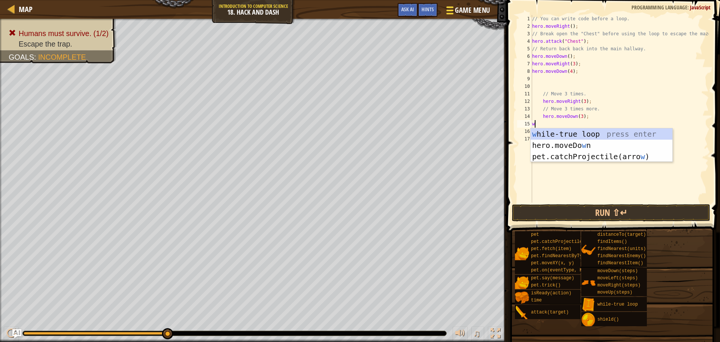
type textarea "w"
click at [473, 12] on span "Game Menu" at bounding box center [472, 10] width 35 height 10
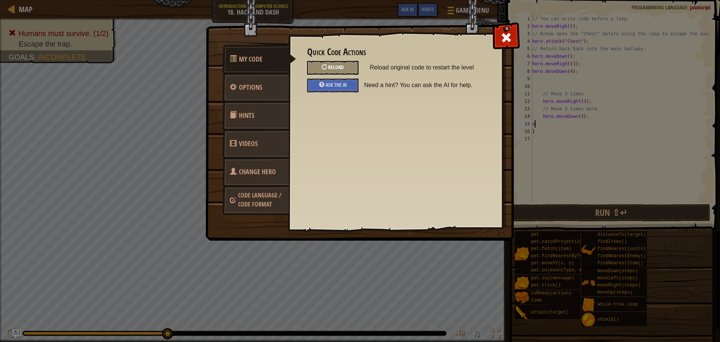
click at [336, 70] on span "Reload" at bounding box center [336, 66] width 16 height 7
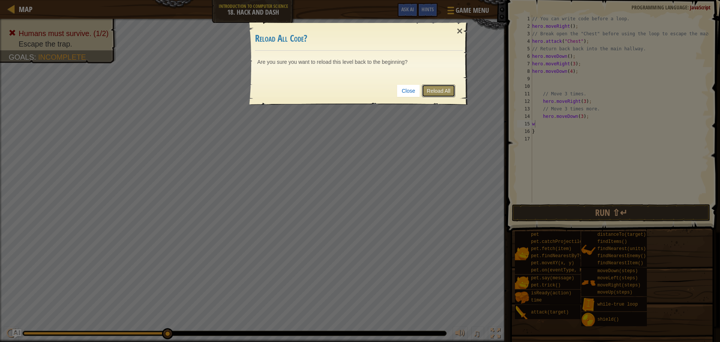
click at [441, 95] on link "Reload All" at bounding box center [438, 90] width 33 height 13
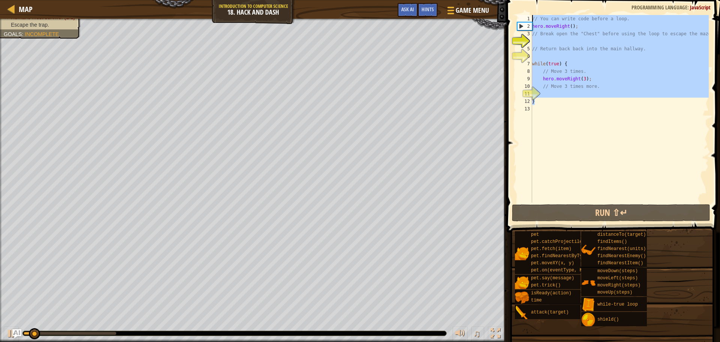
drag, startPoint x: 573, startPoint y: 99, endPoint x: 523, endPoint y: 16, distance: 96.6
click at [523, 16] on div "1 2 3 4 5 6 7 8 9 10 11 12 13 // You can write code before a loop. hero . moveR…" at bounding box center [612, 109] width 193 height 188
type textarea "// You can write code before a loop. hero.moveRight();"
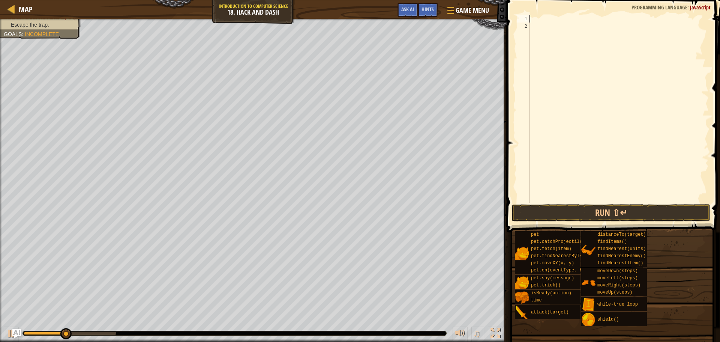
click at [530, 21] on div at bounding box center [618, 116] width 181 height 203
type textarea "h"
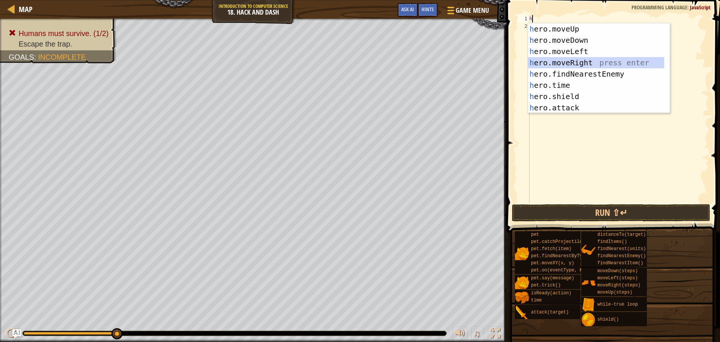
click at [577, 62] on div "h ero.moveUp press enter h ero.moveDown press enter h ero.moveLeft press enter …" at bounding box center [596, 79] width 136 height 113
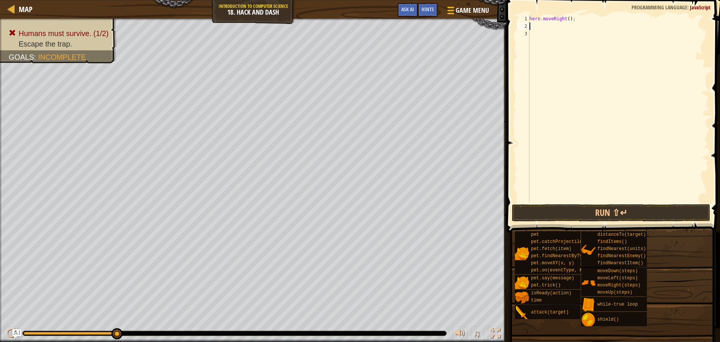
type textarea "h"
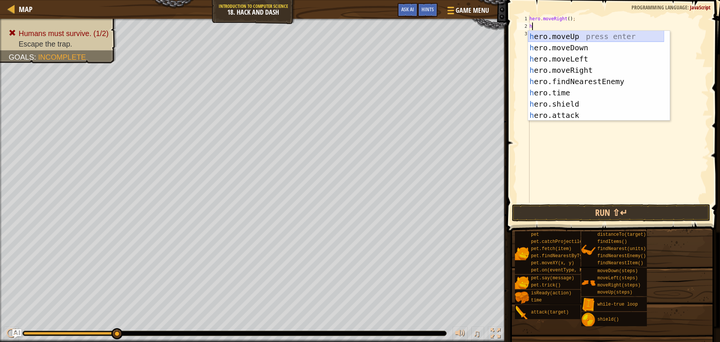
click at [559, 37] on div "h ero.moveUp press enter h ero.moveDown press enter h ero.moveLeft press enter …" at bounding box center [596, 87] width 136 height 113
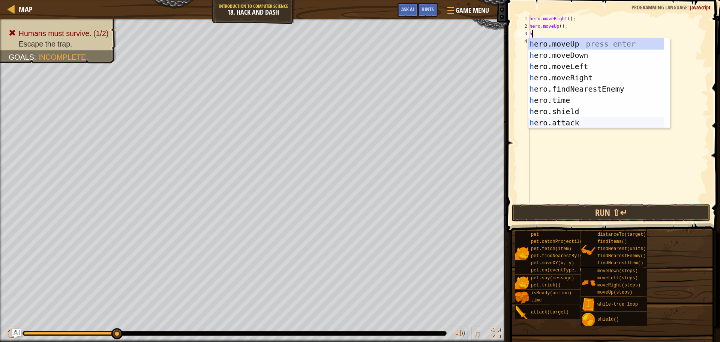
click at [559, 119] on div "h ero.moveUp press enter h ero.moveDown press enter h ero.moveLeft press enter …" at bounding box center [596, 94] width 136 height 113
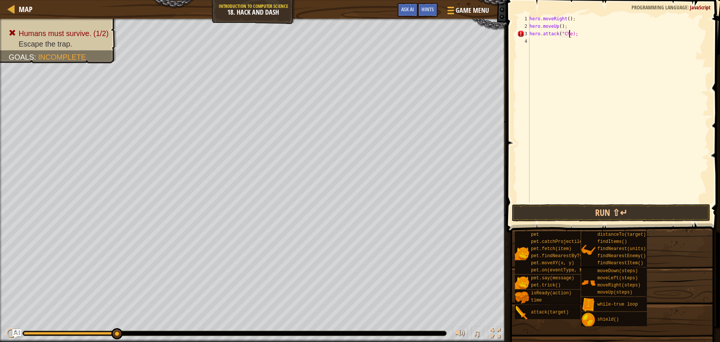
scroll to position [3, 3]
type textarea "hero.attack("Chest");"
click at [550, 44] on div "hero . moveRight ( ) ; hero . moveUp ( ) ; hero . attack ( "Chest" ) ;" at bounding box center [618, 116] width 181 height 203
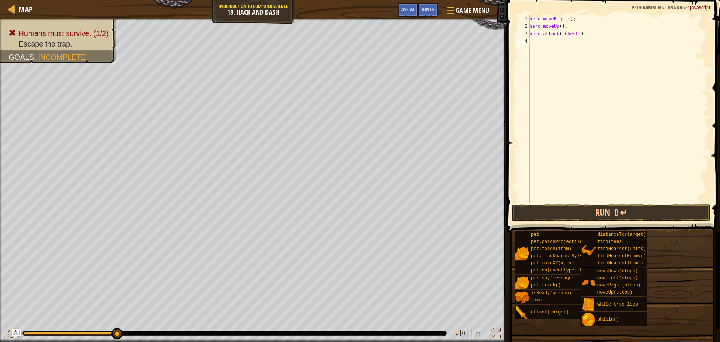
type textarea "h"
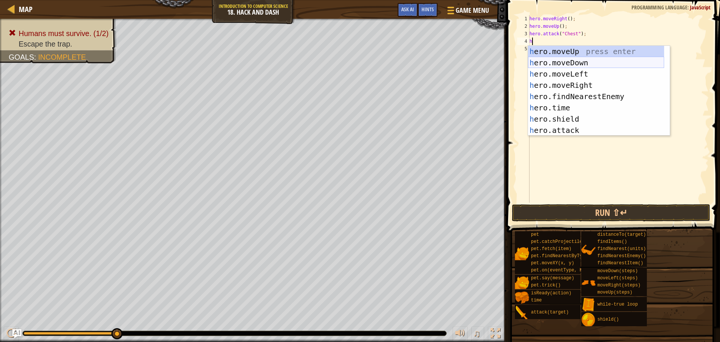
click at [568, 66] on div "h ero.moveUp press enter h ero.moveDown press enter h ero.moveLeft press enter …" at bounding box center [596, 102] width 136 height 113
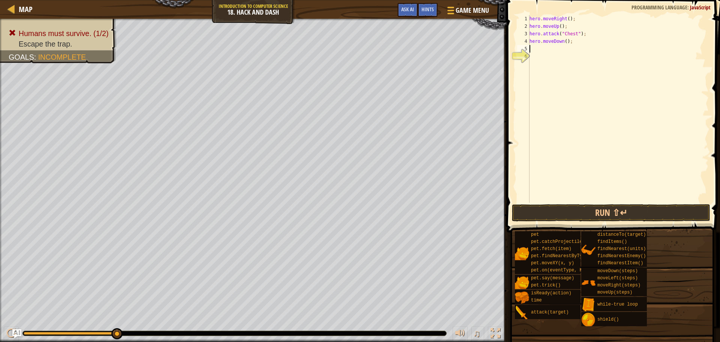
type textarea "h"
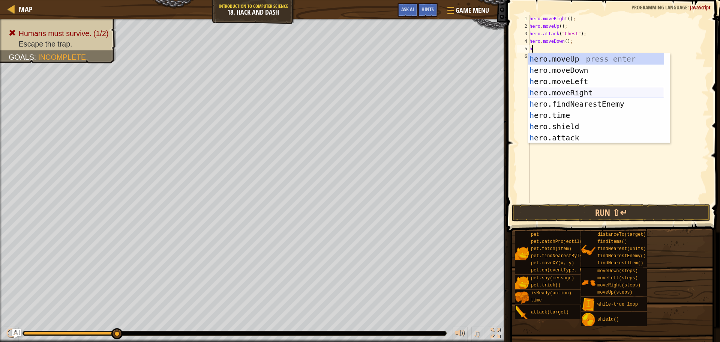
click at [576, 96] on div "h ero.moveUp press enter h ero.moveDown press enter h ero.moveLeft press enter …" at bounding box center [596, 109] width 136 height 113
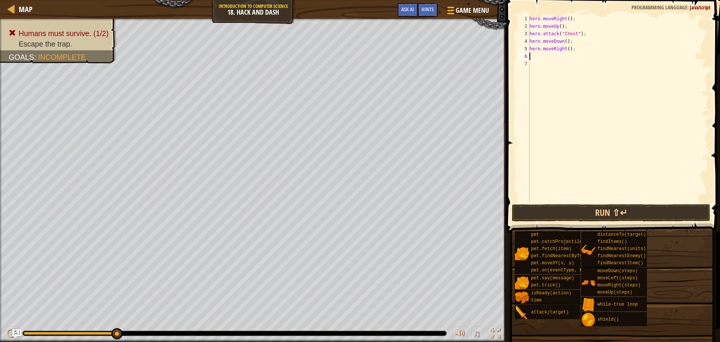
click at [568, 51] on div "hero . moveRight ( ) ; hero . moveUp ( ) ; hero . attack ( "Chest" ) ; hero . m…" at bounding box center [618, 116] width 181 height 203
click at [567, 48] on div "hero . moveRight ( ) ; hero . moveUp ( ) ; hero . attack ( "Chest" ) ; hero . m…" at bounding box center [618, 116] width 181 height 203
type textarea "hero.moveRight(3);"
click at [537, 59] on div "hero . moveRight ( ) ; hero . moveUp ( ) ; hero . attack ( "Chest" ) ; hero . m…" at bounding box center [618, 116] width 181 height 203
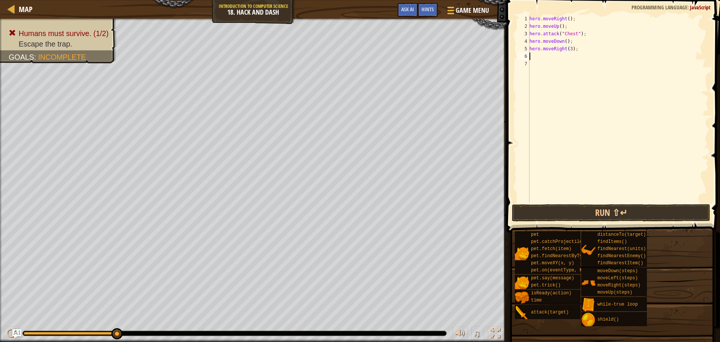
scroll to position [3, 0]
type textarea "h"
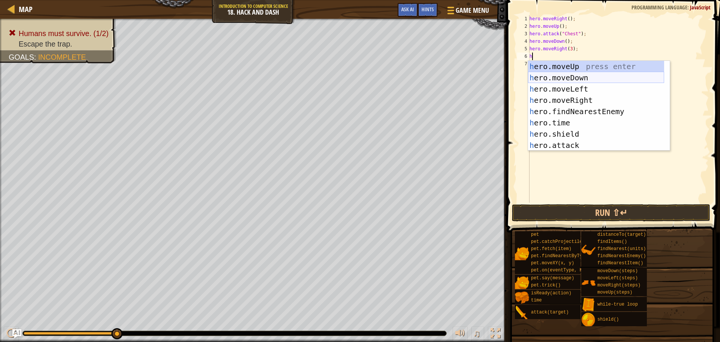
click at [574, 80] on div "h ero.moveUp press enter h ero.moveDown press enter h ero.moveLeft press enter …" at bounding box center [596, 117] width 136 height 113
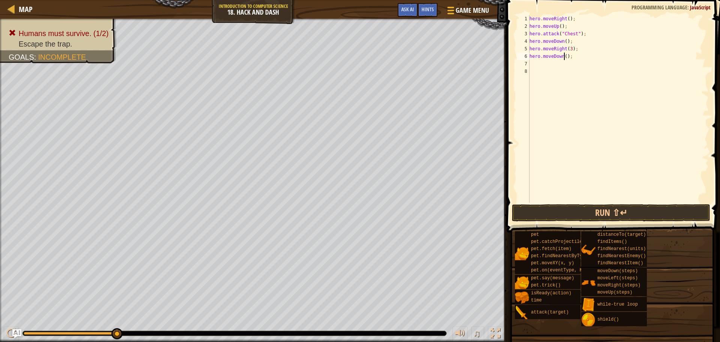
click at [565, 59] on div "hero . moveRight ( ) ; hero . moveUp ( ) ; hero . attack ( "Chest" ) ; hero . m…" at bounding box center [618, 116] width 181 height 203
type textarea "hero.moveDown(3);"
click at [543, 66] on div "hero . moveRight ( ) ; hero . moveUp ( ) ; hero . attack ( "Chest" ) ; hero . m…" at bounding box center [618, 116] width 181 height 203
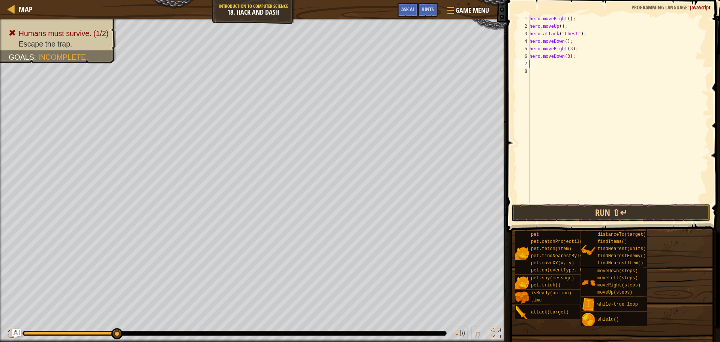
type textarea "h"
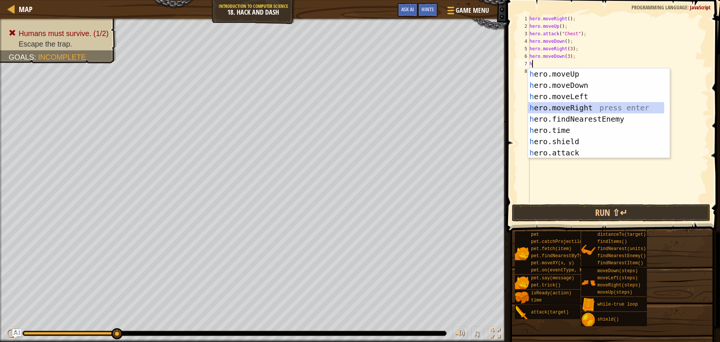
click at [573, 106] on div "h ero.moveUp press enter h ero.moveDown press enter h ero.moveLeft press enter …" at bounding box center [596, 124] width 136 height 113
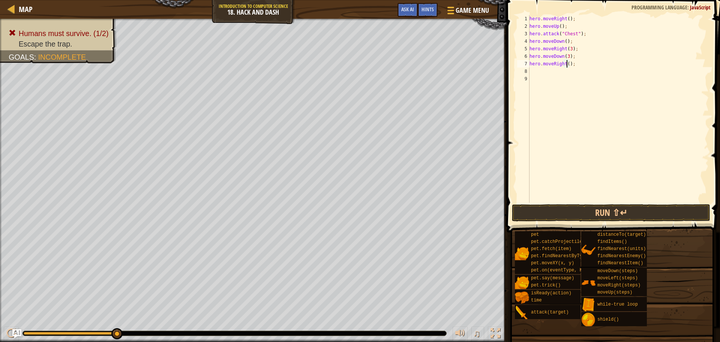
click at [566, 64] on div "hero . moveRight ( ) ; hero . moveUp ( ) ; hero . attack ( "Chest" ) ; hero . m…" at bounding box center [618, 116] width 181 height 203
type textarea "hero.moveRight(3);"
click at [548, 80] on div "hero . moveRight ( ) ; hero . moveUp ( ) ; hero . attack ( "Chest" ) ; hero . m…" at bounding box center [618, 116] width 181 height 203
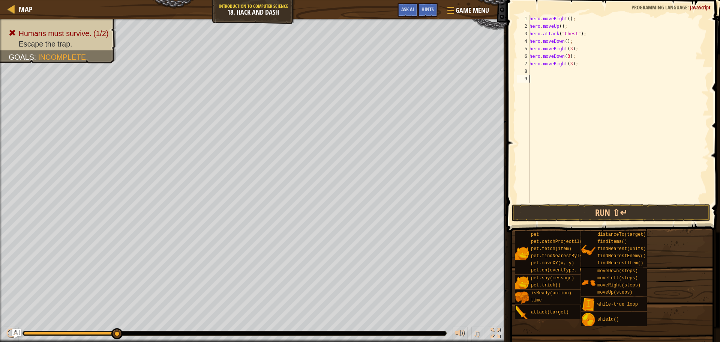
click at [545, 78] on div "hero . moveRight ( ) ; hero . moveUp ( ) ; hero . attack ( "Chest" ) ; hero . m…" at bounding box center [618, 116] width 181 height 203
click at [545, 77] on div "hero . moveRight ( ) ; hero . moveUp ( ) ; hero . attack ( "Chest" ) ; hero . m…" at bounding box center [618, 116] width 181 height 203
click at [544, 74] on div "hero . moveRight ( ) ; hero . moveUp ( ) ; hero . attack ( "Chest" ) ; hero . m…" at bounding box center [618, 116] width 181 height 203
type textarea "h"
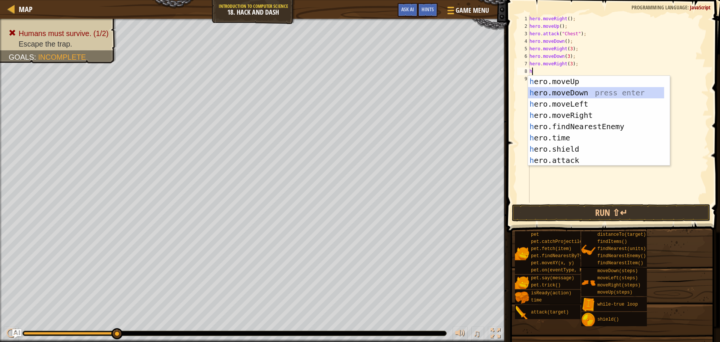
click at [567, 94] on div "h ero.moveUp press enter h ero.moveDown press enter h ero.moveLeft press enter …" at bounding box center [596, 132] width 136 height 113
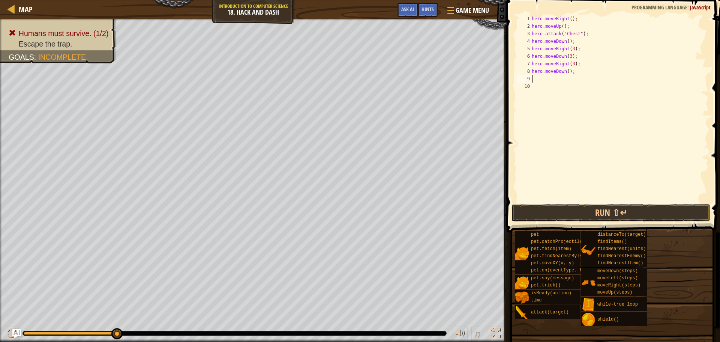
click at [566, 75] on div "hero . moveRight ( ) ; hero . moveUp ( ) ; hero . attack ( "Chest" ) ; hero . m…" at bounding box center [620, 116] width 179 height 203
click at [566, 71] on div "hero . moveRight ( ) ; hero . moveUp ( ) ; hero . attack ( "Chest" ) ; hero . m…" at bounding box center [620, 116] width 179 height 203
type textarea "hero.moveDown(3);"
click at [535, 80] on div "hero . moveRight ( ) ; hero . moveUp ( ) ; hero . attack ( "Chest" ) ; hero . m…" at bounding box center [620, 116] width 179 height 203
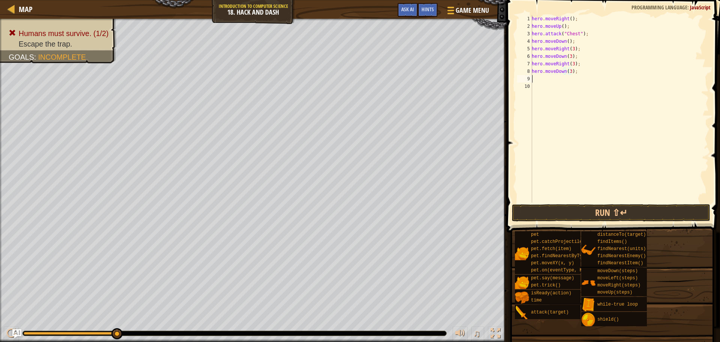
scroll to position [3, 0]
type textarea "h"
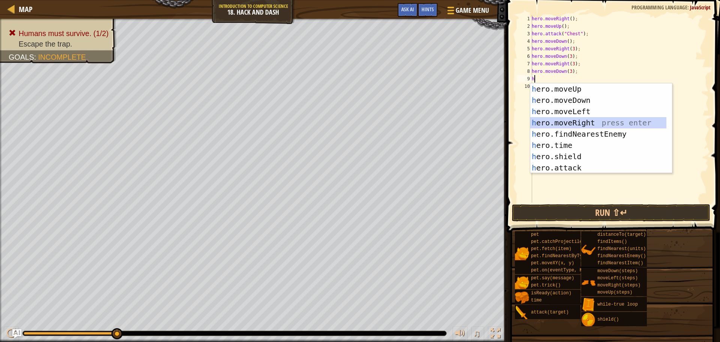
click at [578, 123] on div "h ero.moveUp press enter h ero.moveDown press enter h ero.moveLeft press enter …" at bounding box center [599, 139] width 136 height 113
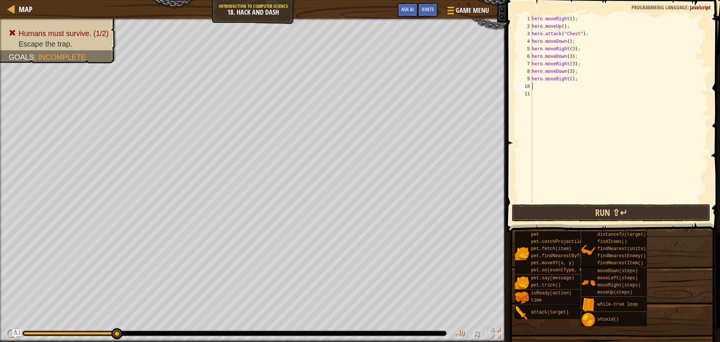
click at [562, 90] on div "hero . moveRight ( ) ; hero . moveUp ( ) ; hero . attack ( "Chest" ) ; hero . m…" at bounding box center [620, 116] width 179 height 203
type textarea "h"
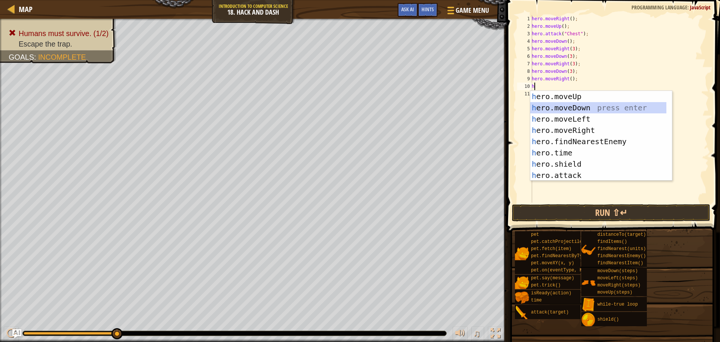
click at [571, 108] on div "h ero.moveUp press enter h ero.moveDown press enter h ero.moveLeft press enter …" at bounding box center [599, 147] width 136 height 113
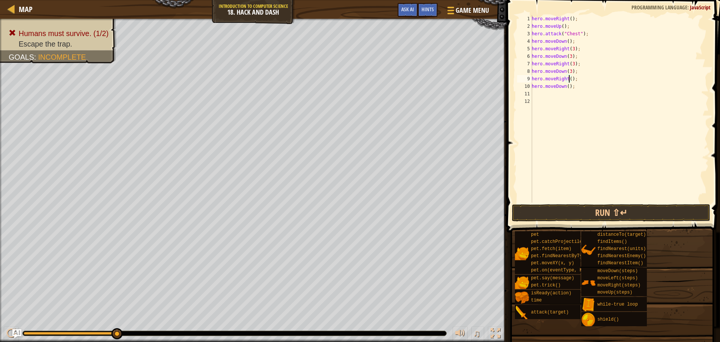
click at [568, 81] on div "hero . moveRight ( ) ; hero . moveUp ( ) ; hero . attack ( "Chest" ) ; hero . m…" at bounding box center [620, 116] width 179 height 203
click at [566, 86] on div "hero . moveRight ( ) ; hero . moveUp ( ) ; hero . attack ( "Chest" ) ; hero . m…" at bounding box center [620, 116] width 179 height 203
type textarea "hero.moveDown(3);"
click at [596, 217] on button "Run ⇧↵" at bounding box center [611, 212] width 198 height 17
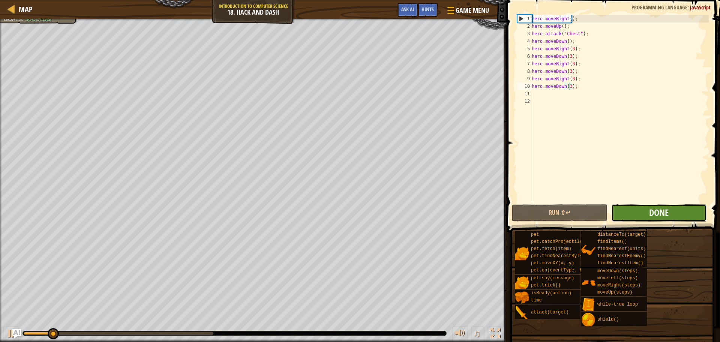
click at [649, 214] on button "Done" at bounding box center [659, 212] width 95 height 17
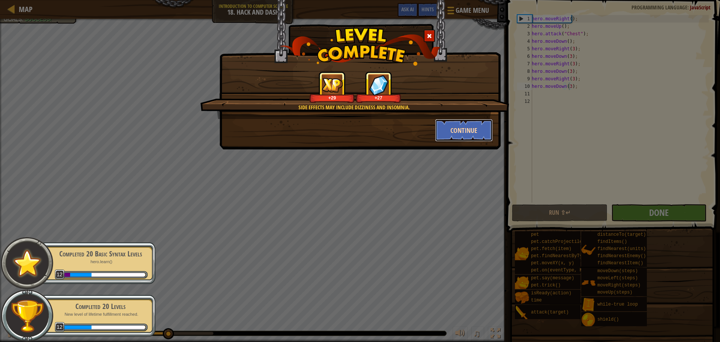
click at [454, 126] on button "Continue" at bounding box center [464, 130] width 58 height 23
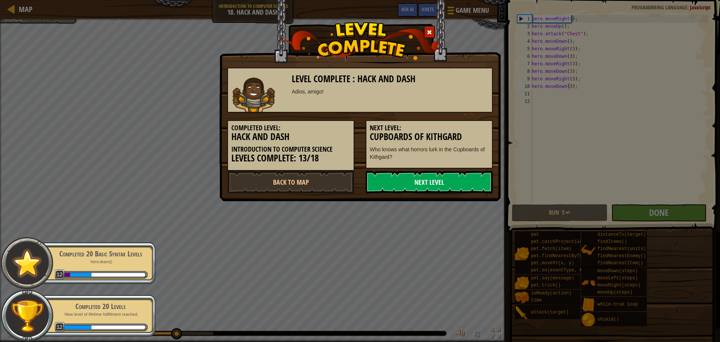
click at [441, 176] on link "Next Level" at bounding box center [429, 182] width 127 height 23
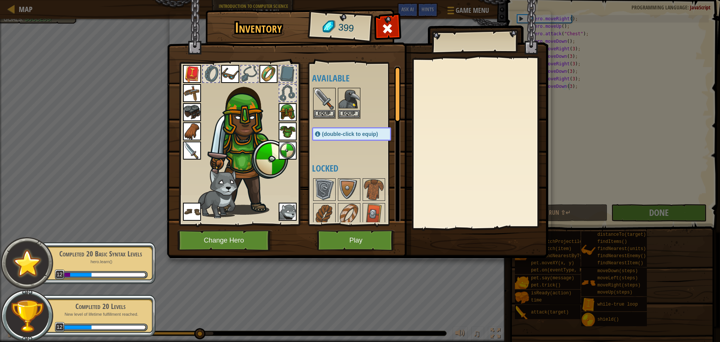
click at [354, 229] on img at bounding box center [358, 122] width 382 height 272
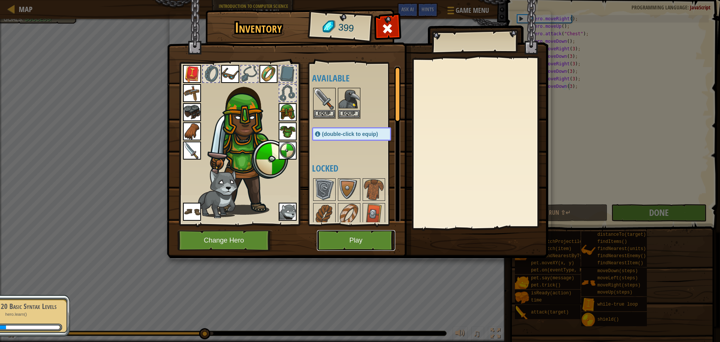
click at [355, 235] on button "Play" at bounding box center [356, 240] width 78 height 21
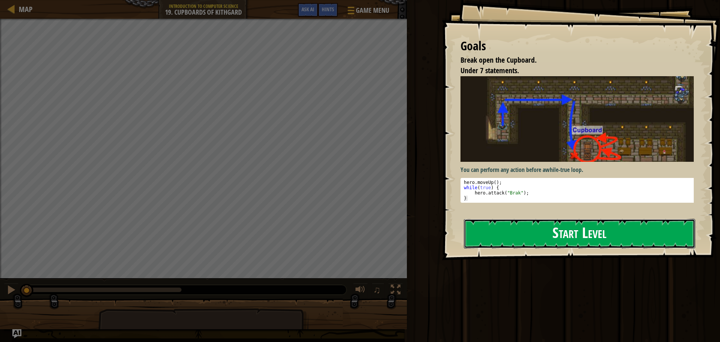
click at [595, 230] on button "Start Level" at bounding box center [580, 234] width 232 height 30
